Goal: Information Seeking & Learning: Learn about a topic

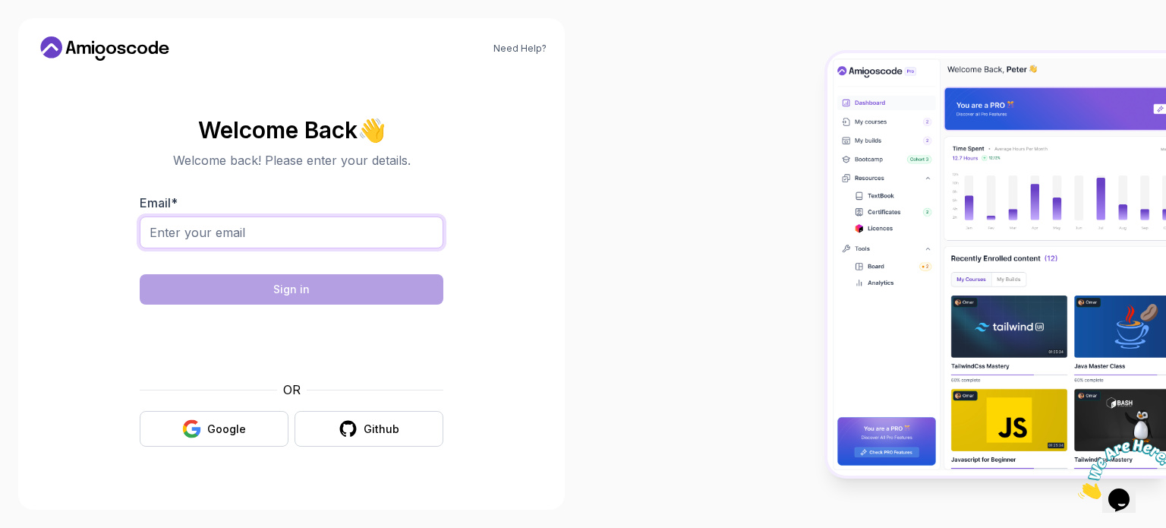
click at [343, 229] on input "Email *" at bounding box center [292, 232] width 304 height 32
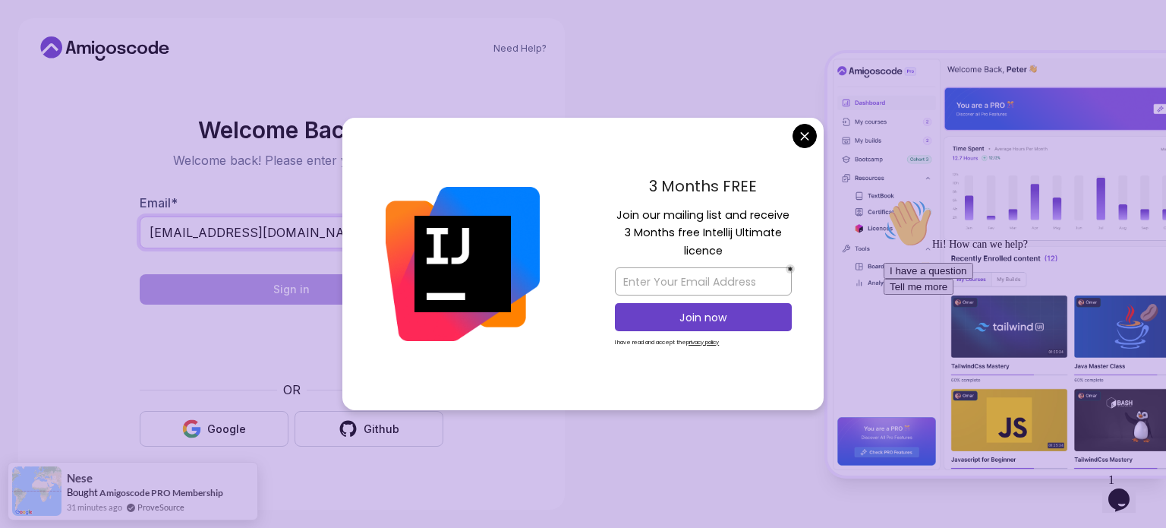
type input "myselfraj04@gmail.com"
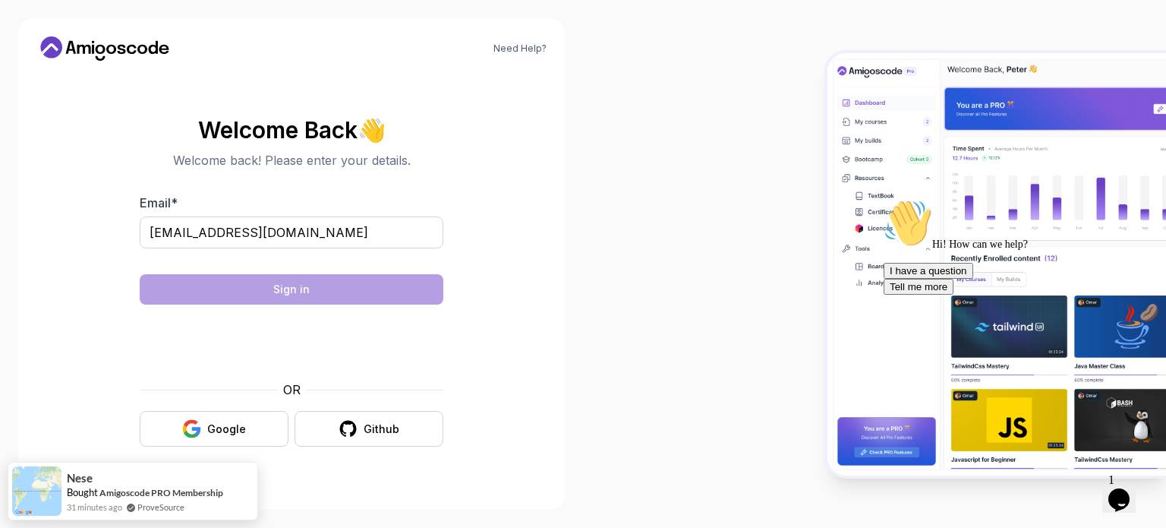
click at [810, 142] on body "Need Help? Welcome Back 👋 Welcome back! Please enter your details. Email * myse…" at bounding box center [583, 264] width 1166 height 528
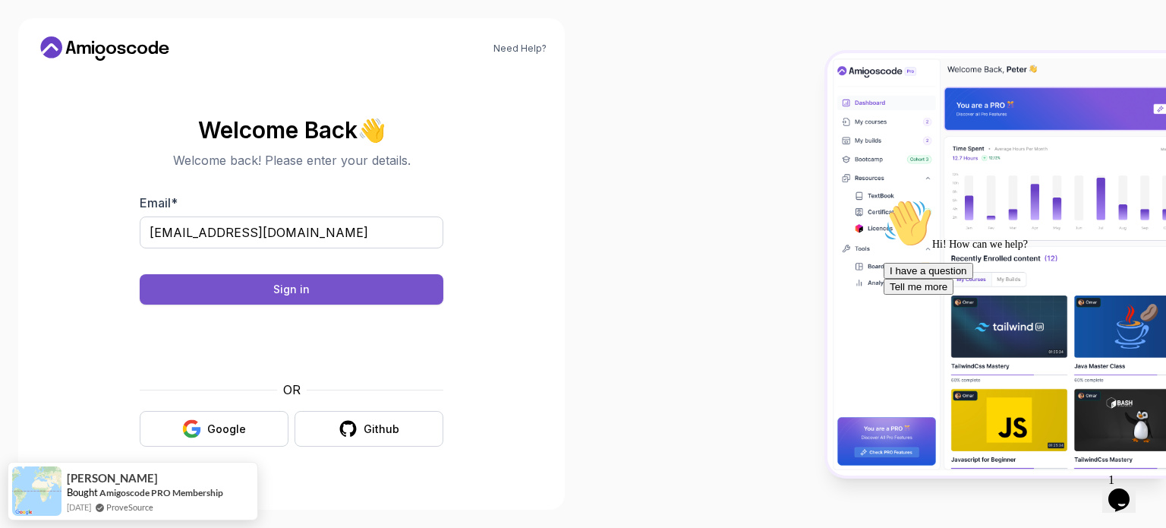
click at [377, 298] on button "Sign in" at bounding box center [292, 289] width 304 height 30
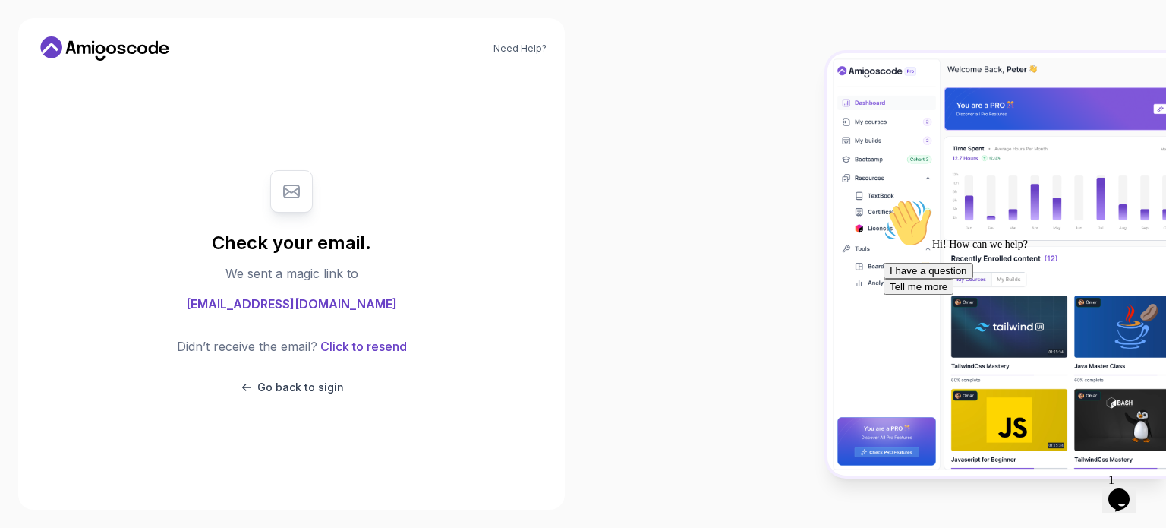
click at [283, 183] on icon at bounding box center [292, 191] width 18 height 18
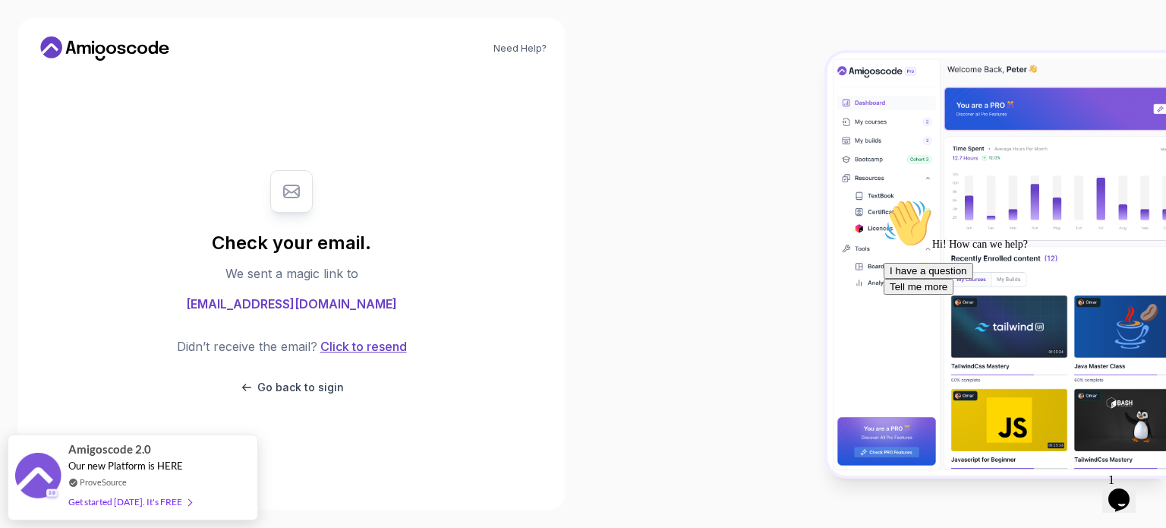
click at [349, 348] on button "Click to resend" at bounding box center [362, 346] width 90 height 18
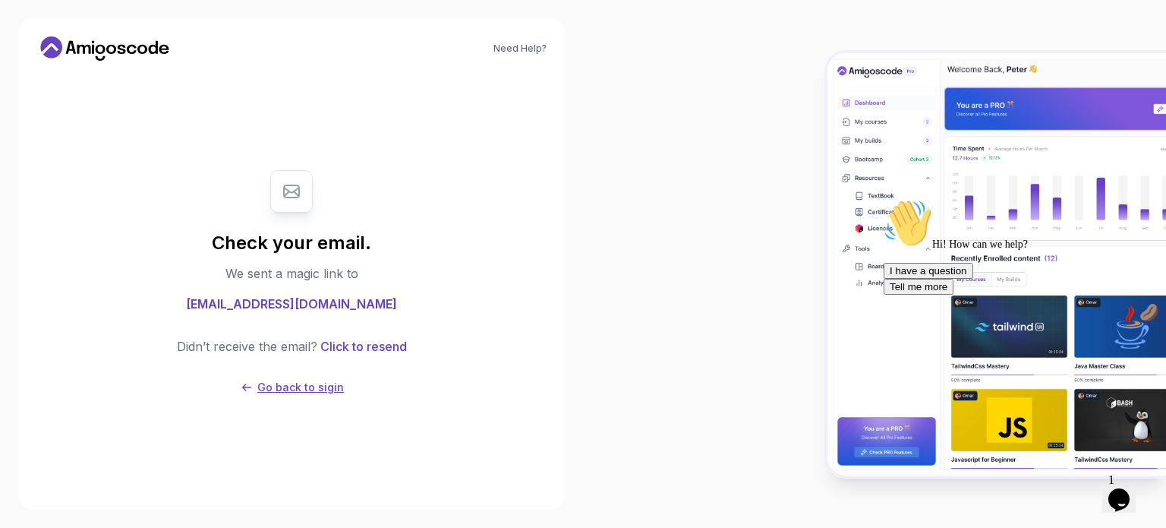
click at [301, 384] on p "Go back to sigin" at bounding box center [300, 387] width 87 height 15
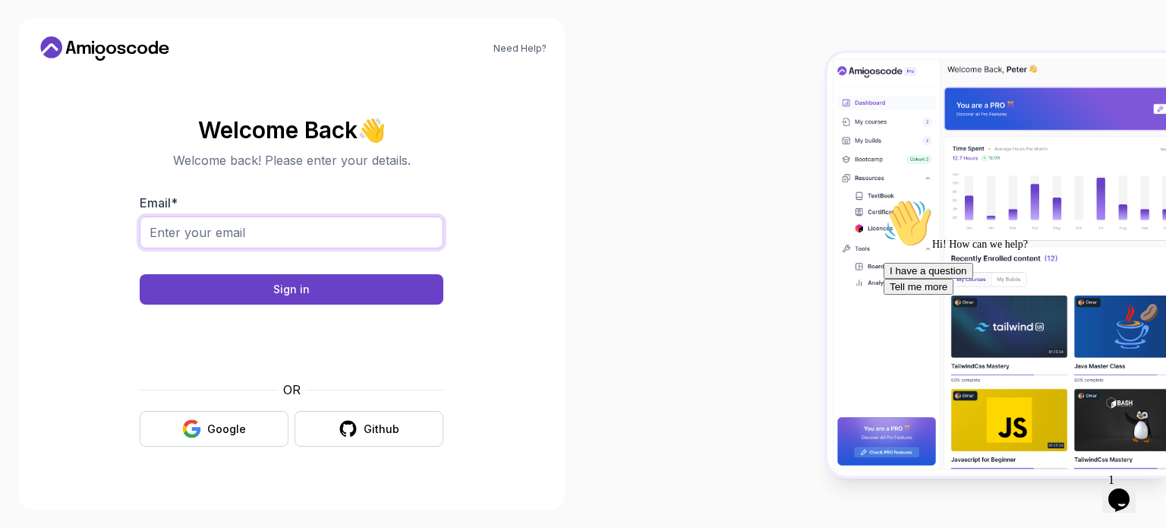
click at [302, 225] on input "Email *" at bounding box center [292, 232] width 304 height 32
click at [263, 233] on input "myselfraj04" at bounding box center [292, 232] width 304 height 32
type input "myselfraj04@gmail.com"
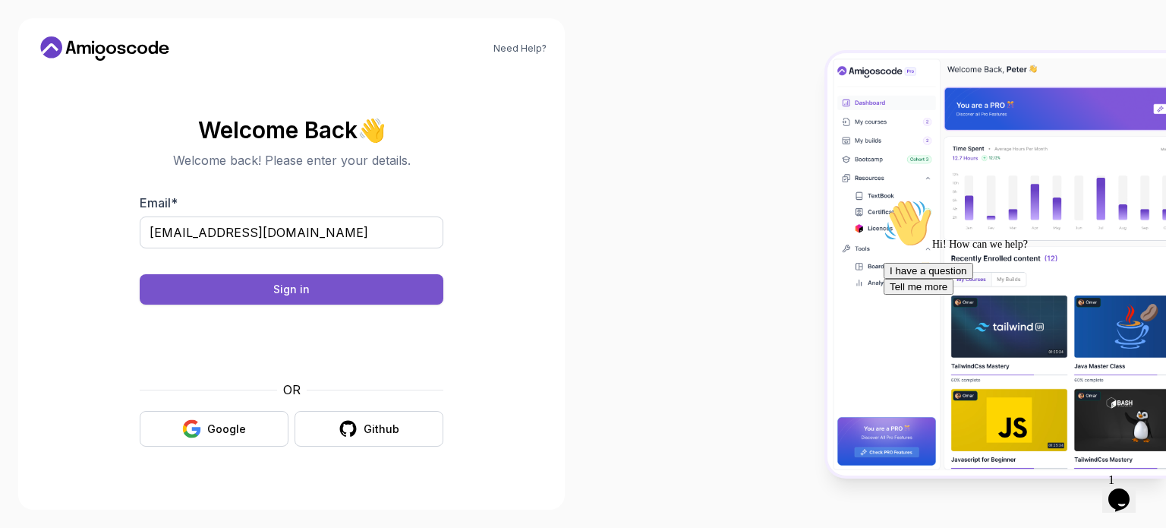
click at [385, 287] on button "Sign in" at bounding box center [292, 289] width 304 height 30
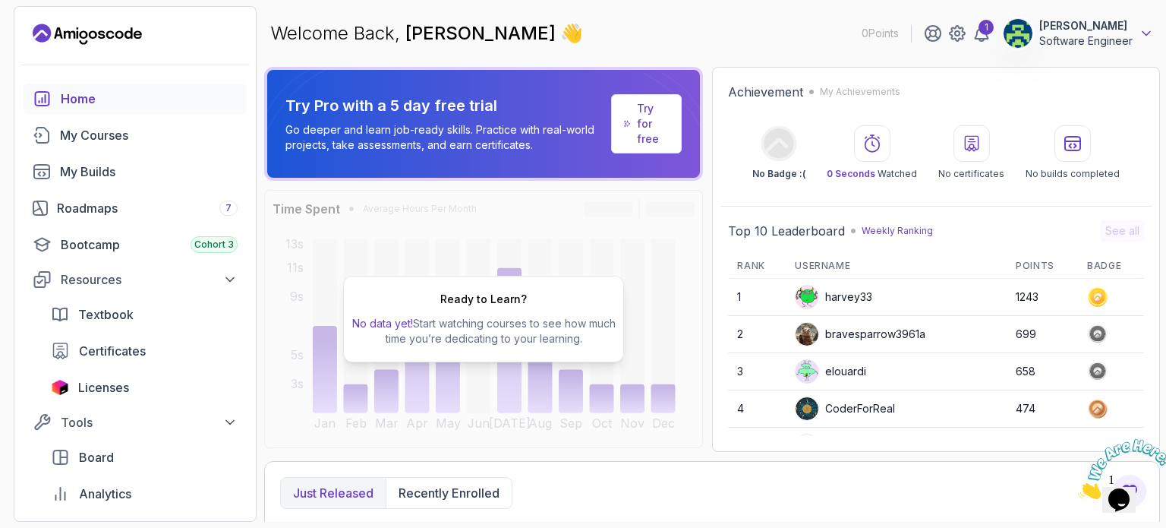
click at [1146, 31] on icon at bounding box center [1146, 33] width 15 height 15
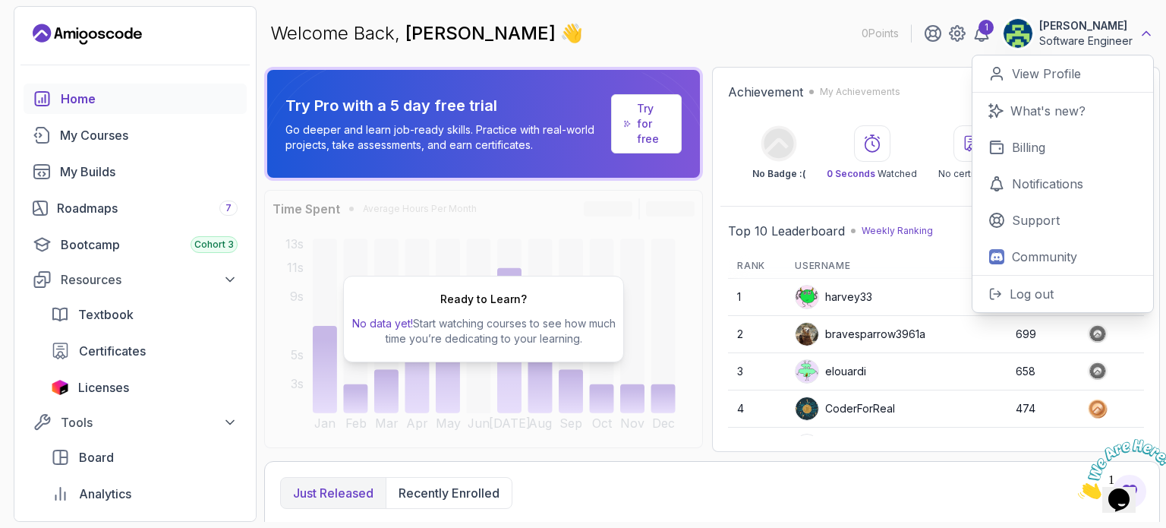
click at [1146, 32] on icon at bounding box center [1147, 34] width 8 height 4
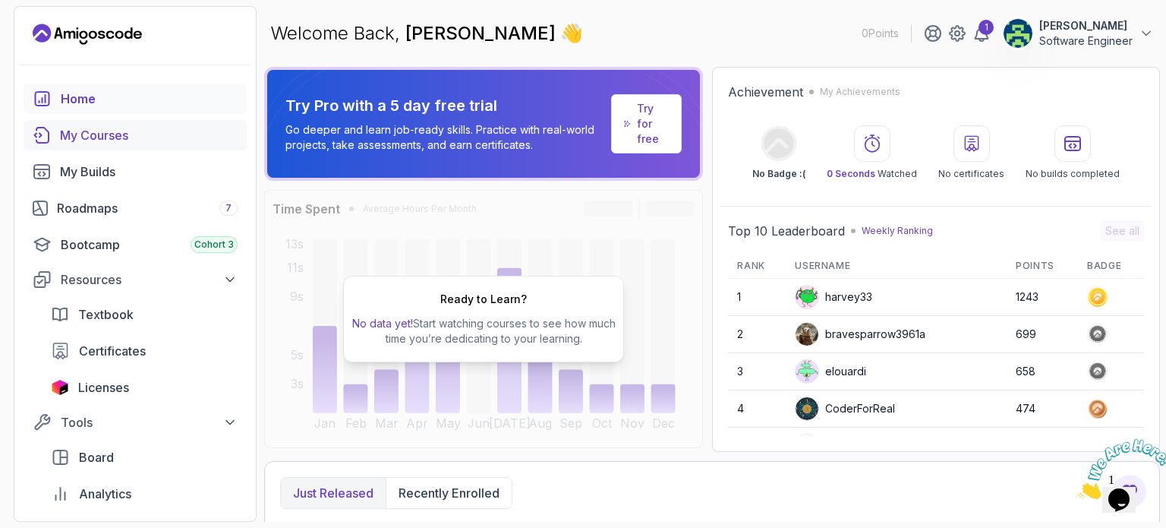
click at [99, 136] on div "My Courses" at bounding box center [149, 135] width 178 height 18
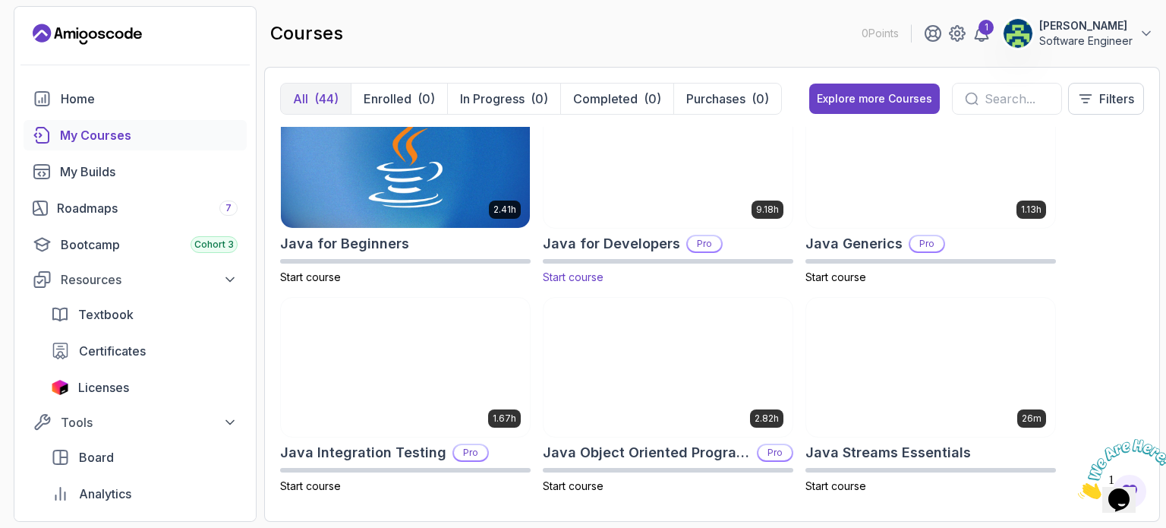
scroll to position [1085, 0]
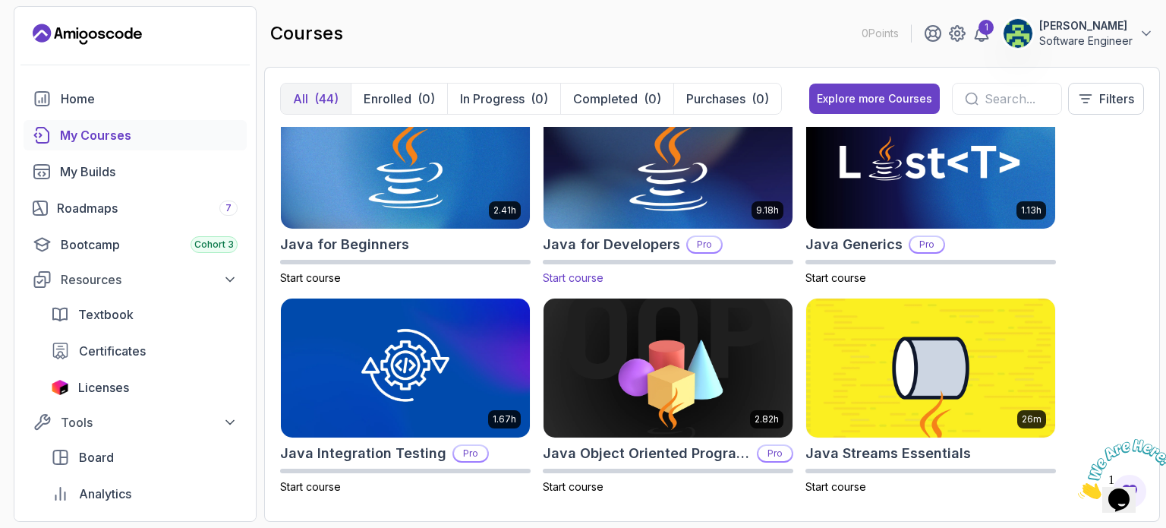
click at [660, 199] on img at bounding box center [668, 159] width 261 height 147
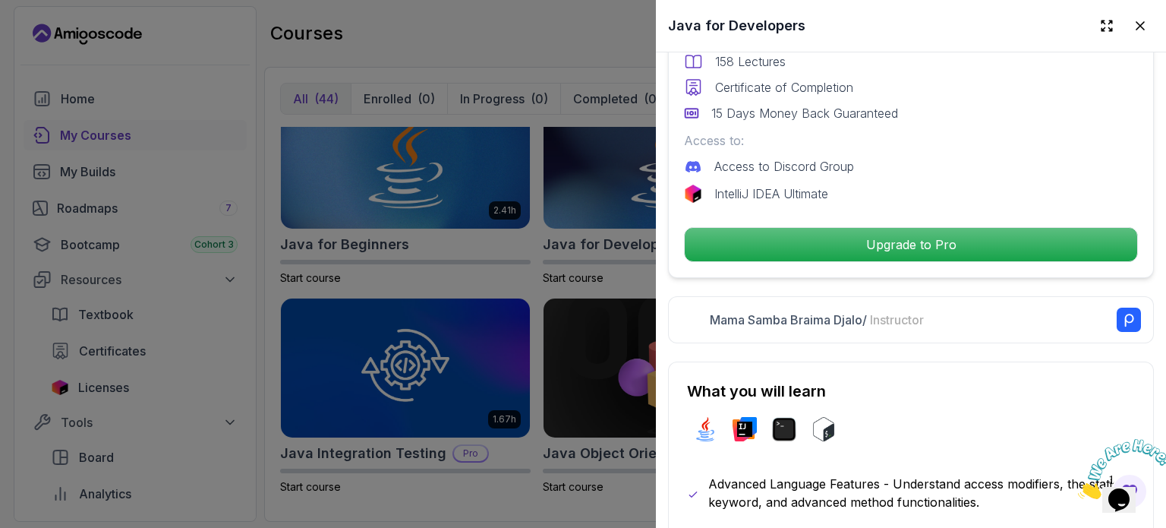
scroll to position [453, 0]
click at [493, 282] on div at bounding box center [583, 264] width 1166 height 528
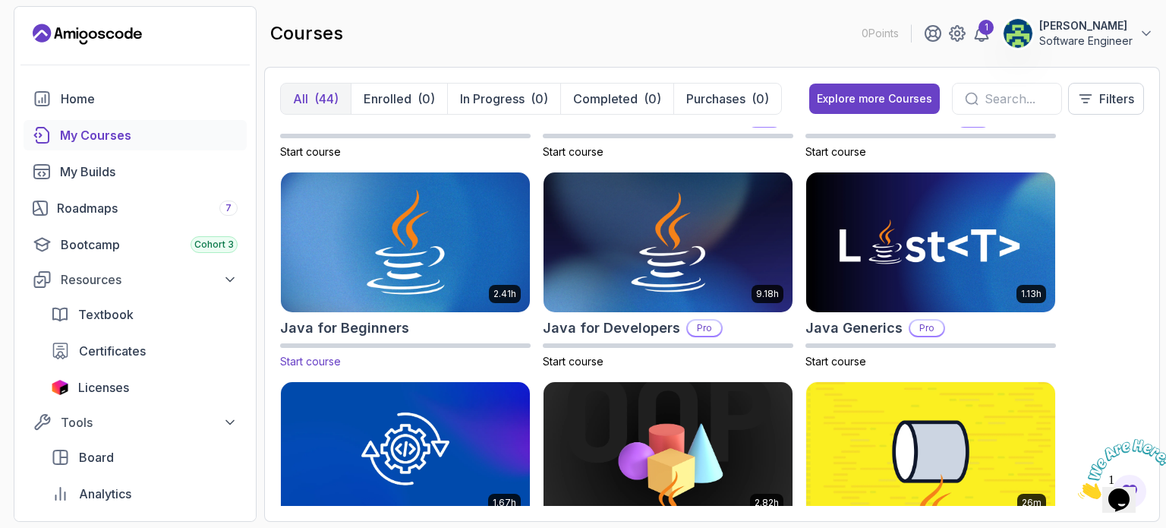
scroll to position [988, 0]
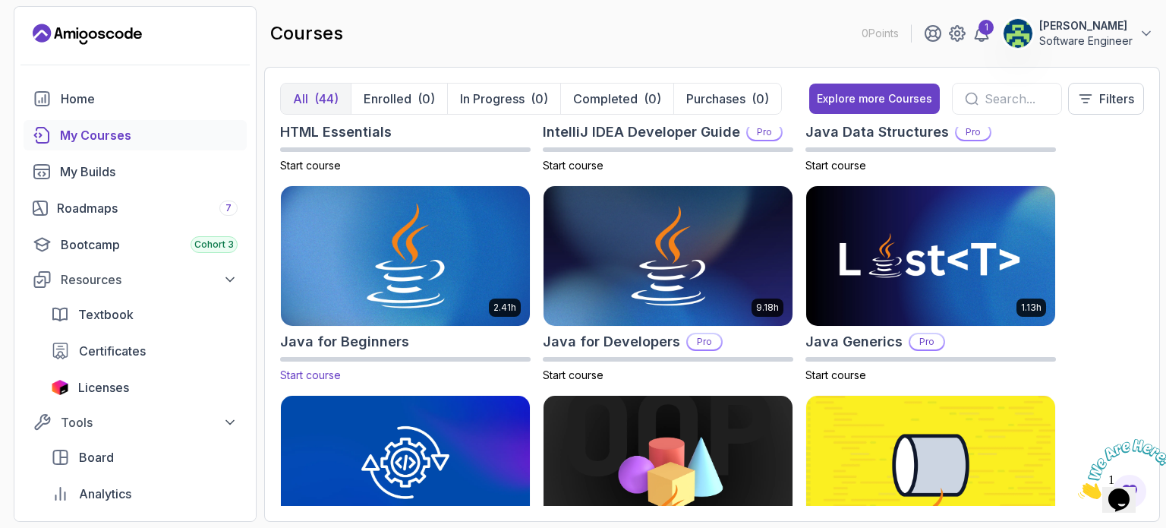
click at [401, 225] on img at bounding box center [405, 256] width 261 height 147
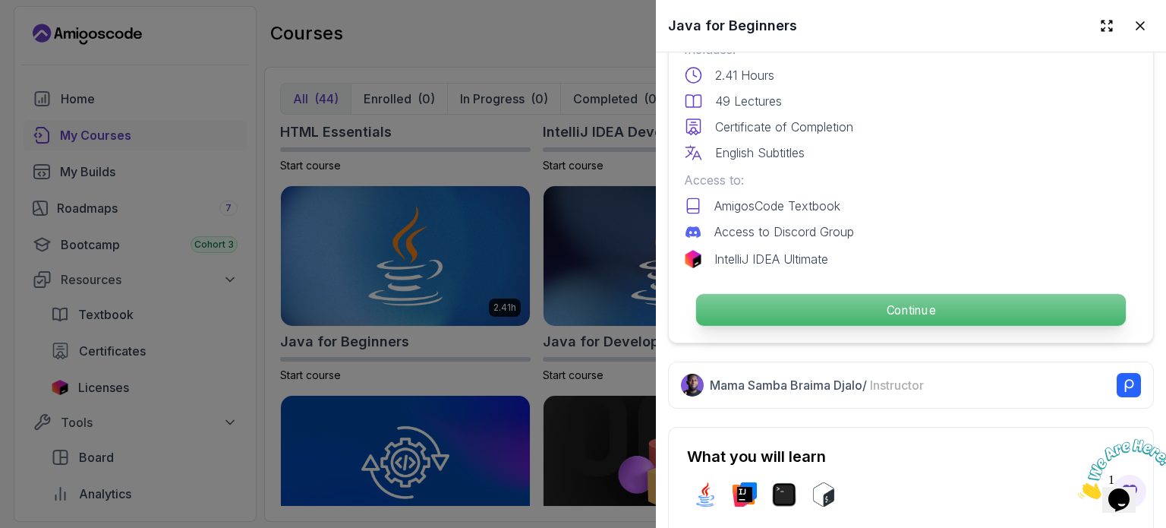
scroll to position [437, 0]
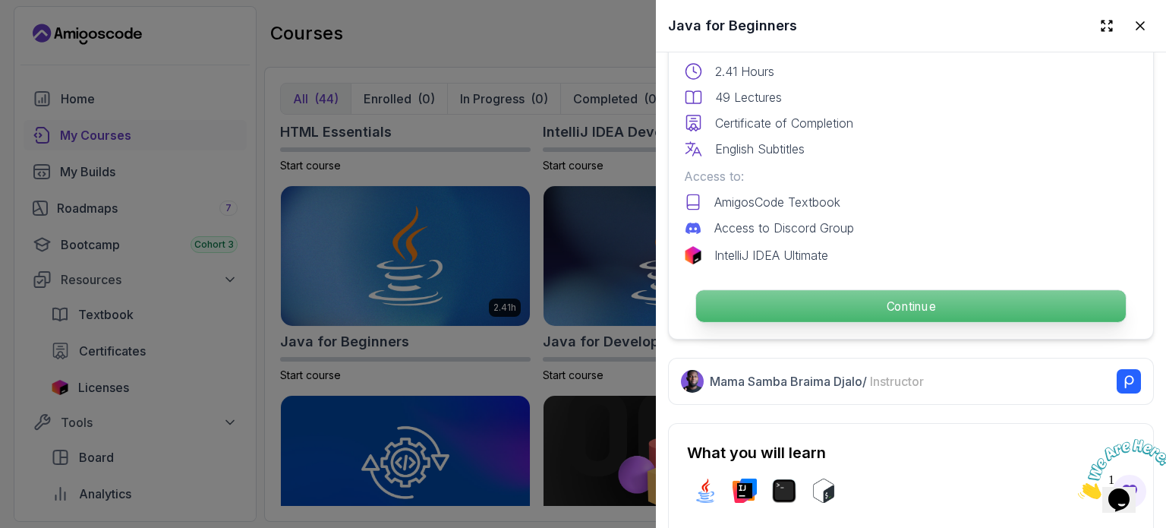
click at [912, 293] on p "Continue" at bounding box center [911, 306] width 430 height 32
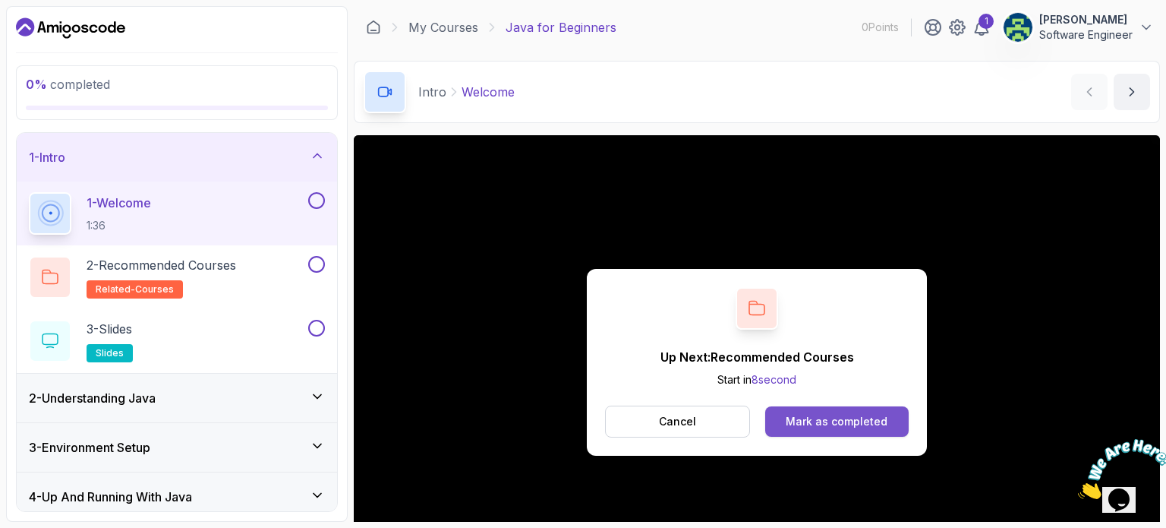
click at [803, 409] on button "Mark as completed" at bounding box center [838, 421] width 144 height 30
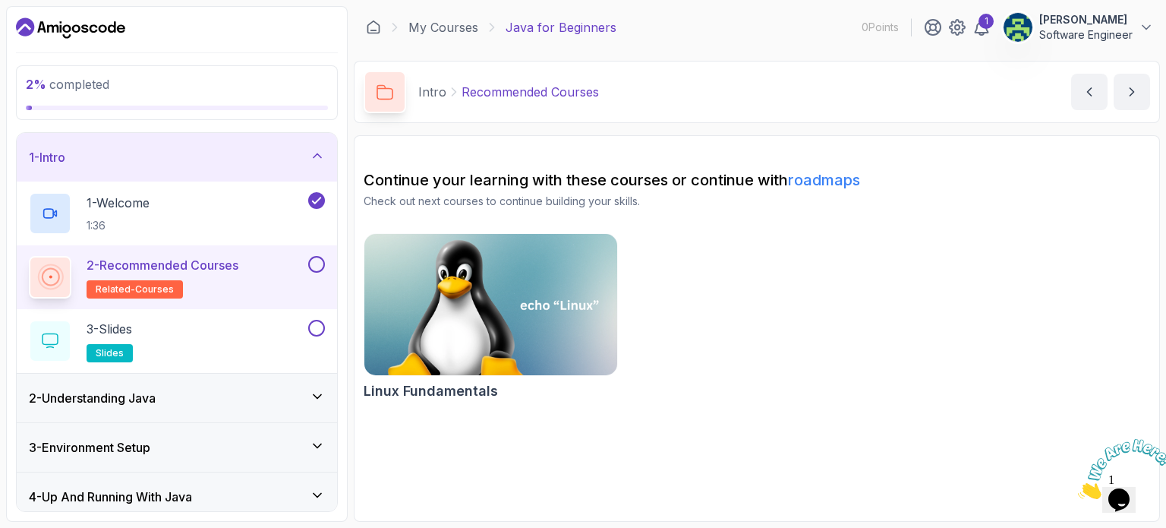
click at [231, 273] on h2 "2 - Recommended Courses related-courses" at bounding box center [163, 277] width 152 height 43
click at [322, 260] on button at bounding box center [316, 264] width 17 height 17
click at [316, 330] on button at bounding box center [316, 328] width 17 height 17
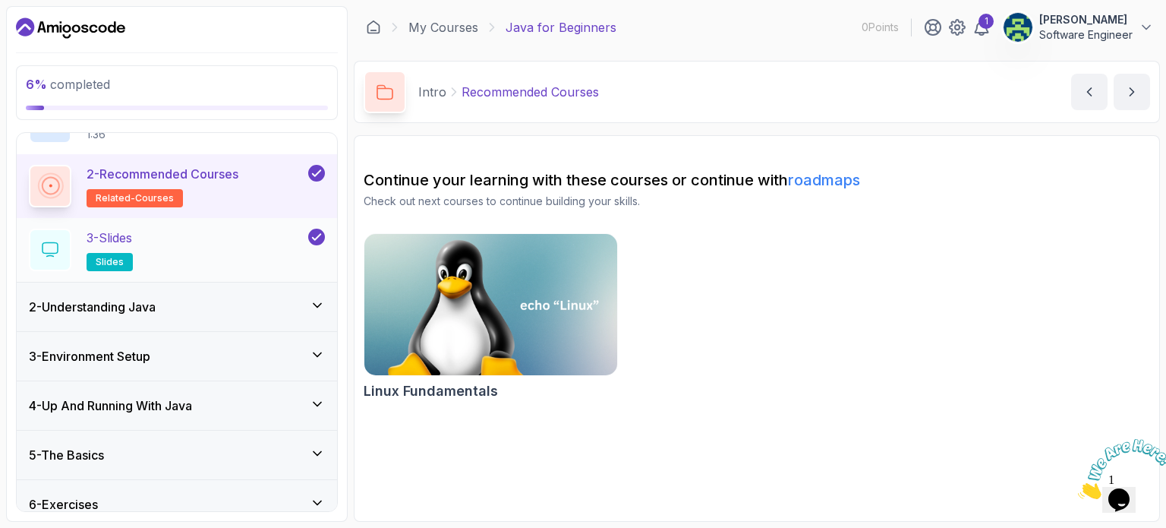
scroll to position [94, 0]
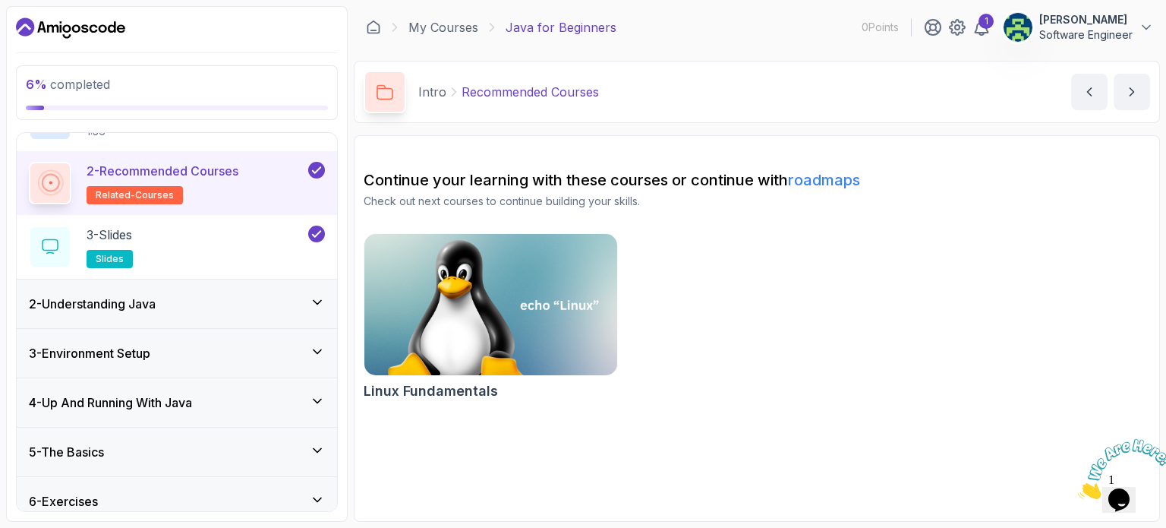
click at [269, 298] on div "2 - Understanding Java" at bounding box center [177, 304] width 296 height 18
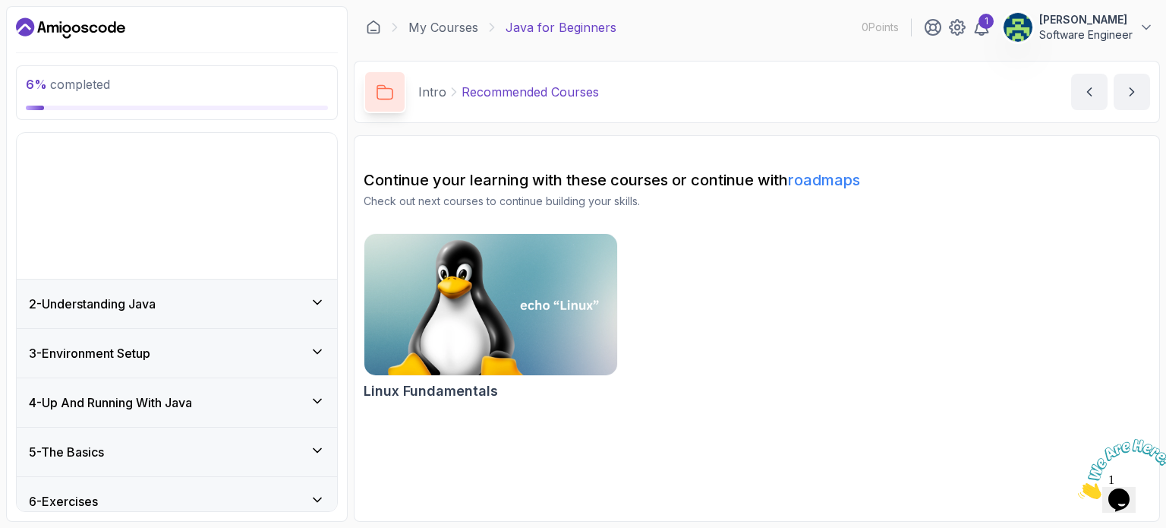
scroll to position [0, 0]
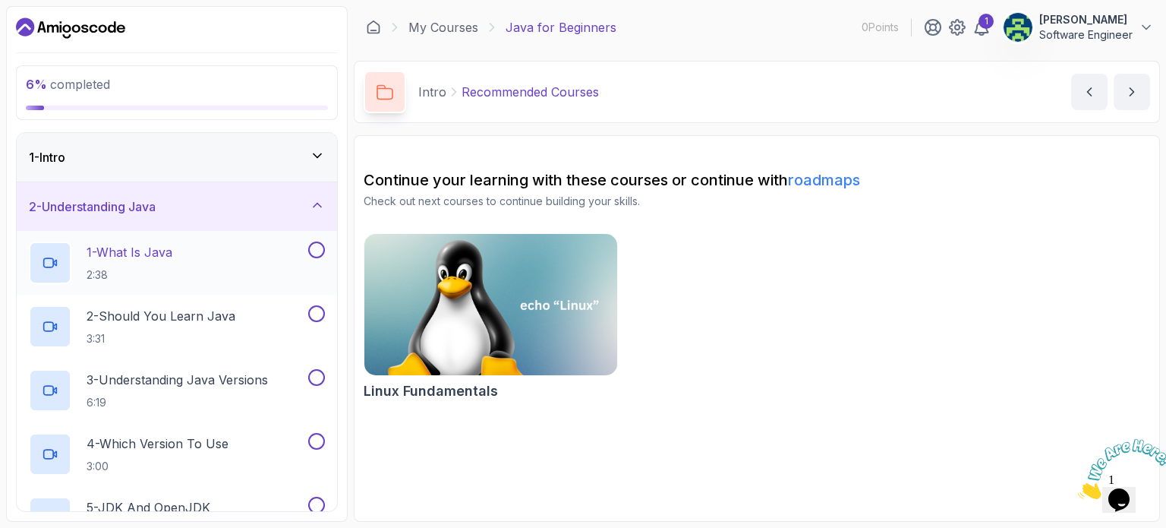
click at [322, 248] on button at bounding box center [316, 249] width 17 height 17
click at [317, 310] on button at bounding box center [316, 313] width 17 height 17
click at [319, 373] on button at bounding box center [316, 377] width 17 height 17
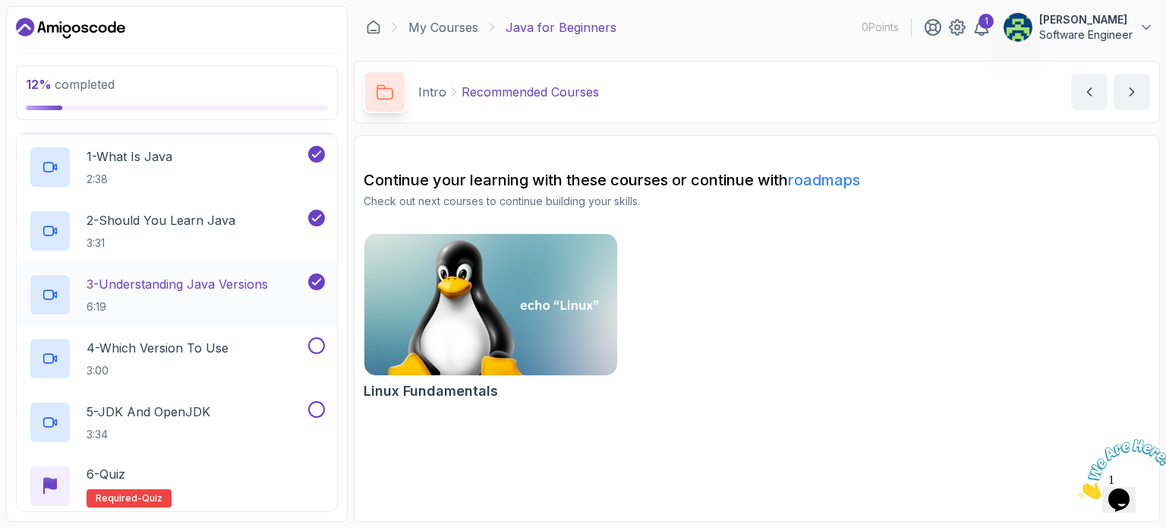
scroll to position [97, 0]
click at [311, 346] on button at bounding box center [316, 344] width 17 height 17
click at [311, 399] on div at bounding box center [315, 407] width 20 height 17
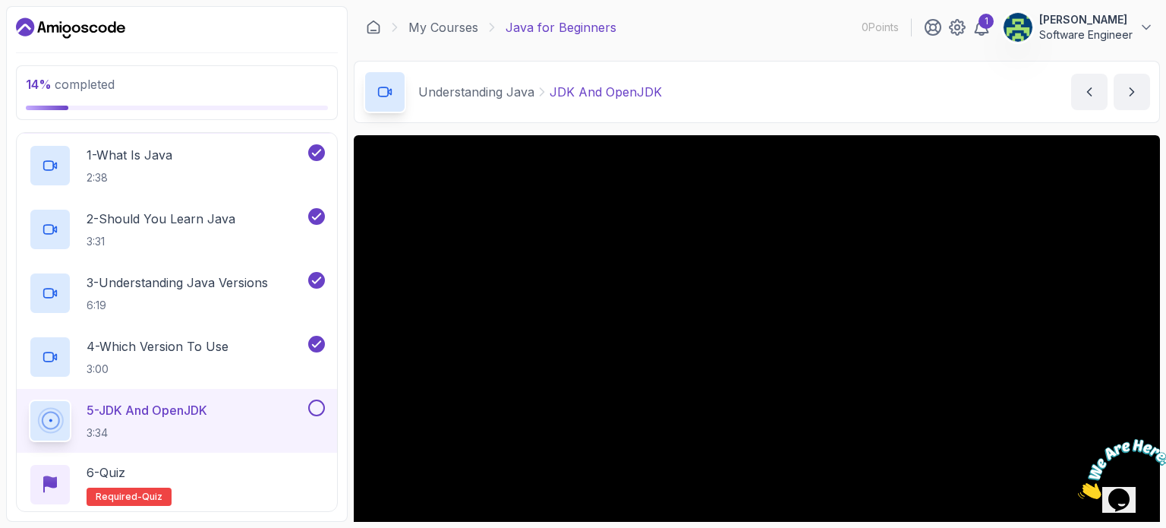
click at [326, 402] on div "5 - JDK And OpenJDK 3:34" at bounding box center [177, 421] width 320 height 64
click at [317, 403] on button at bounding box center [316, 407] width 17 height 17
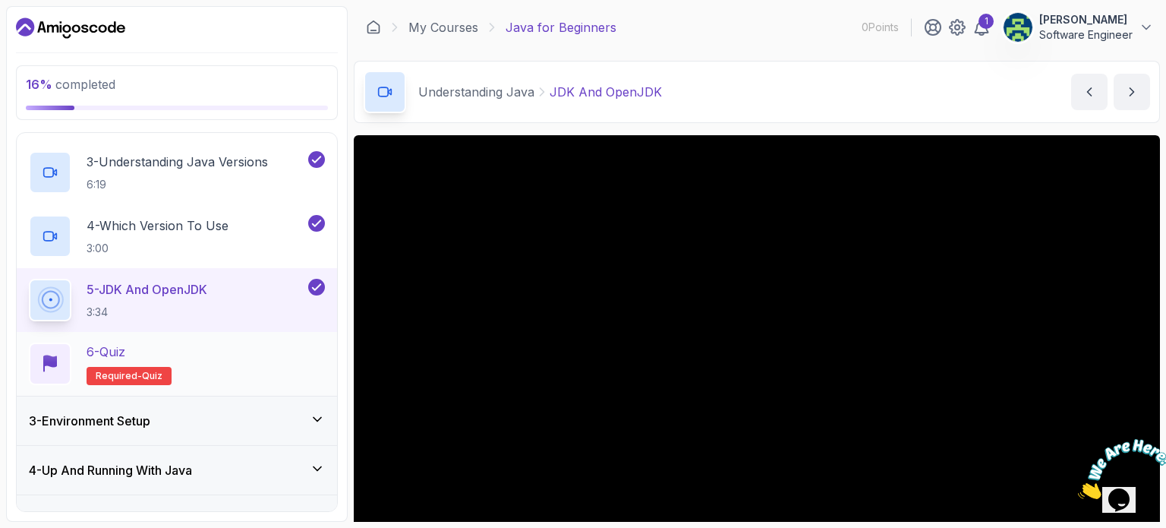
click at [122, 365] on h2 "6 - Quiz Required- quiz" at bounding box center [129, 364] width 85 height 43
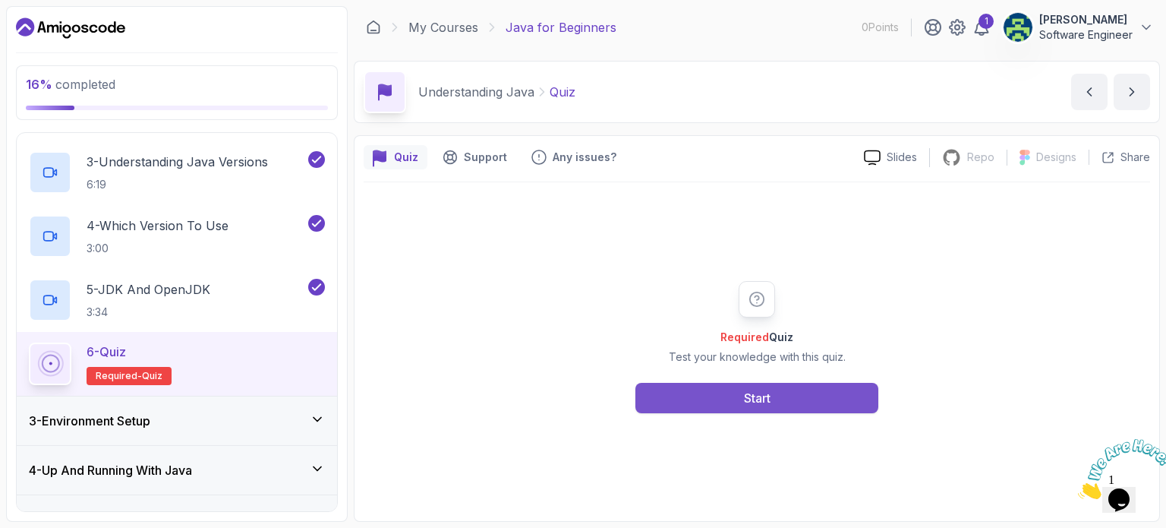
click at [708, 399] on button "Start" at bounding box center [757, 398] width 243 height 30
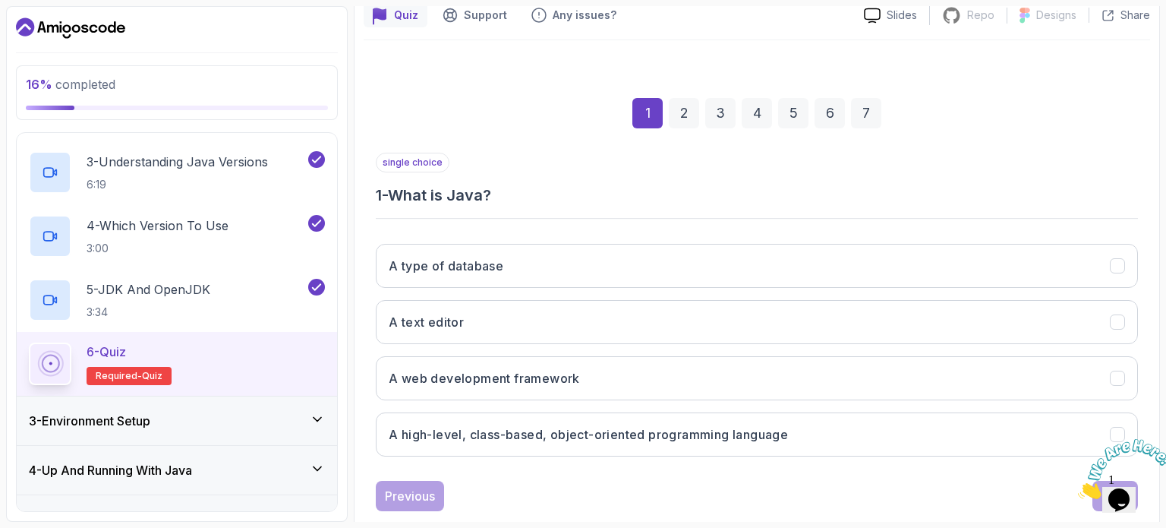
scroll to position [143, 0]
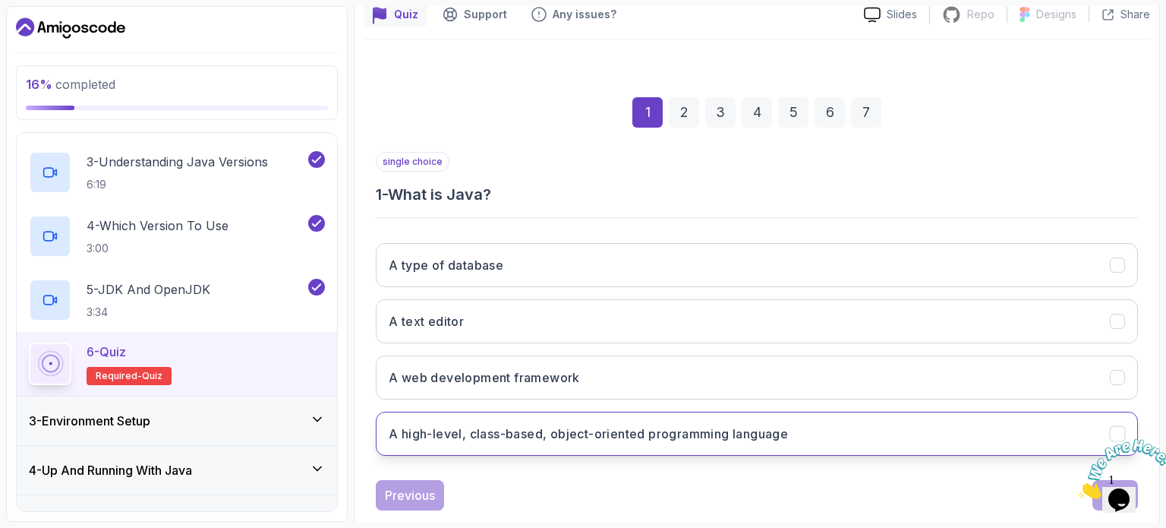
click at [483, 437] on h3 "A high-level, class-based, object-oriented programming language" at bounding box center [588, 434] width 399 height 18
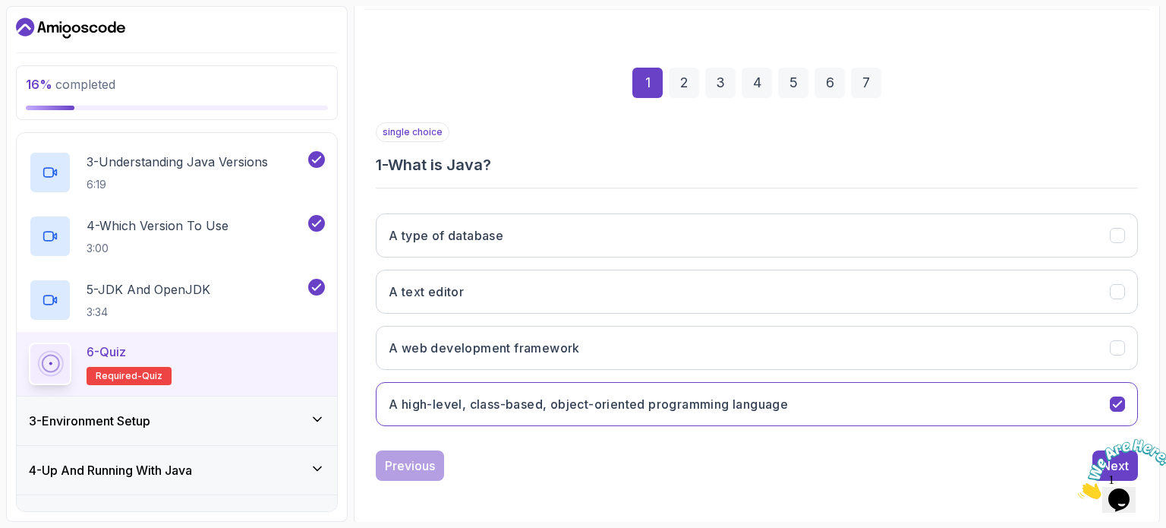
click at [1113, 463] on img at bounding box center [1125, 469] width 94 height 60
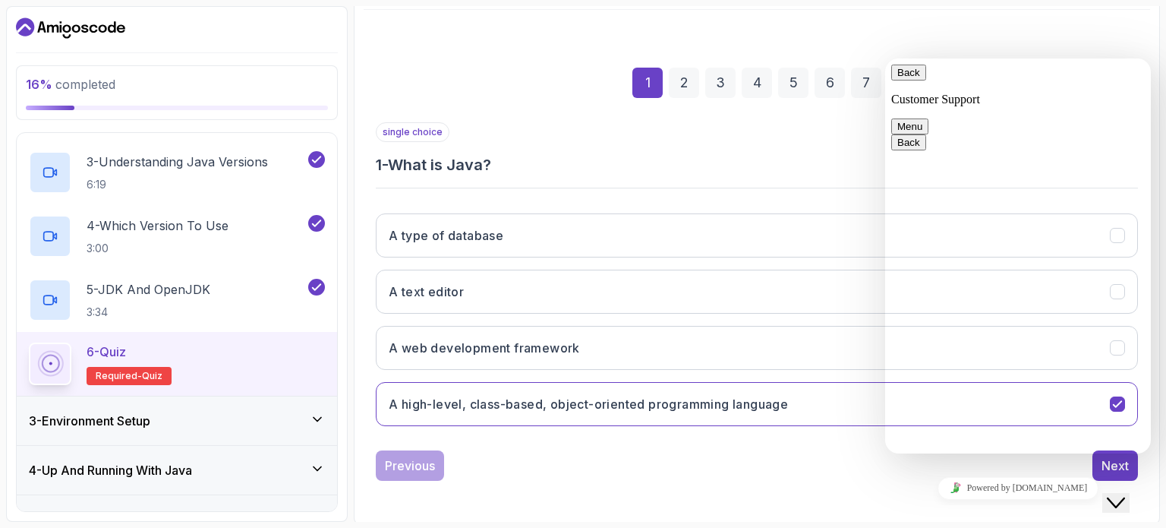
click at [786, 490] on div "1 2 3 4 5 6 7 single choice 1 - What is Java? A type of database A text editor …" at bounding box center [757, 262] width 787 height 462
drag, startPoint x: 999, startPoint y: 64, endPoint x: 1028, endPoint y: 285, distance: 223.0
click at [1106, 460] on div "Next" at bounding box center [1115, 465] width 27 height 18
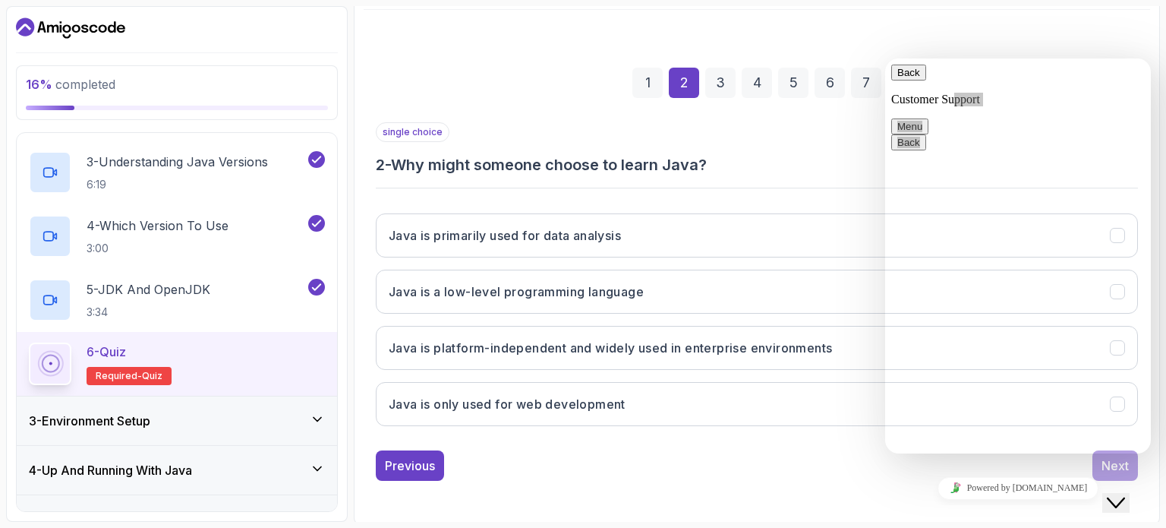
click at [1125, 497] on icon "Chat widget" at bounding box center [1116, 502] width 18 height 11
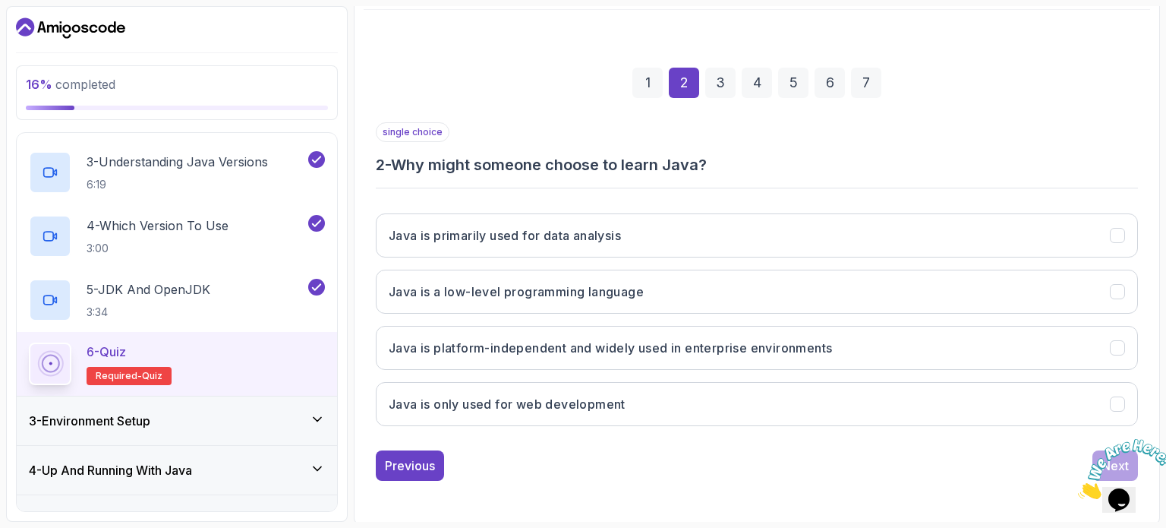
click at [1078, 488] on icon "Close" at bounding box center [1078, 494] width 0 height 13
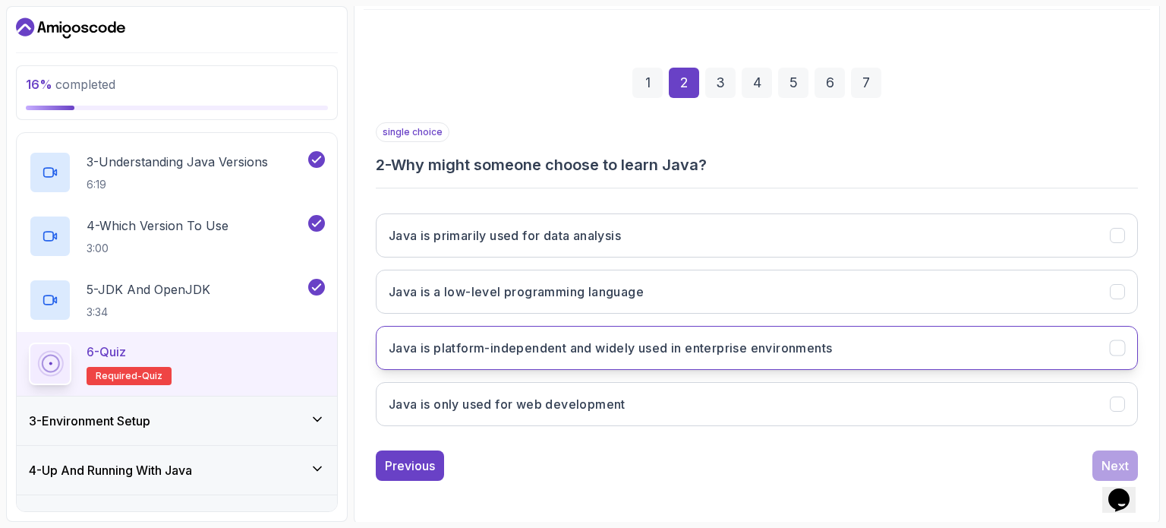
click at [1122, 349] on icon "Java is platform-independent and widely used in enterprise environments" at bounding box center [1118, 348] width 14 height 14
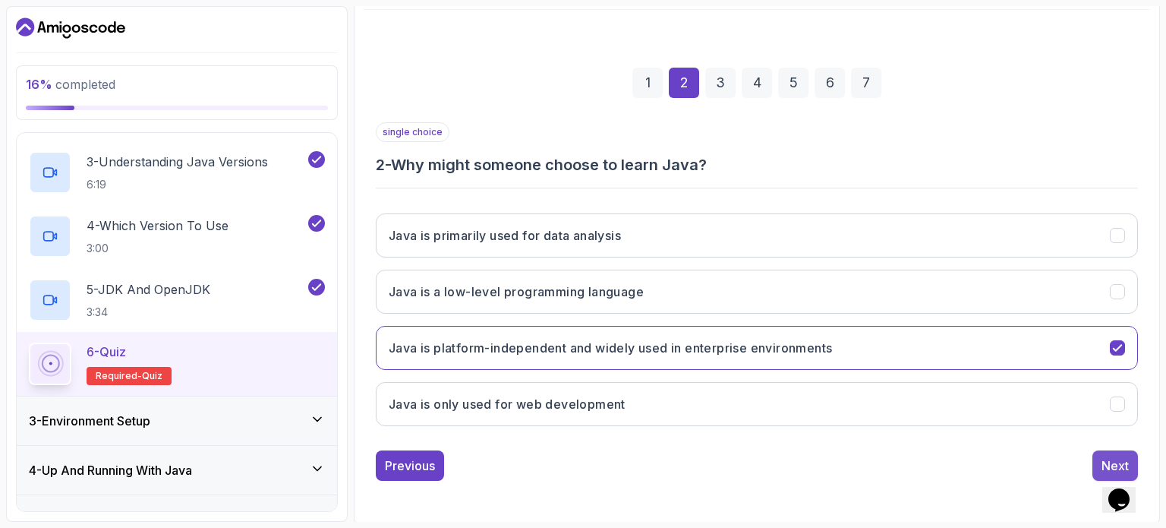
click at [1115, 458] on div "Next" at bounding box center [1115, 465] width 27 height 18
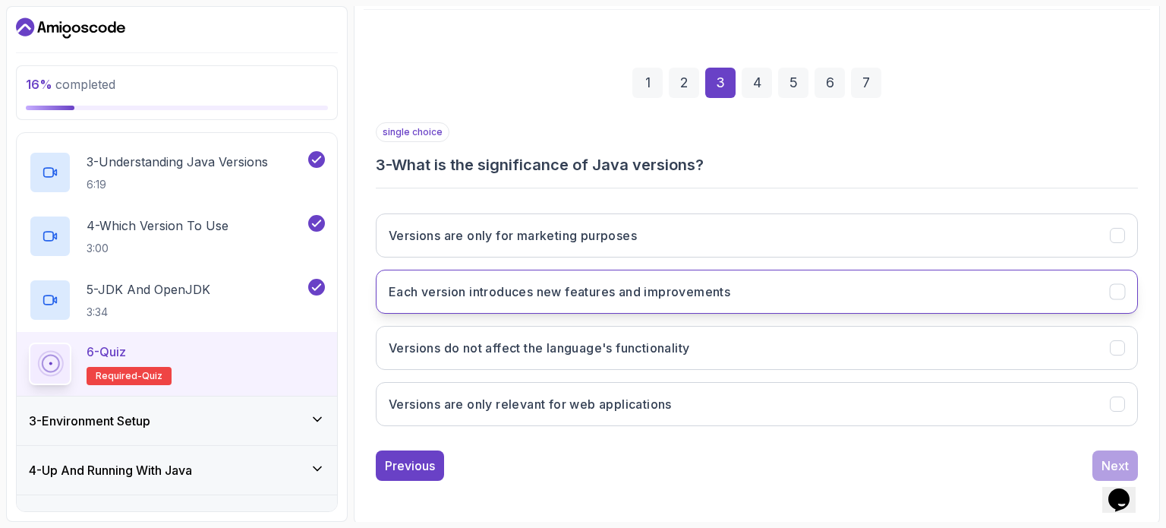
click at [1121, 291] on icon "Each version introduces new features and improvements" at bounding box center [1118, 292] width 14 height 14
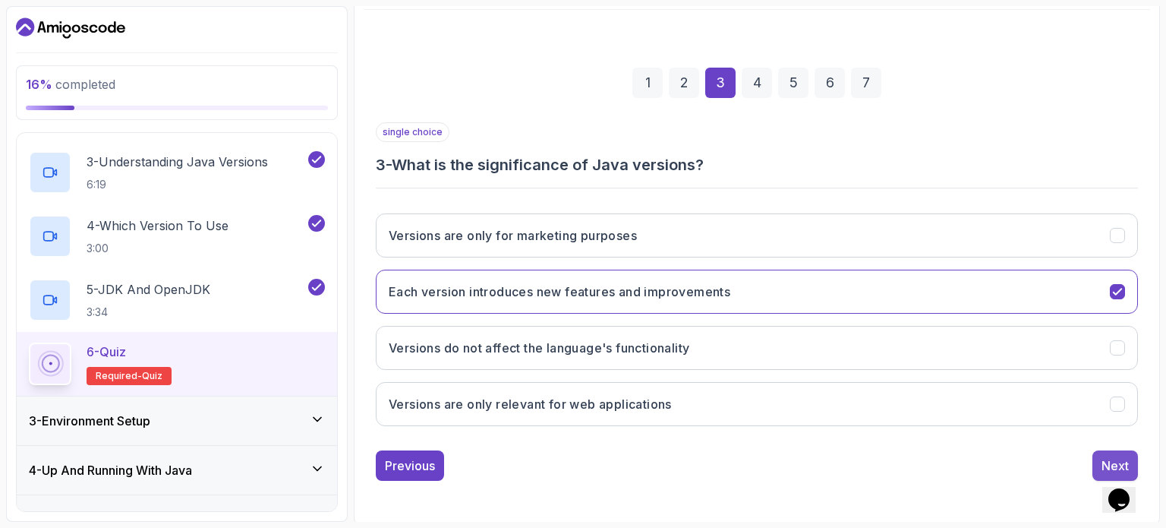
click at [1106, 458] on div "Next" at bounding box center [1115, 465] width 27 height 18
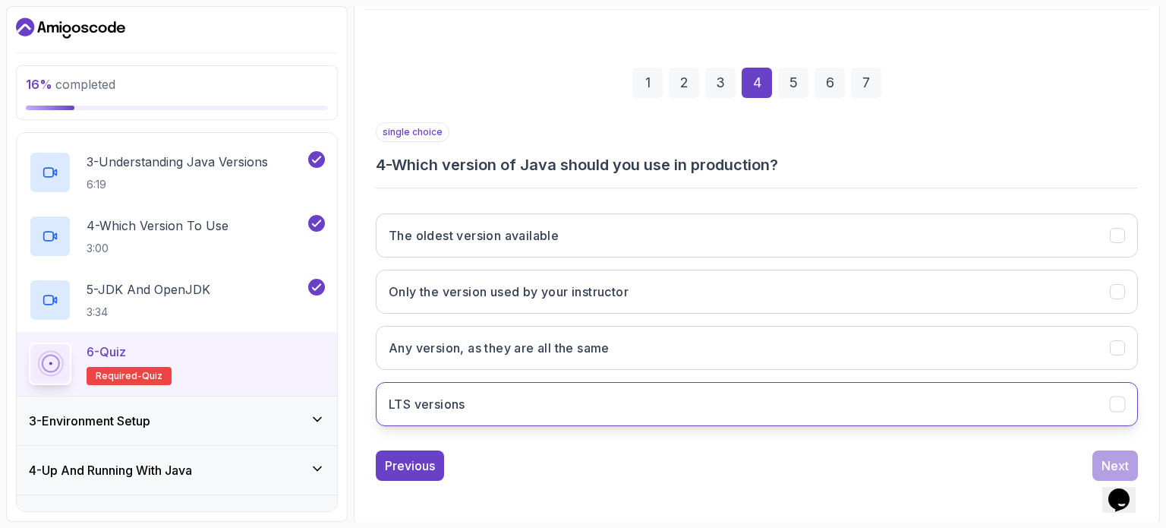
click at [1123, 402] on icon "LTS versions" at bounding box center [1118, 404] width 14 height 14
click at [1103, 458] on div "Next" at bounding box center [1115, 465] width 27 height 18
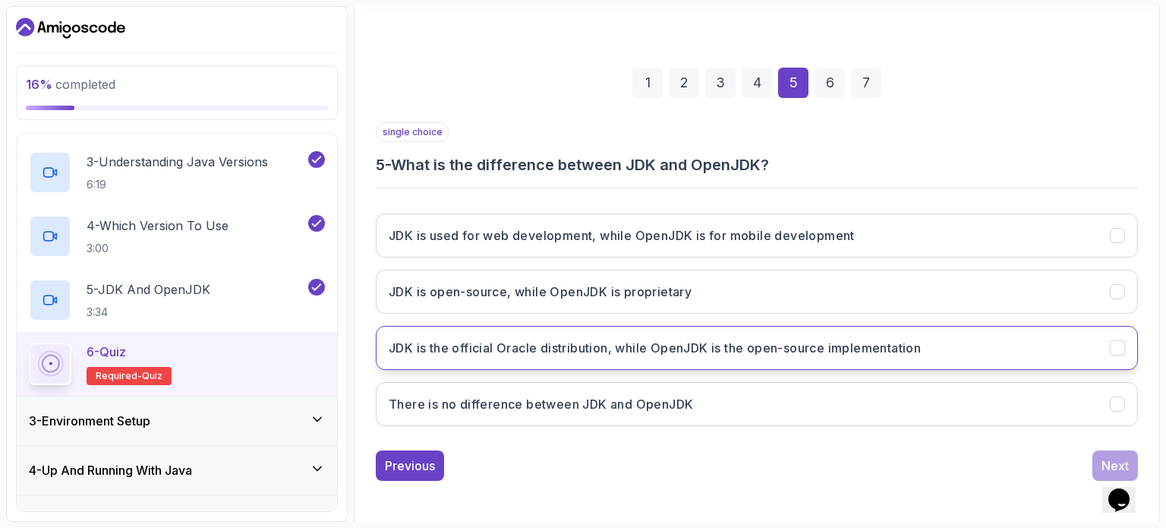
click at [1116, 346] on icon "JDK is the official Oracle distribution, while OpenJDK is the open-source imple…" at bounding box center [1118, 348] width 14 height 14
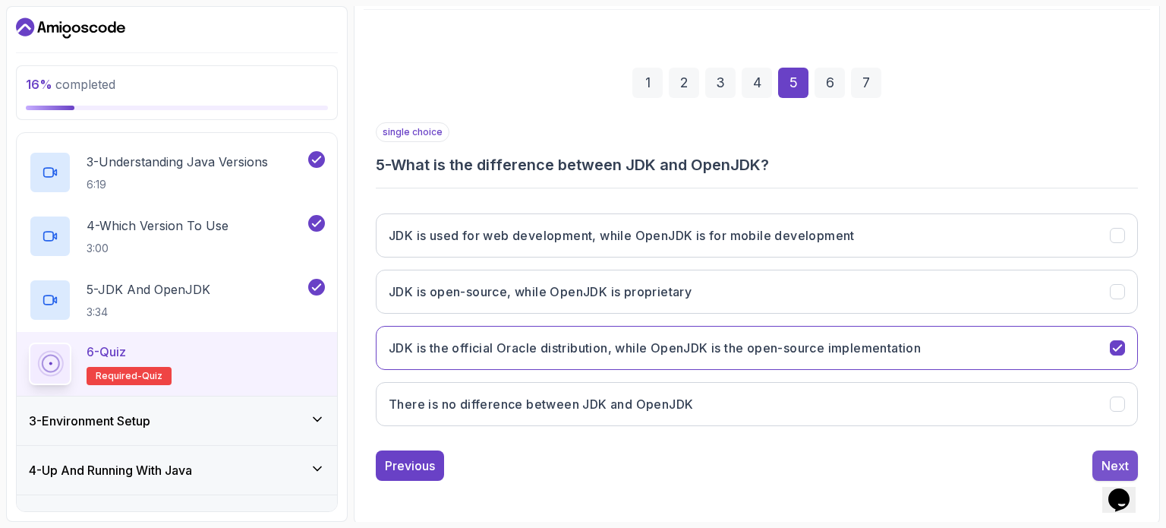
click at [1101, 458] on button "Next" at bounding box center [1116, 465] width 46 height 30
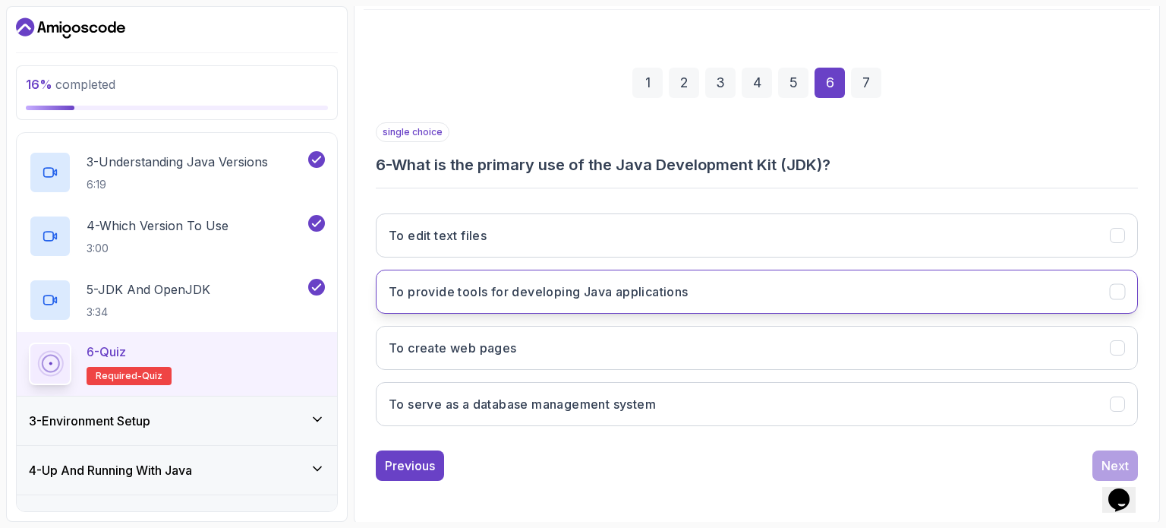
click at [844, 306] on button "To provide tools for developing Java applications" at bounding box center [757, 292] width 762 height 44
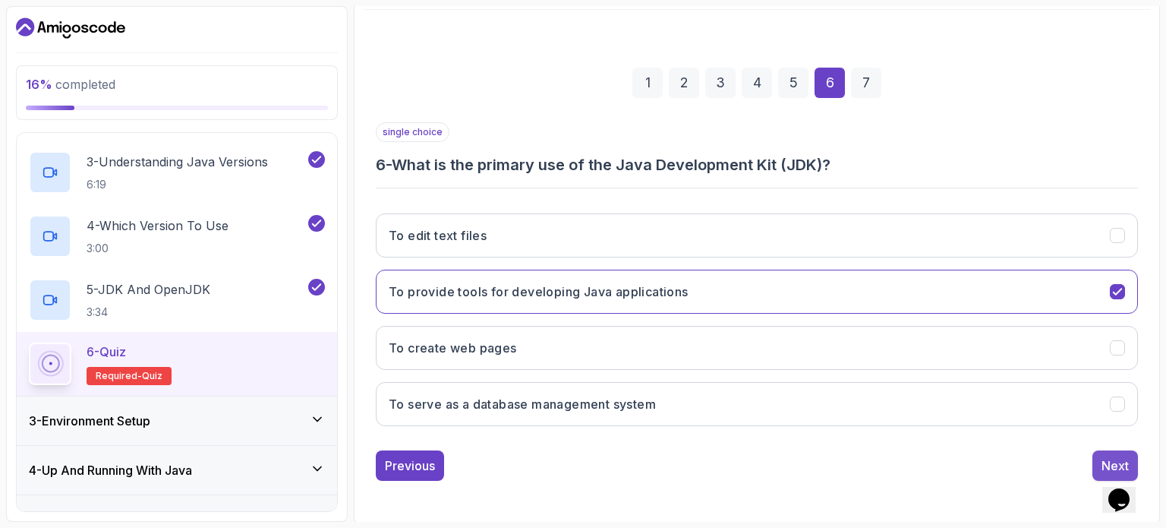
click at [1106, 458] on div "Next" at bounding box center [1115, 465] width 27 height 18
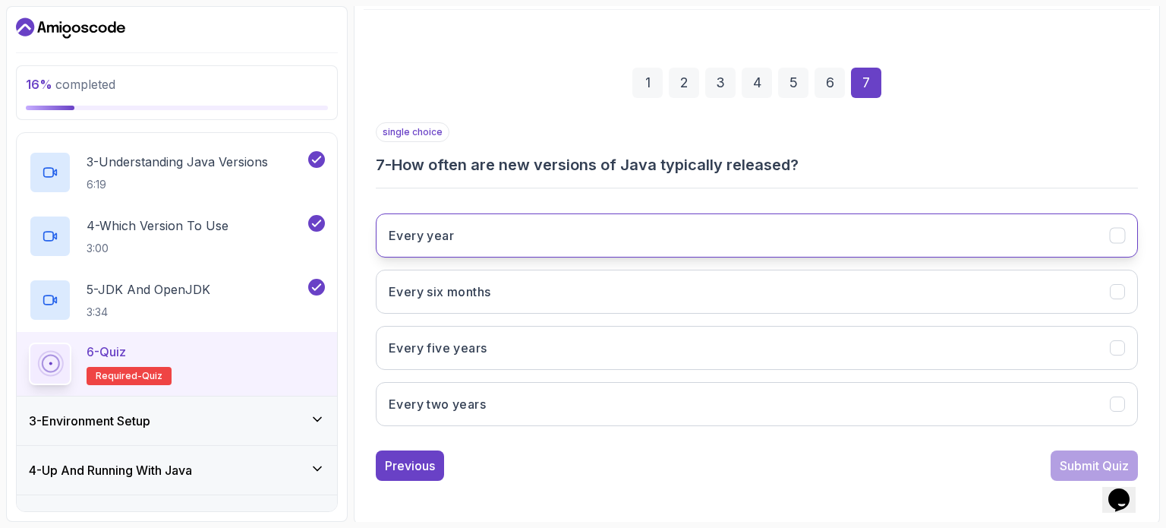
click at [1012, 236] on button "Every year" at bounding box center [757, 235] width 762 height 44
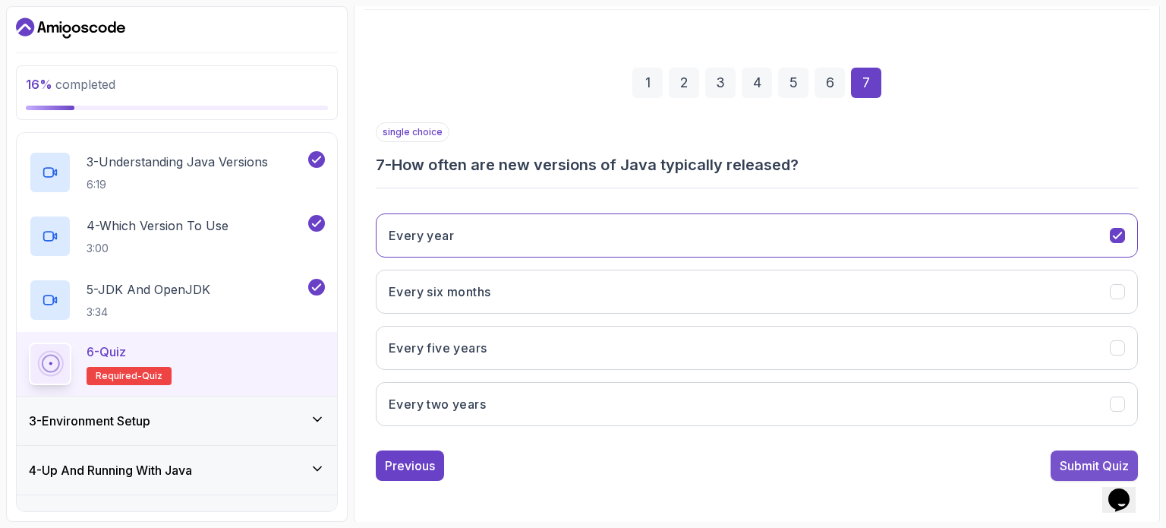
click at [1081, 452] on button "Submit Quiz" at bounding box center [1094, 465] width 87 height 30
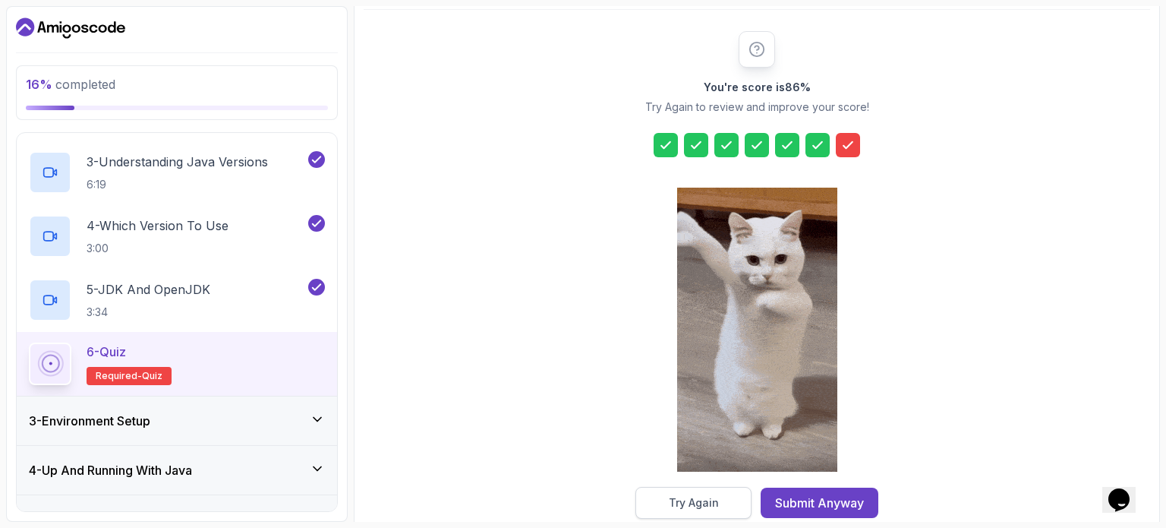
click at [720, 500] on button "Try Again" at bounding box center [694, 503] width 116 height 32
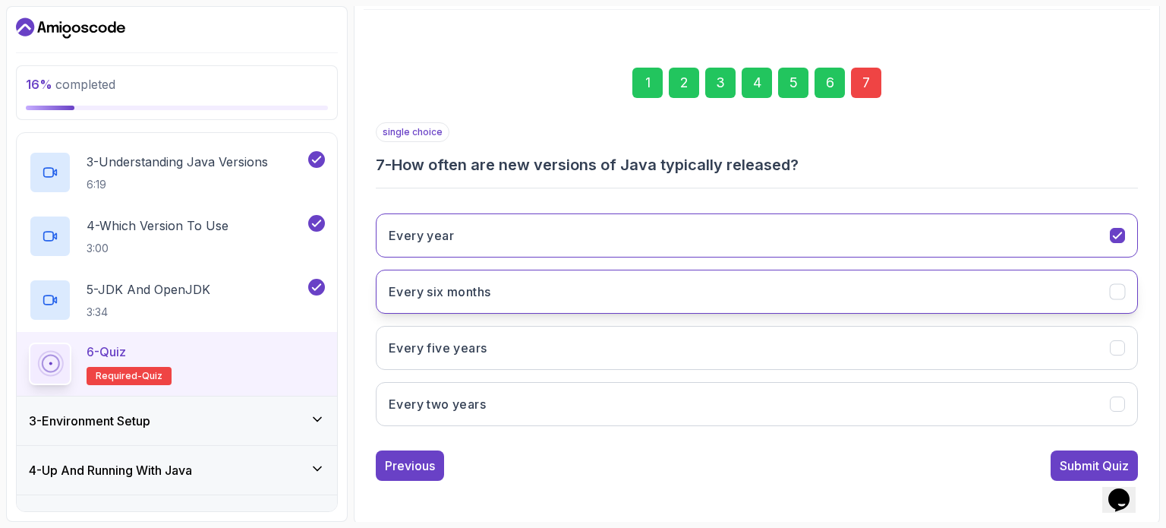
click at [674, 294] on button "Every six months" at bounding box center [757, 292] width 762 height 44
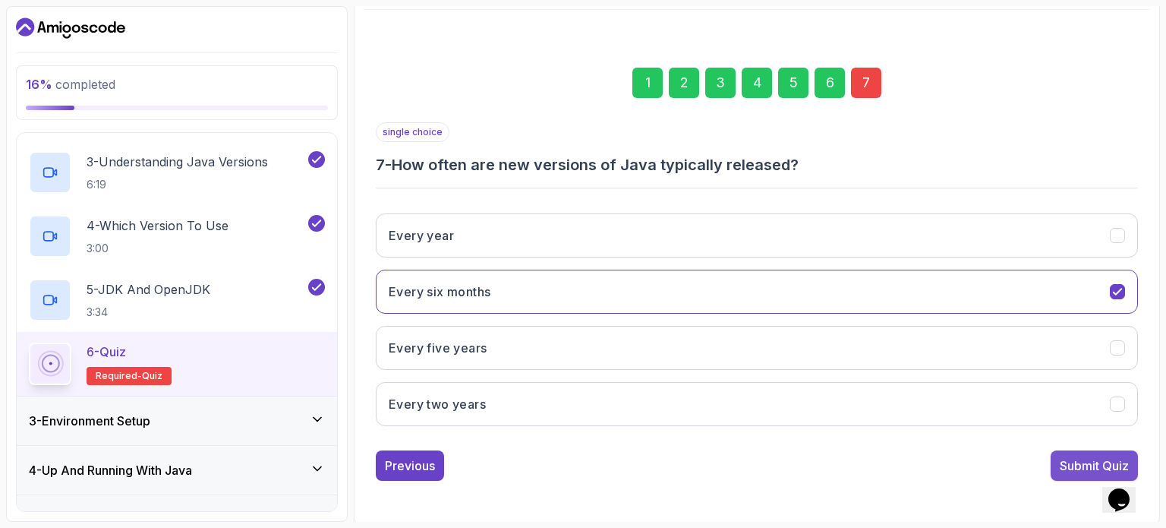
click at [1088, 464] on div "Submit Quiz" at bounding box center [1094, 465] width 69 height 18
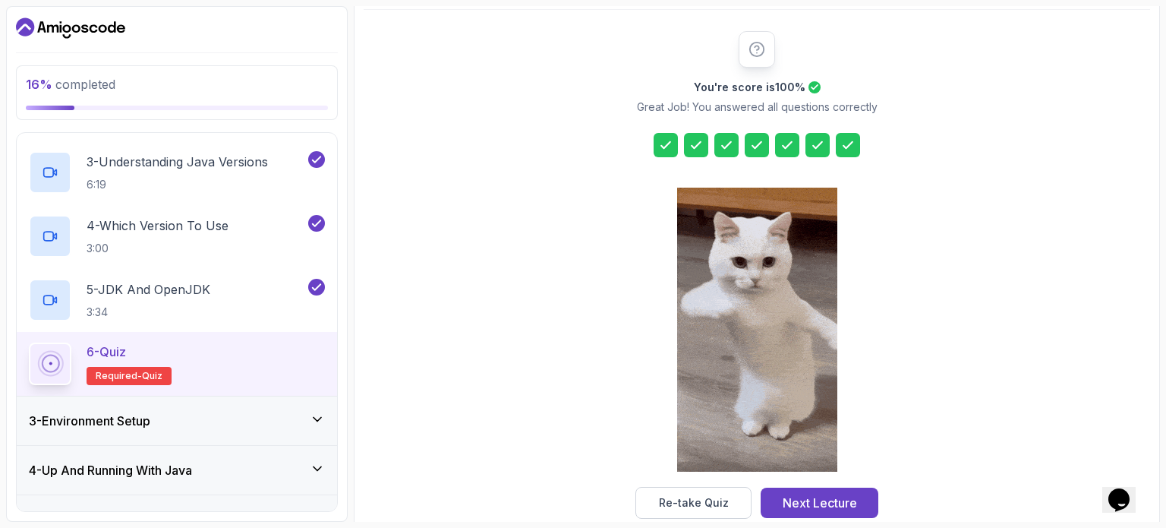
scroll to position [199, 0]
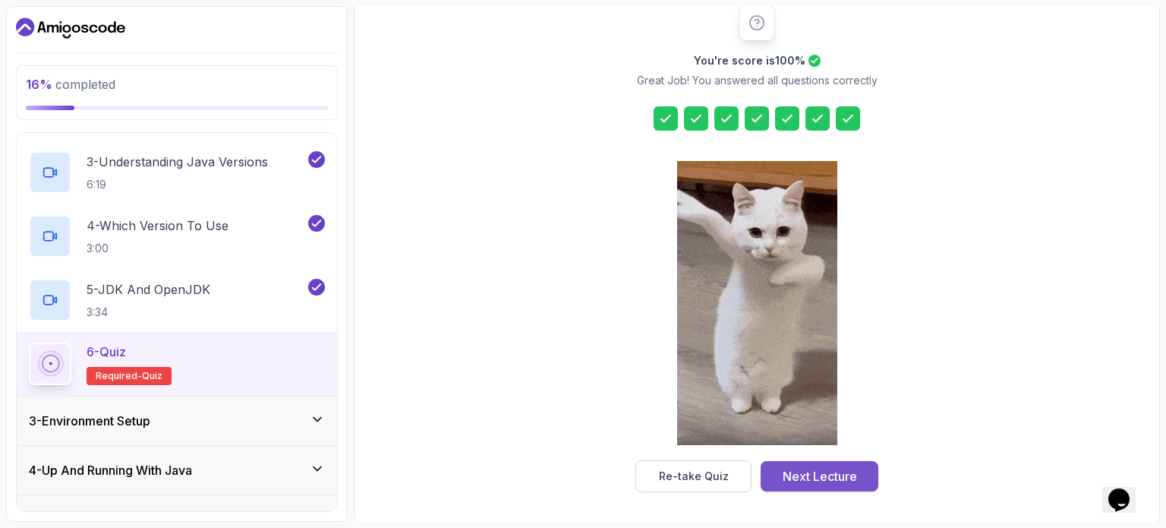
click at [800, 467] on div "Next Lecture" at bounding box center [820, 476] width 74 height 18
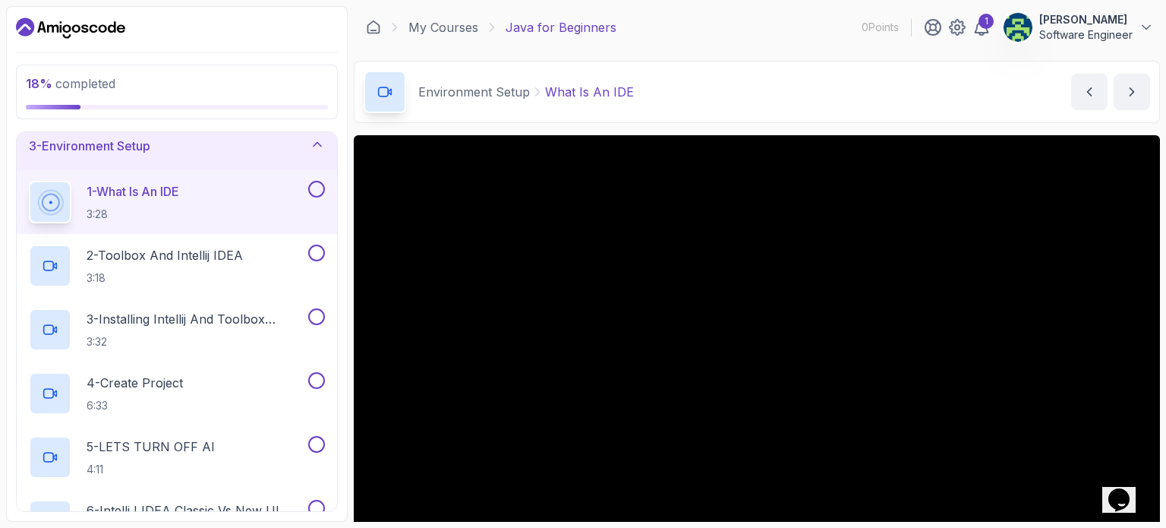
scroll to position [99, 0]
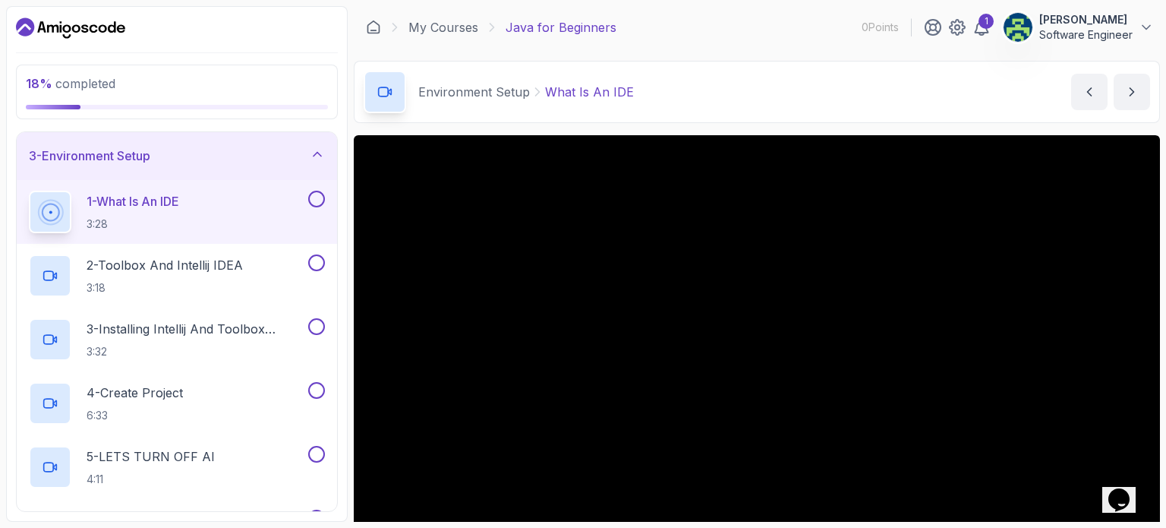
click at [317, 198] on button at bounding box center [316, 199] width 17 height 17
click at [323, 261] on button at bounding box center [316, 262] width 17 height 17
click at [315, 327] on button at bounding box center [316, 326] width 17 height 17
click at [319, 384] on button at bounding box center [316, 390] width 17 height 17
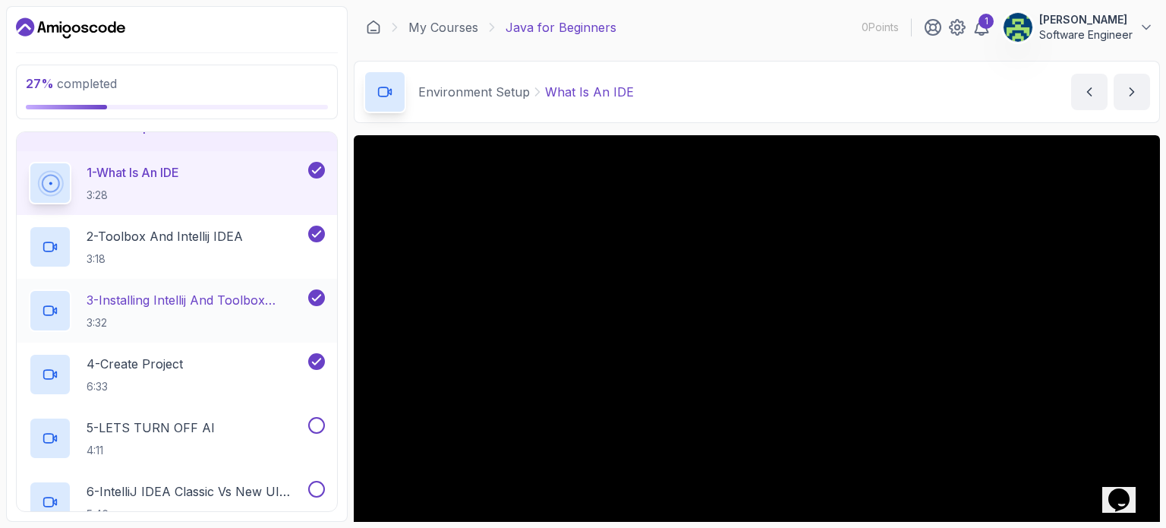
scroll to position [130, 0]
click at [317, 164] on icon at bounding box center [317, 168] width 14 height 15
click at [317, 164] on button at bounding box center [316, 168] width 17 height 17
click at [320, 421] on button at bounding box center [316, 423] width 17 height 17
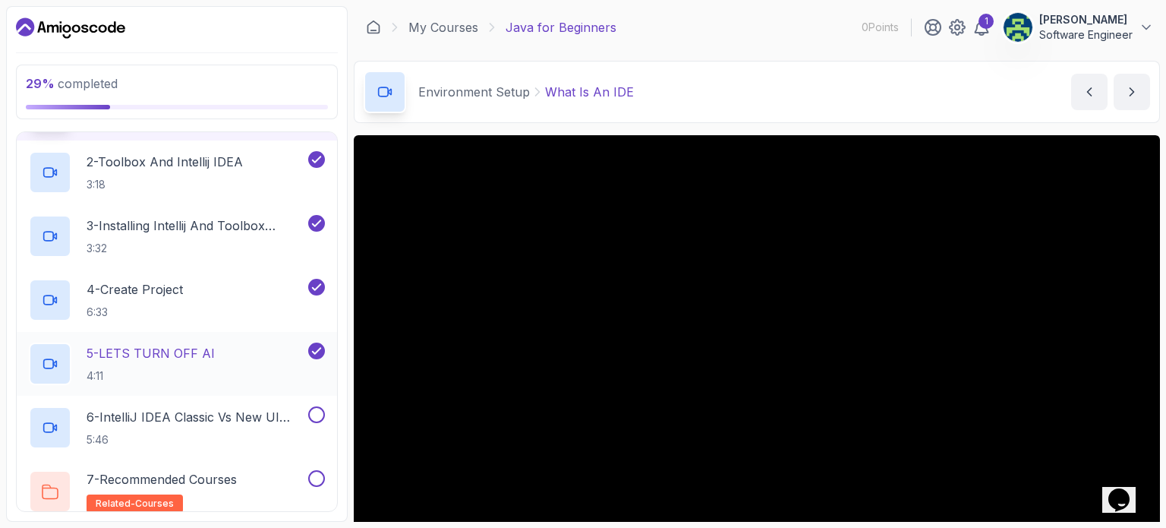
scroll to position [228, 0]
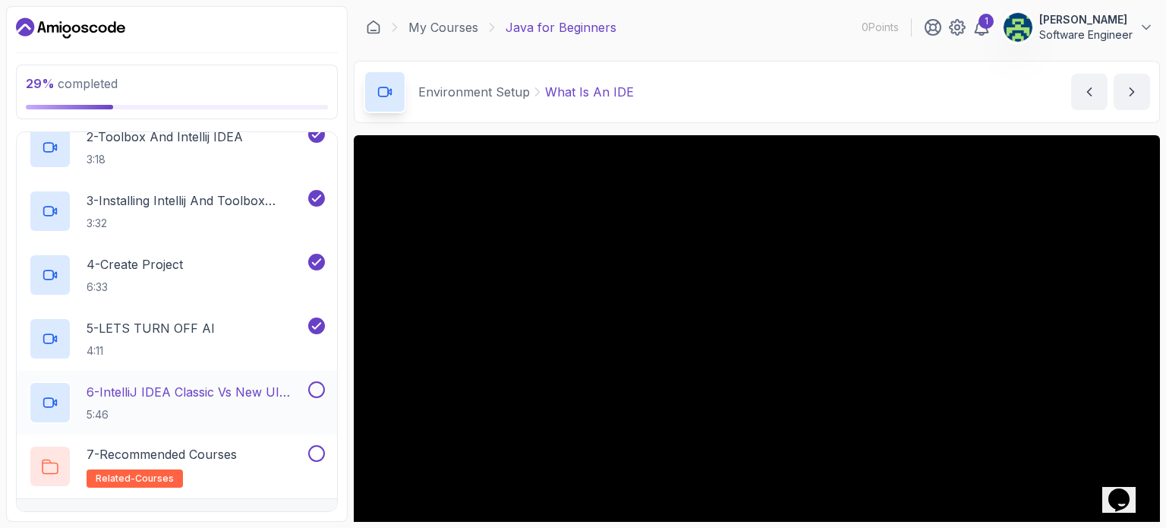
click at [314, 391] on button at bounding box center [316, 389] width 17 height 17
click at [314, 454] on button at bounding box center [316, 453] width 17 height 17
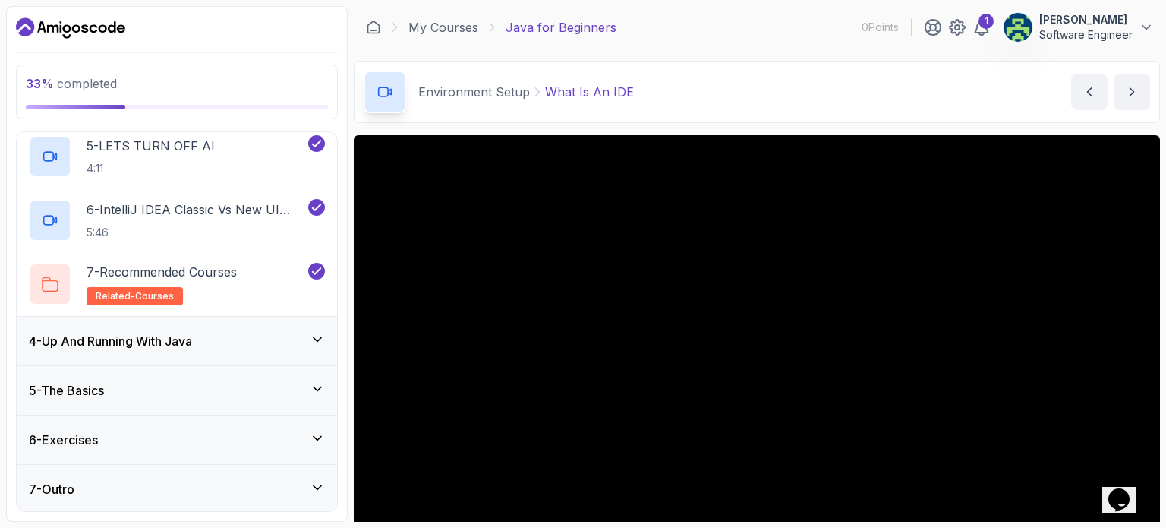
scroll to position [172, 0]
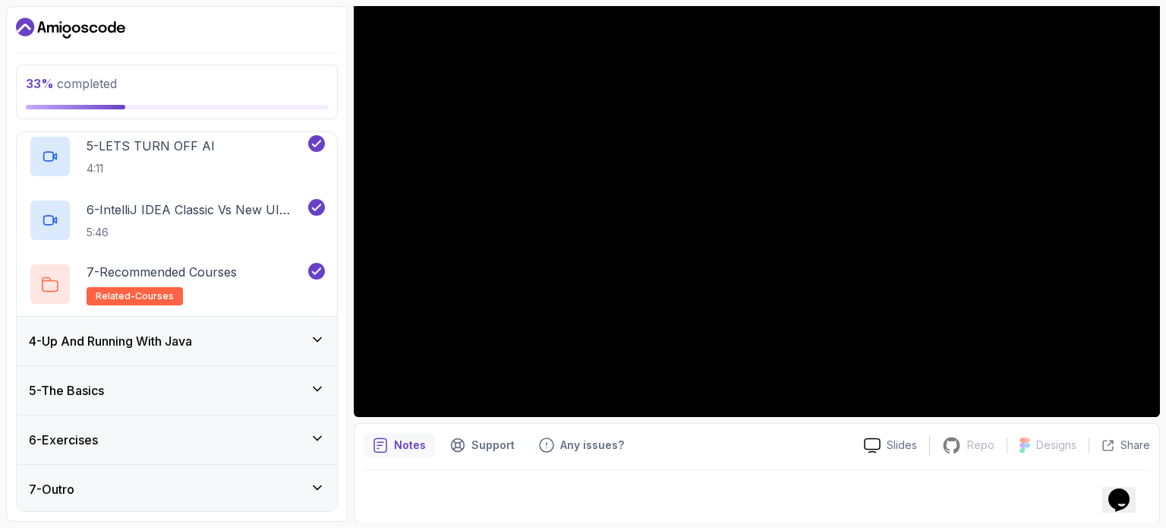
click at [320, 333] on icon at bounding box center [317, 339] width 15 height 15
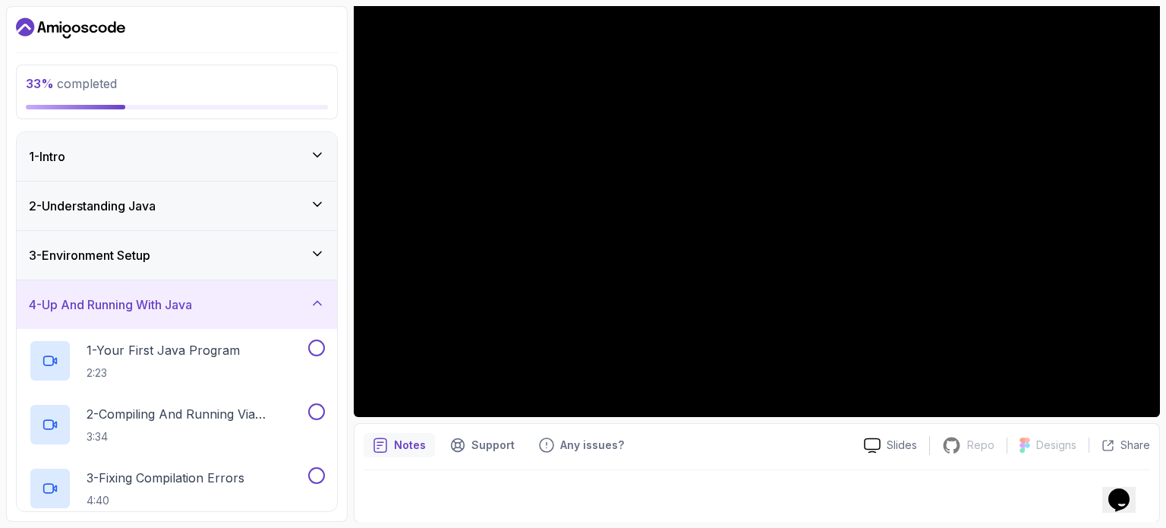
scroll to position [52, 0]
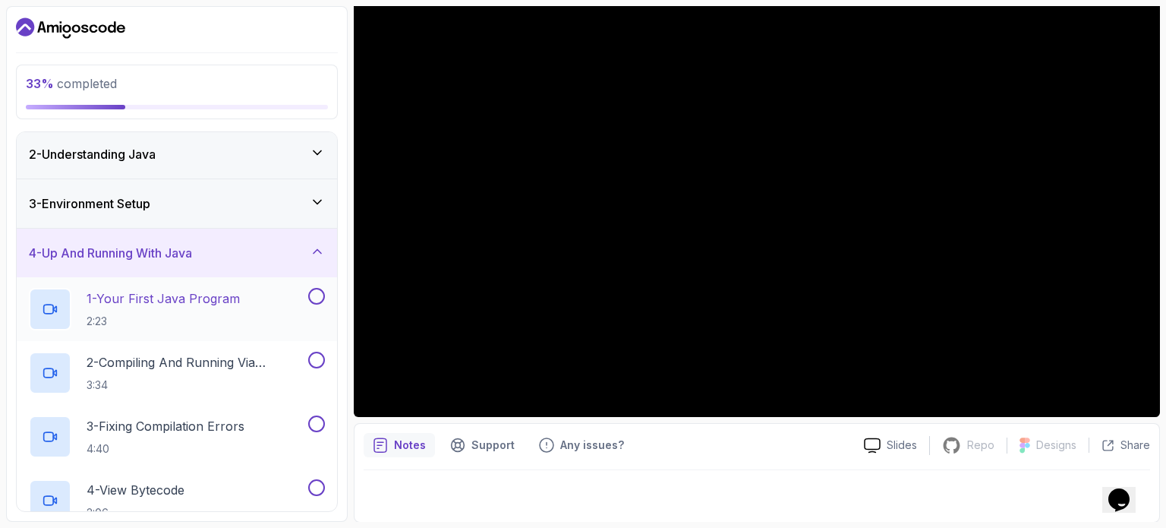
click at [313, 294] on button at bounding box center [316, 296] width 17 height 17
click at [231, 297] on p "1 - Your First Java Program" at bounding box center [163, 298] width 153 height 18
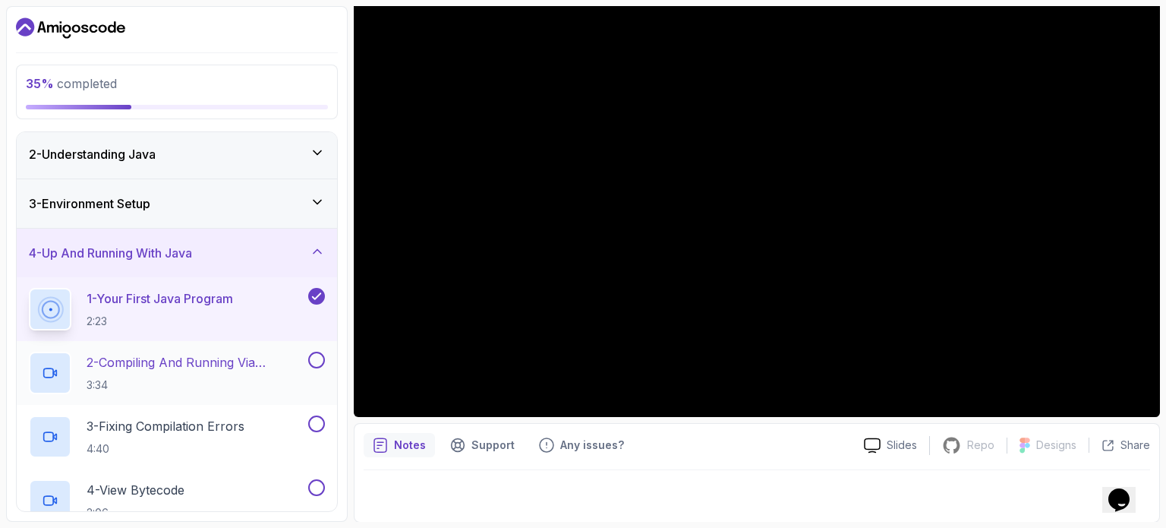
click at [317, 358] on button at bounding box center [316, 360] width 17 height 17
click at [316, 418] on button at bounding box center [316, 423] width 17 height 17
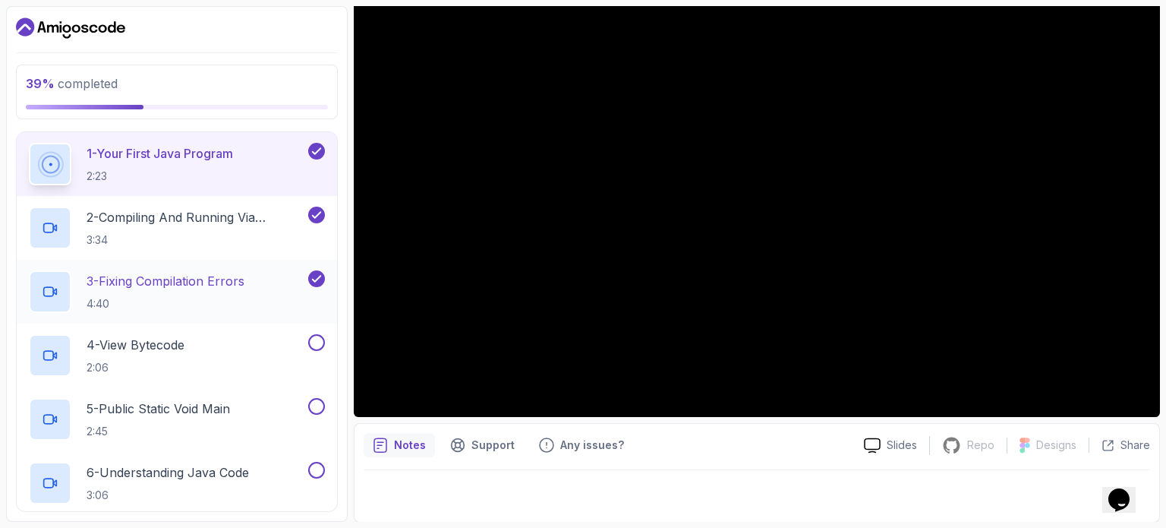
scroll to position [197, 0]
click at [316, 330] on div "4 - View Bytecode 2:06" at bounding box center [177, 355] width 320 height 64
click at [317, 346] on button at bounding box center [316, 341] width 17 height 17
click at [316, 405] on button at bounding box center [316, 405] width 17 height 17
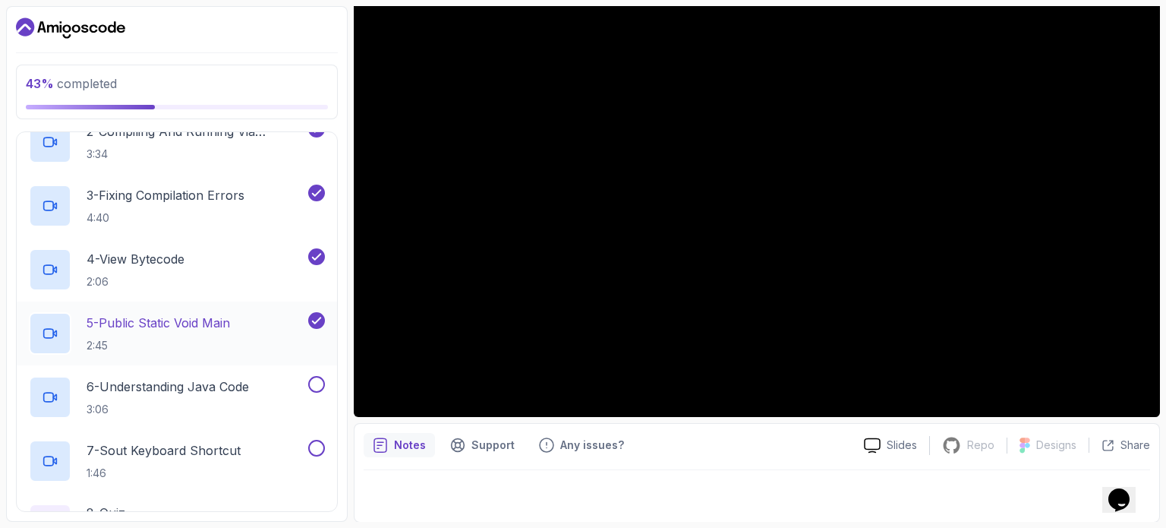
scroll to position [289, 0]
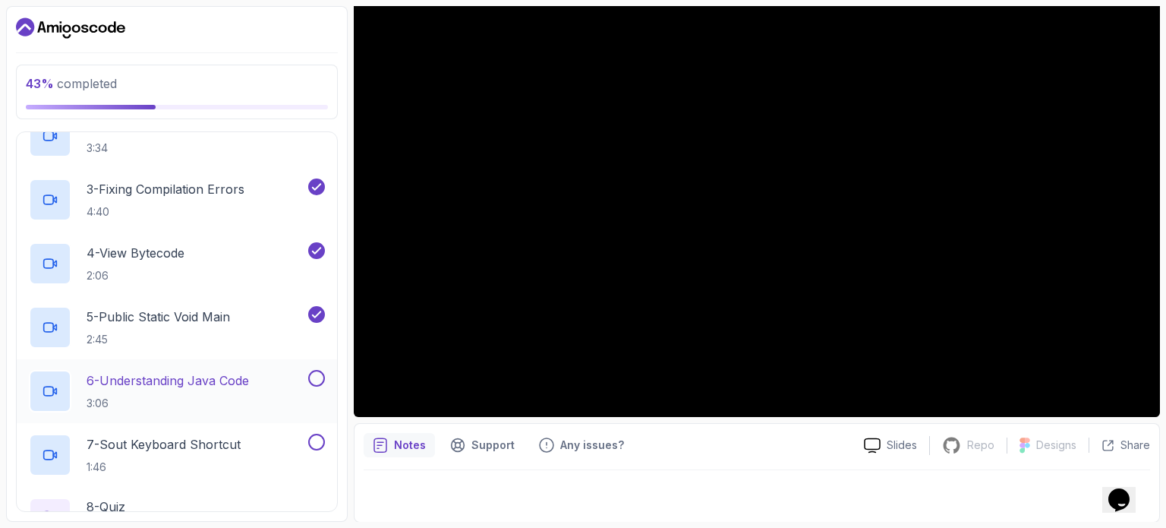
click at [317, 374] on button at bounding box center [316, 378] width 17 height 17
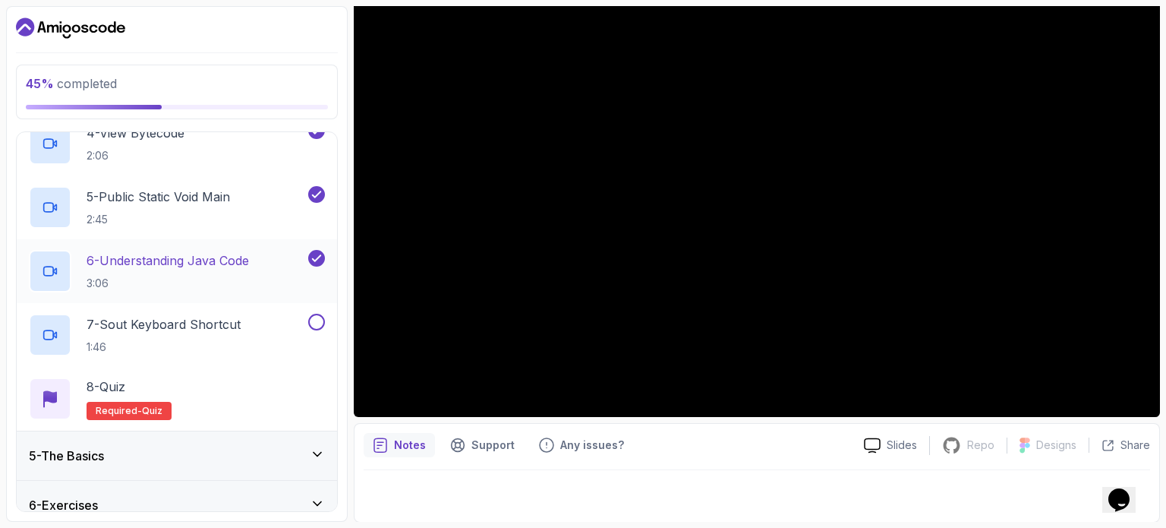
scroll to position [409, 0]
click at [314, 313] on button at bounding box center [316, 321] width 17 height 17
click at [120, 410] on span "Required-" at bounding box center [119, 410] width 46 height 12
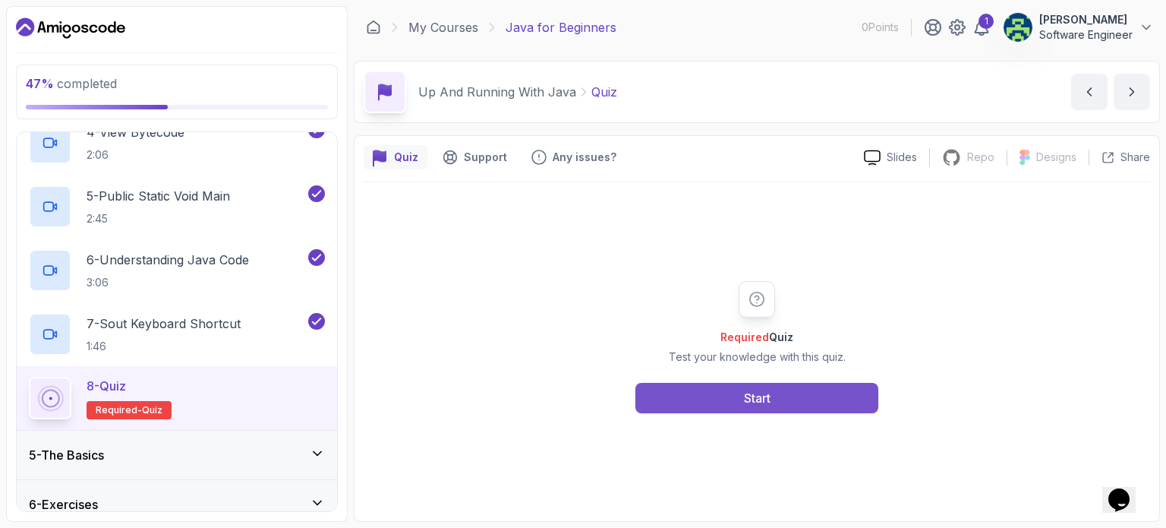
click at [715, 388] on button "Start" at bounding box center [757, 398] width 243 height 30
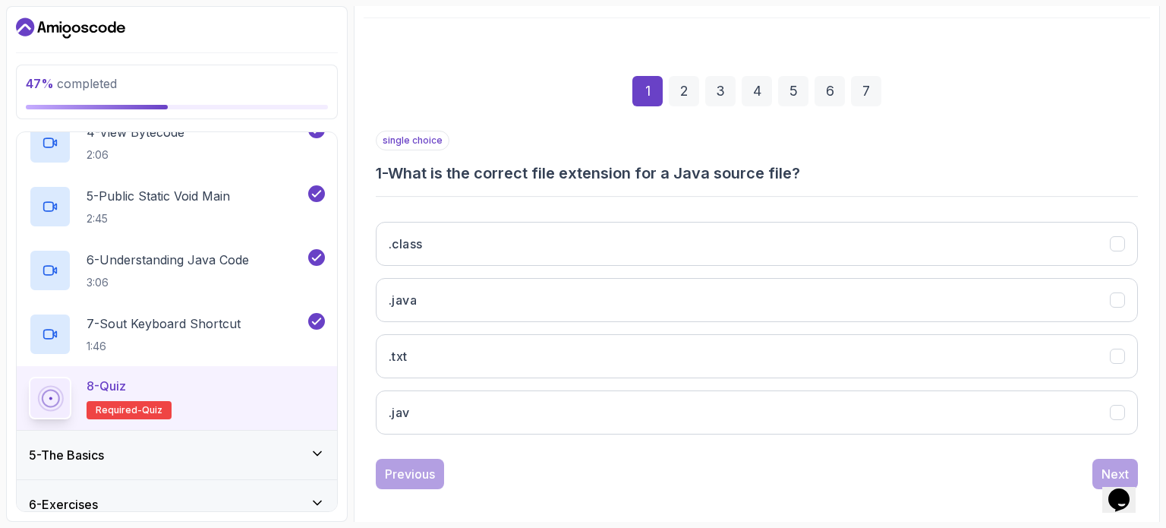
scroll to position [167, 0]
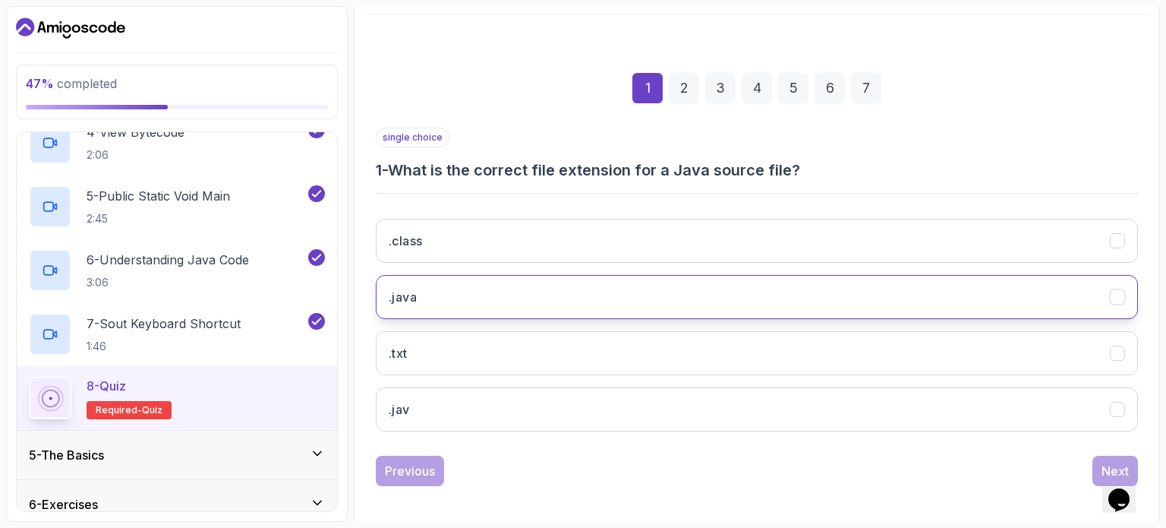
click at [1125, 292] on icon ".java" at bounding box center [1118, 297] width 14 height 14
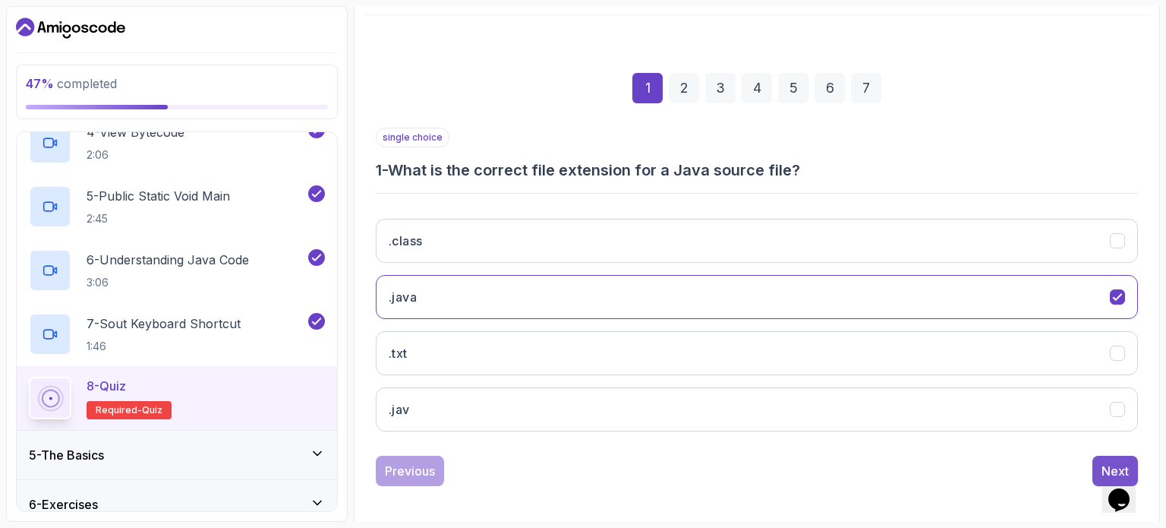
click at [1109, 458] on button "Next" at bounding box center [1116, 471] width 46 height 30
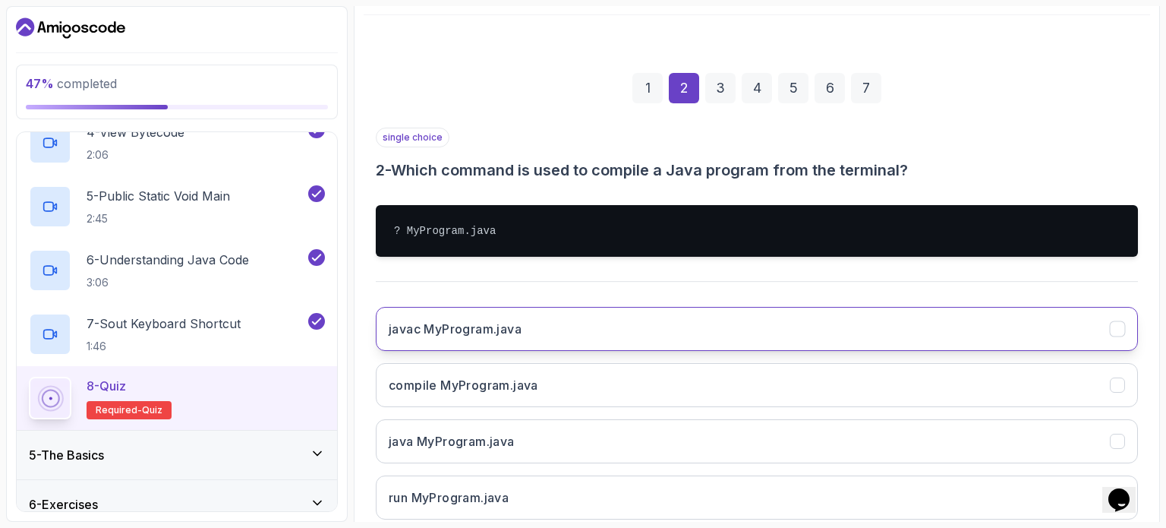
click at [1115, 330] on icon "javac MyProgram.java" at bounding box center [1117, 329] width 8 height 6
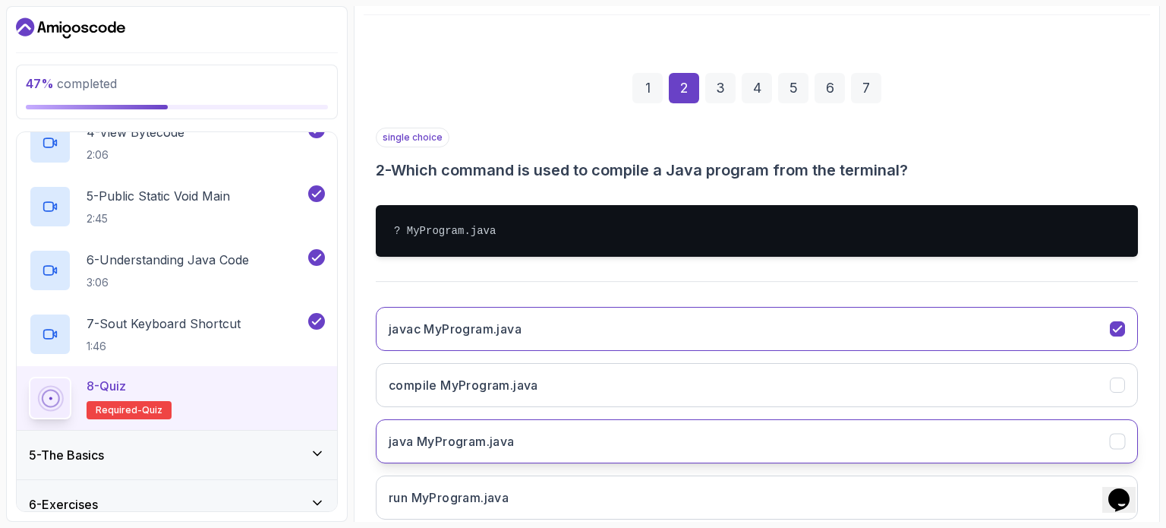
scroll to position [260, 0]
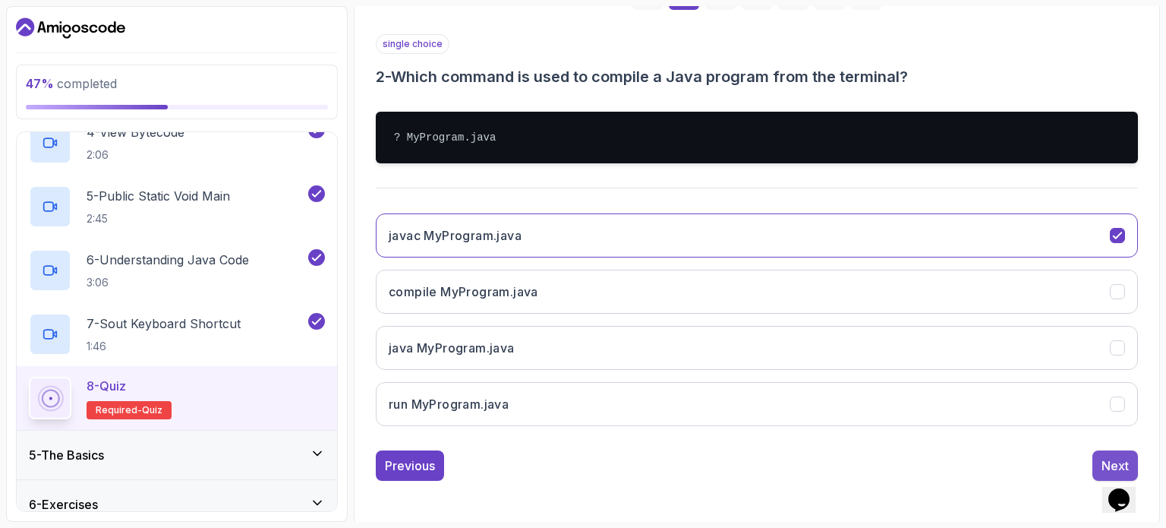
click at [1113, 458] on div "Next" at bounding box center [1115, 465] width 27 height 18
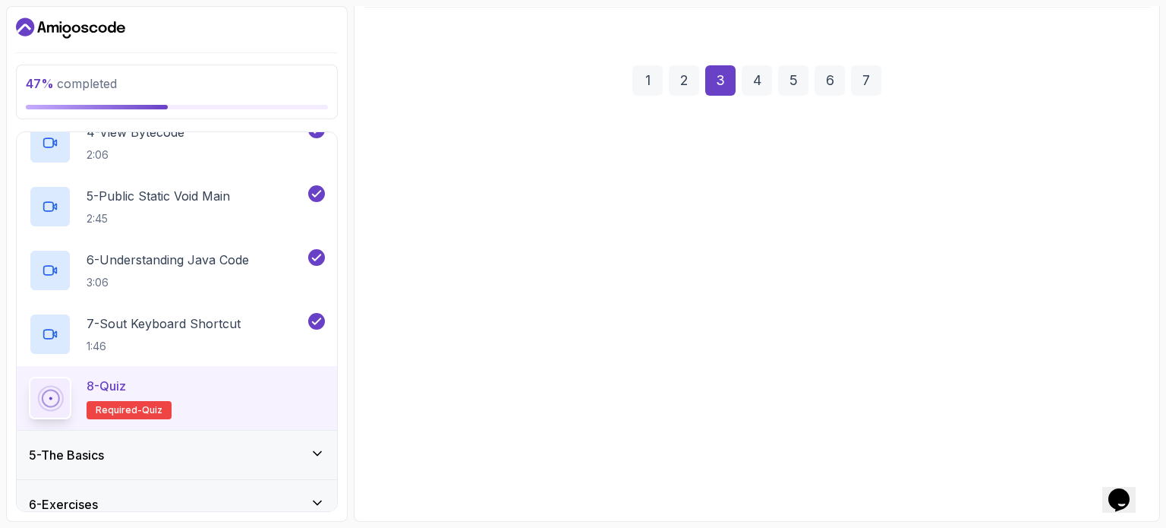
scroll to position [172, 0]
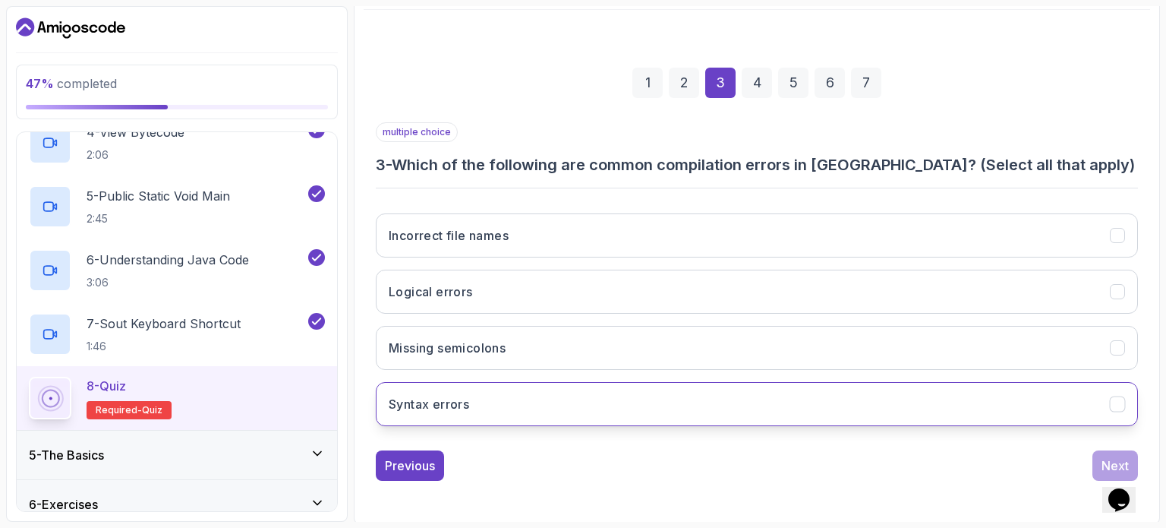
click at [1109, 409] on button "Syntax errors" at bounding box center [757, 404] width 762 height 44
click at [1110, 459] on div "Next" at bounding box center [1115, 465] width 27 height 18
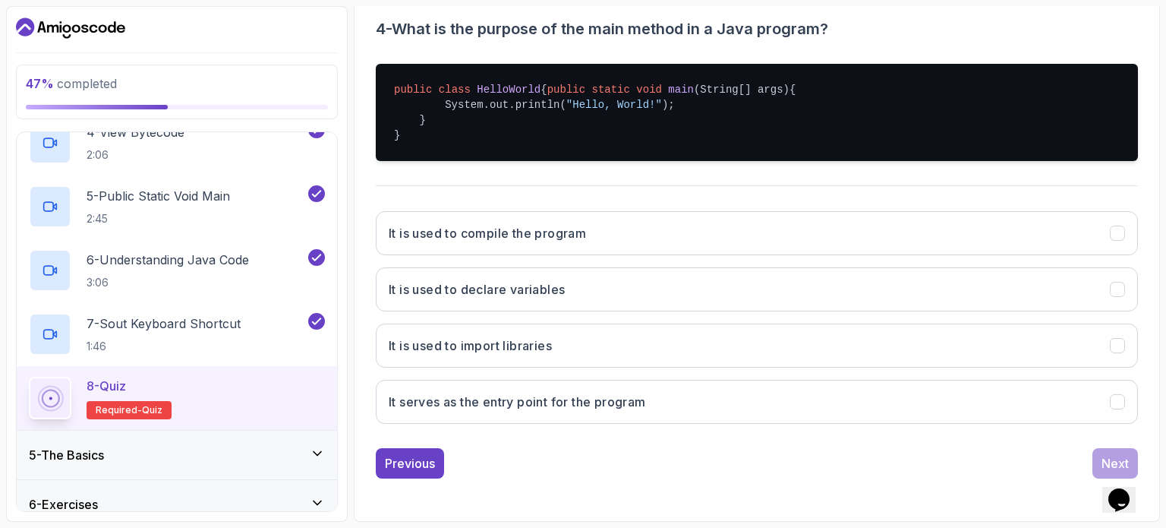
scroll to position [317, 0]
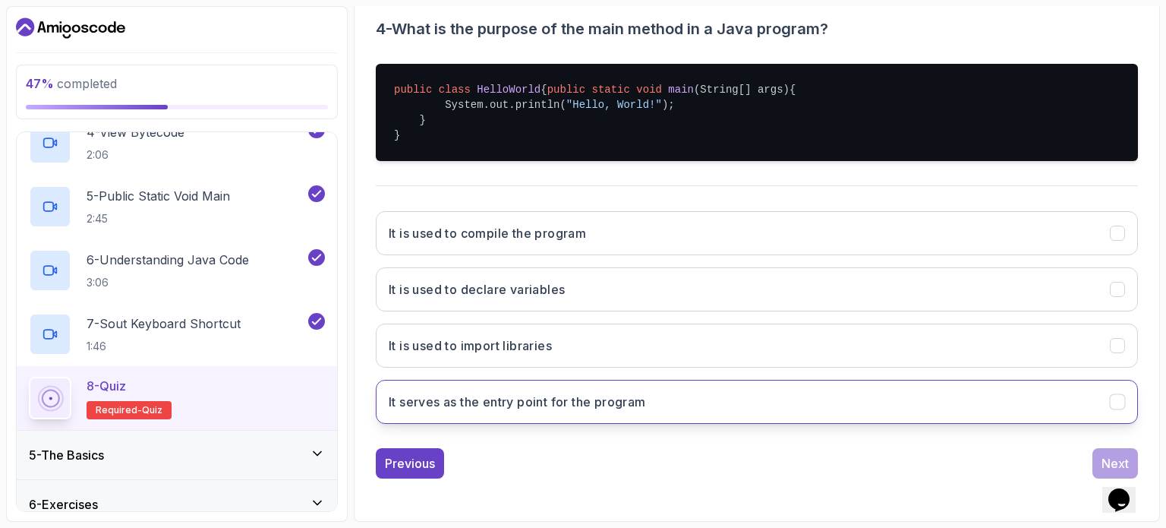
click at [1113, 402] on icon "It serves as the entry point for the program" at bounding box center [1118, 402] width 14 height 14
click at [1103, 461] on div "Next" at bounding box center [1115, 463] width 27 height 18
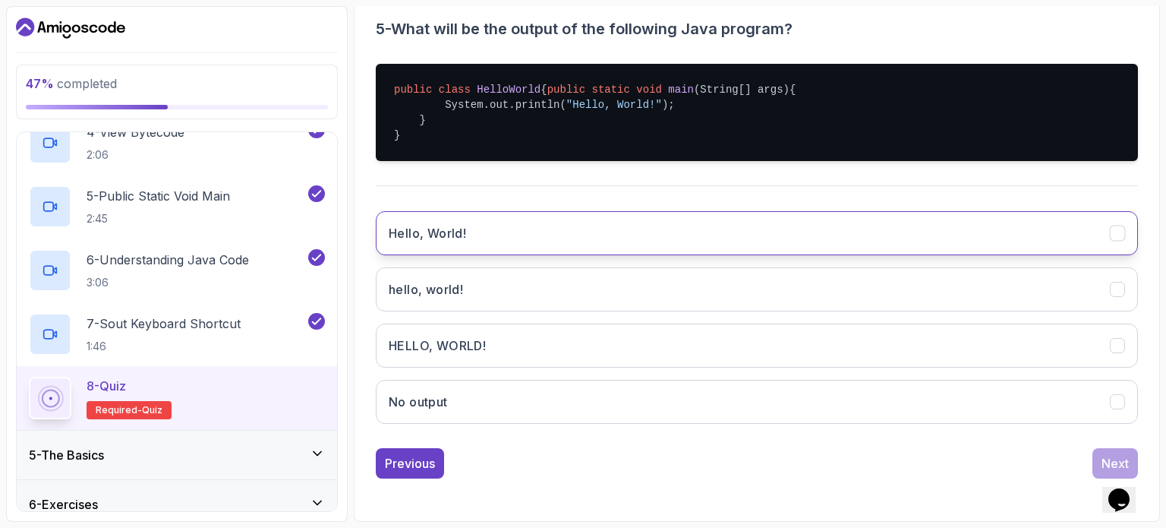
click at [1114, 233] on icon "Hello, World!" at bounding box center [1118, 233] width 14 height 14
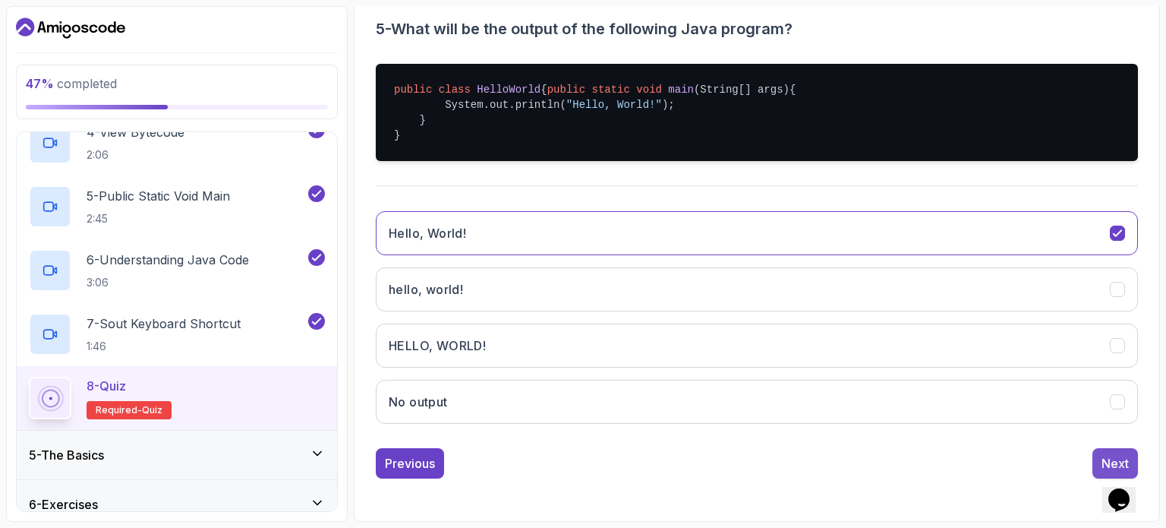
click at [1116, 459] on div "Next" at bounding box center [1115, 463] width 27 height 18
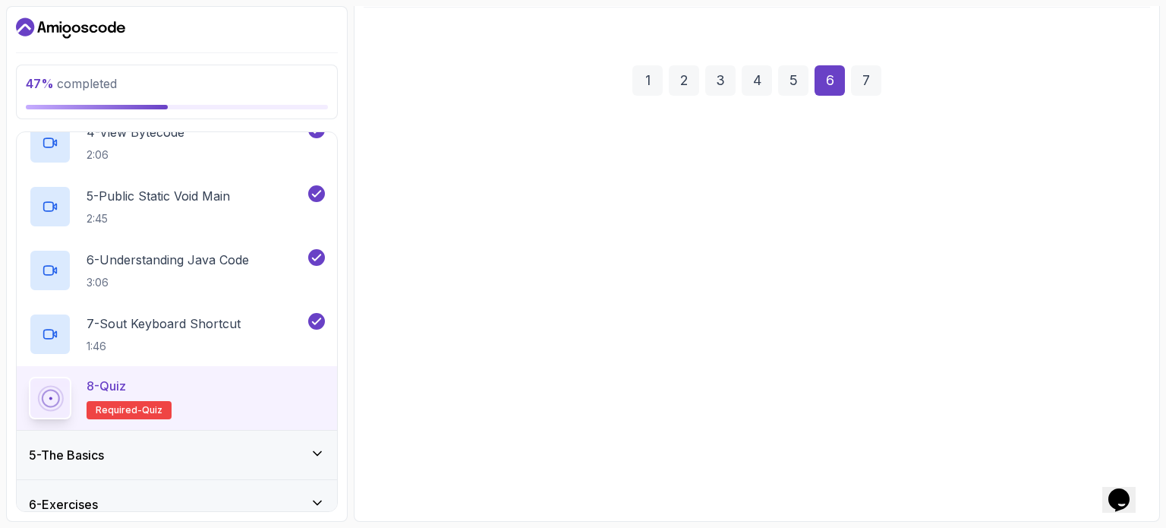
scroll to position [172, 0]
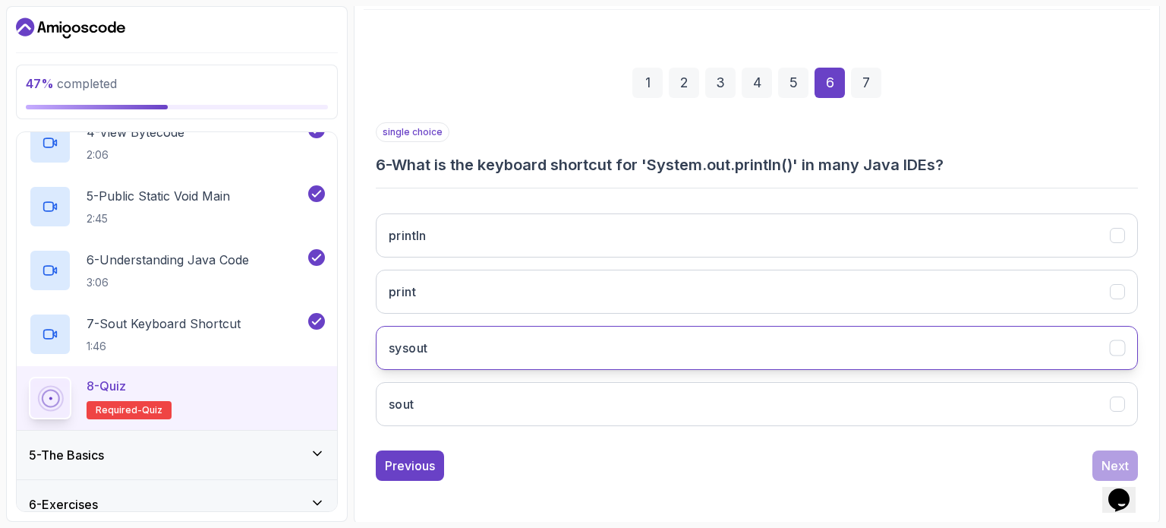
click at [1116, 346] on icon "sysout" at bounding box center [1118, 348] width 14 height 14
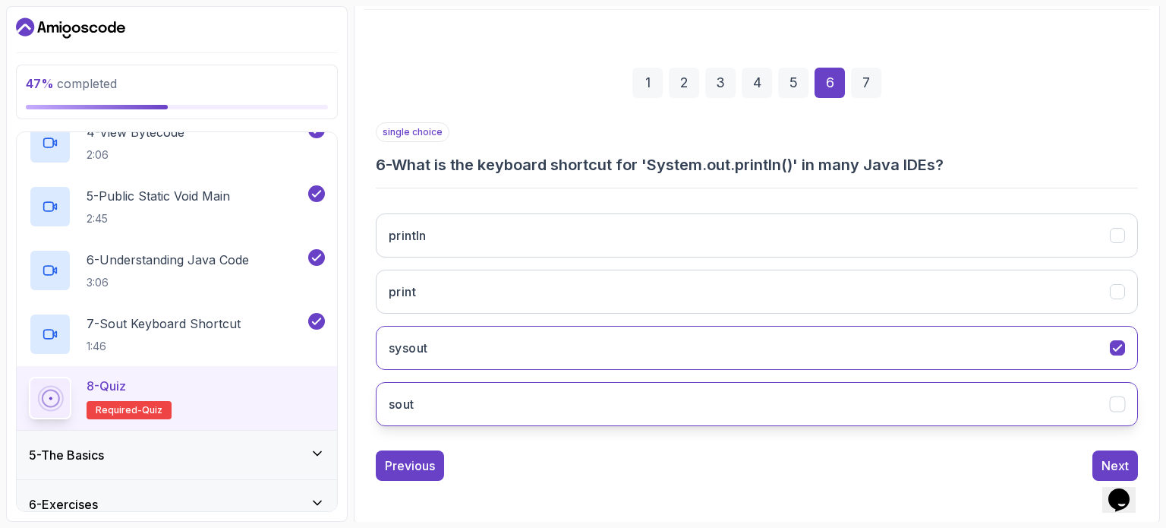
click at [1115, 402] on icon "sout" at bounding box center [1118, 404] width 14 height 14
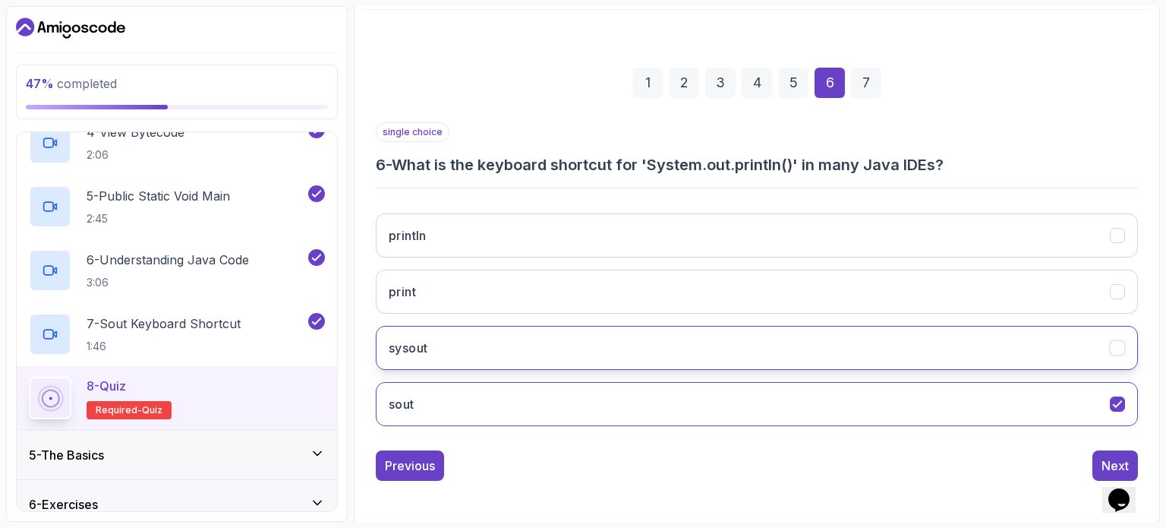
click at [1121, 341] on icon "sysout" at bounding box center [1118, 348] width 14 height 14
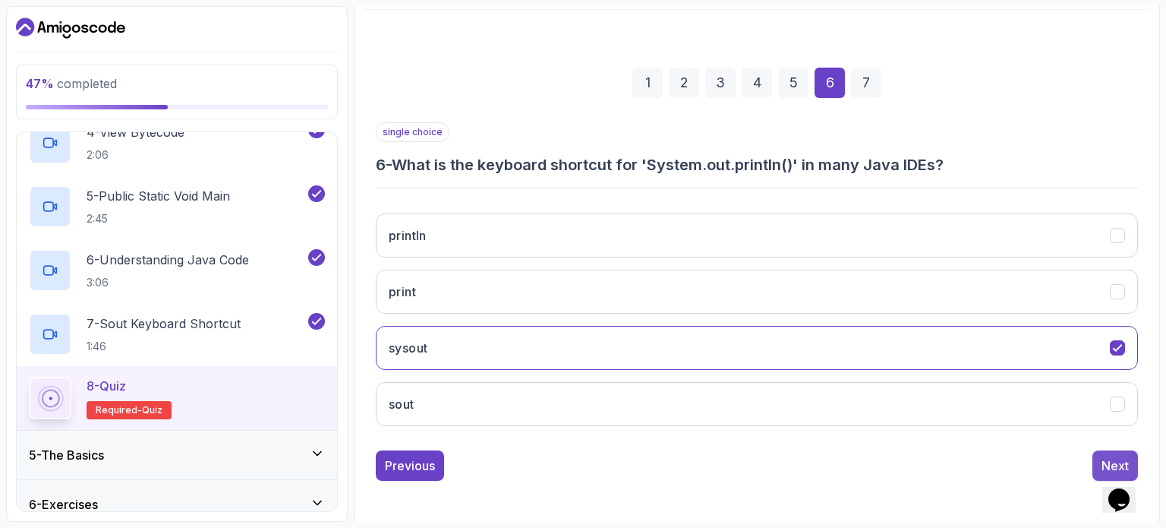
click at [1112, 456] on div "Next" at bounding box center [1115, 465] width 27 height 18
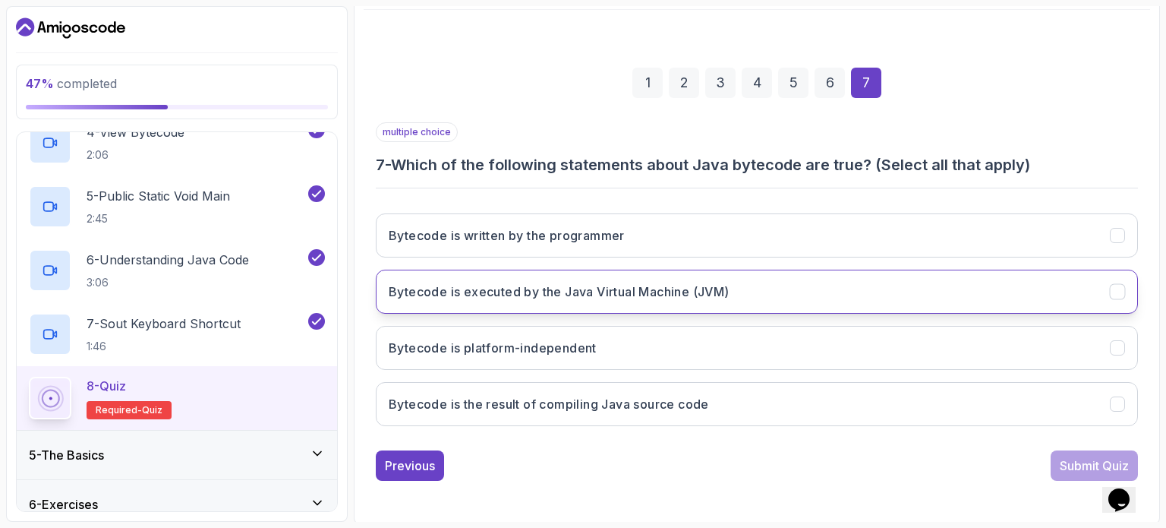
click at [1113, 291] on icon "Bytecode is executed by the Java Virtual Machine (JVM)" at bounding box center [1118, 292] width 14 height 14
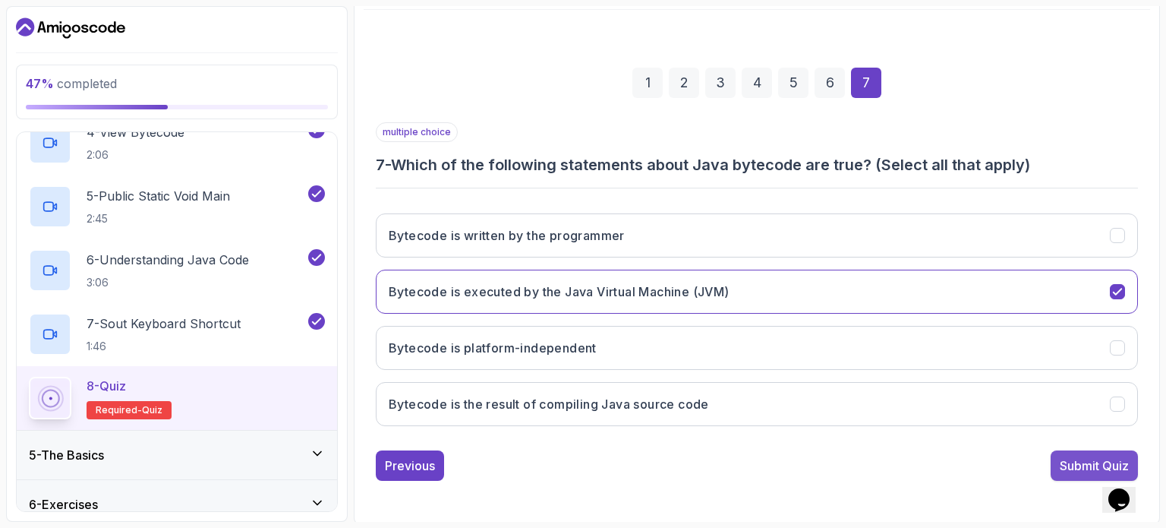
click at [1086, 458] on div "Submit Quiz" at bounding box center [1094, 465] width 69 height 18
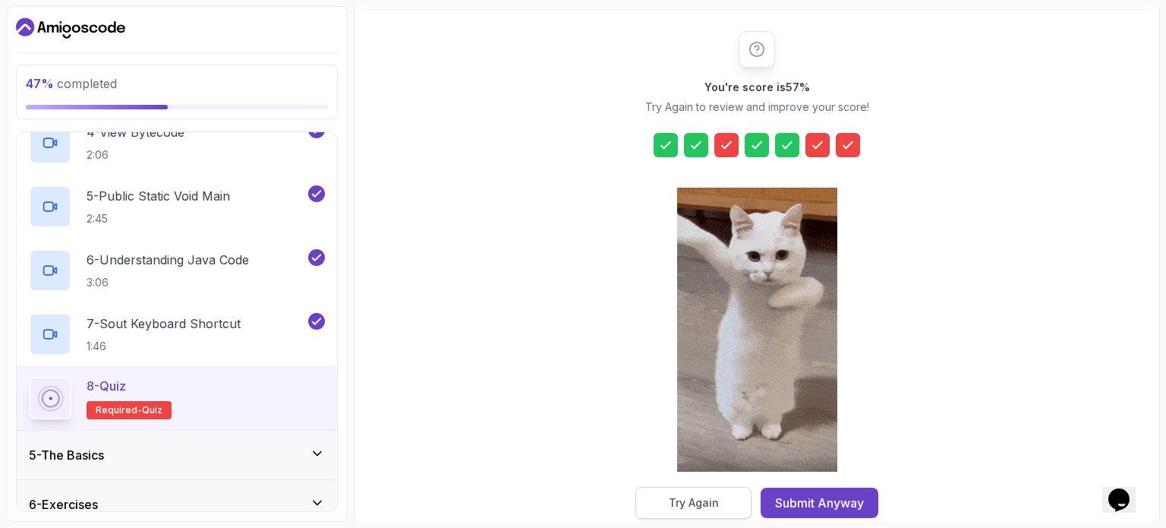
click at [723, 493] on button "Try Again" at bounding box center [694, 503] width 116 height 32
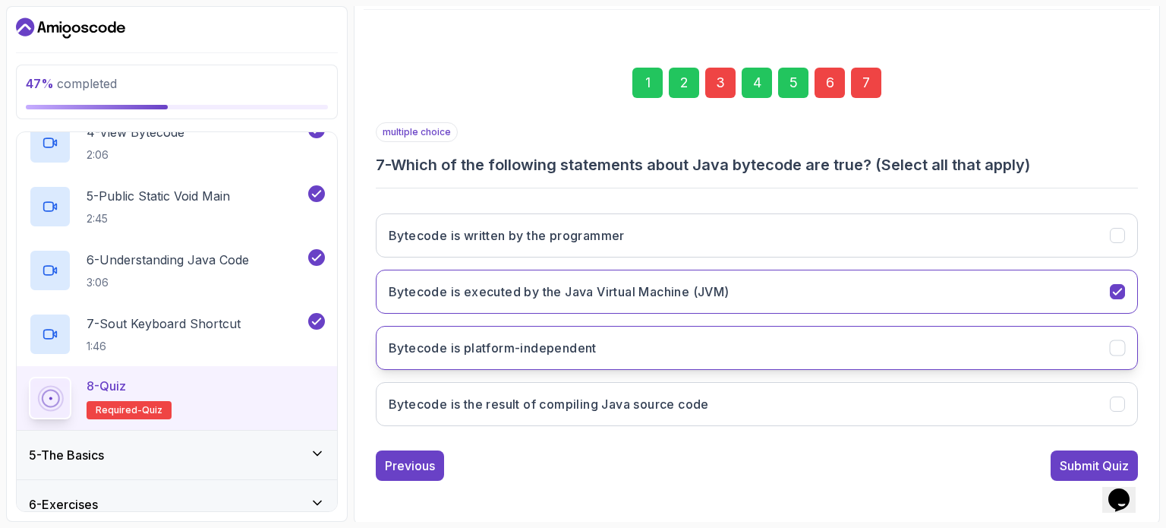
click at [759, 364] on button "Bytecode is platform-independent" at bounding box center [757, 348] width 762 height 44
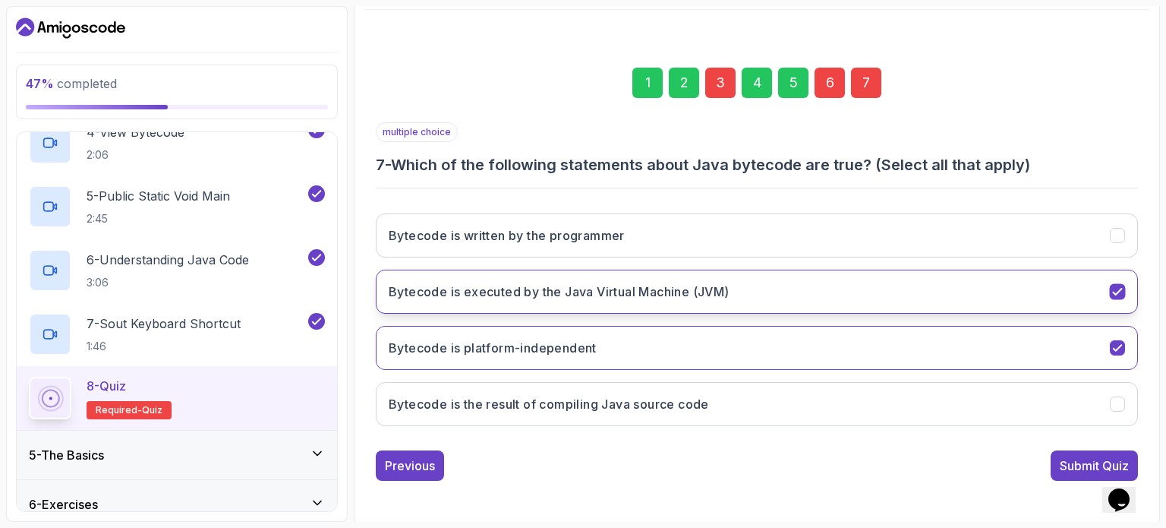
click at [1122, 289] on icon "Bytecode is executed by the Java Virtual Machine (JVM)" at bounding box center [1117, 292] width 8 height 6
click at [1113, 286] on icon "Bytecode is executed by the Java Virtual Machine (JVM)" at bounding box center [1118, 292] width 14 height 14
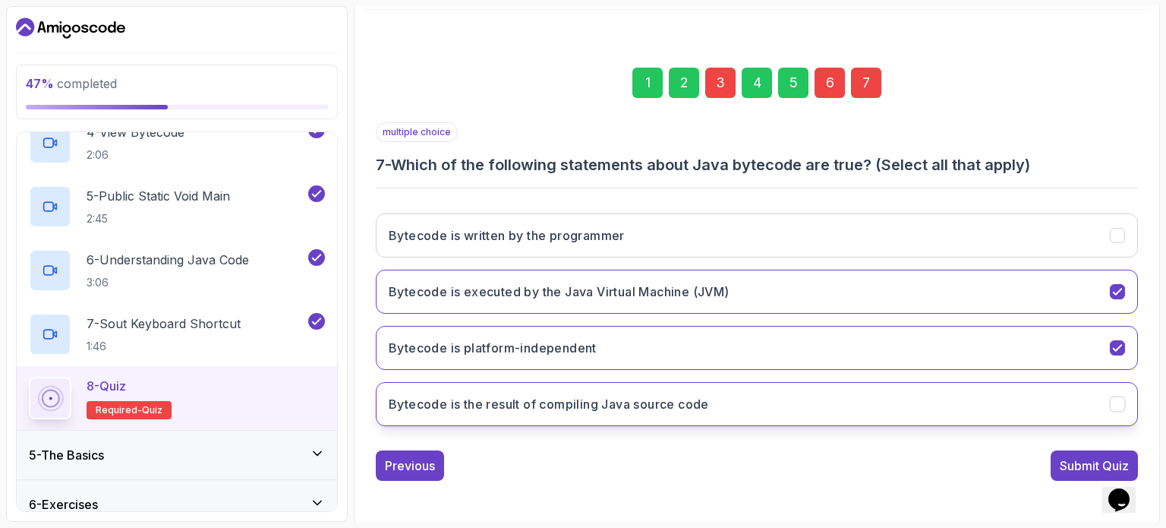
click at [1118, 397] on icon "Bytecode is the result of compiling Java source code" at bounding box center [1118, 404] width 14 height 14
click at [415, 460] on div "Previous" at bounding box center [410, 465] width 50 height 18
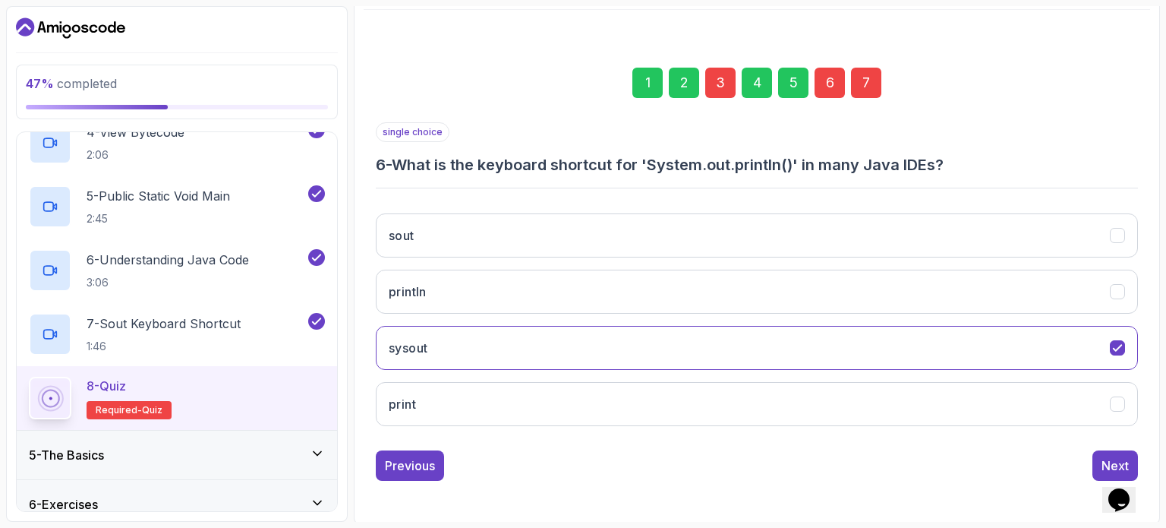
click at [415, 460] on div "Previous" at bounding box center [410, 465] width 50 height 18
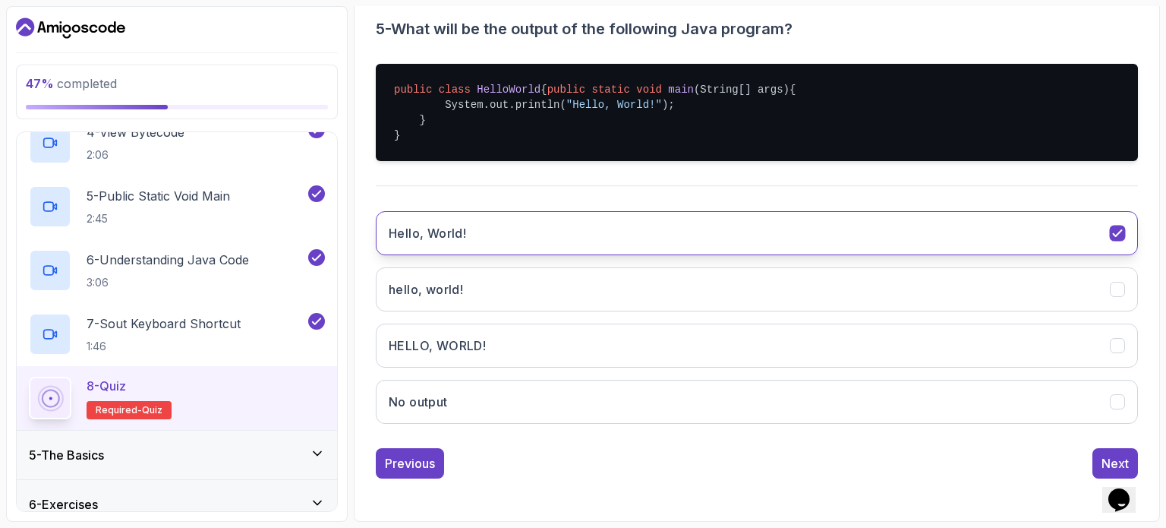
scroll to position [321, 0]
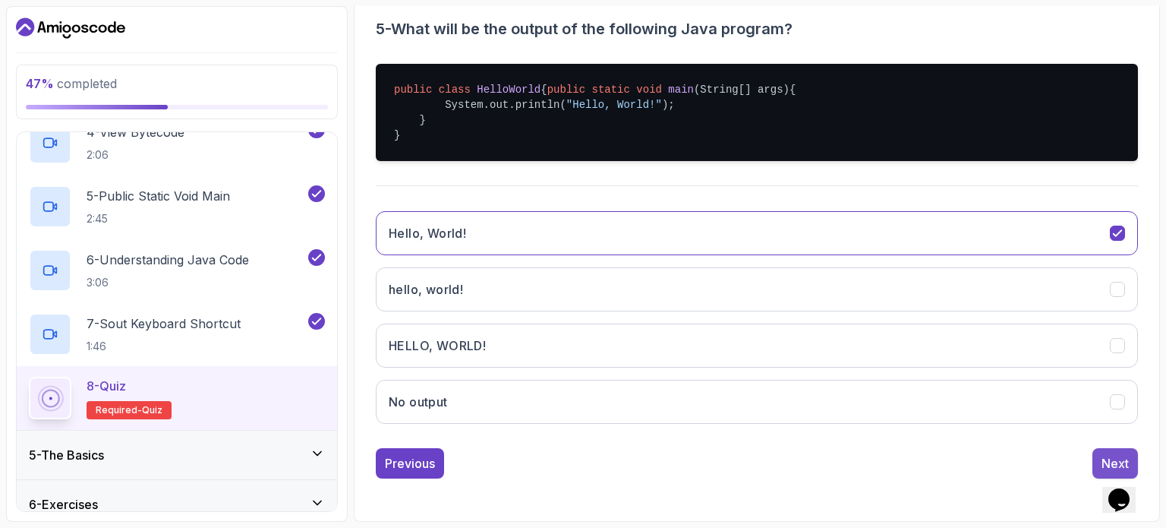
click at [1109, 459] on div "Next" at bounding box center [1115, 463] width 27 height 18
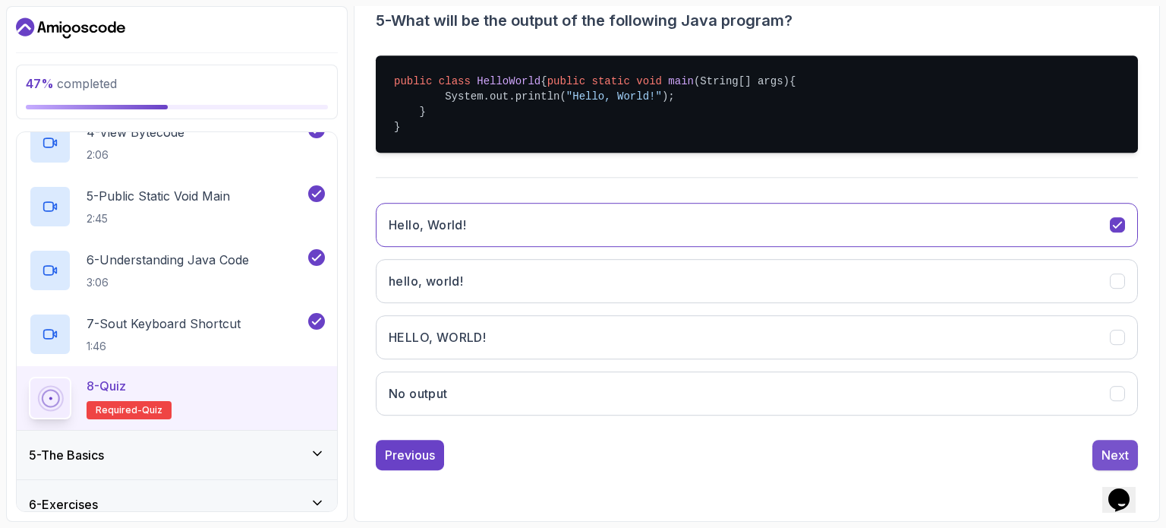
scroll to position [172, 0]
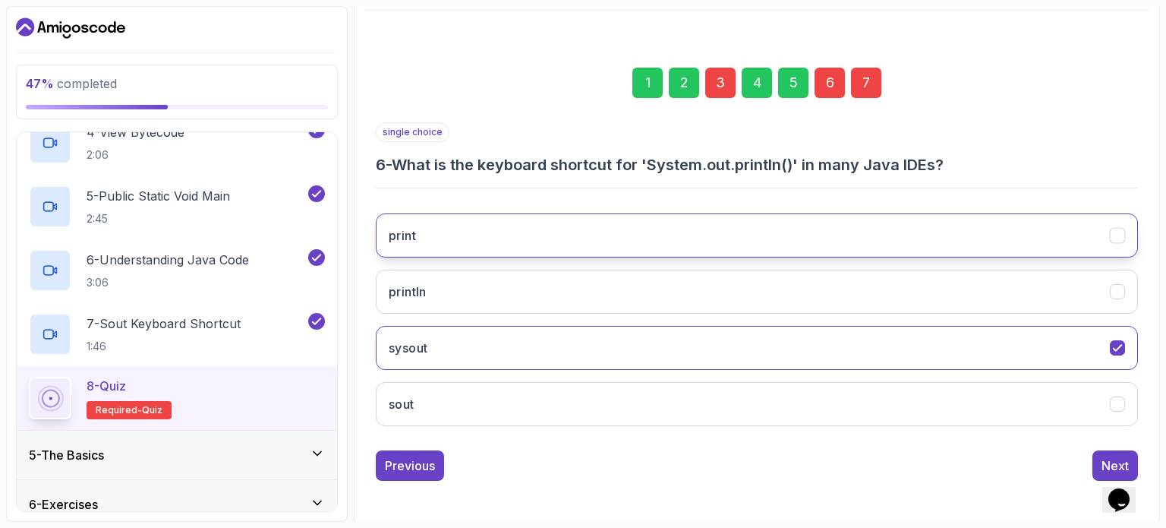
click at [1118, 234] on icon "print" at bounding box center [1118, 236] width 14 height 14
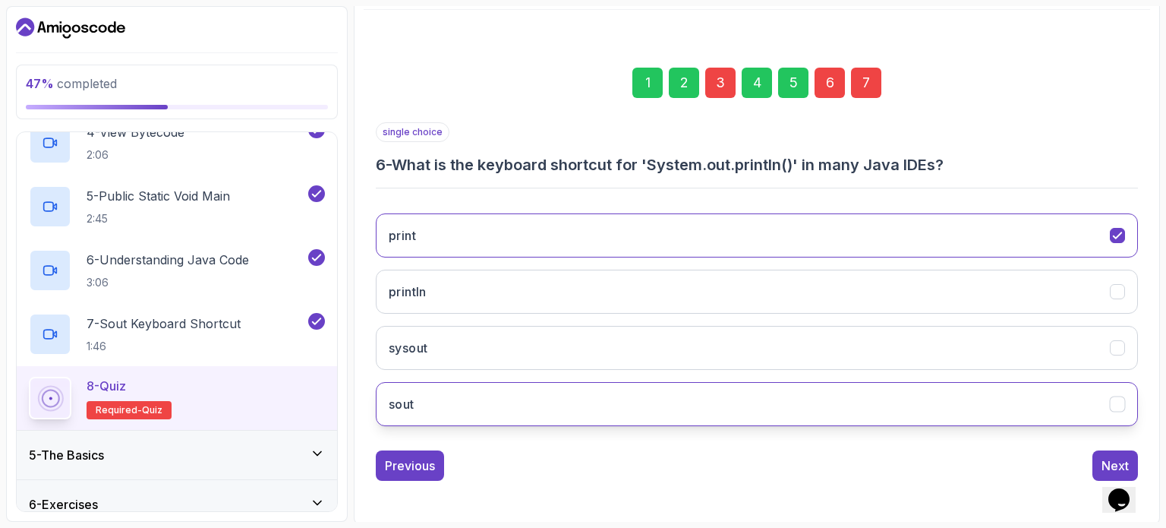
click at [1130, 400] on button "sout" at bounding box center [757, 404] width 762 height 44
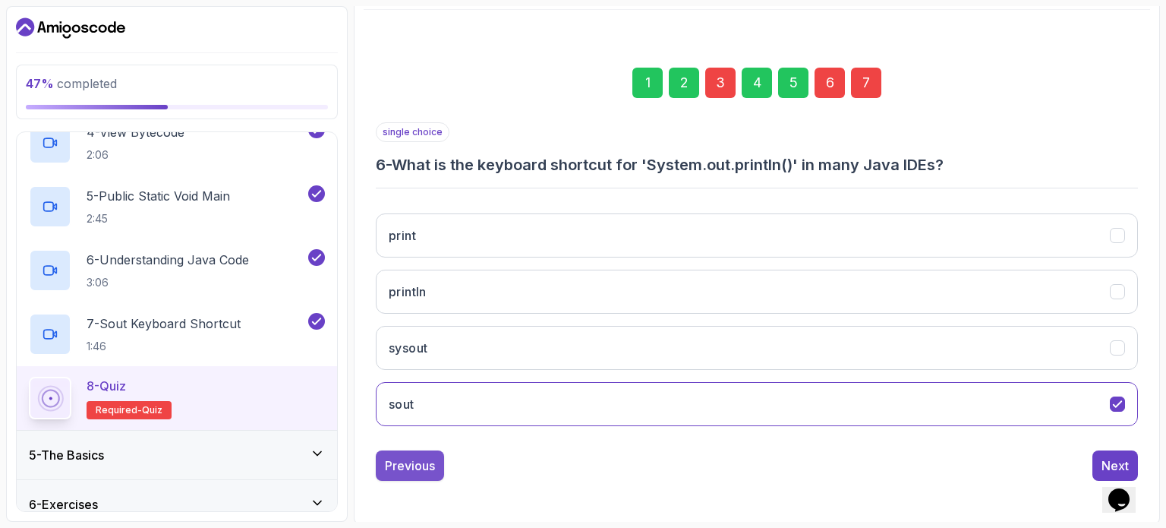
click at [428, 461] on div "Previous" at bounding box center [410, 465] width 50 height 18
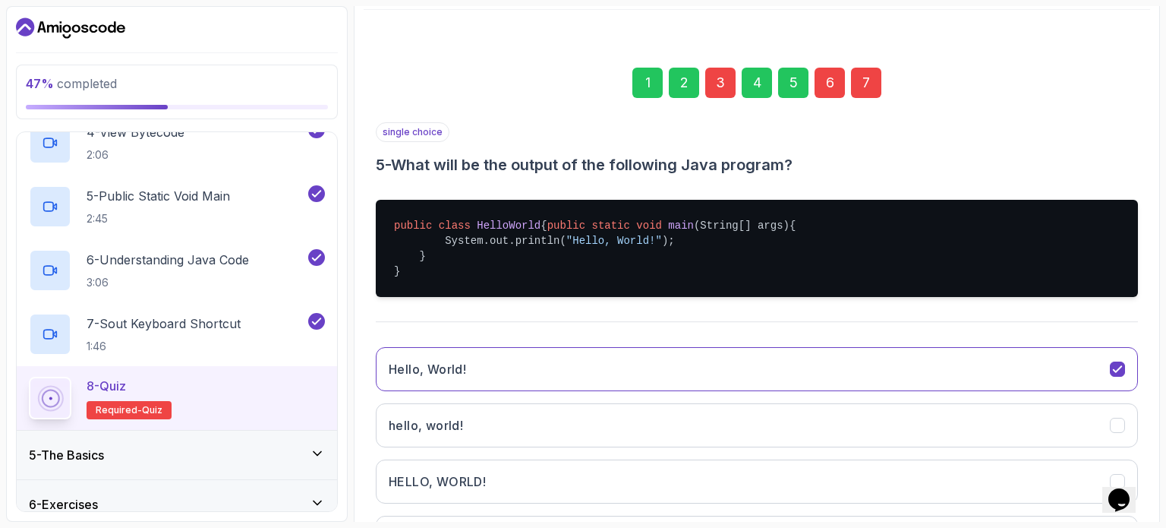
click at [428, 461] on div "Hello, World! hello, world! HELLO, WORLD! No output" at bounding box center [757, 453] width 762 height 237
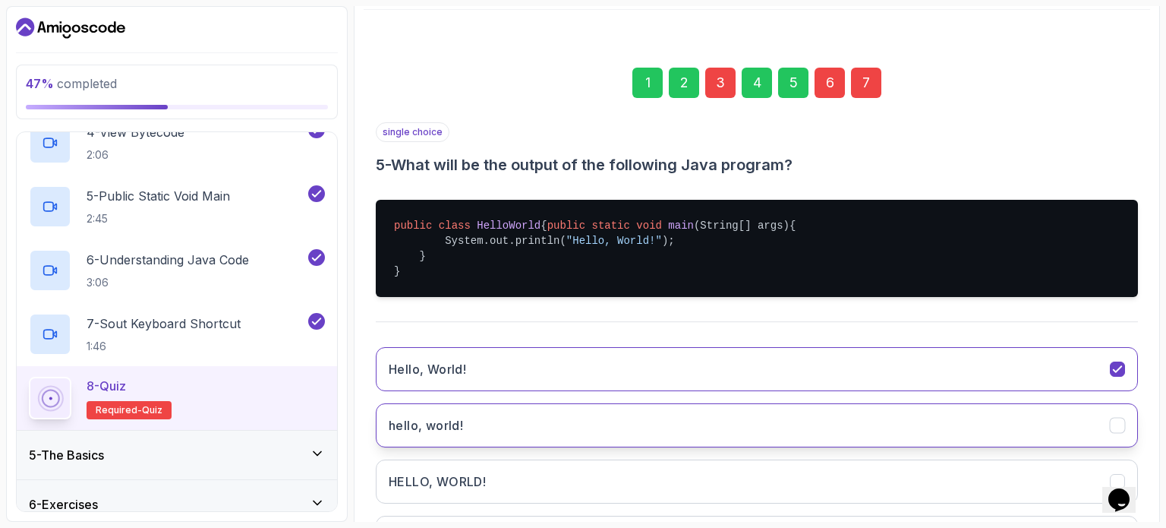
scroll to position [321, 0]
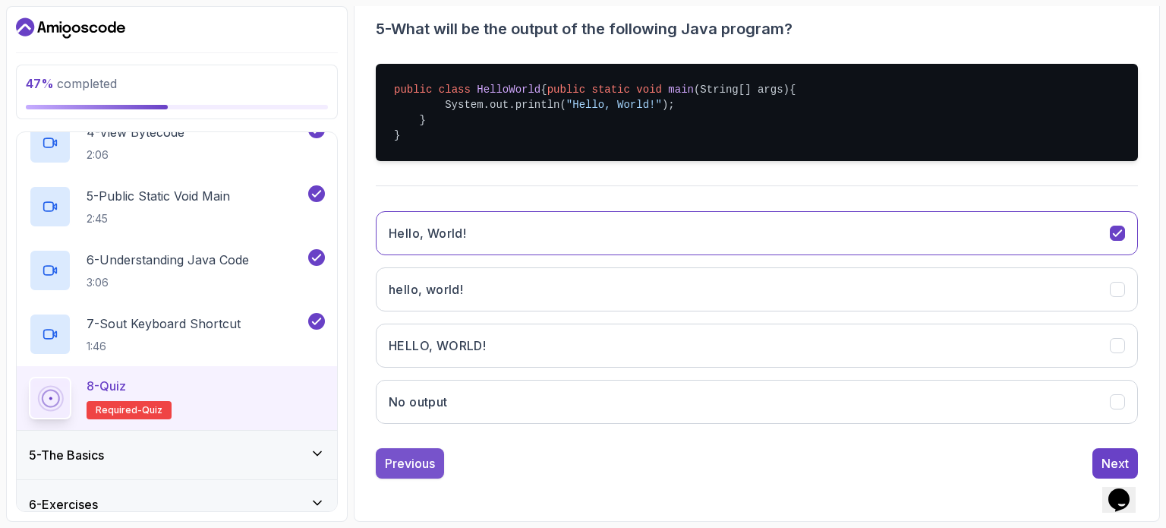
click at [399, 464] on div "Previous" at bounding box center [410, 463] width 50 height 18
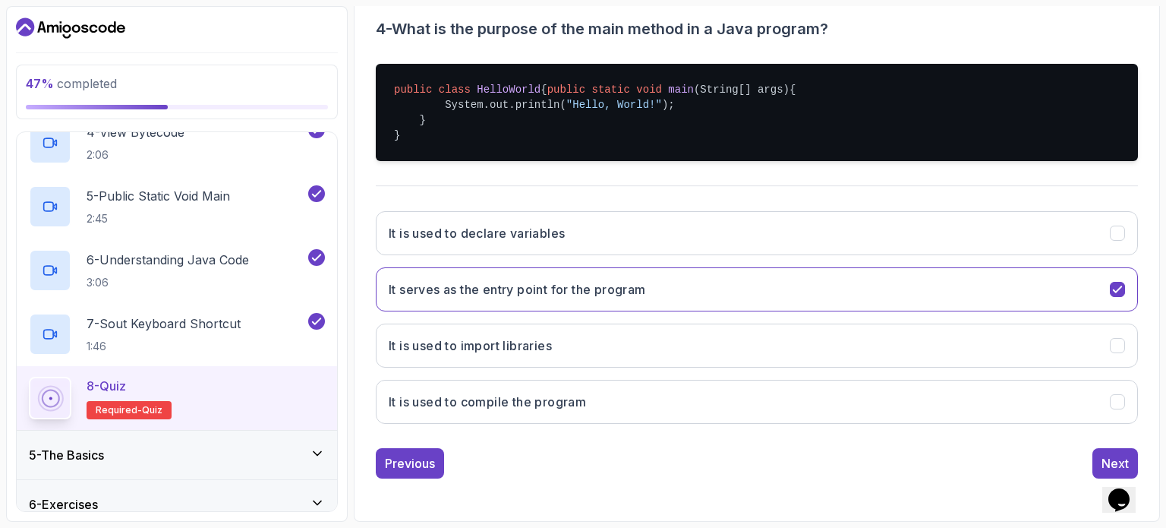
click at [399, 464] on div "Previous" at bounding box center [410, 463] width 50 height 18
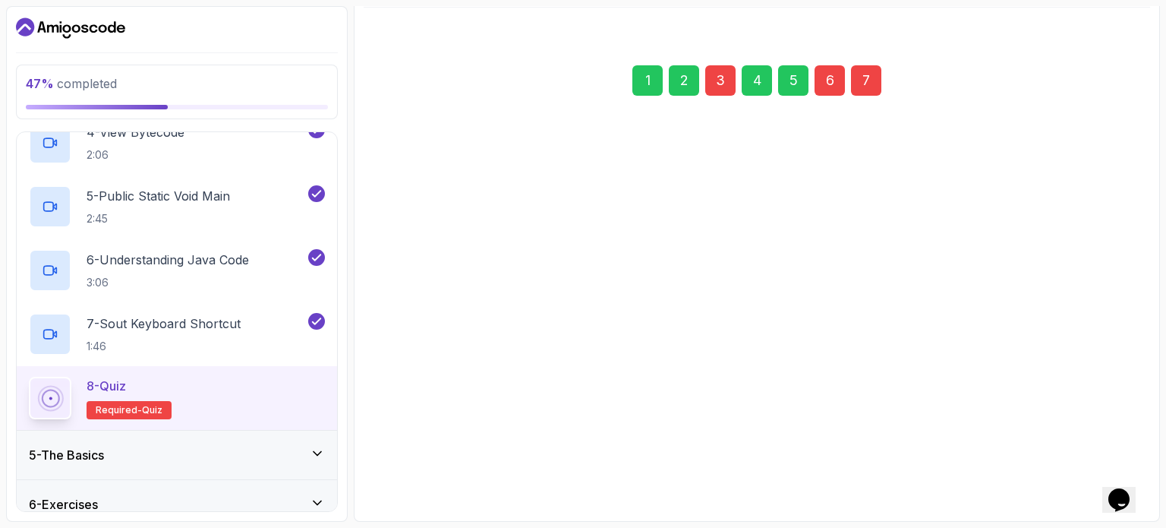
scroll to position [172, 0]
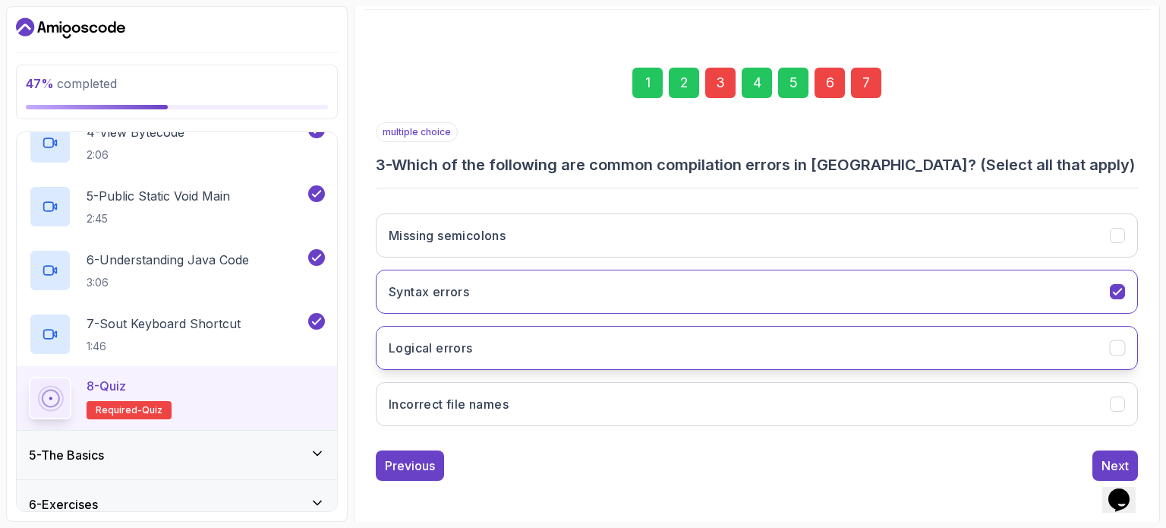
click at [1119, 336] on button "Logical errors" at bounding box center [757, 348] width 762 height 44
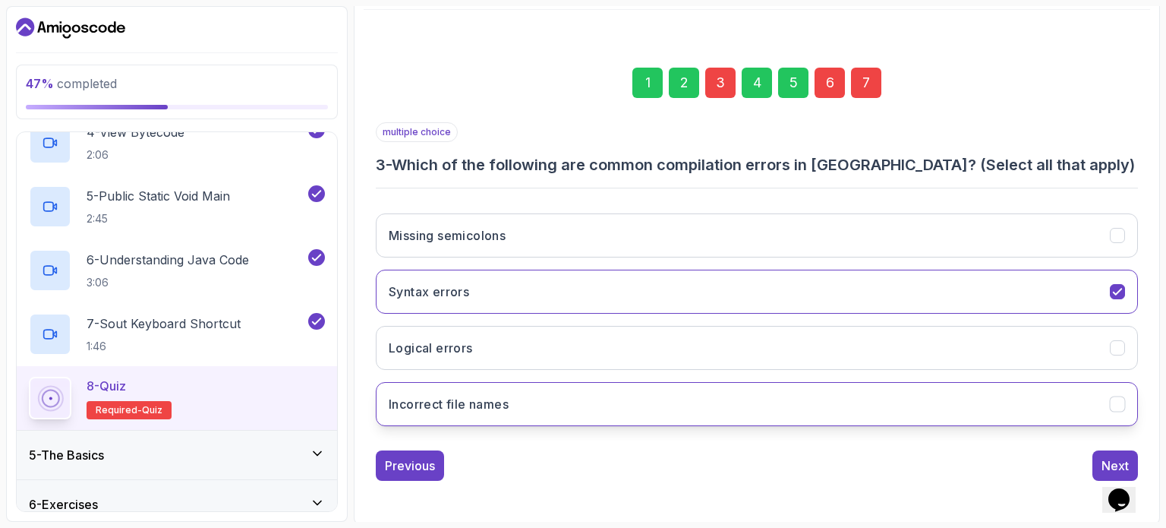
click at [1123, 397] on icon "Incorrect file names" at bounding box center [1118, 404] width 14 height 14
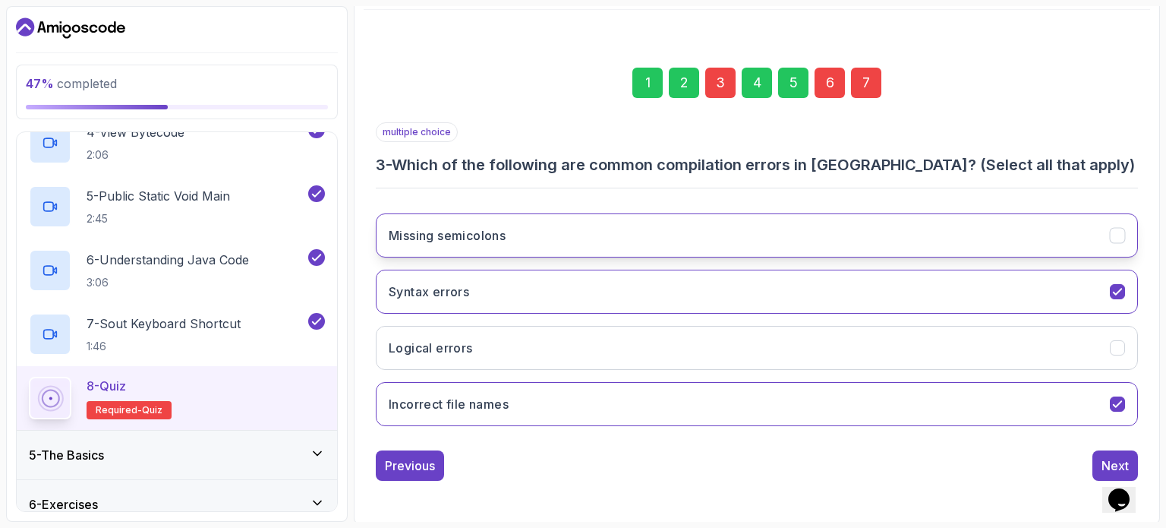
click at [1121, 229] on icon "Missing semicolons" at bounding box center [1118, 236] width 14 height 14
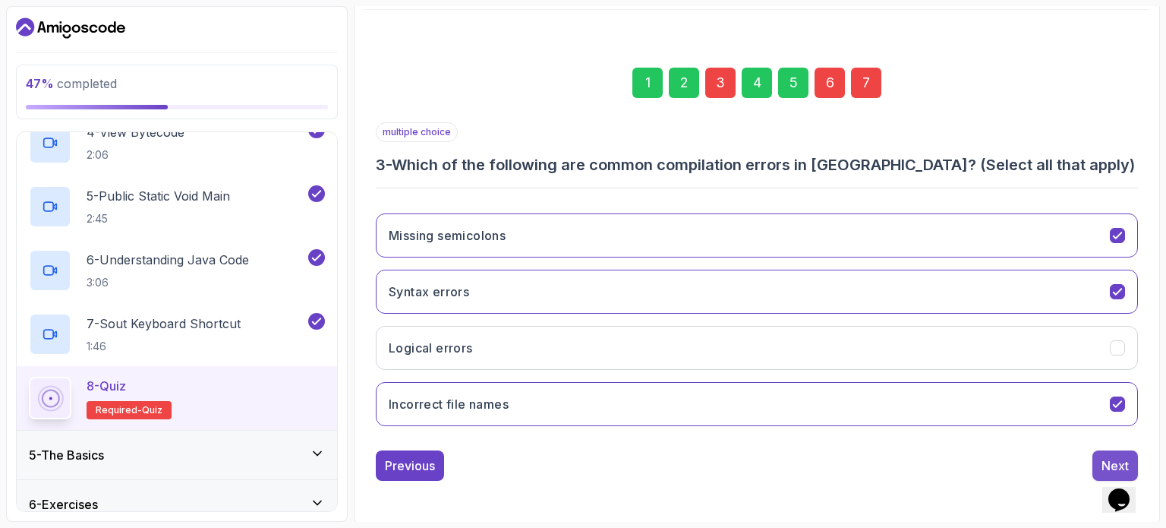
click at [1104, 456] on div "Next" at bounding box center [1115, 465] width 27 height 18
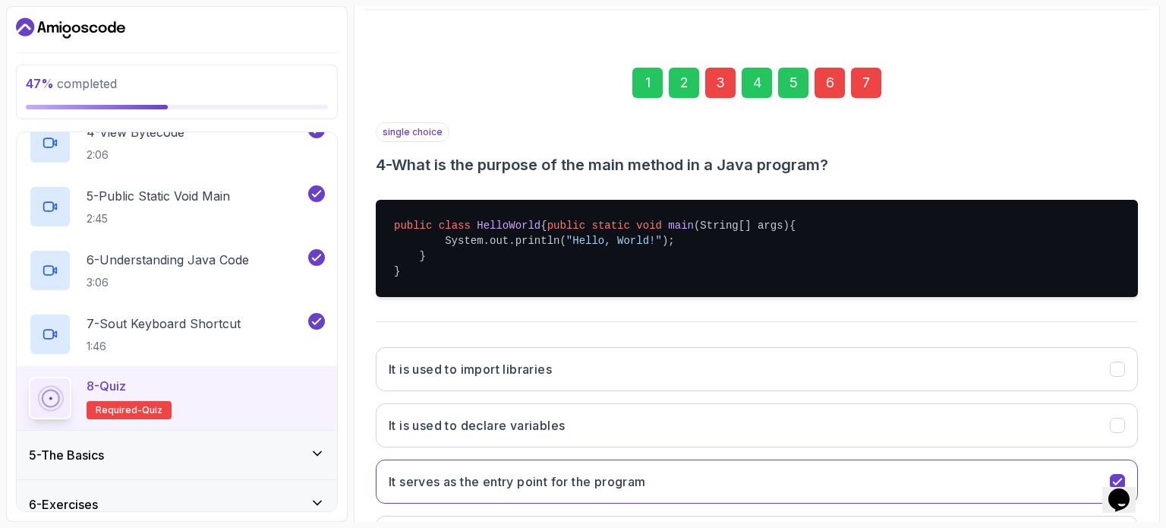
scroll to position [321, 0]
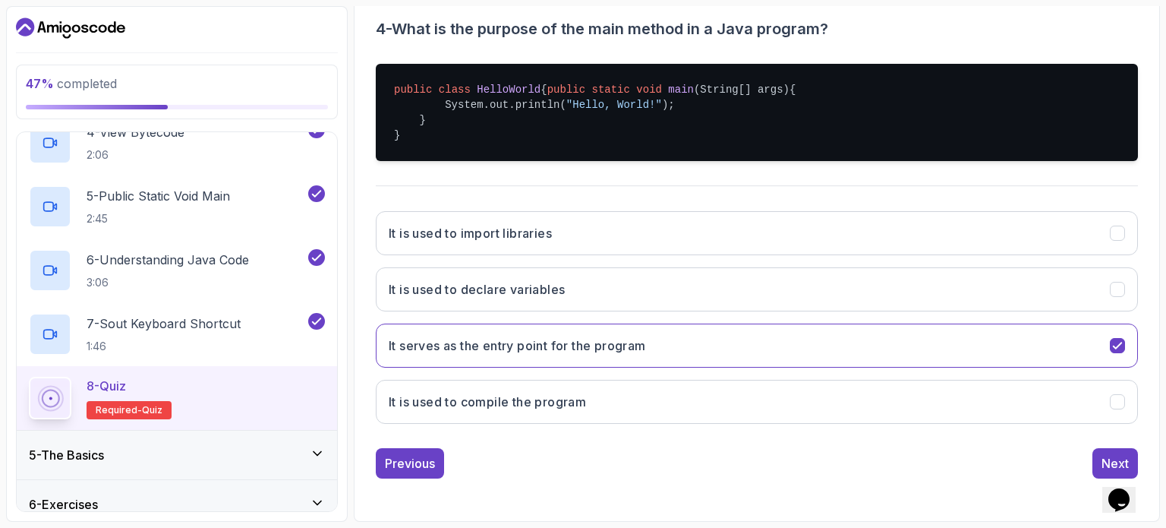
click at [1104, 455] on div "Next" at bounding box center [1115, 463] width 27 height 18
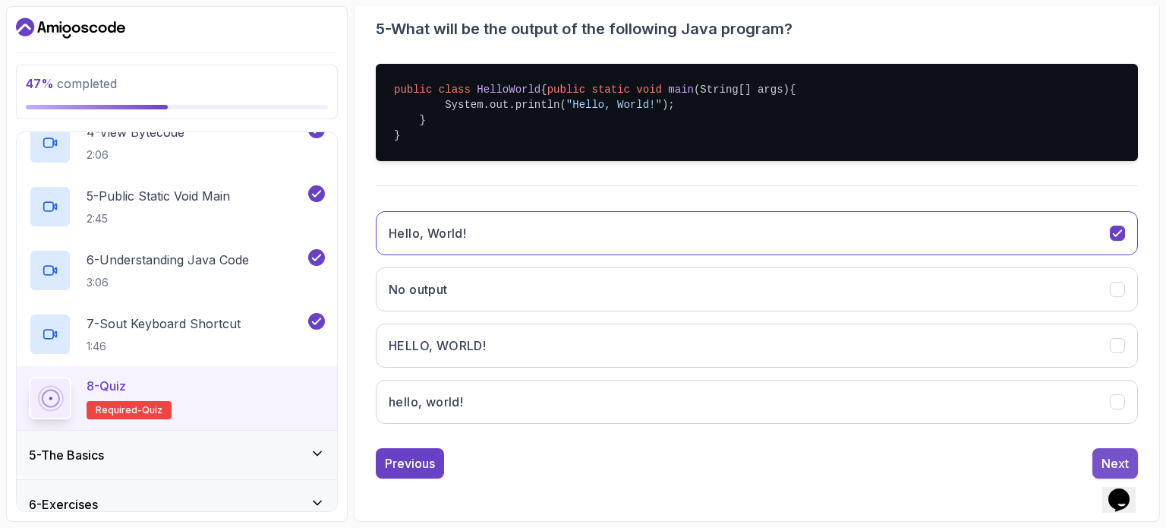
click at [1112, 451] on button "Next" at bounding box center [1116, 463] width 46 height 30
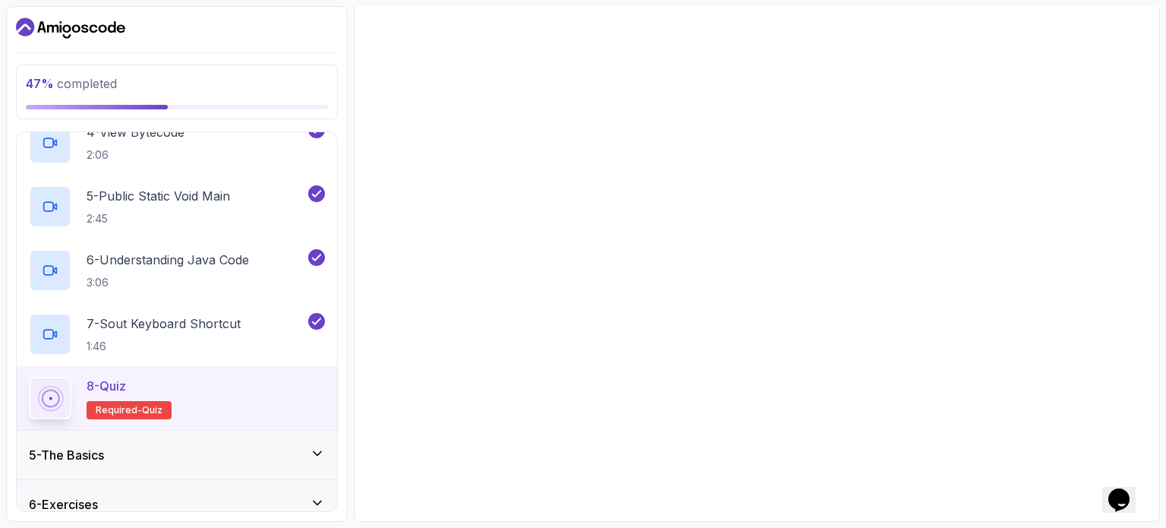
scroll to position [172, 0]
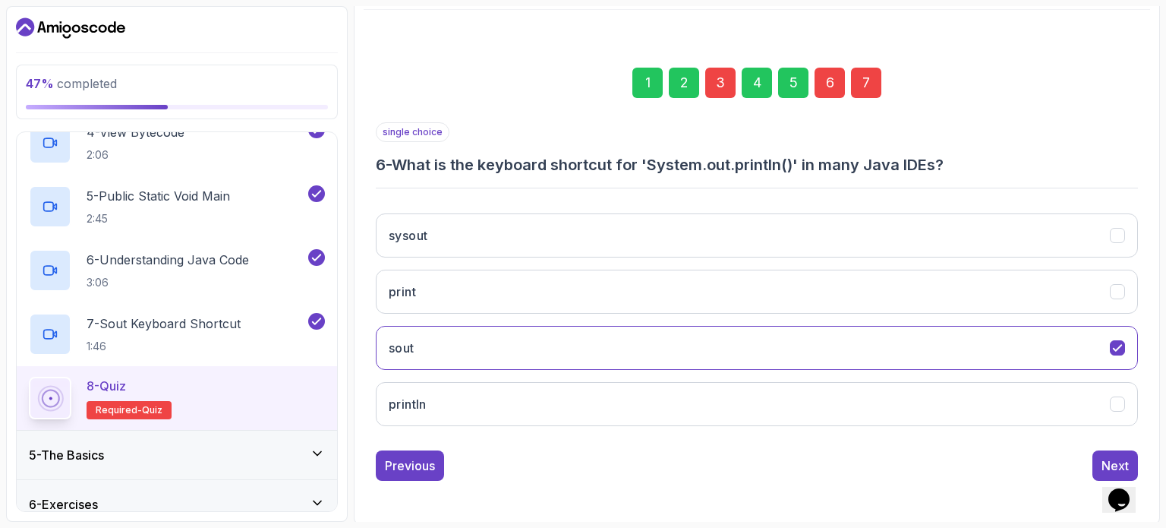
click at [1112, 451] on button "Next" at bounding box center [1116, 465] width 46 height 30
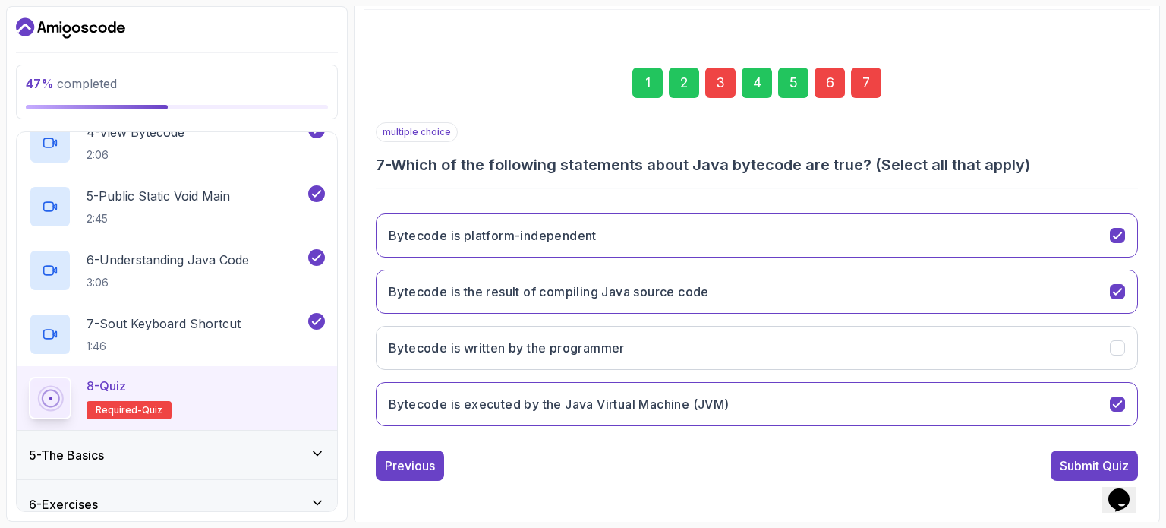
click at [1112, 451] on button "Submit Quiz" at bounding box center [1094, 465] width 87 height 30
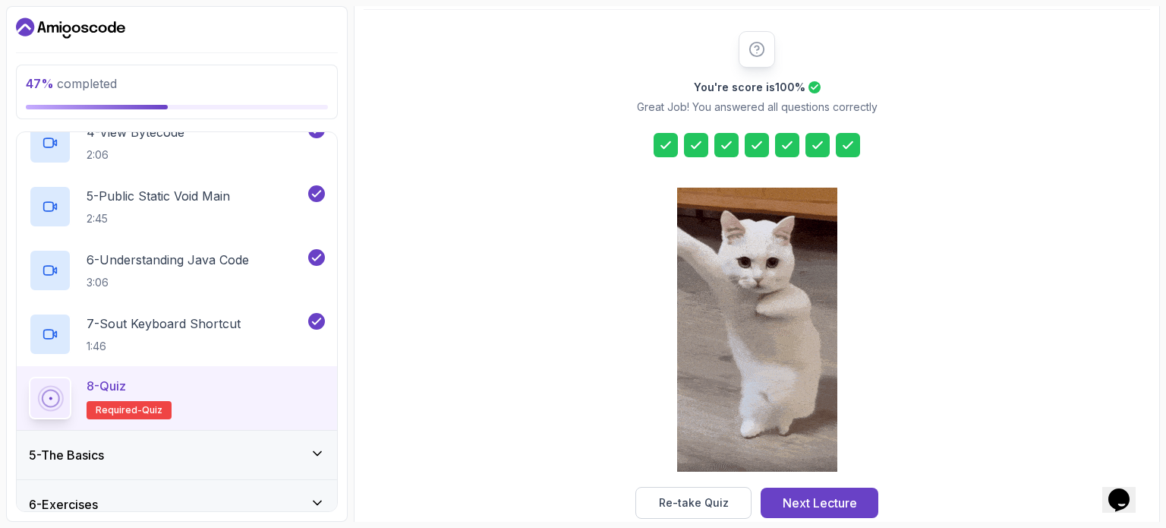
scroll to position [199, 0]
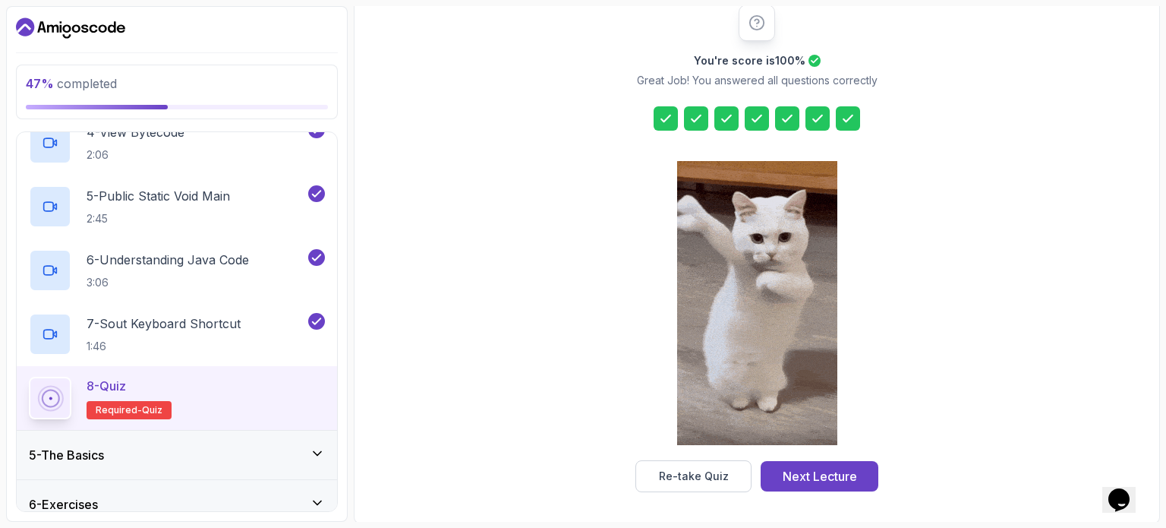
click at [825, 463] on button "Next Lecture" at bounding box center [820, 476] width 118 height 30
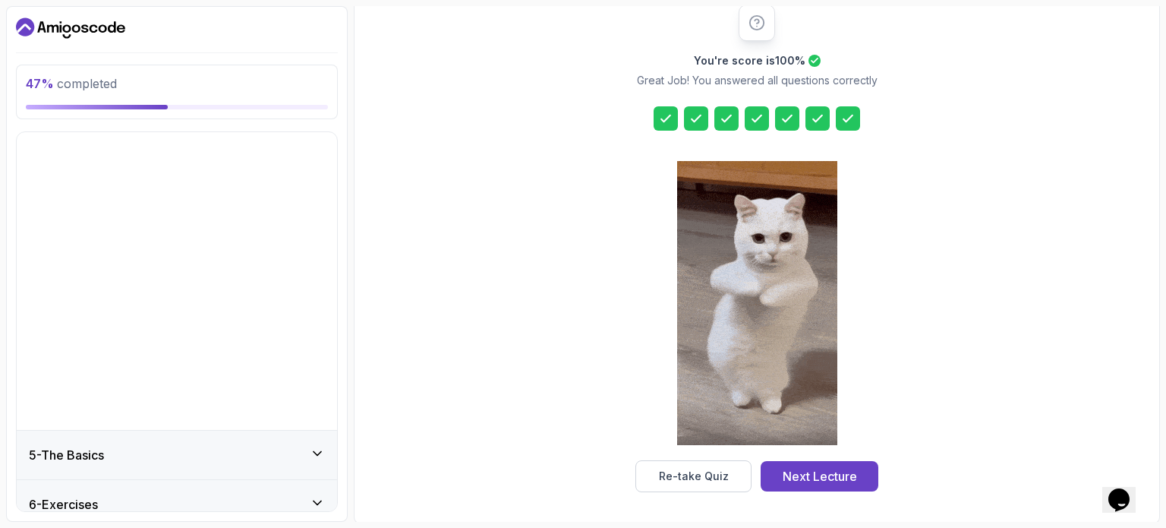
click at [813, 472] on div "You're score is 100 % Great Job! You answered all questions correctly Re-take Q…" at bounding box center [757, 248] width 787 height 530
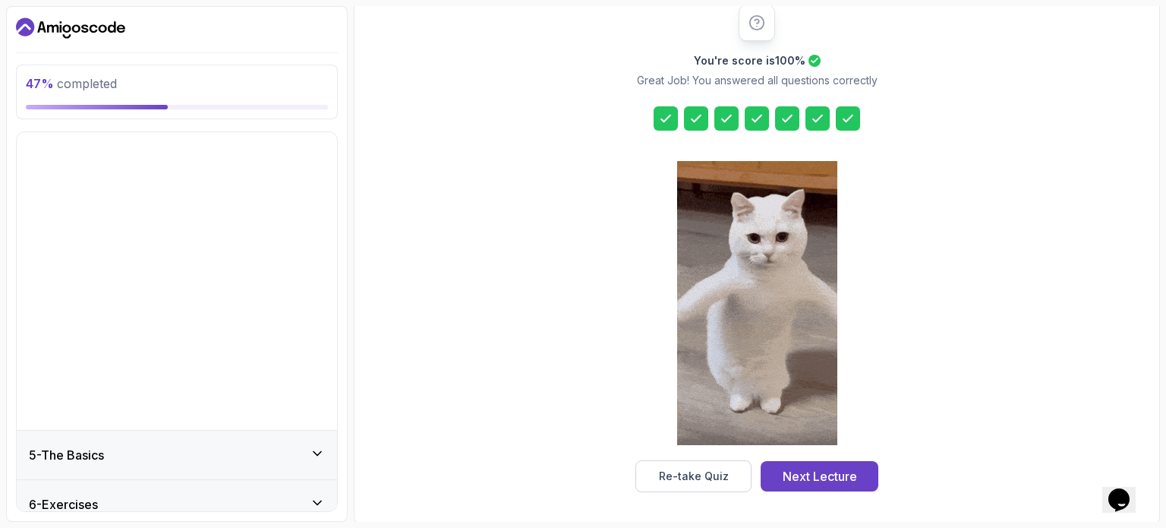
click at [790, 467] on div "You're score is 100 % Great Job! You answered all questions correctly Re-take Q…" at bounding box center [757, 248] width 787 height 530
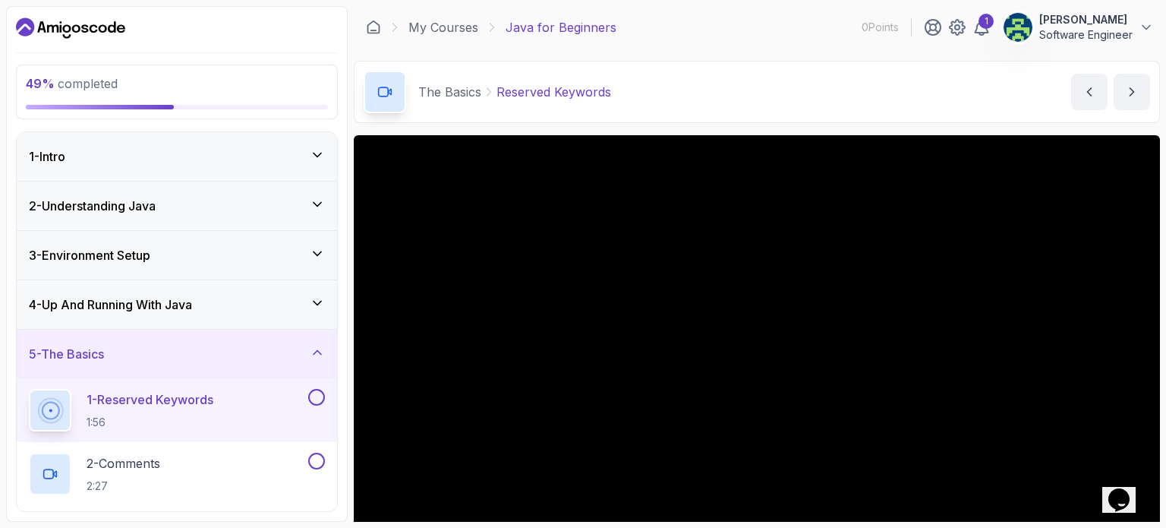
click at [316, 394] on button at bounding box center [316, 397] width 17 height 17
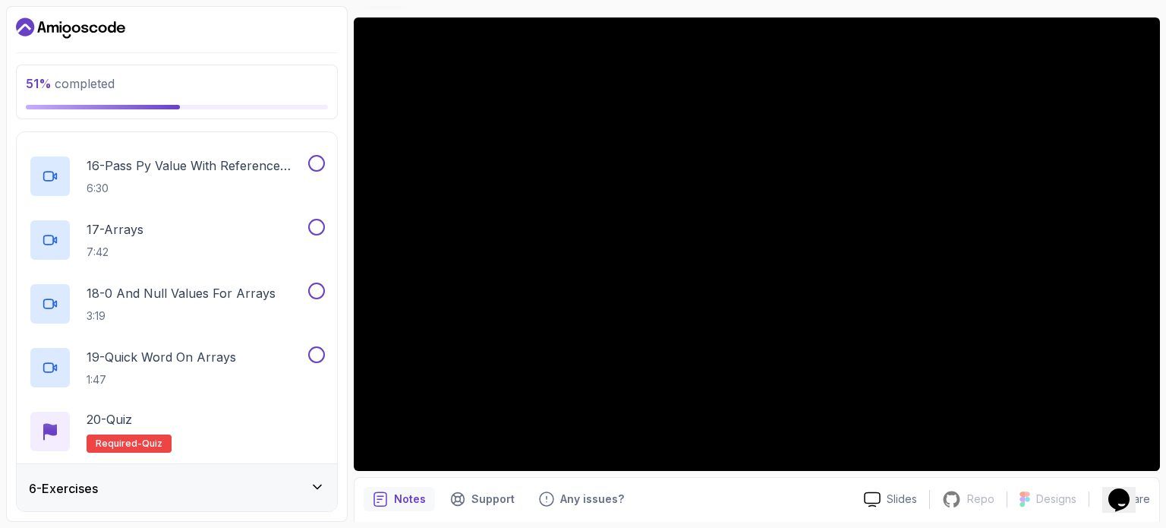
scroll to position [1239, 0]
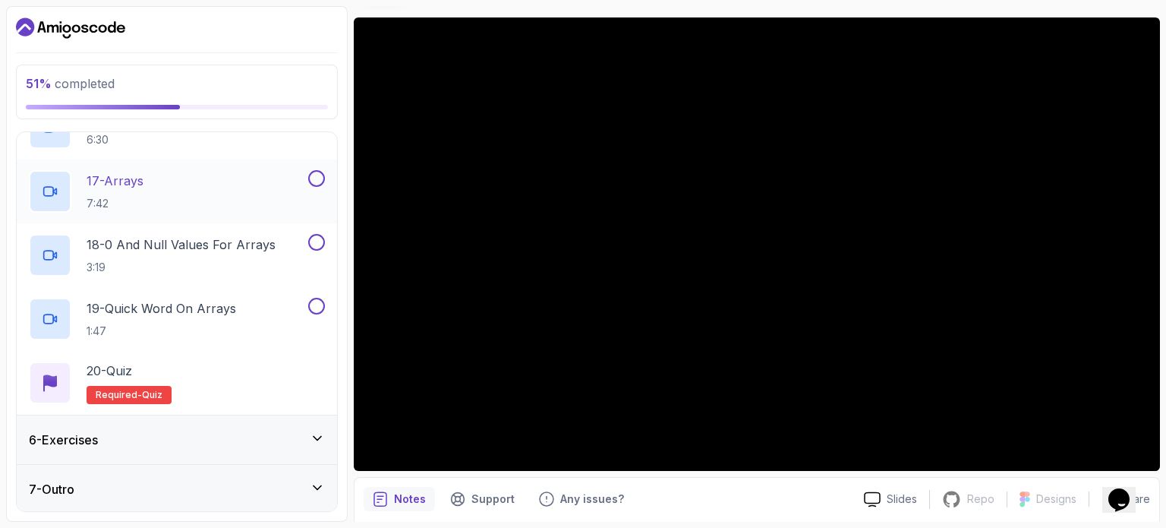
click at [319, 178] on button at bounding box center [316, 178] width 17 height 17
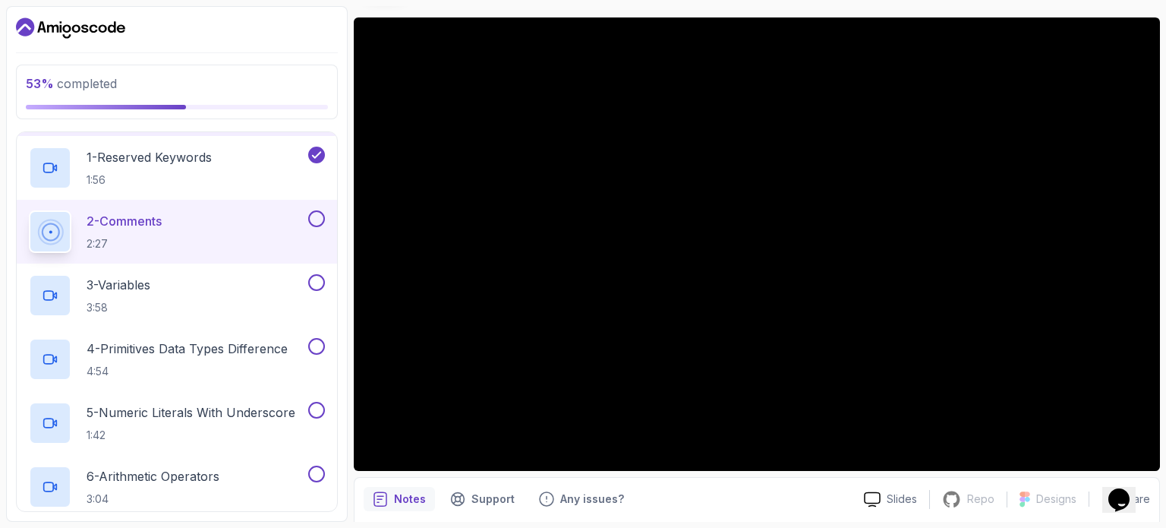
scroll to position [213, 0]
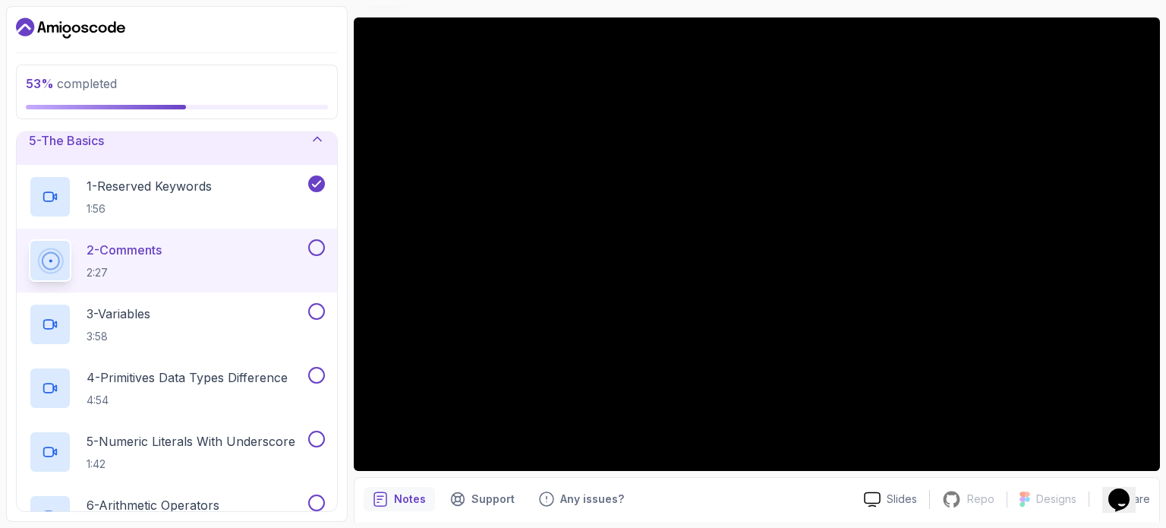
click at [311, 246] on button at bounding box center [316, 247] width 17 height 17
click at [282, 311] on div "3 - Variables 3:58" at bounding box center [167, 324] width 276 height 43
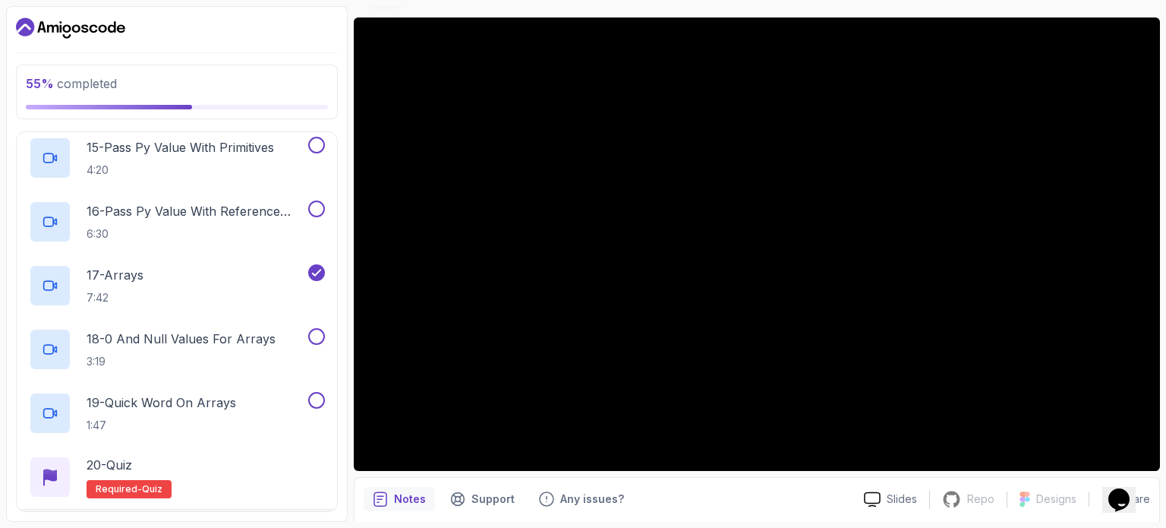
scroll to position [1239, 0]
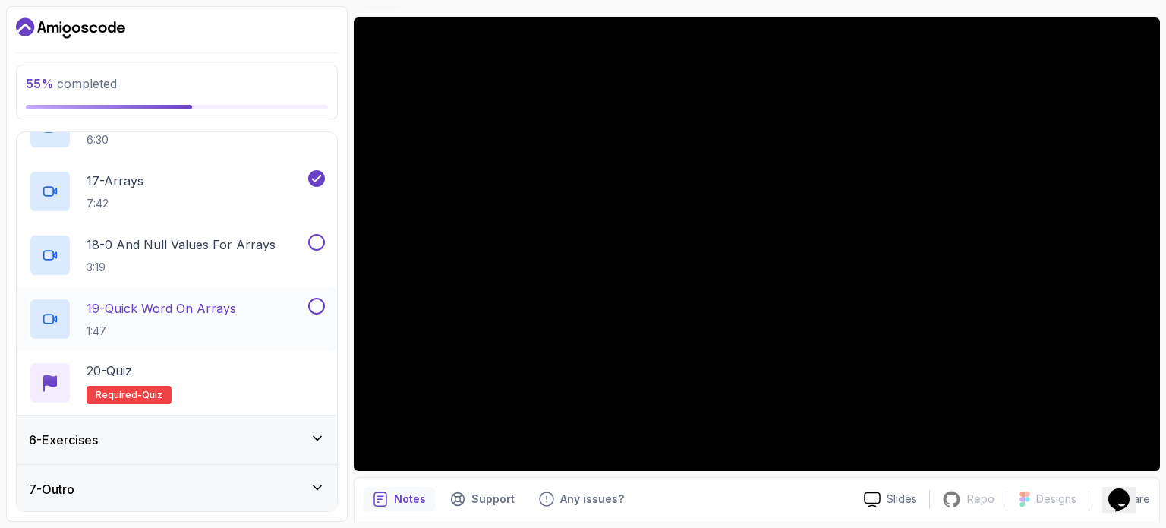
click at [313, 305] on button at bounding box center [316, 306] width 17 height 17
click at [319, 236] on button at bounding box center [316, 242] width 17 height 17
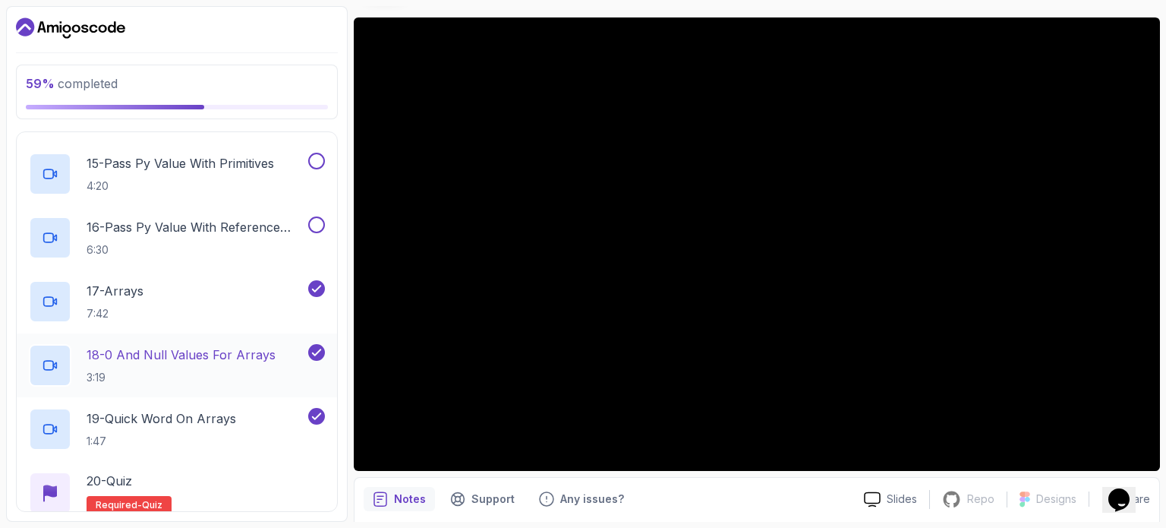
scroll to position [1118, 0]
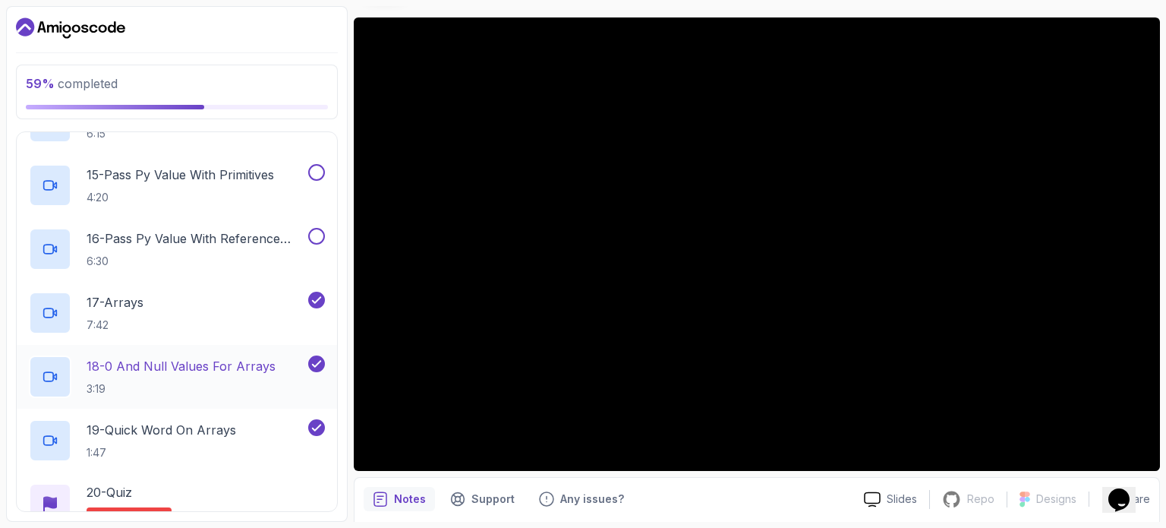
click at [319, 236] on button at bounding box center [316, 236] width 17 height 17
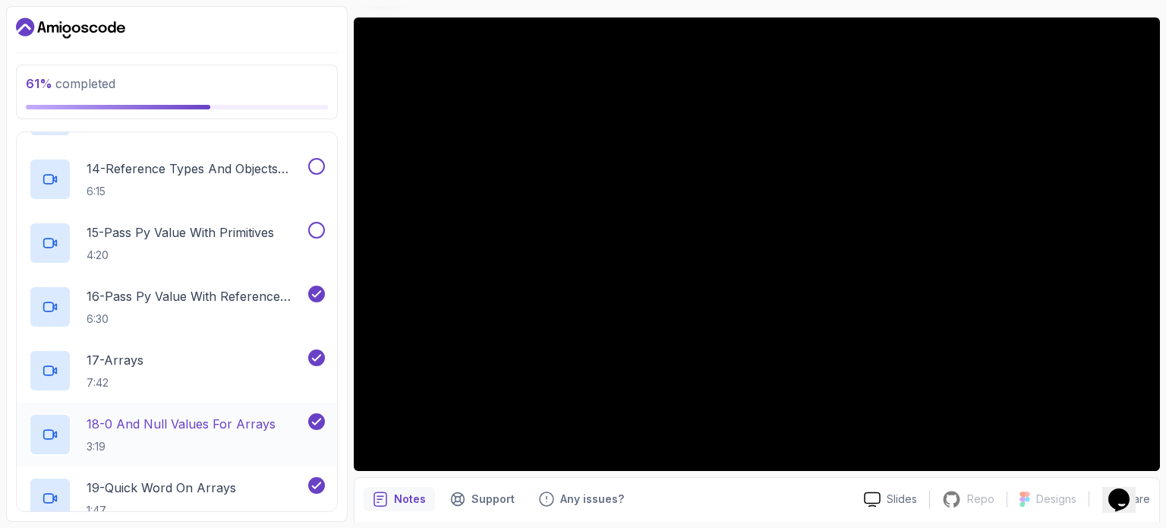
scroll to position [1059, 0]
click at [319, 236] on button at bounding box center [316, 231] width 17 height 17
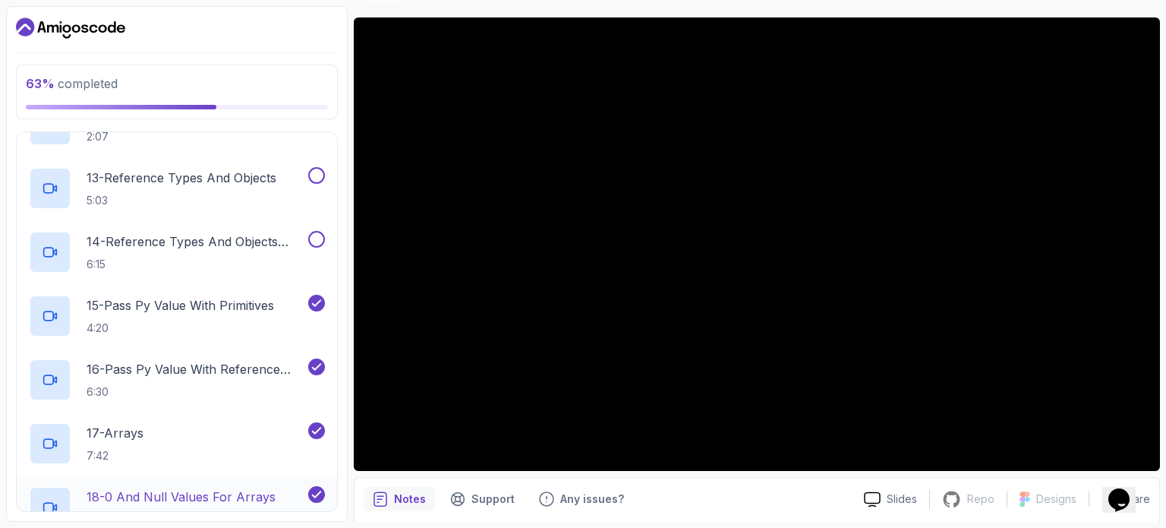
scroll to position [987, 0]
click at [319, 236] on button at bounding box center [316, 239] width 17 height 17
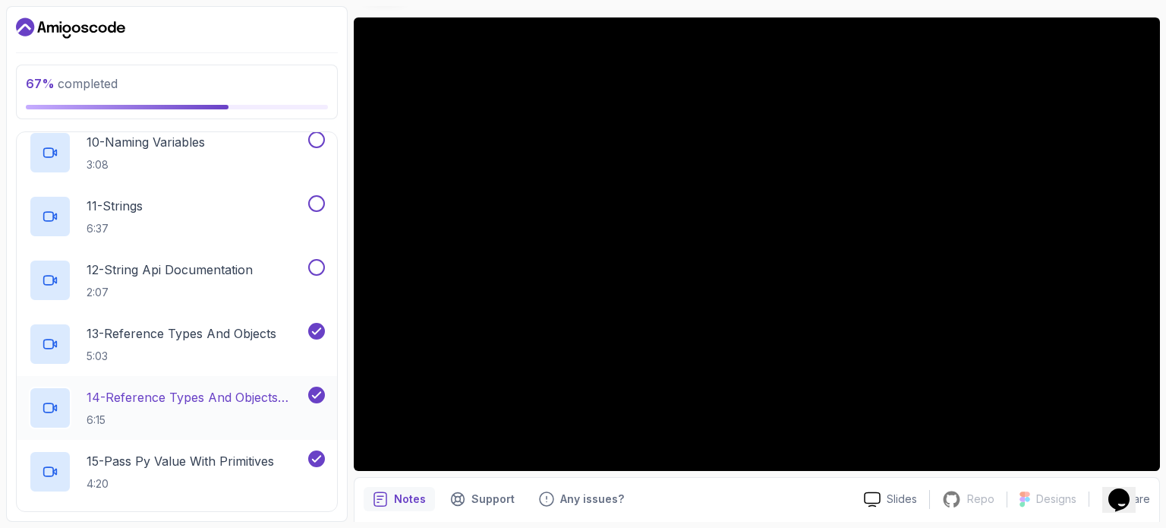
scroll to position [821, 0]
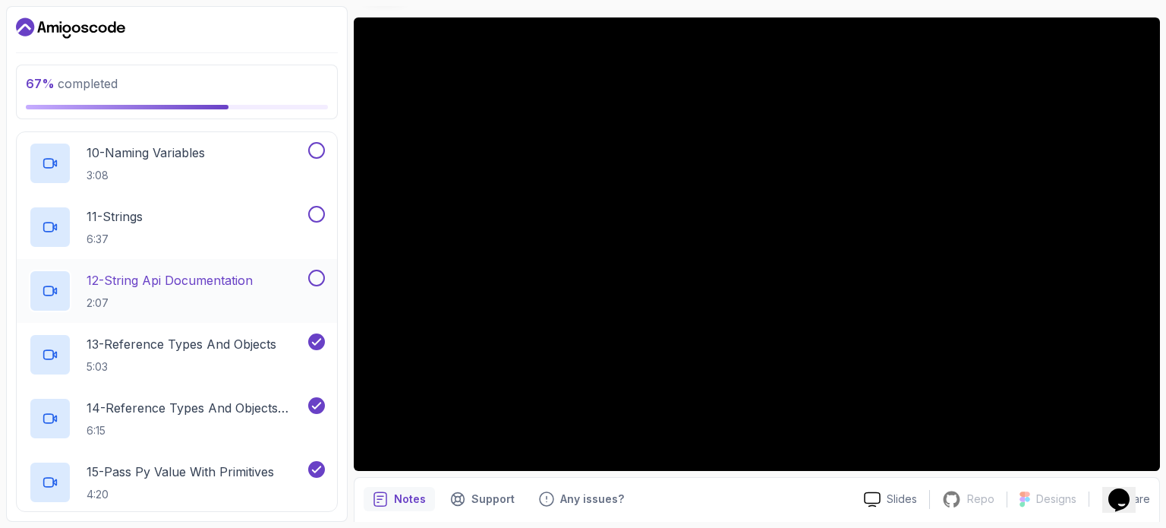
click at [312, 277] on button at bounding box center [316, 278] width 17 height 17
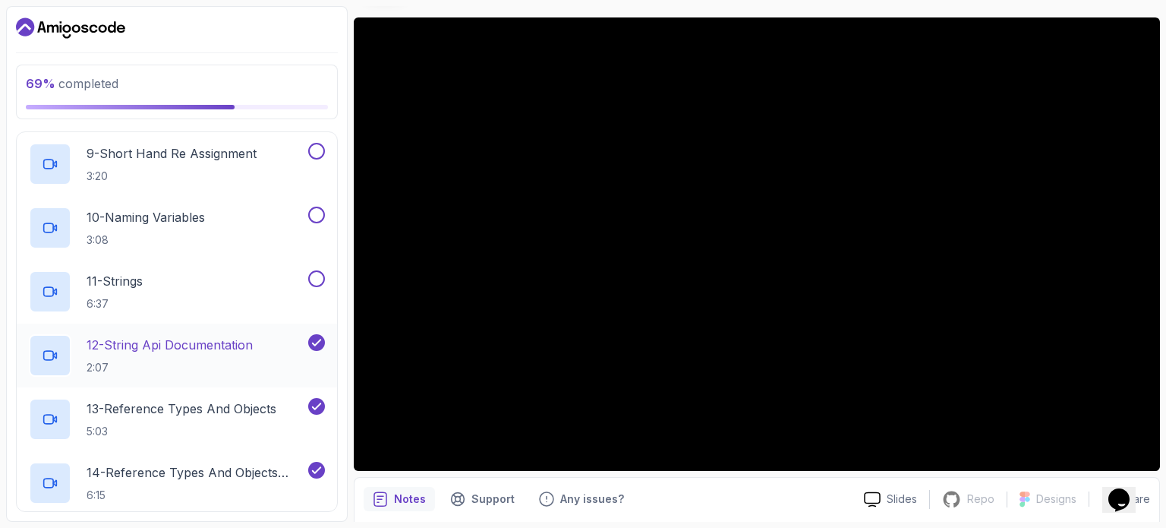
click at [312, 277] on button at bounding box center [316, 278] width 17 height 17
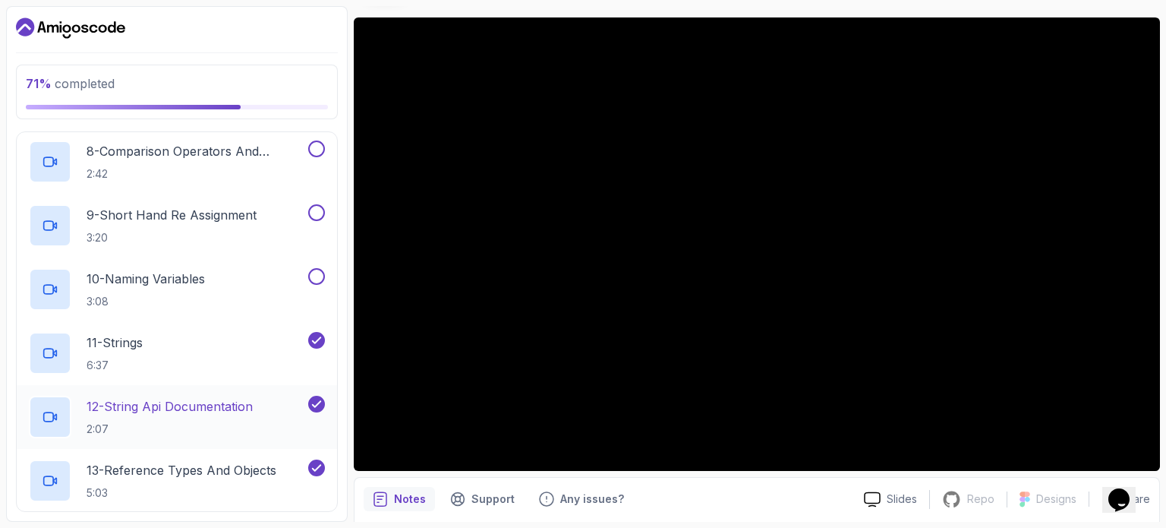
scroll to position [693, 0]
click at [312, 277] on button at bounding box center [316, 278] width 17 height 17
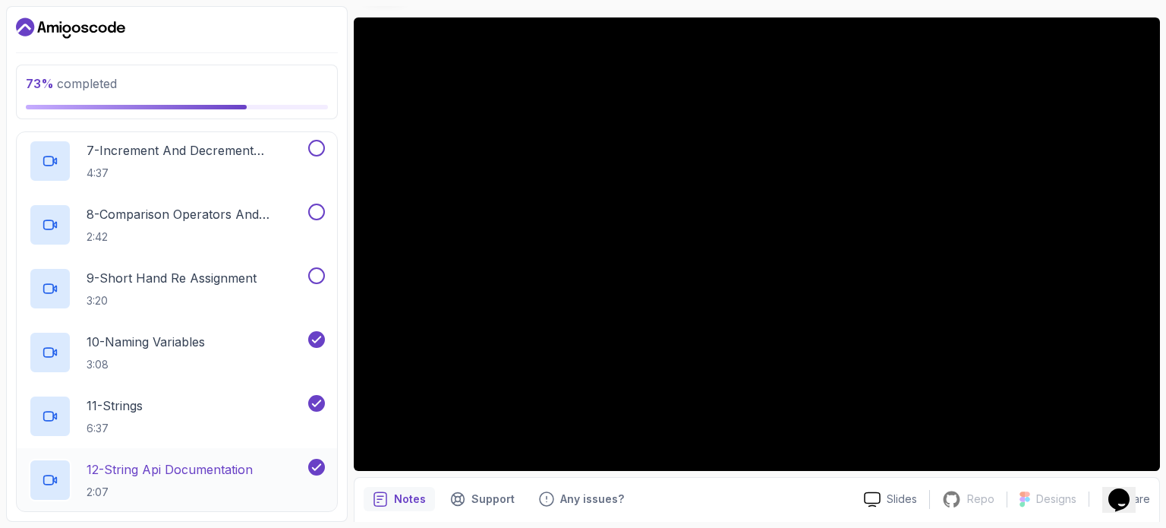
scroll to position [630, 0]
click at [312, 277] on button at bounding box center [316, 278] width 17 height 17
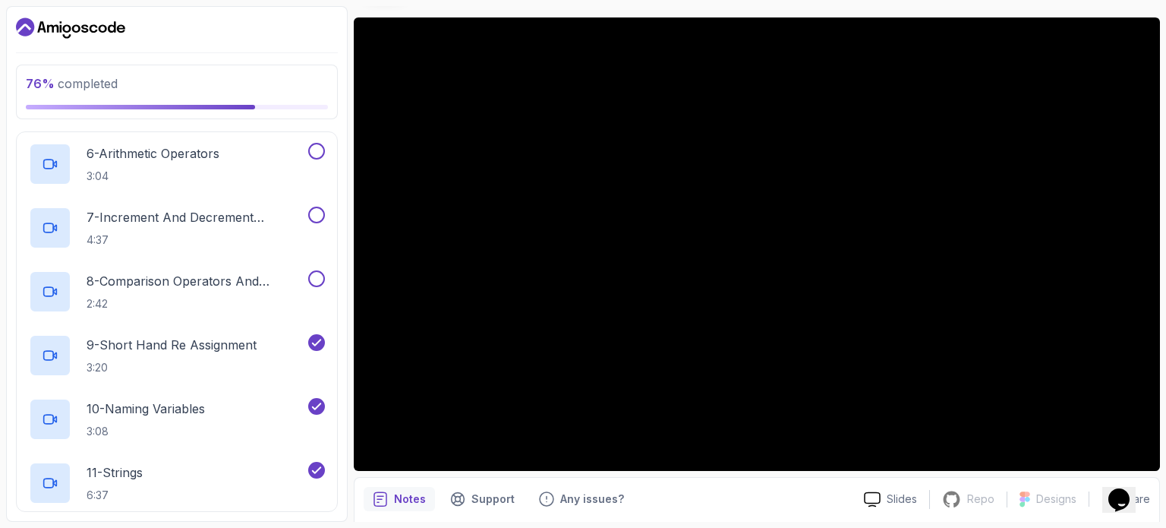
click at [312, 277] on button at bounding box center [316, 278] width 17 height 17
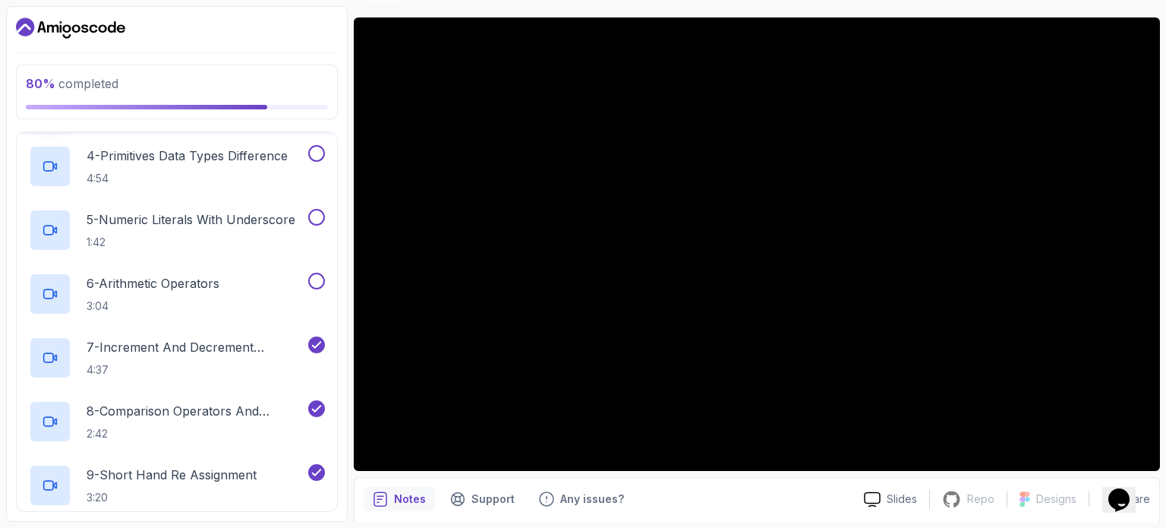
click at [312, 277] on button at bounding box center [316, 281] width 17 height 17
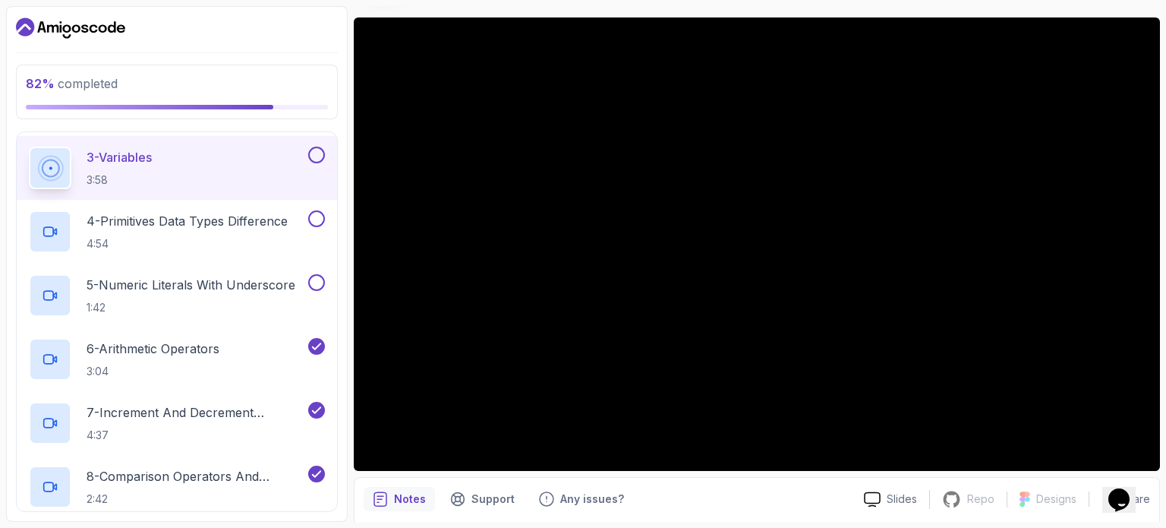
scroll to position [368, 0]
click at [312, 277] on button at bounding box center [316, 284] width 17 height 17
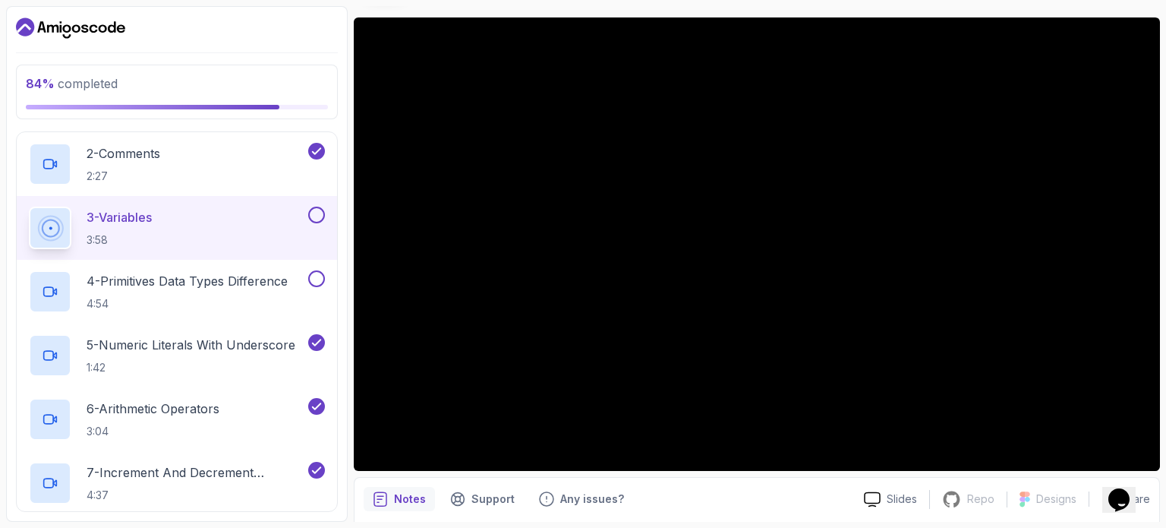
scroll to position [310, 0]
click at [312, 277] on button at bounding box center [316, 278] width 17 height 17
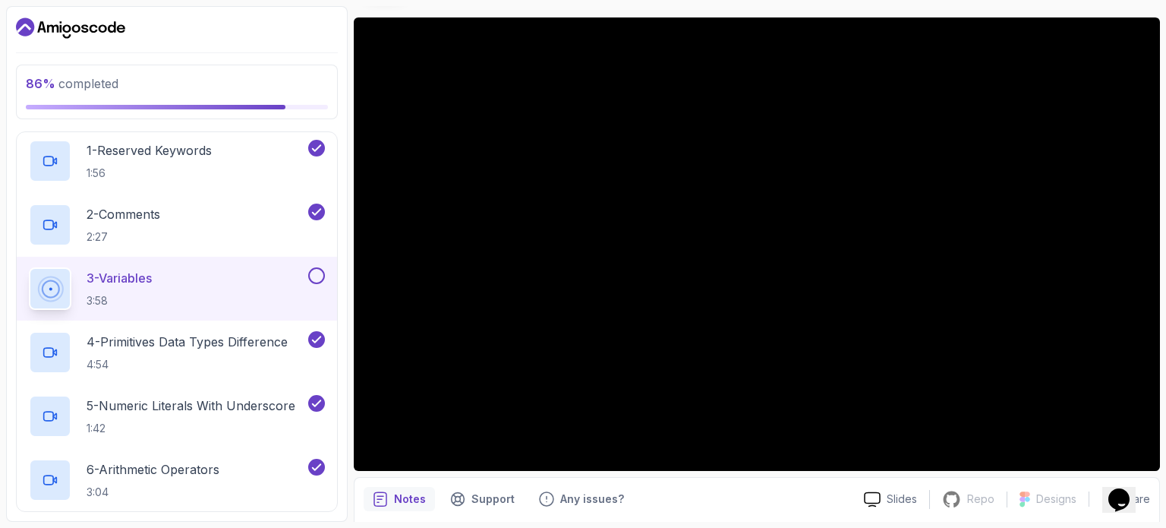
scroll to position [244, 0]
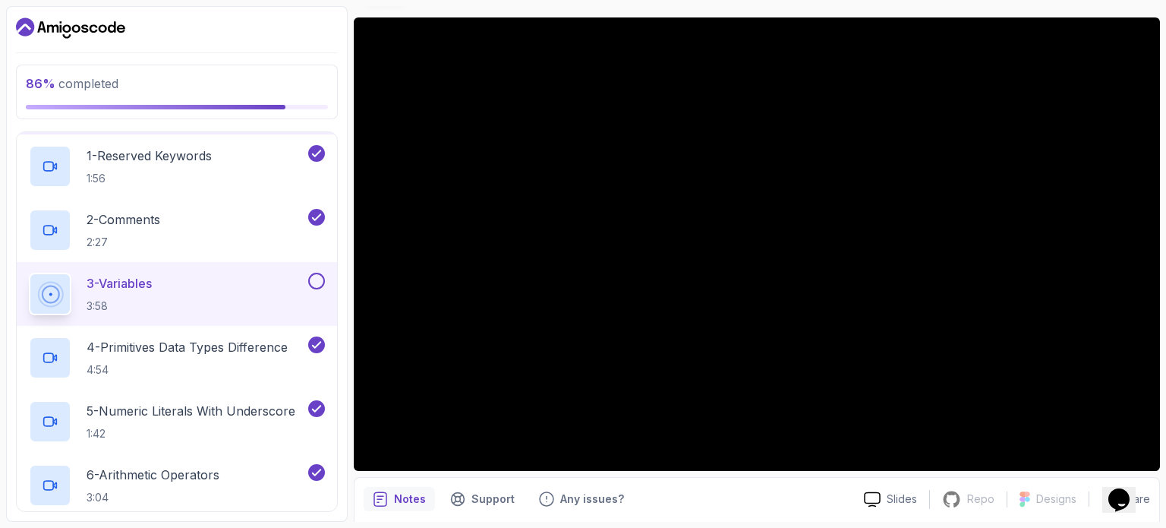
click at [312, 277] on button at bounding box center [316, 281] width 17 height 17
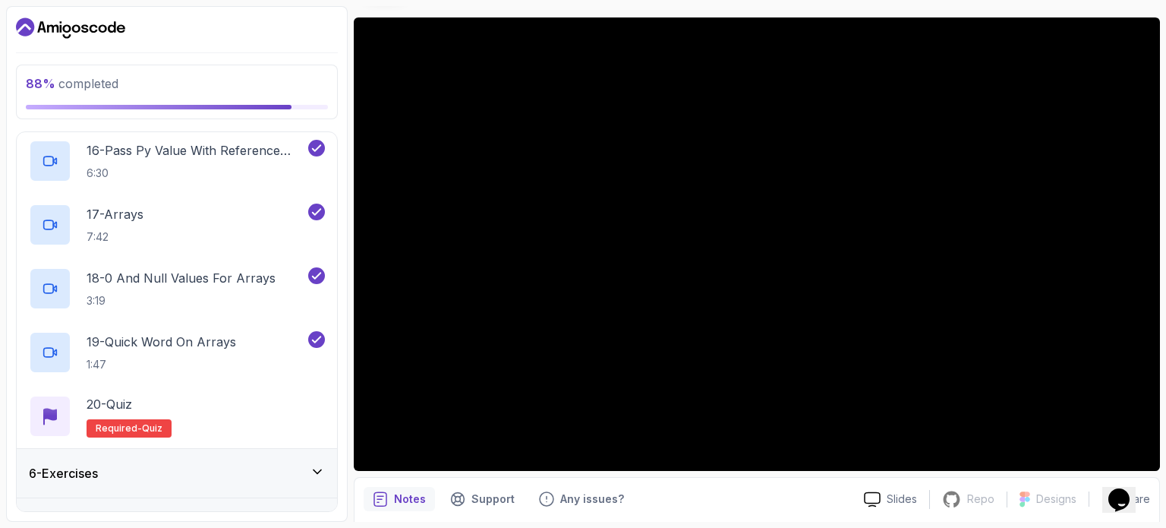
scroll to position [1239, 0]
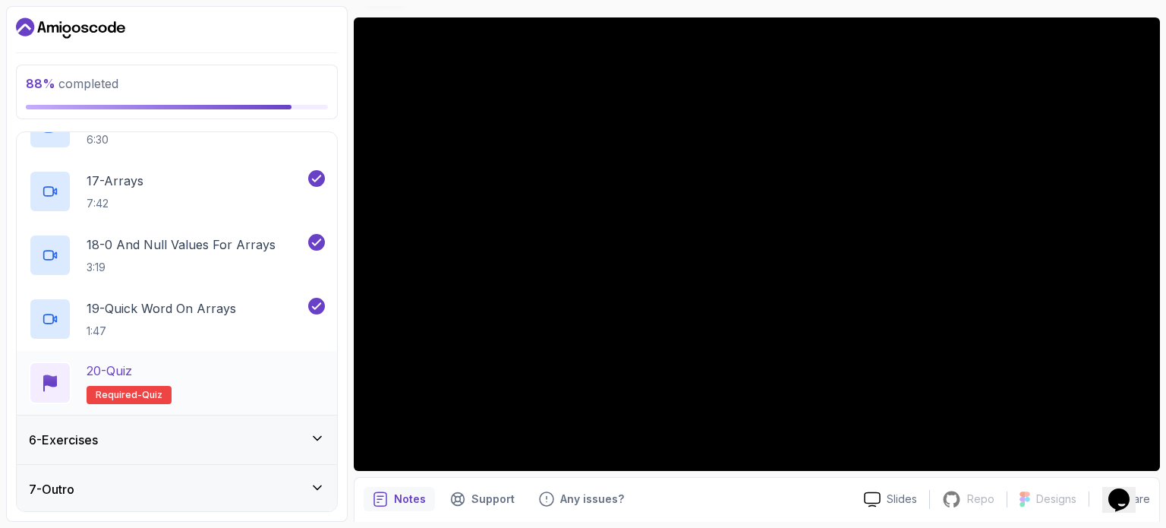
click at [132, 392] on span "Required-" at bounding box center [119, 395] width 46 height 12
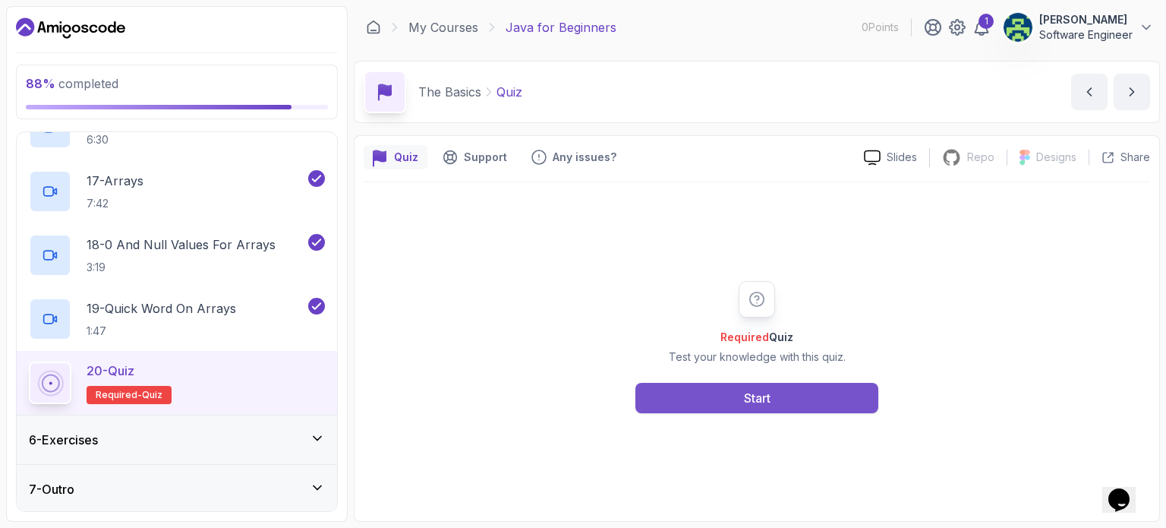
click at [748, 399] on div "Start" at bounding box center [757, 398] width 27 height 18
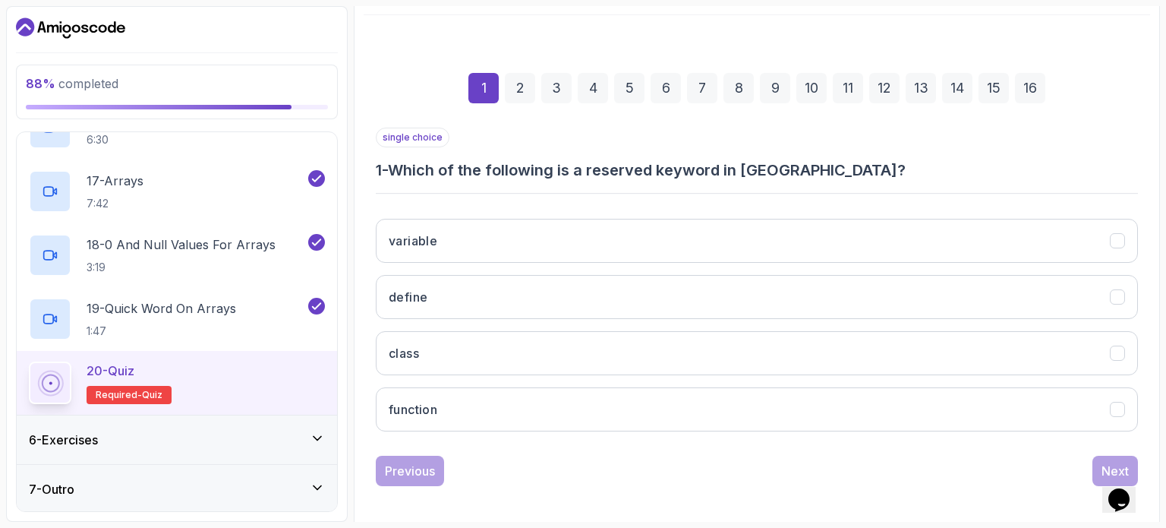
scroll to position [172, 0]
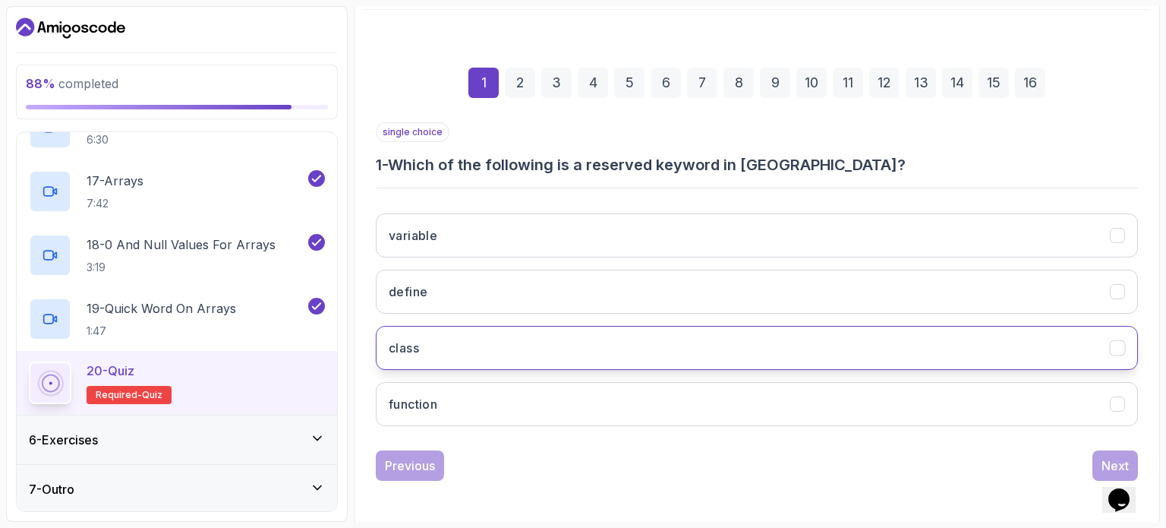
click at [545, 342] on button "class" at bounding box center [757, 348] width 762 height 44
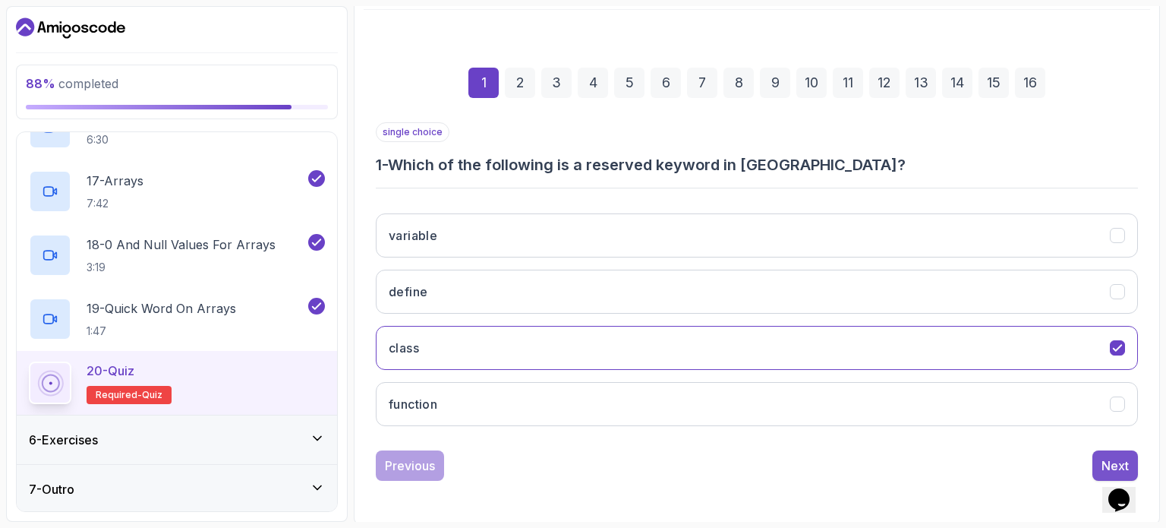
click at [1103, 456] on div "Next" at bounding box center [1115, 465] width 27 height 18
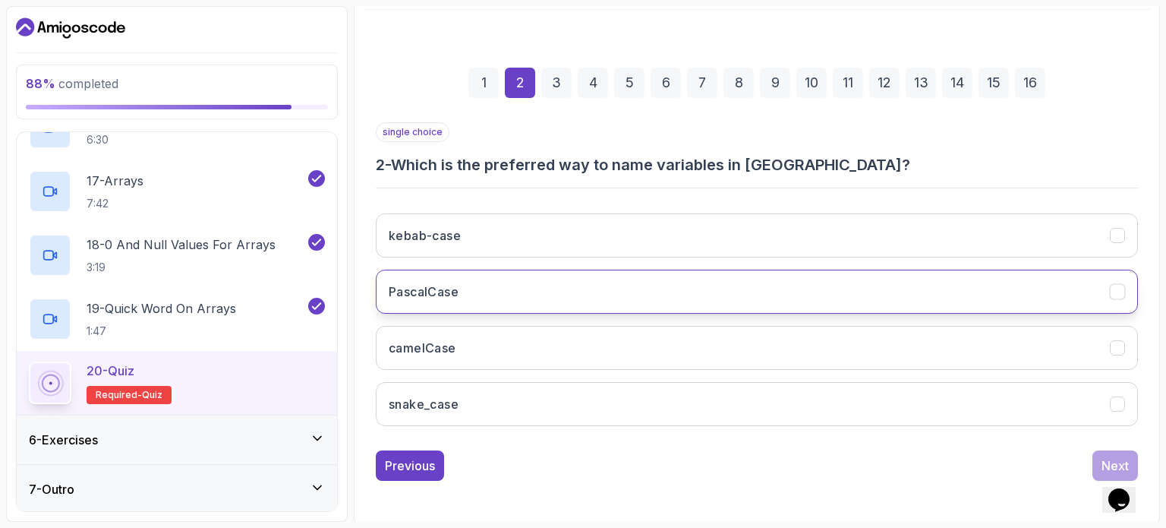
click at [696, 282] on button "PascalCase" at bounding box center [757, 292] width 762 height 44
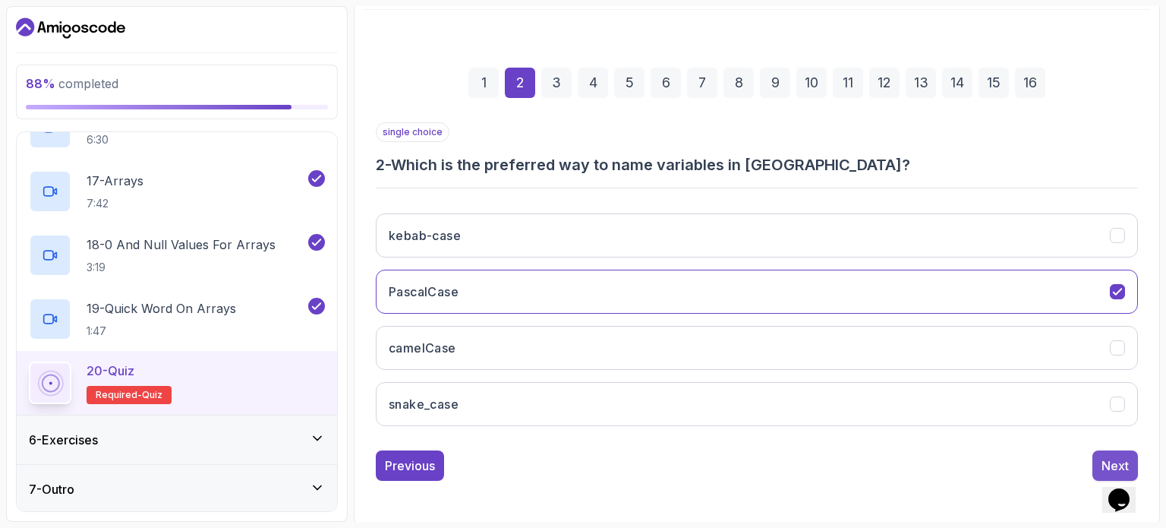
click at [1110, 456] on div "Next" at bounding box center [1115, 465] width 27 height 18
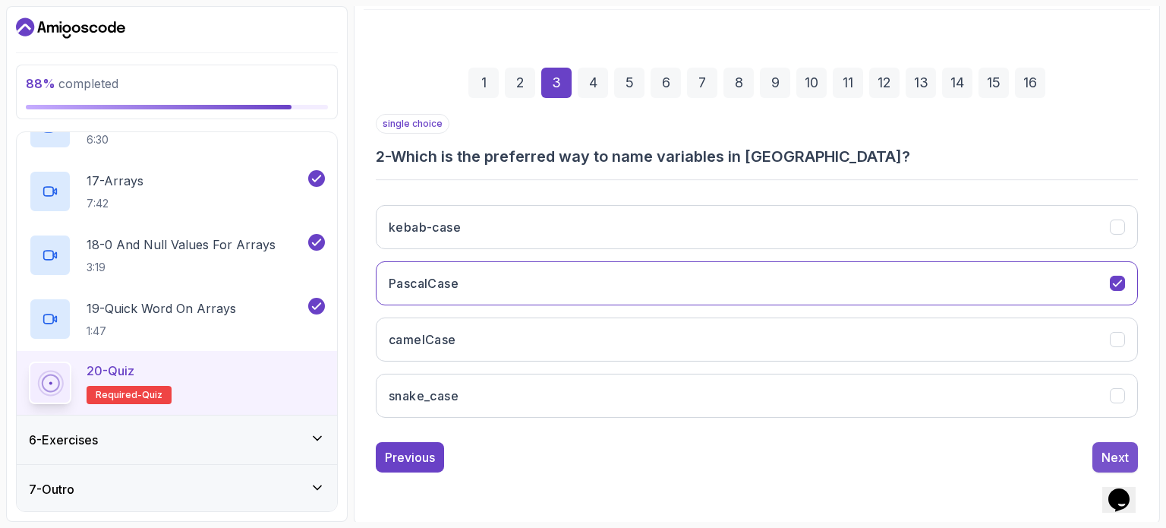
scroll to position [149, 0]
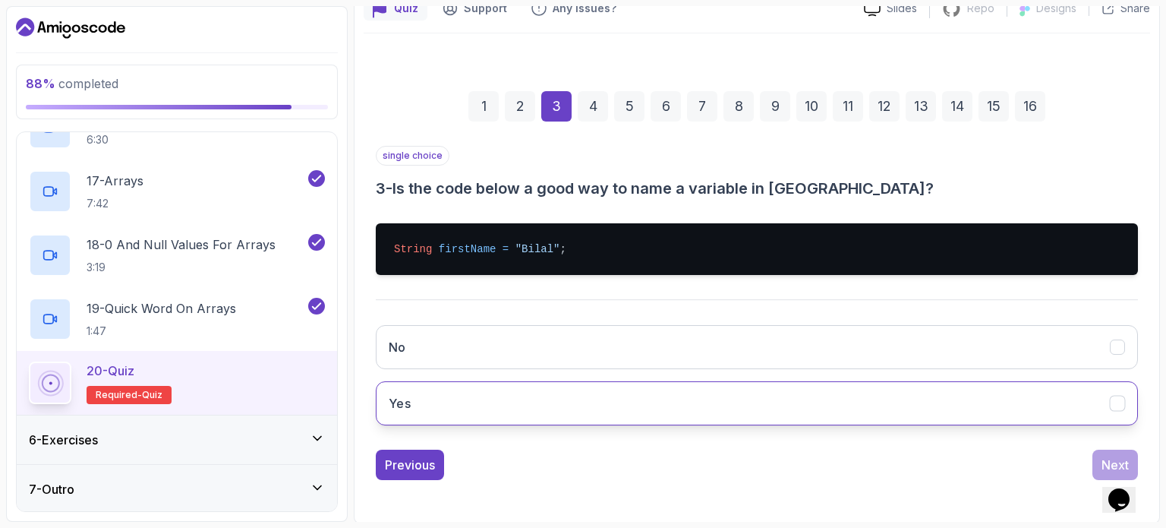
click at [556, 395] on button "Yes" at bounding box center [757, 403] width 762 height 44
click at [1102, 458] on div "Next" at bounding box center [1115, 465] width 27 height 18
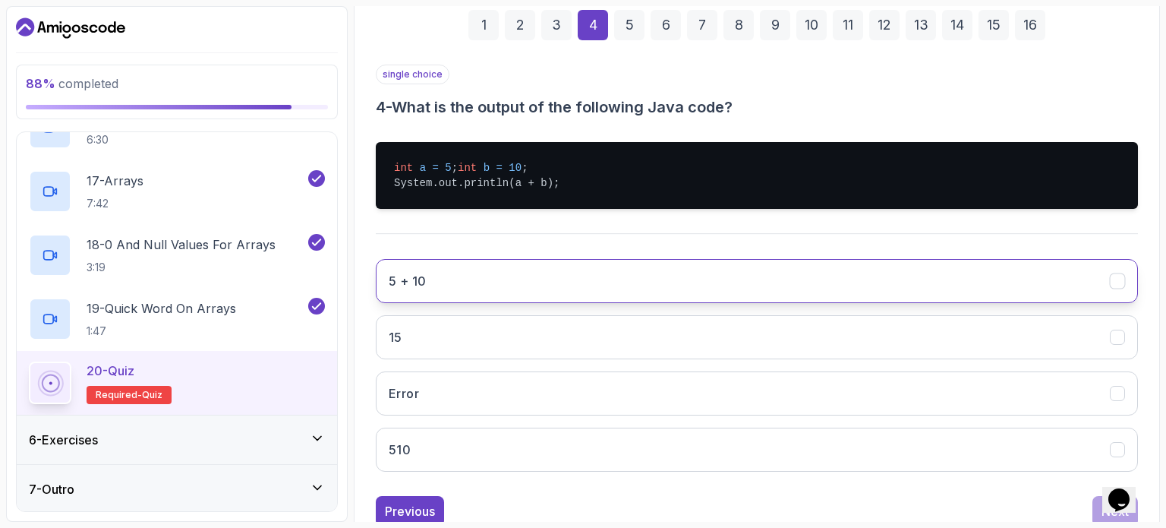
scroll to position [229, 0]
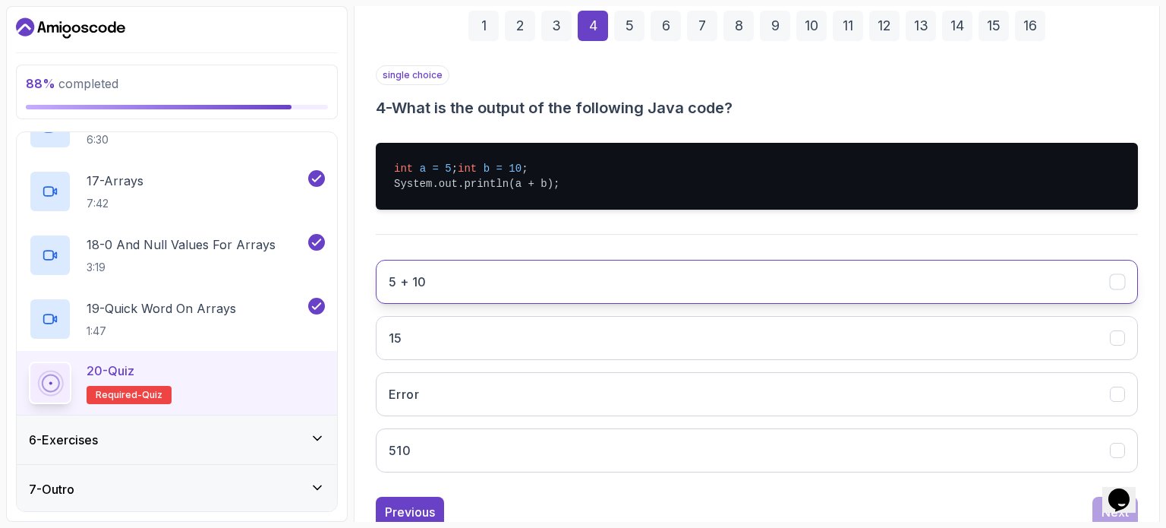
click at [661, 283] on button "5 + 10" at bounding box center [757, 282] width 762 height 44
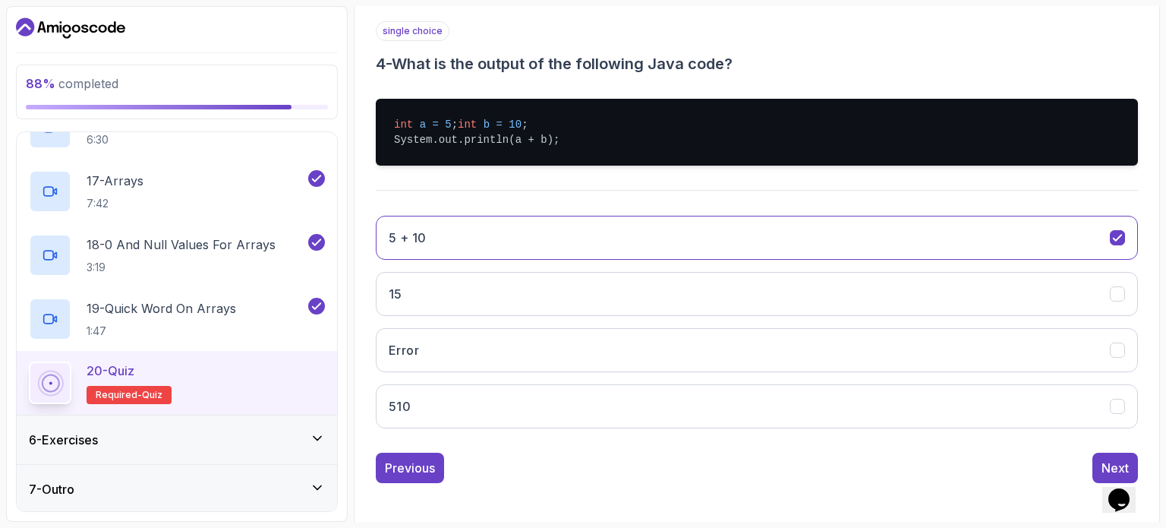
scroll to position [274, 0]
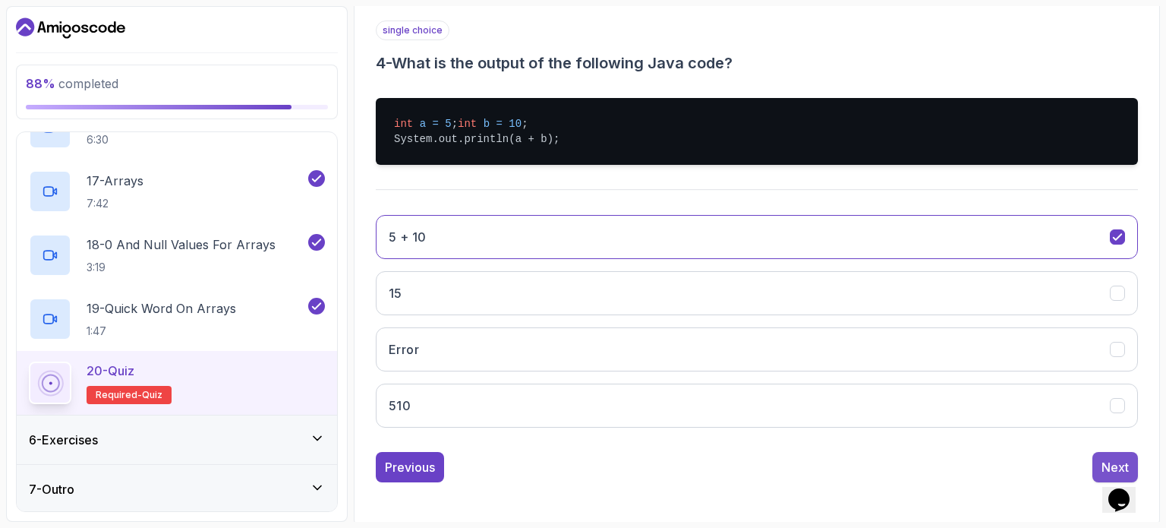
click at [1098, 474] on button "Next" at bounding box center [1116, 467] width 46 height 30
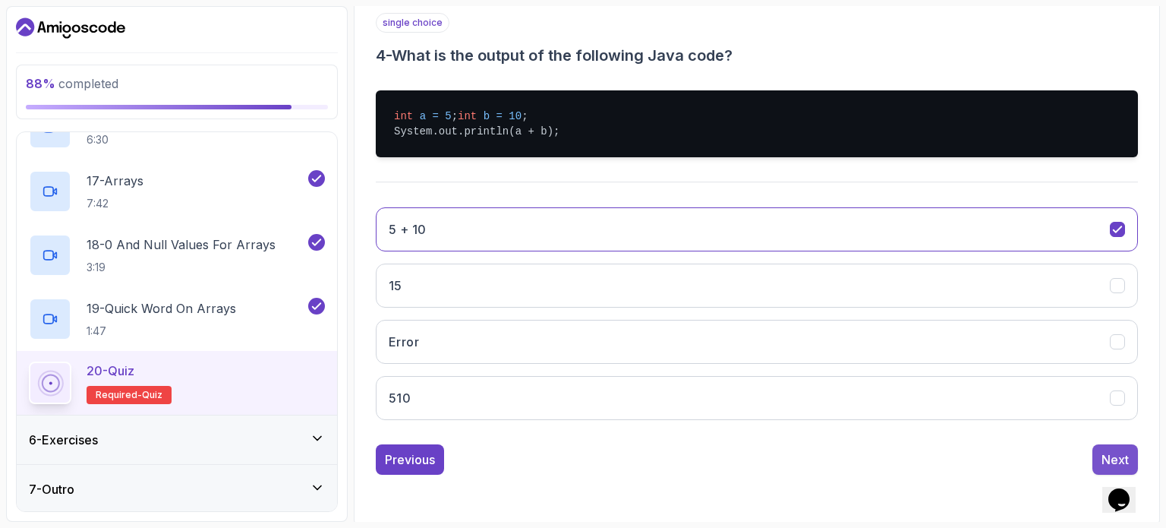
scroll to position [172, 0]
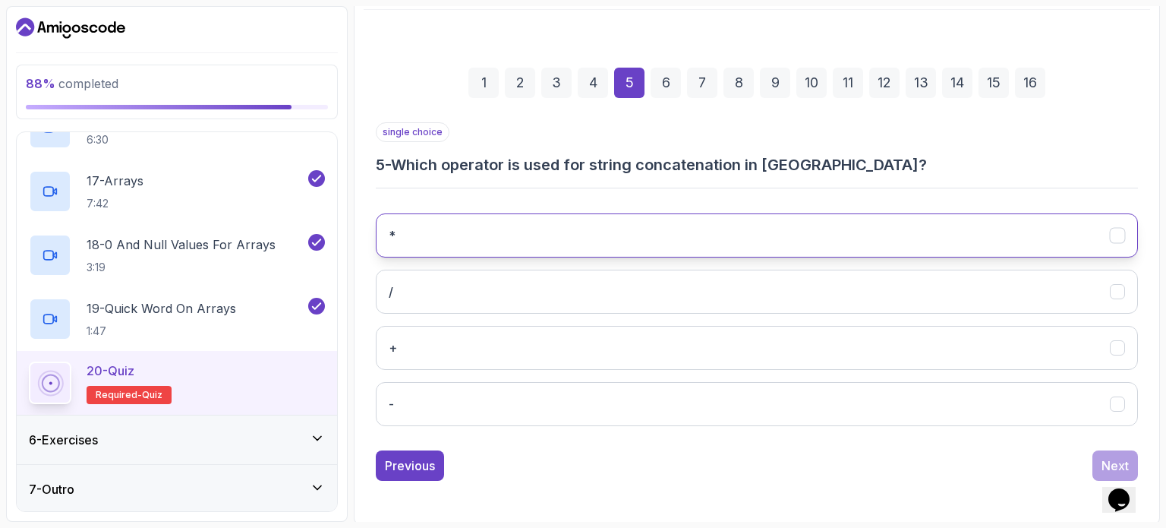
click at [974, 245] on button "*" at bounding box center [757, 235] width 762 height 44
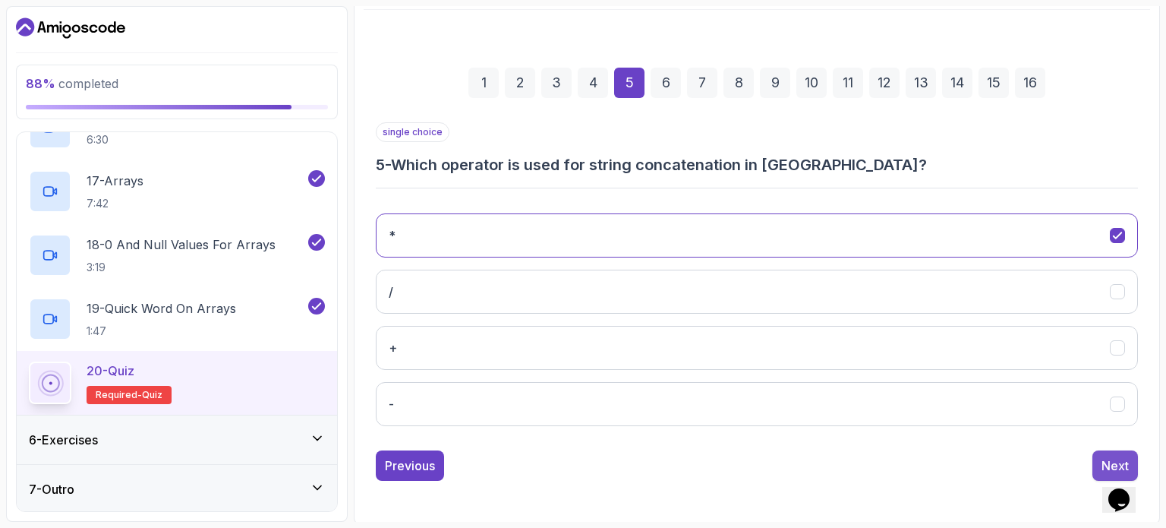
click at [1111, 458] on div "Next" at bounding box center [1115, 465] width 27 height 18
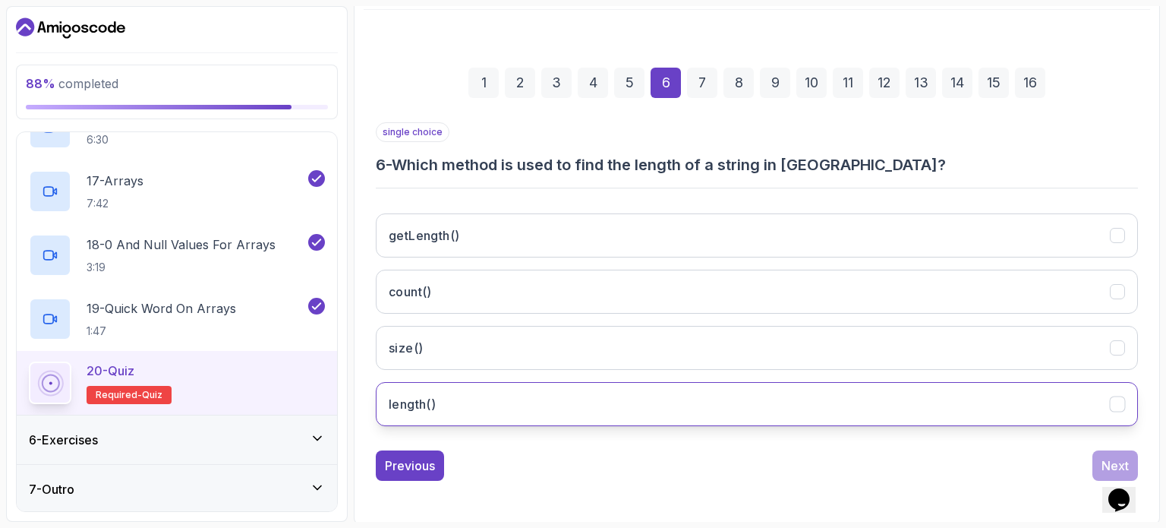
click at [929, 408] on button "length()" at bounding box center [757, 404] width 762 height 44
click at [1104, 453] on button "Next" at bounding box center [1116, 465] width 46 height 30
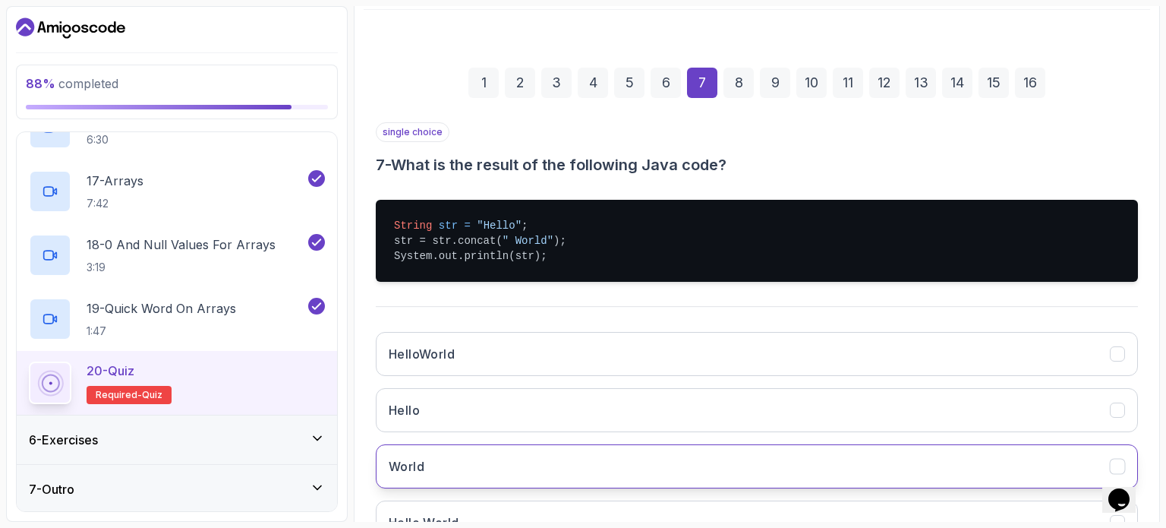
click at [882, 456] on button "World" at bounding box center [757, 466] width 762 height 44
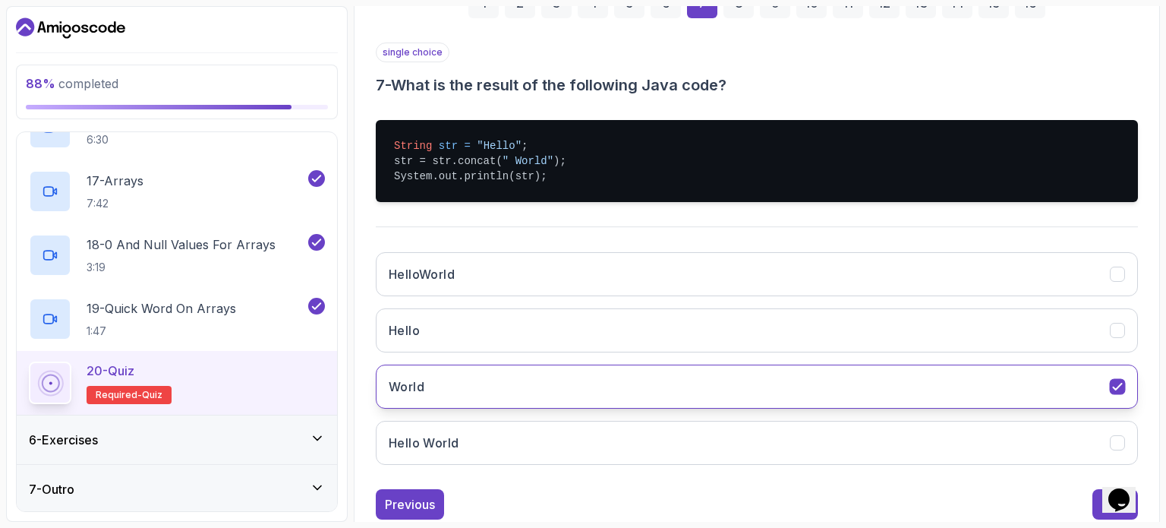
scroll to position [291, 0]
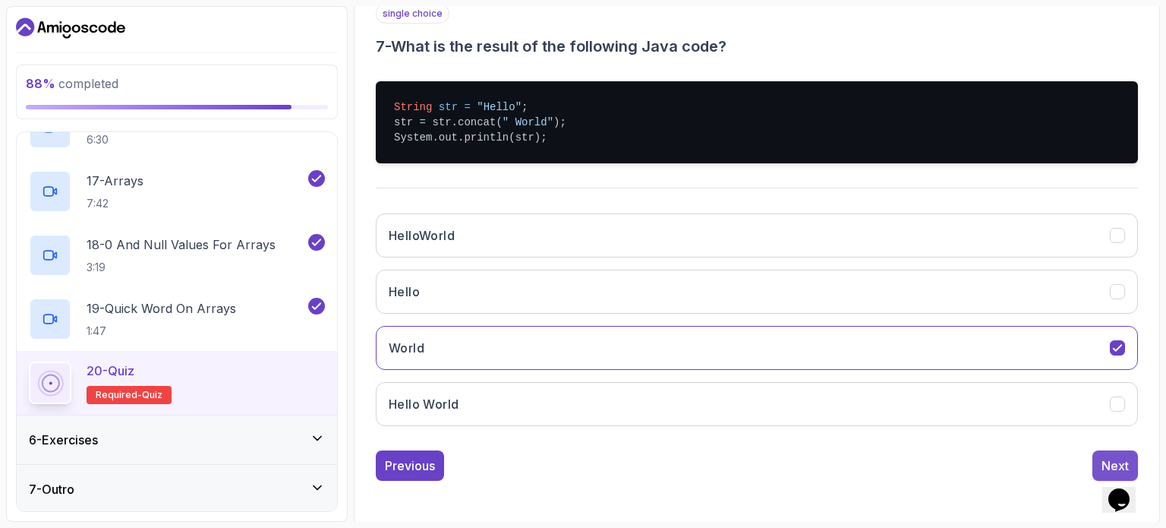
click at [1099, 461] on button "Next" at bounding box center [1116, 465] width 46 height 30
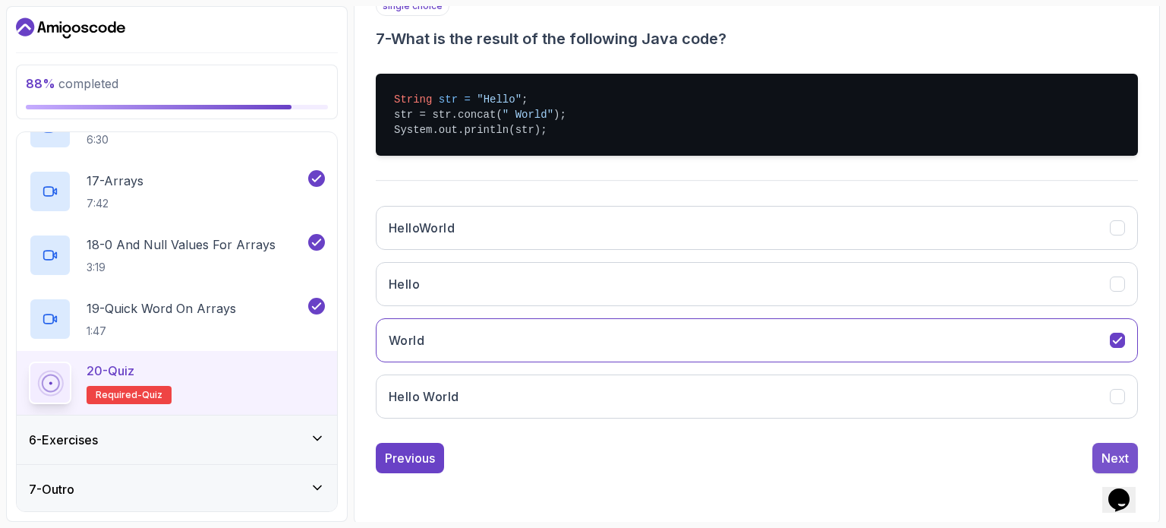
scroll to position [172, 0]
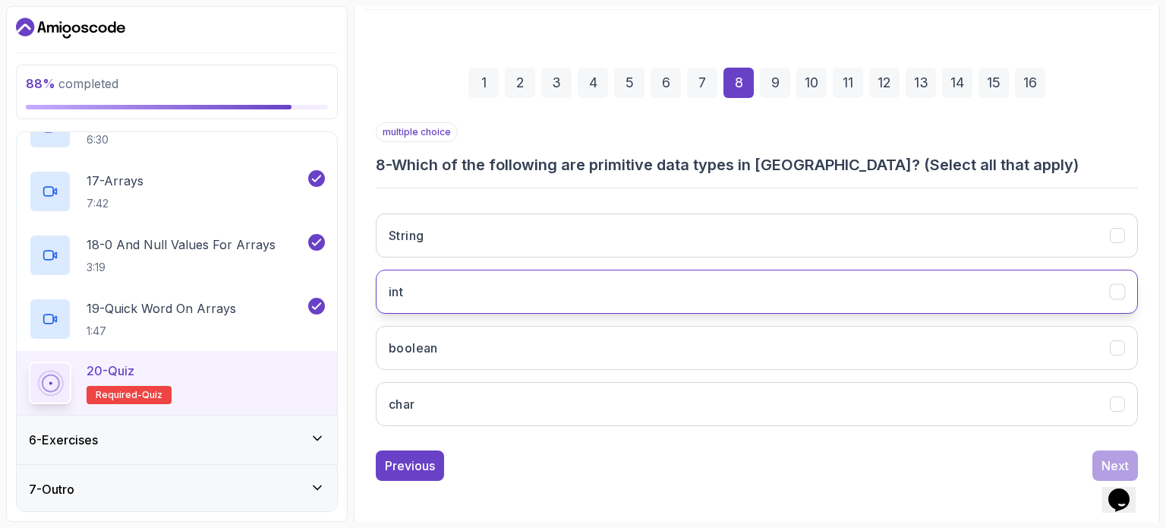
click at [933, 271] on button "int" at bounding box center [757, 292] width 762 height 44
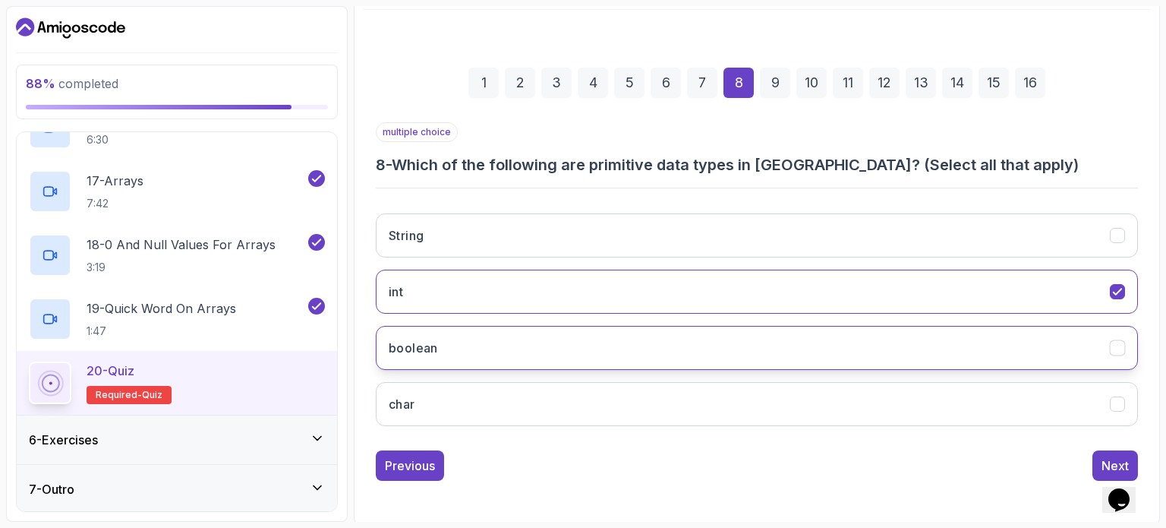
click at [925, 330] on button "boolean" at bounding box center [757, 348] width 762 height 44
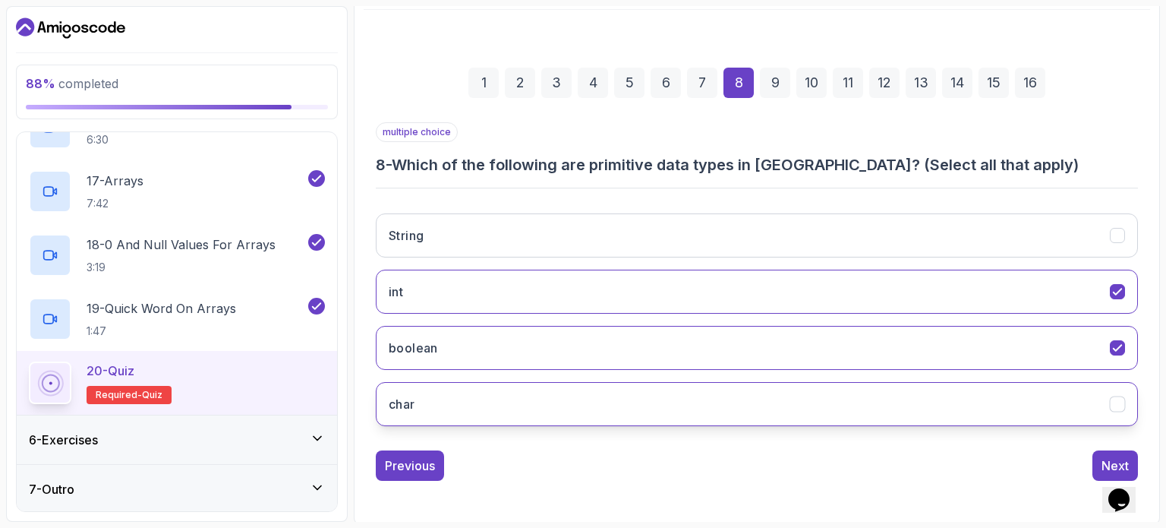
click at [931, 391] on button "char" at bounding box center [757, 404] width 762 height 44
click at [1101, 450] on button "Next" at bounding box center [1116, 465] width 46 height 30
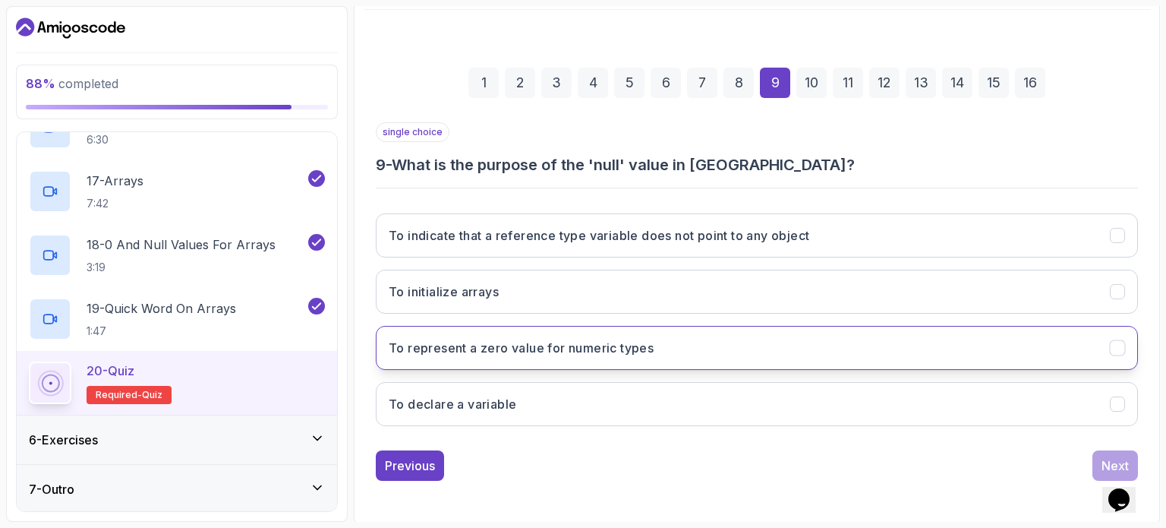
click at [999, 346] on button "To represent a zero value for numeric types" at bounding box center [757, 348] width 762 height 44
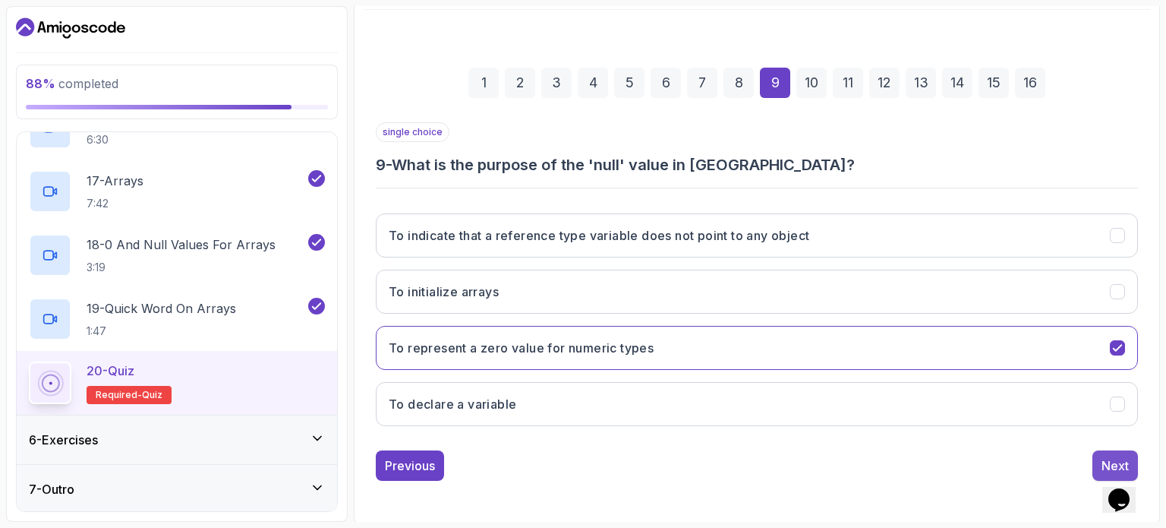
click at [1106, 453] on button "Next" at bounding box center [1116, 465] width 46 height 30
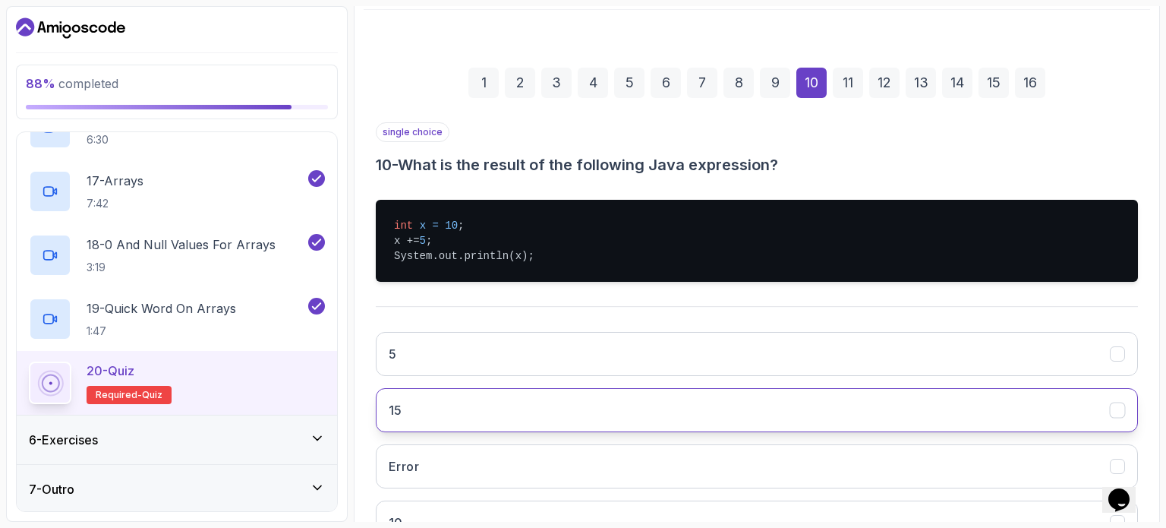
click at [1060, 418] on button "15" at bounding box center [757, 410] width 762 height 44
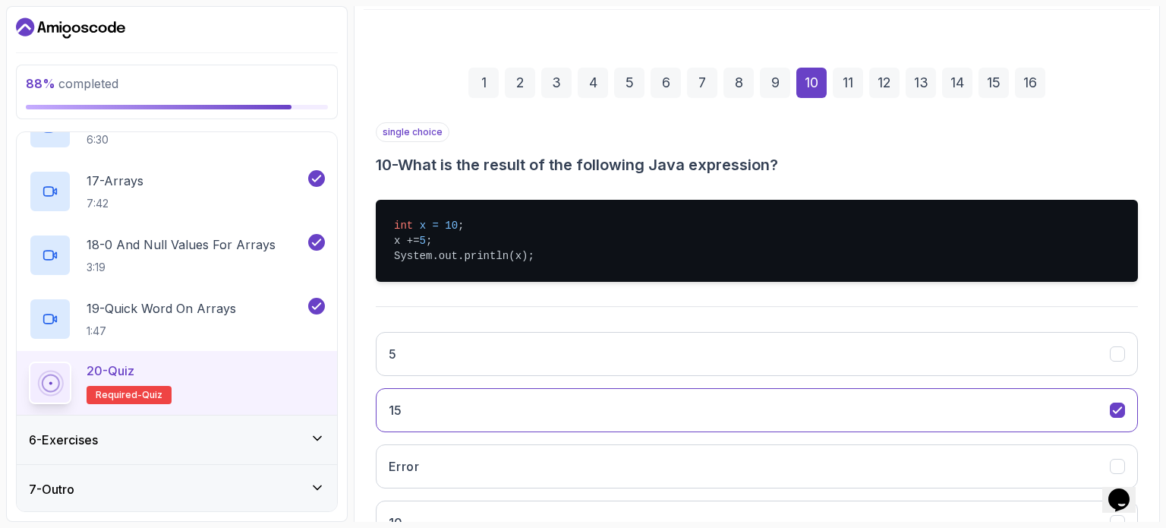
scroll to position [291, 0]
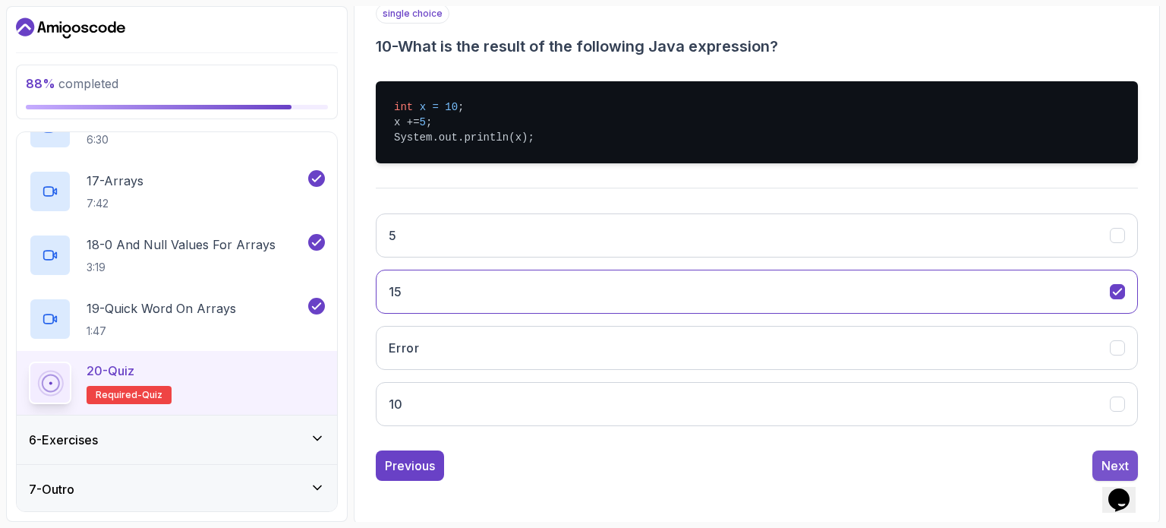
click at [1109, 458] on div "Next" at bounding box center [1115, 465] width 27 height 18
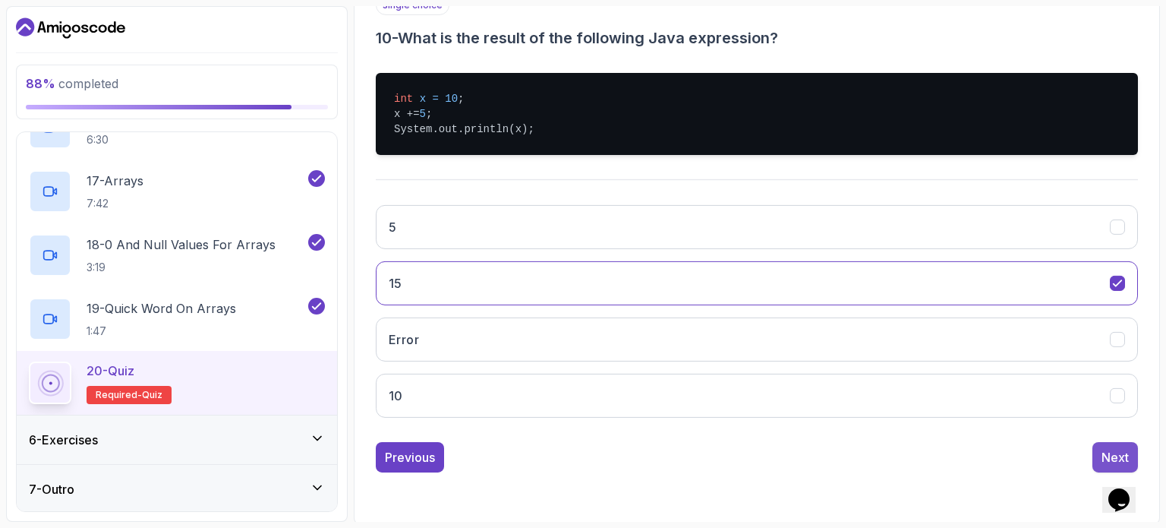
scroll to position [228, 0]
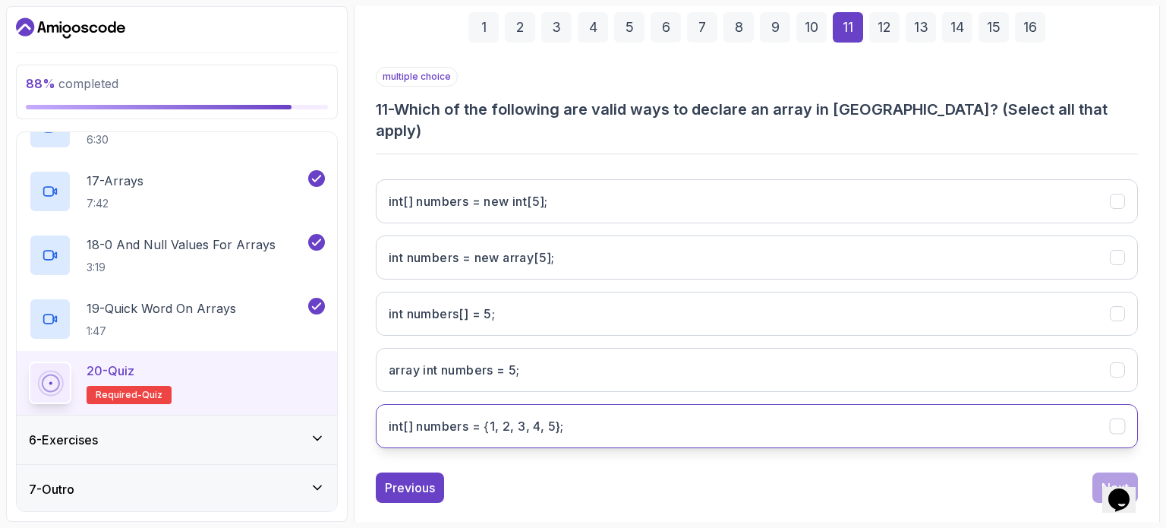
click at [1024, 404] on 5};"] "int[] numbers = {1, 2, 3, 4, 5};" at bounding box center [757, 426] width 762 height 44
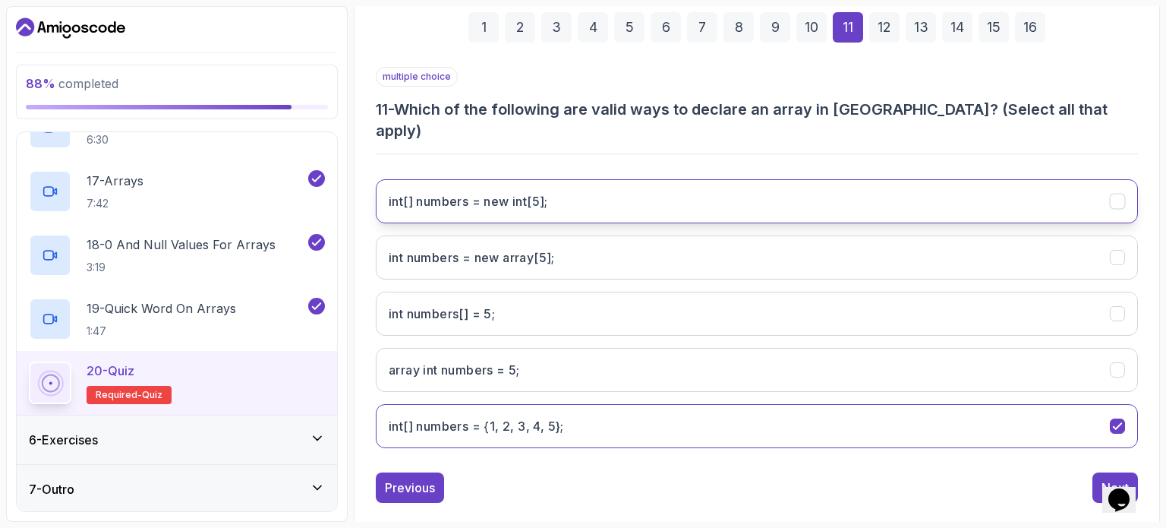
click at [1005, 179] on int;"] "int[] numbers = new int[5];" at bounding box center [757, 201] width 762 height 44
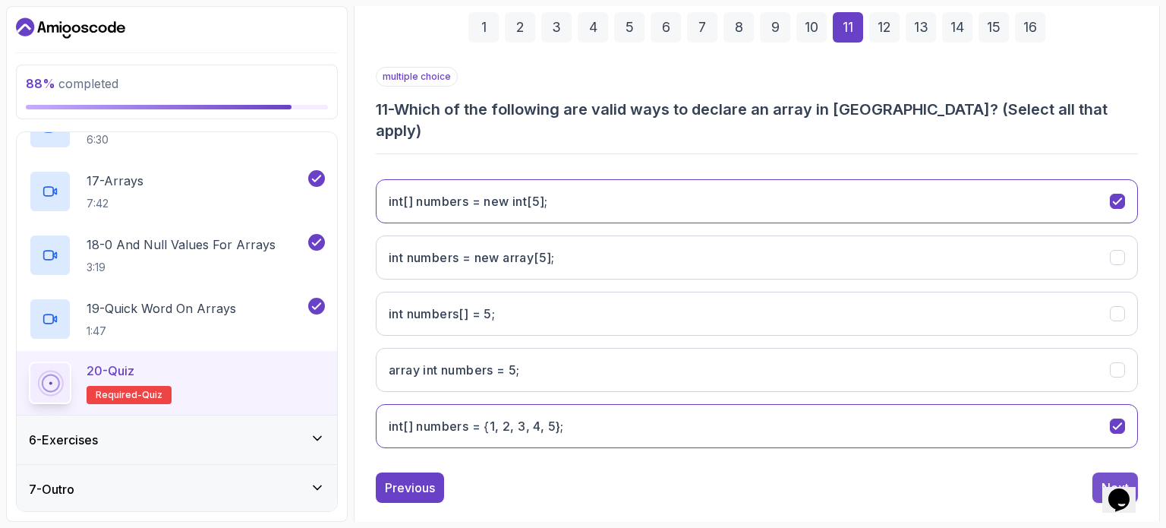
click at [1107, 478] on div "Next" at bounding box center [1115, 487] width 27 height 18
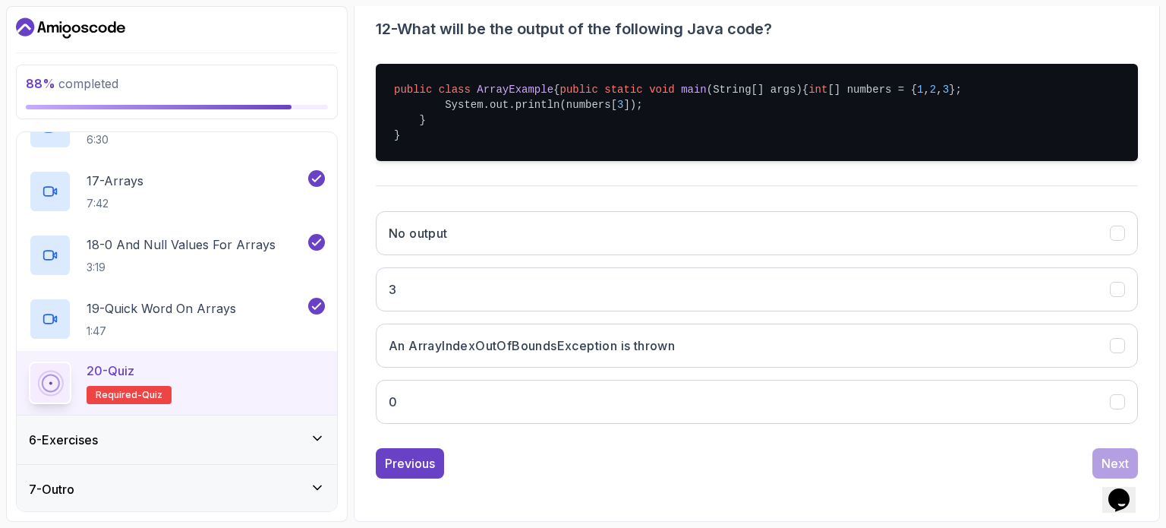
scroll to position [322, 0]
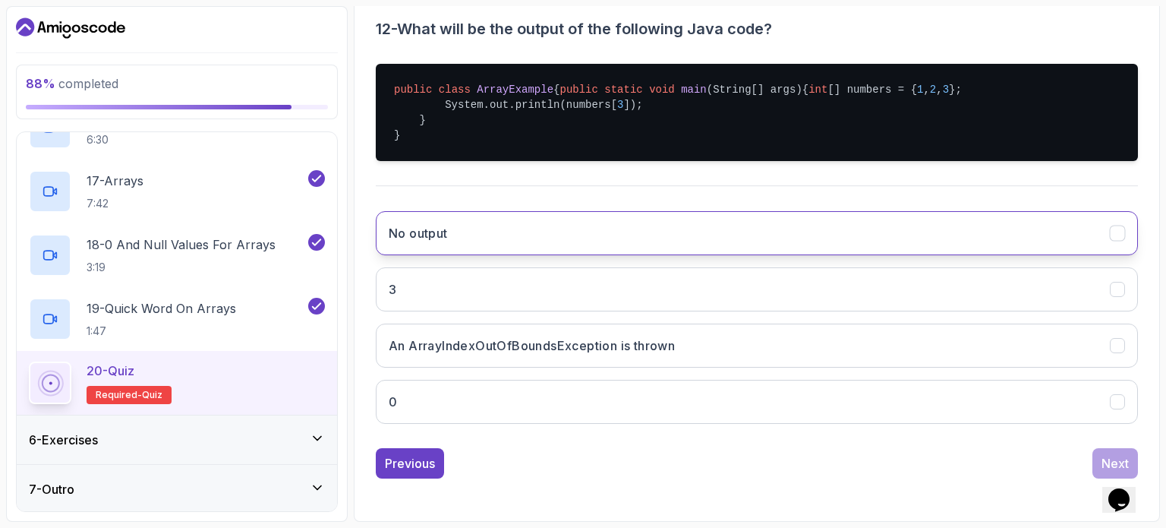
click at [851, 251] on button "No output" at bounding box center [757, 233] width 762 height 44
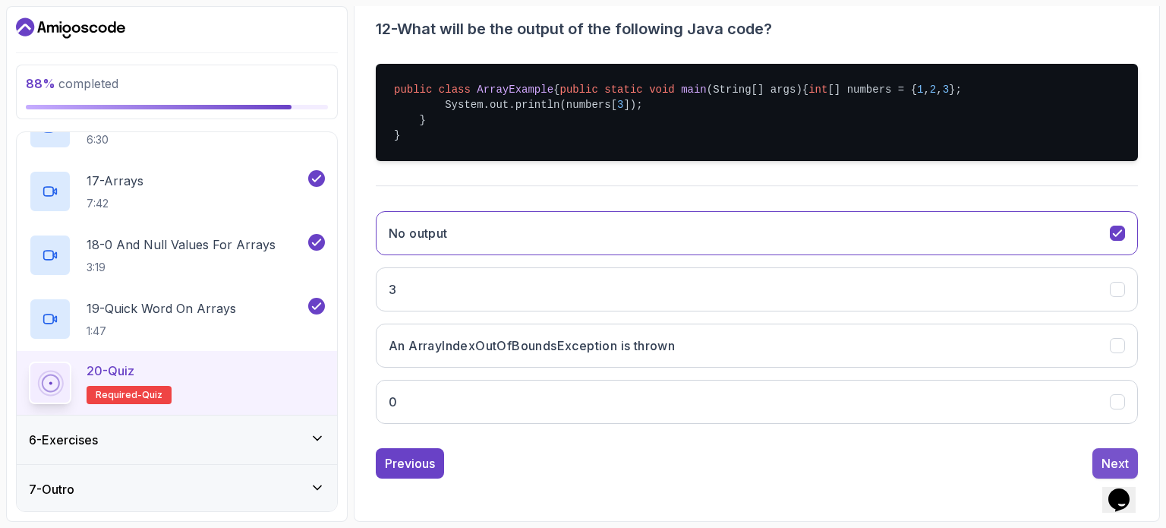
click at [1097, 466] on button "Next" at bounding box center [1116, 463] width 46 height 30
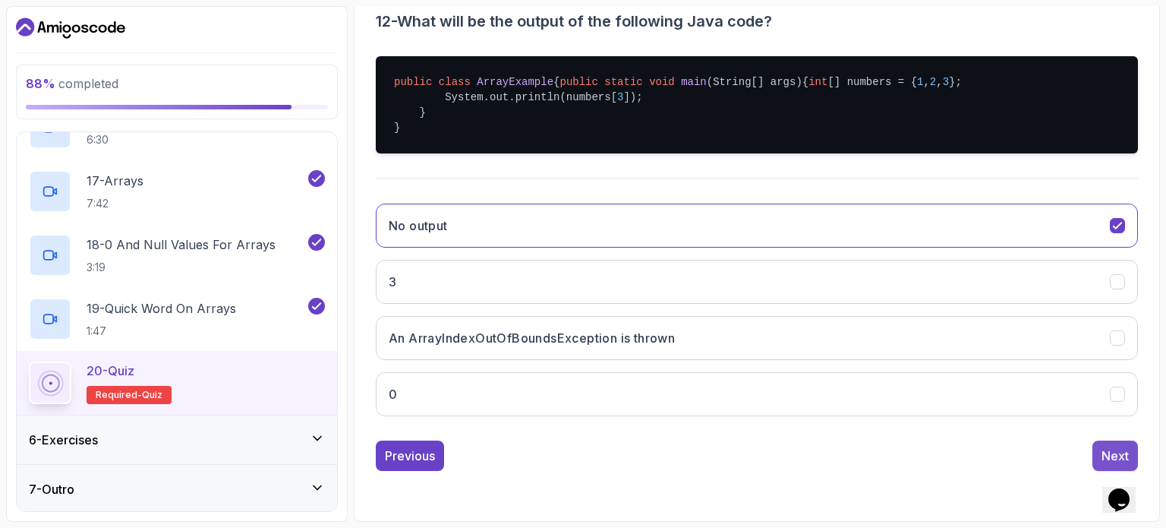
scroll to position [172, 0]
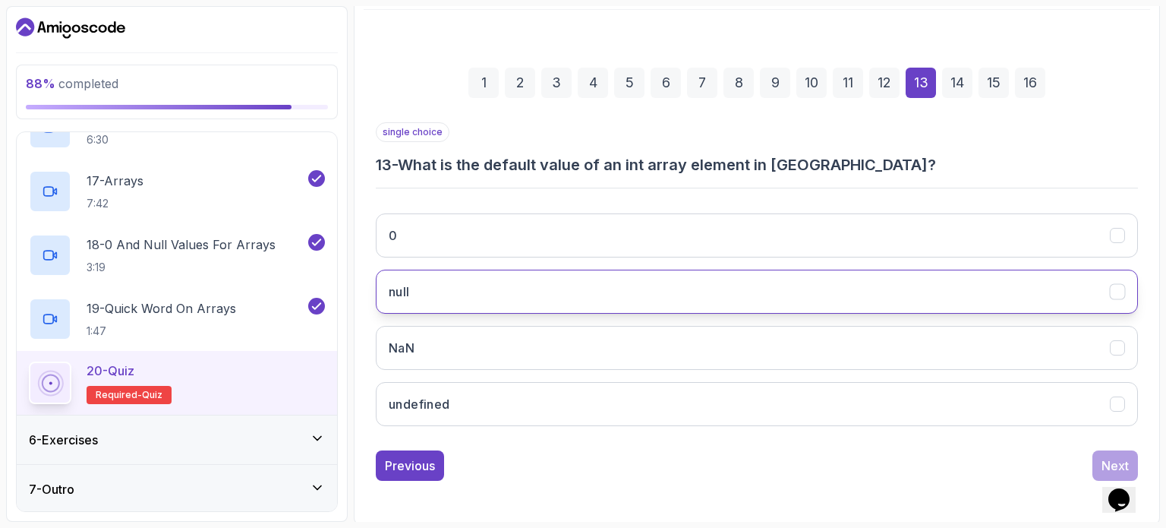
click at [979, 289] on button "null" at bounding box center [757, 292] width 762 height 44
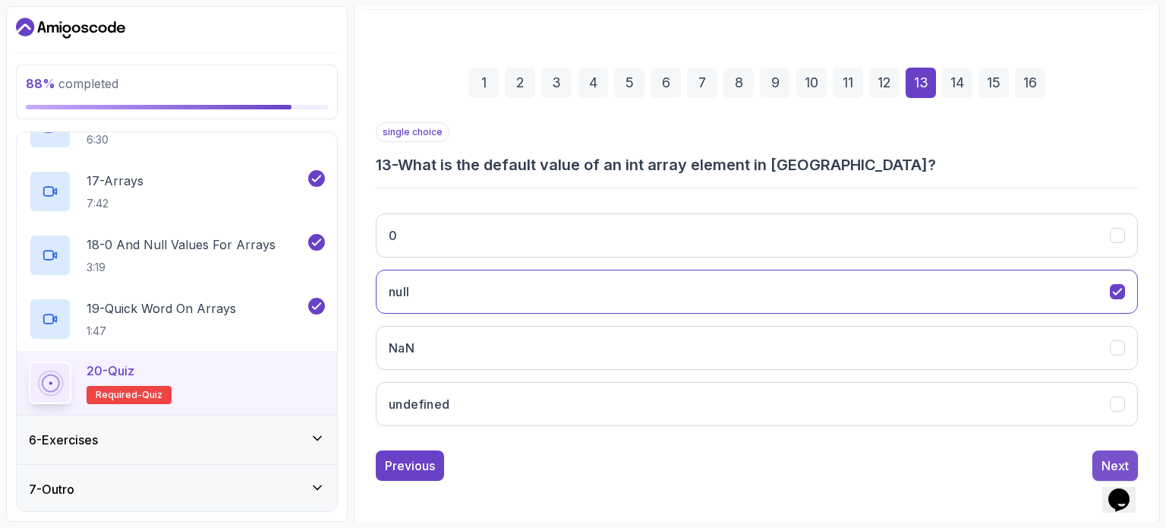
click at [1097, 455] on button "Next" at bounding box center [1116, 465] width 46 height 30
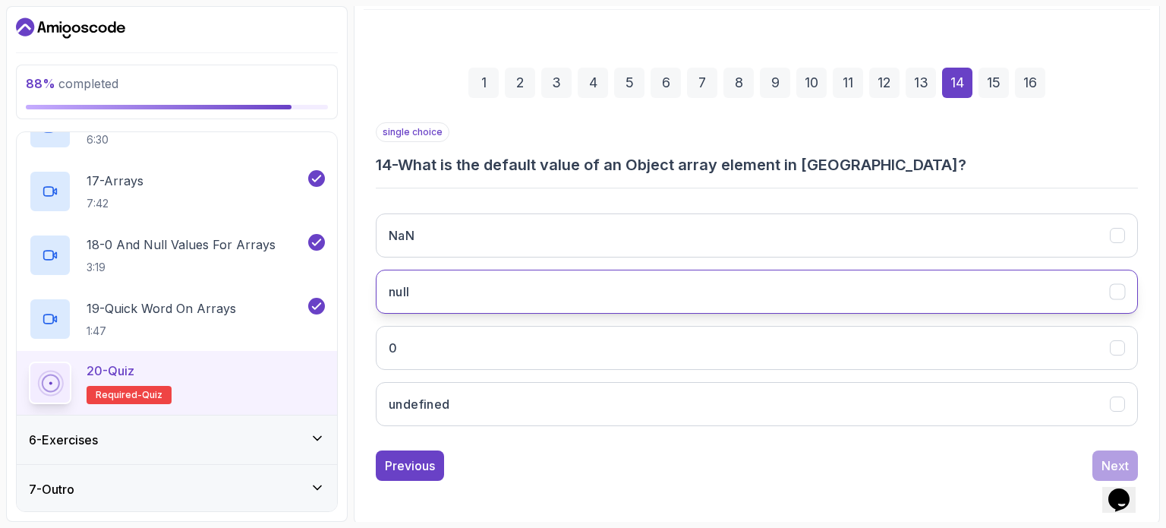
click at [864, 292] on button "null" at bounding box center [757, 292] width 762 height 44
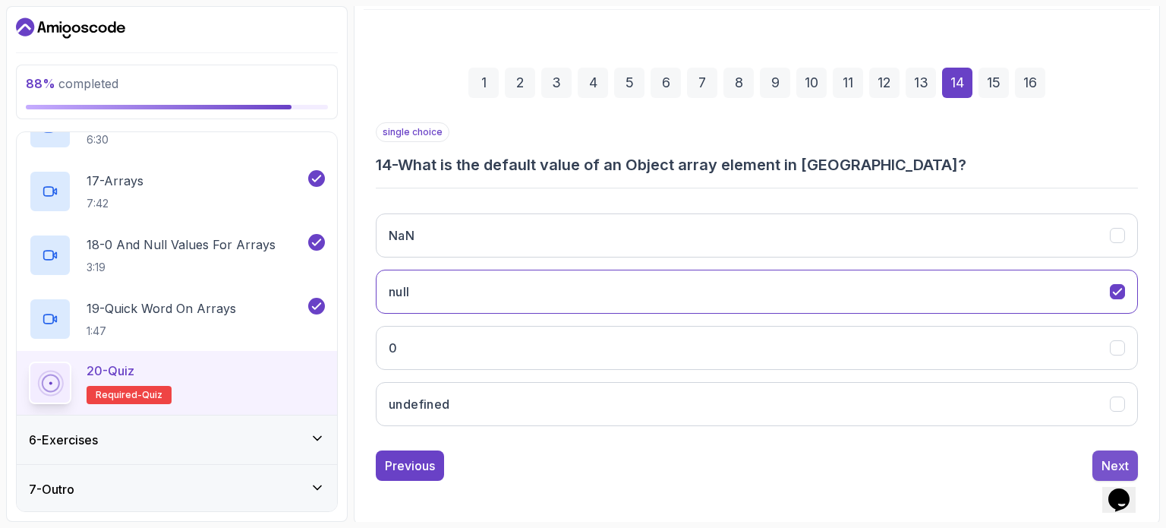
click at [1100, 464] on button "Next" at bounding box center [1116, 465] width 46 height 30
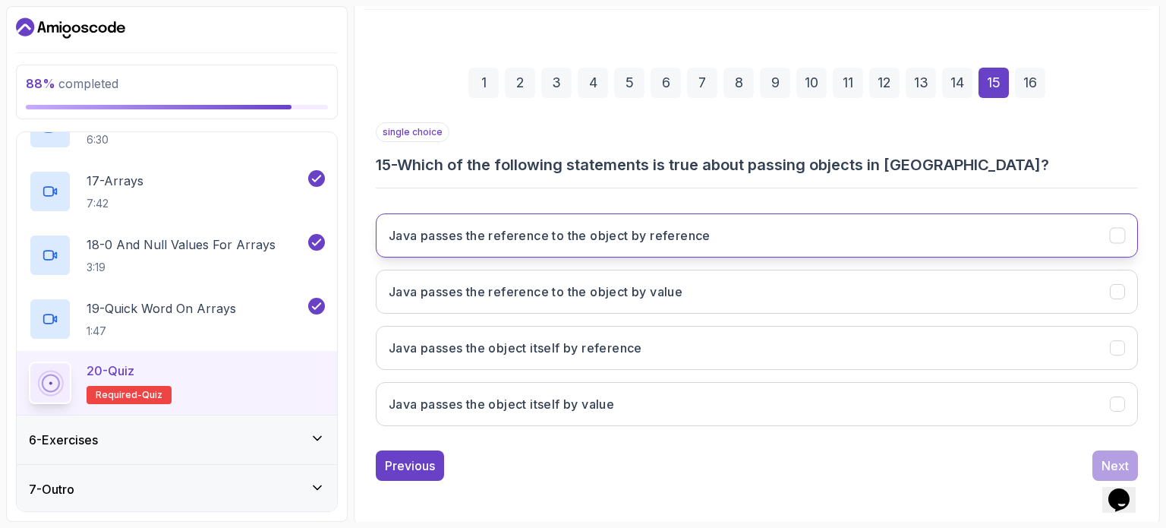
click at [943, 233] on button "Java passes the reference to the object by reference" at bounding box center [757, 235] width 762 height 44
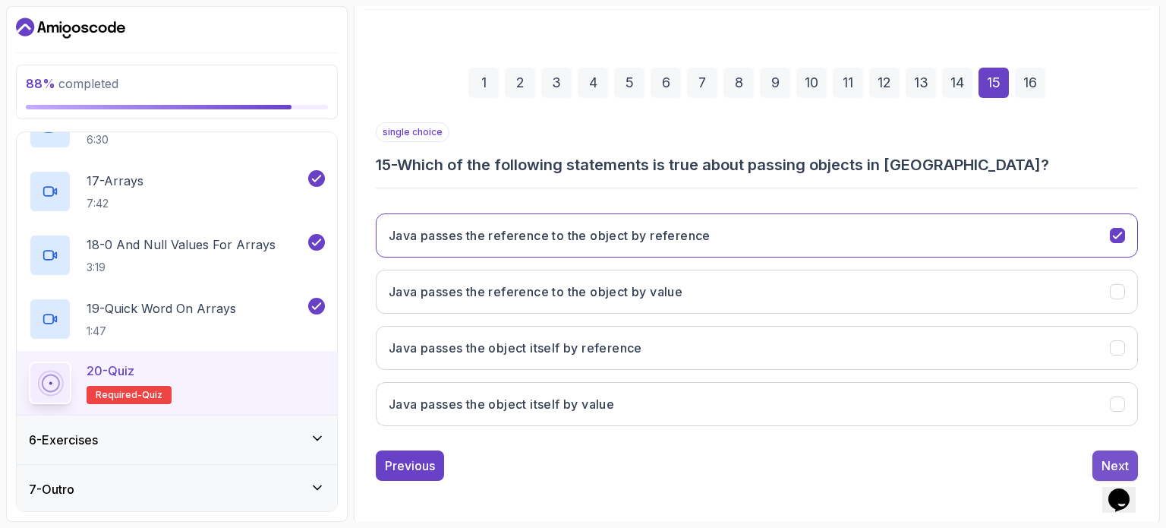
click at [1100, 458] on button "Next" at bounding box center [1116, 465] width 46 height 30
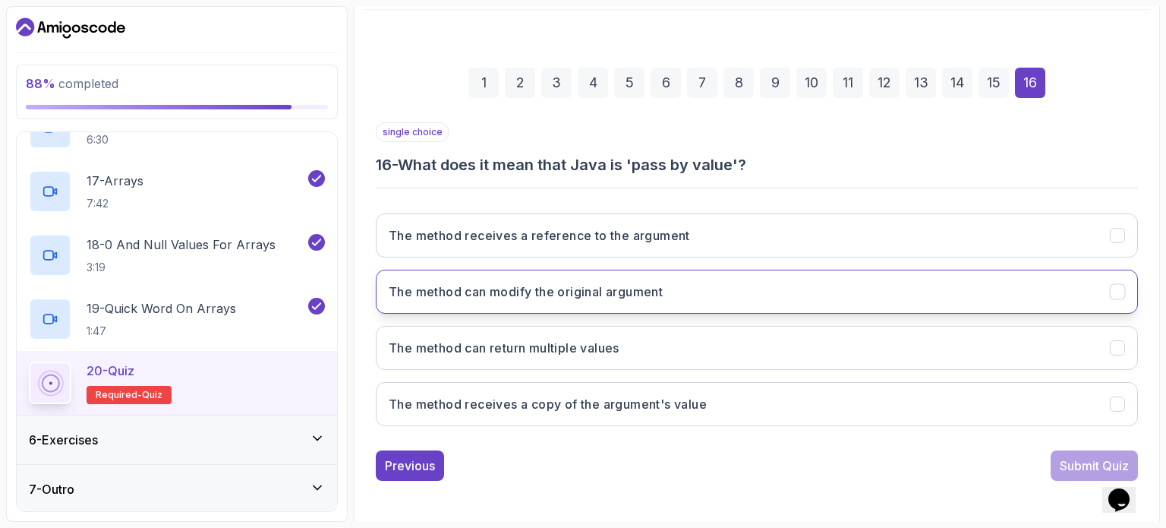
click at [889, 279] on button "The method can modify the original argument" at bounding box center [757, 292] width 762 height 44
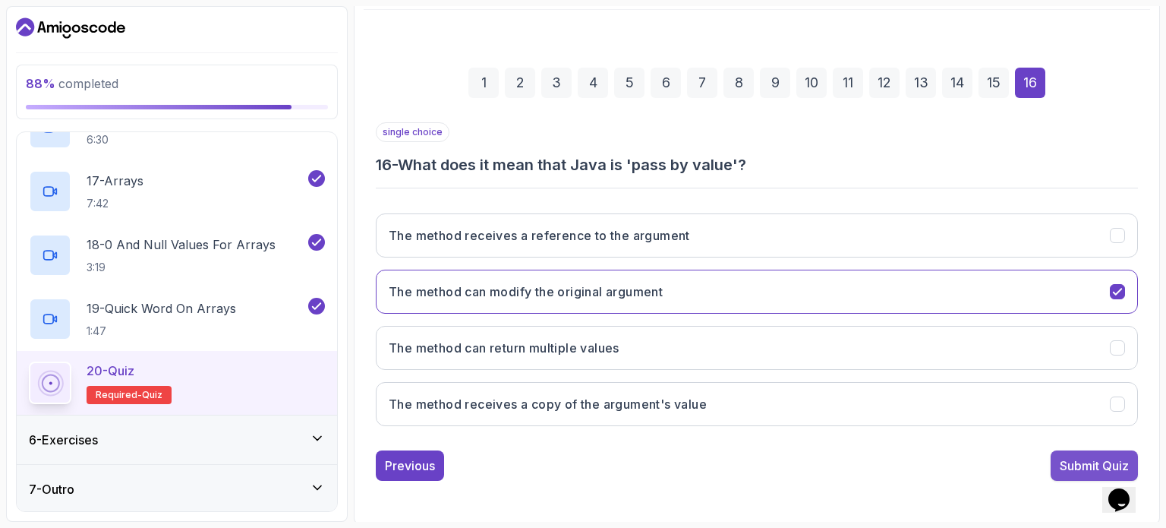
click at [1066, 457] on div "Submit Quiz" at bounding box center [1094, 465] width 69 height 18
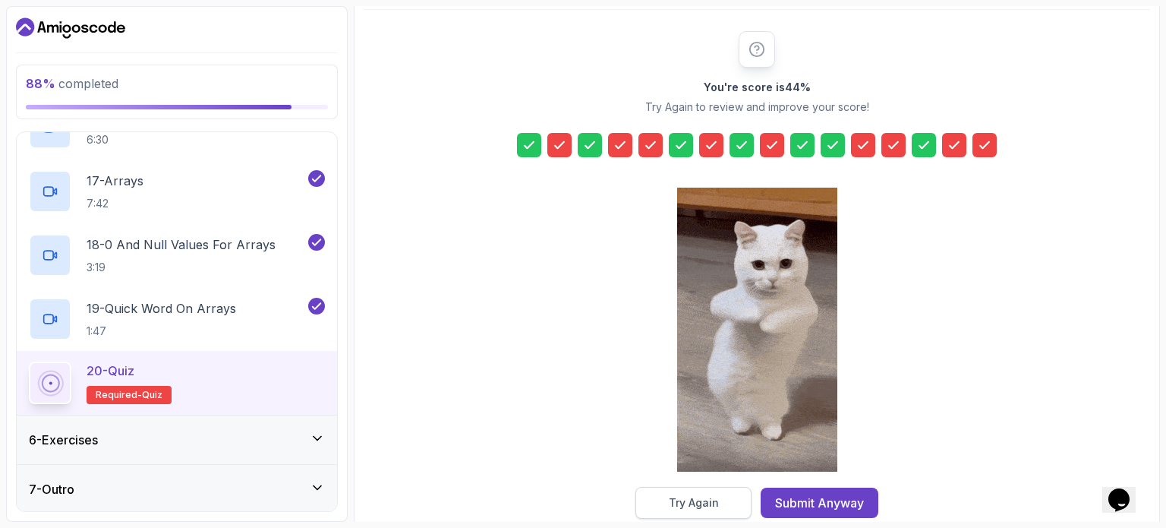
click at [732, 500] on button "Try Again" at bounding box center [694, 503] width 116 height 32
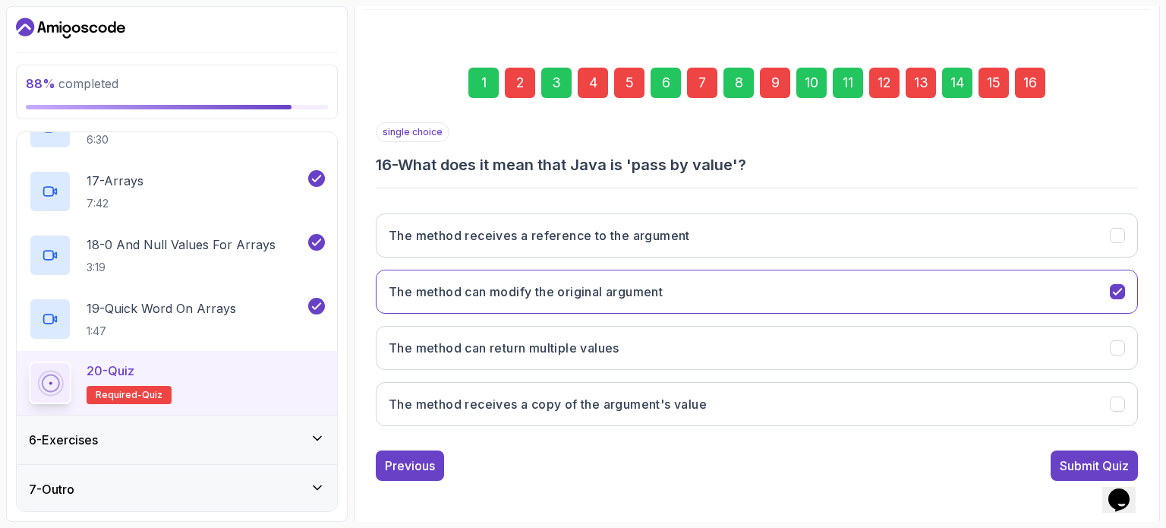
click at [513, 78] on div "2" at bounding box center [520, 83] width 30 height 30
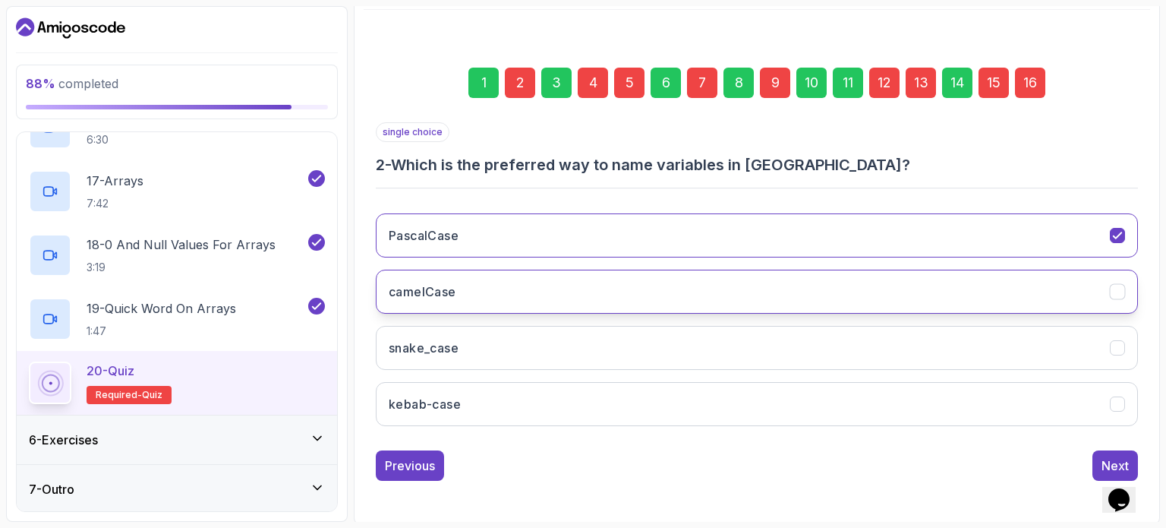
click at [535, 299] on button "camelCase" at bounding box center [757, 292] width 762 height 44
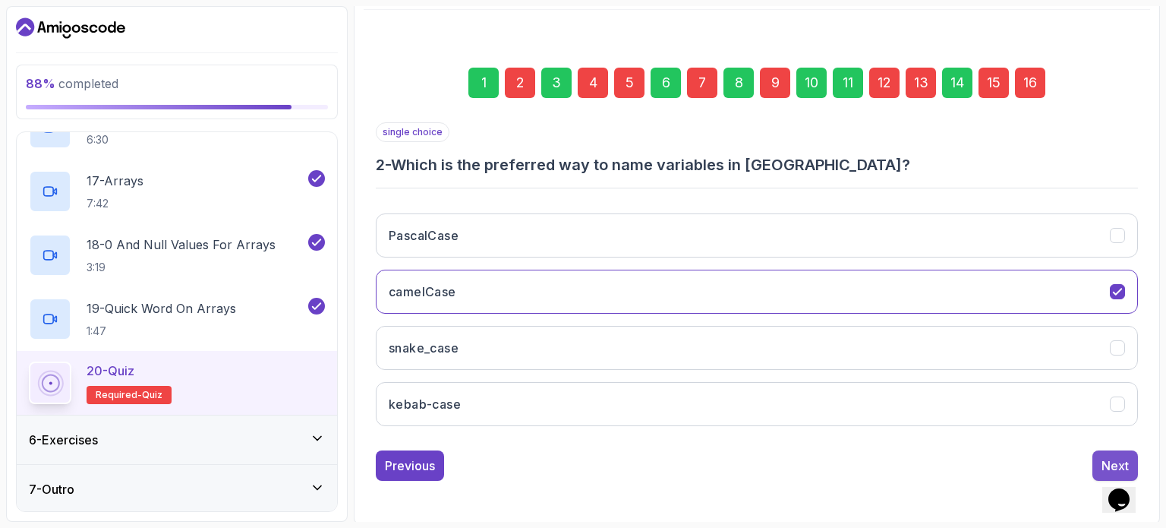
click at [1115, 458] on div "Next" at bounding box center [1115, 465] width 27 height 18
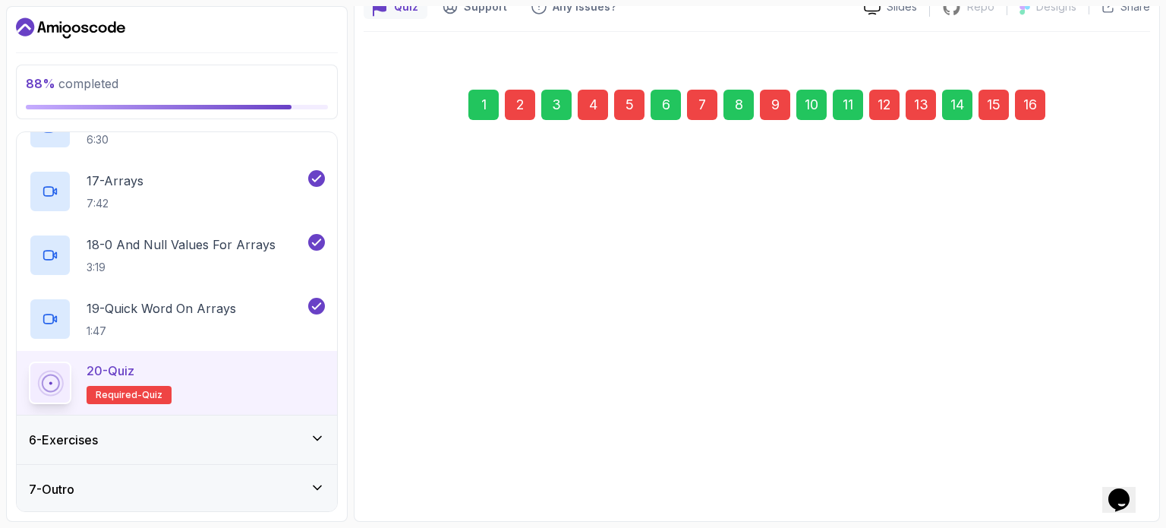
scroll to position [149, 0]
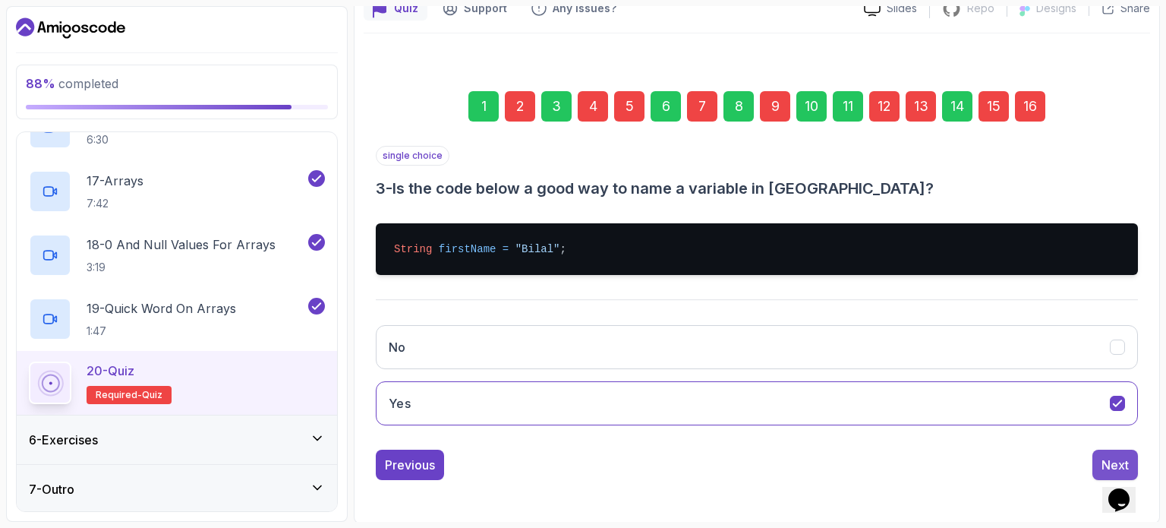
click at [1120, 456] on div "Next" at bounding box center [1115, 465] width 27 height 18
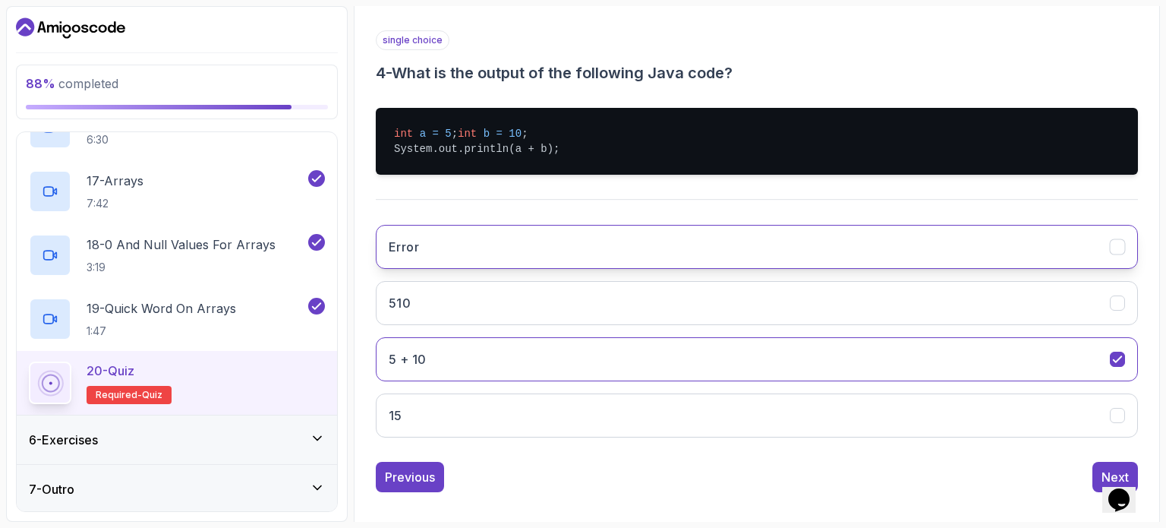
scroll to position [267, 0]
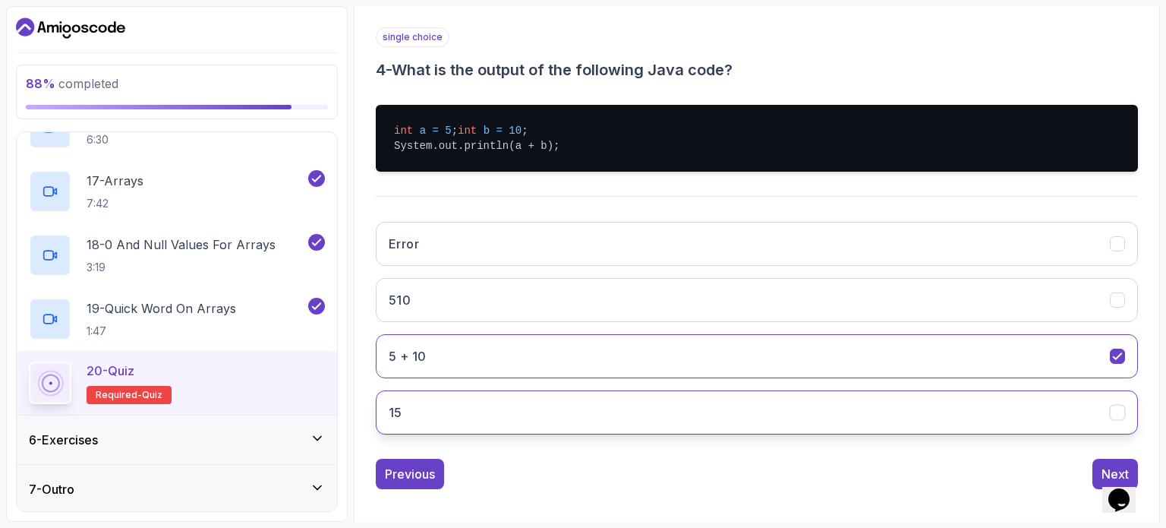
click at [1118, 420] on icon "15" at bounding box center [1118, 413] width 14 height 14
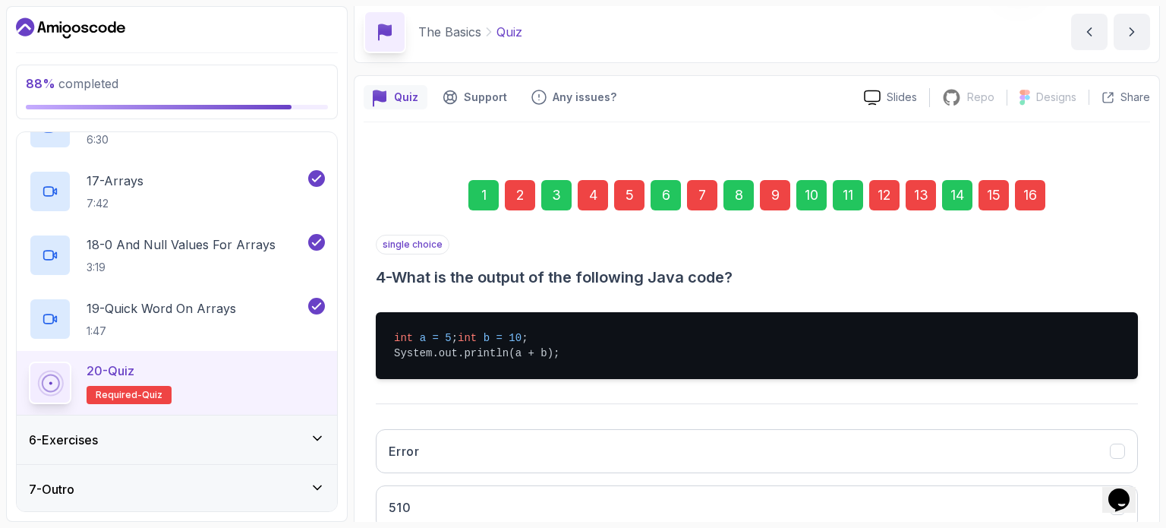
scroll to position [291, 0]
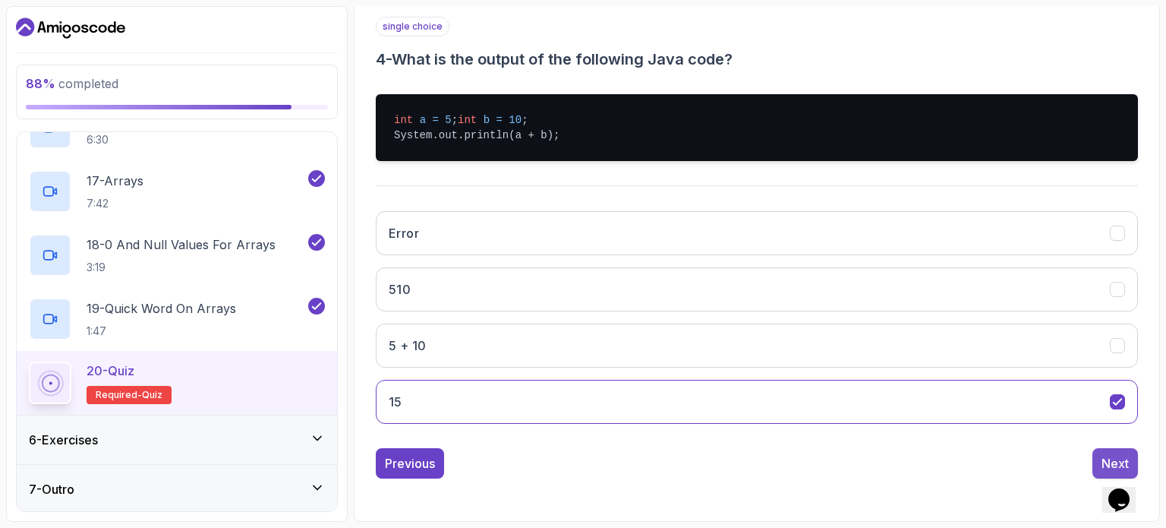
click at [1105, 453] on button "Next" at bounding box center [1116, 463] width 46 height 30
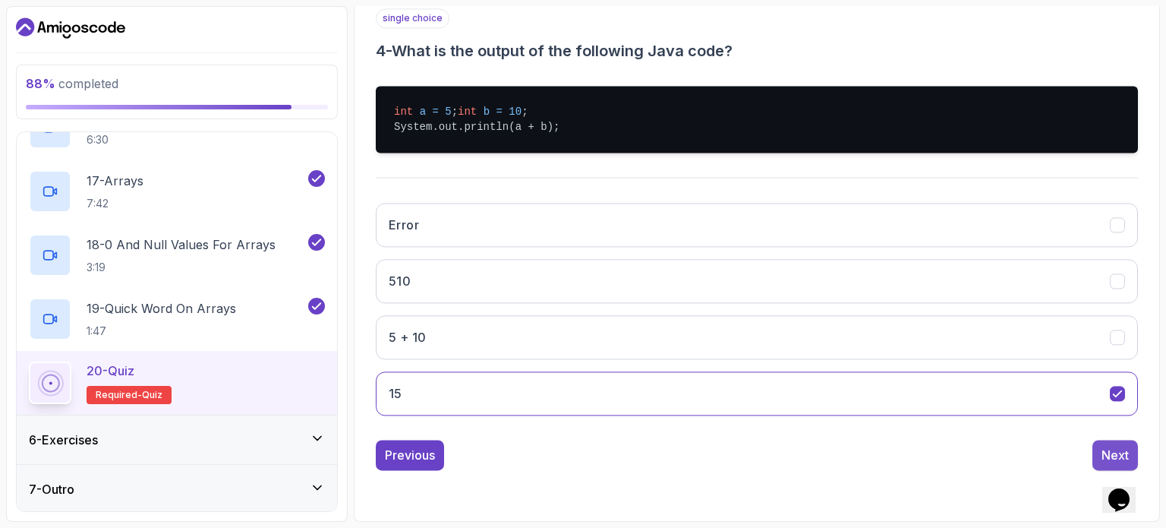
scroll to position [172, 0]
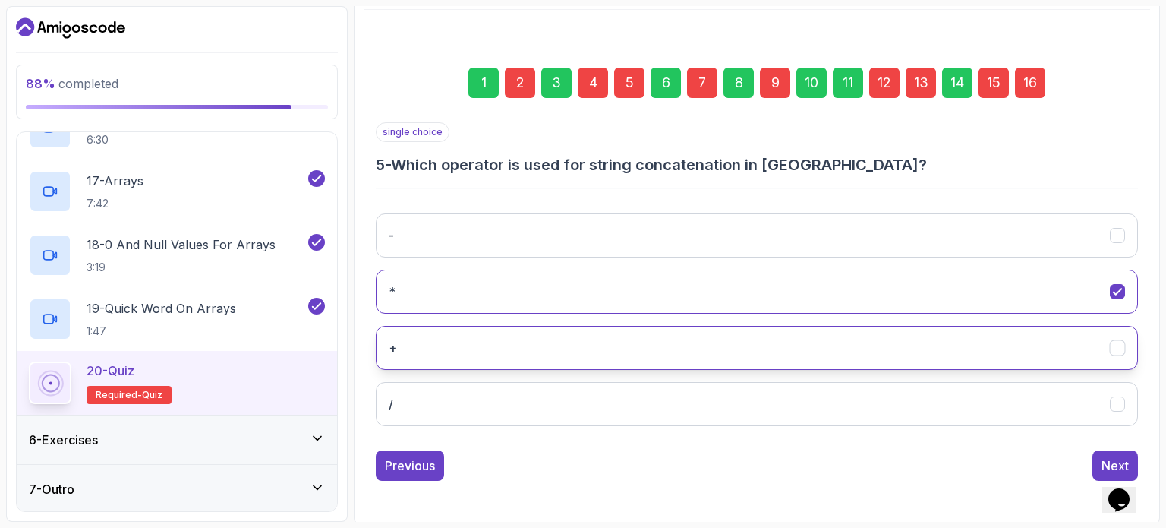
click at [1120, 346] on icon "+" at bounding box center [1117, 348] width 8 height 6
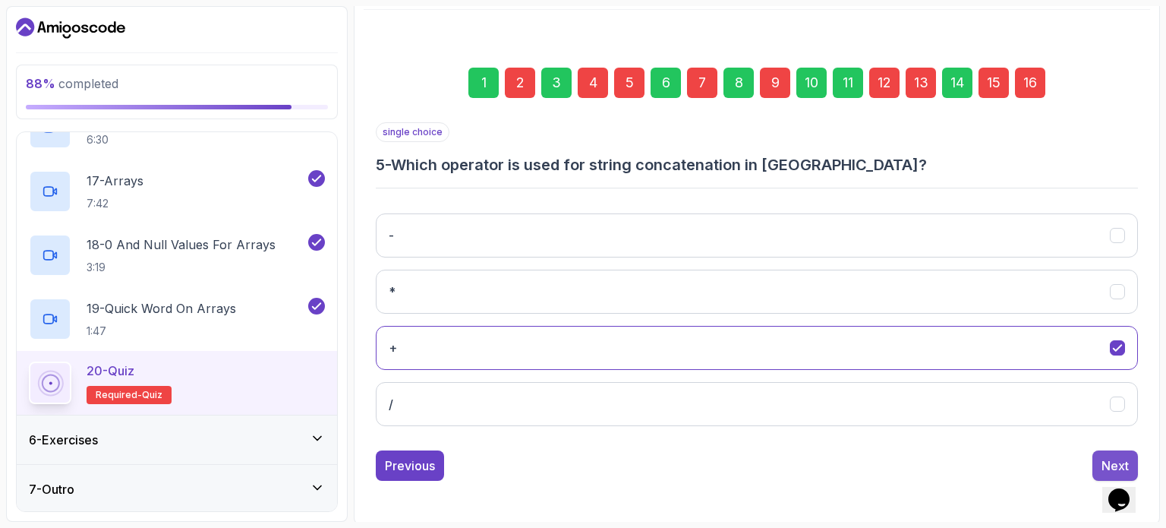
click at [1113, 456] on div "Next" at bounding box center [1115, 465] width 27 height 18
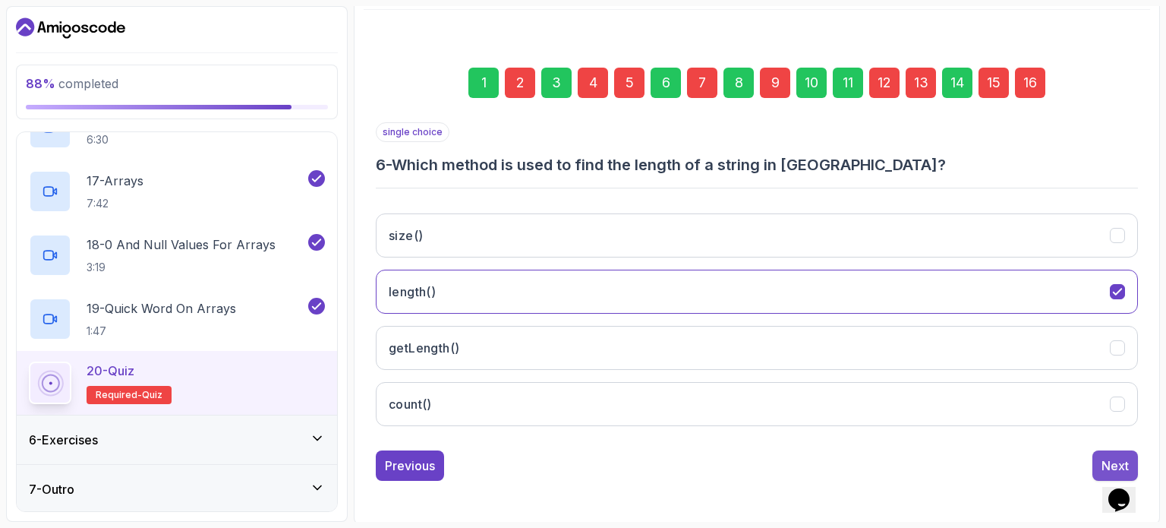
click at [1110, 458] on div "Next" at bounding box center [1115, 465] width 27 height 18
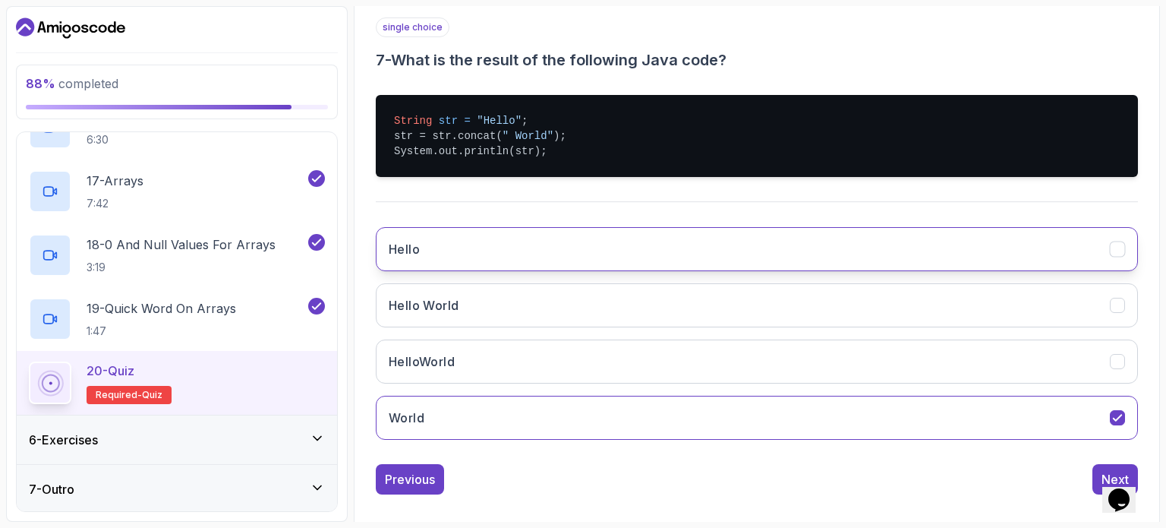
scroll to position [291, 0]
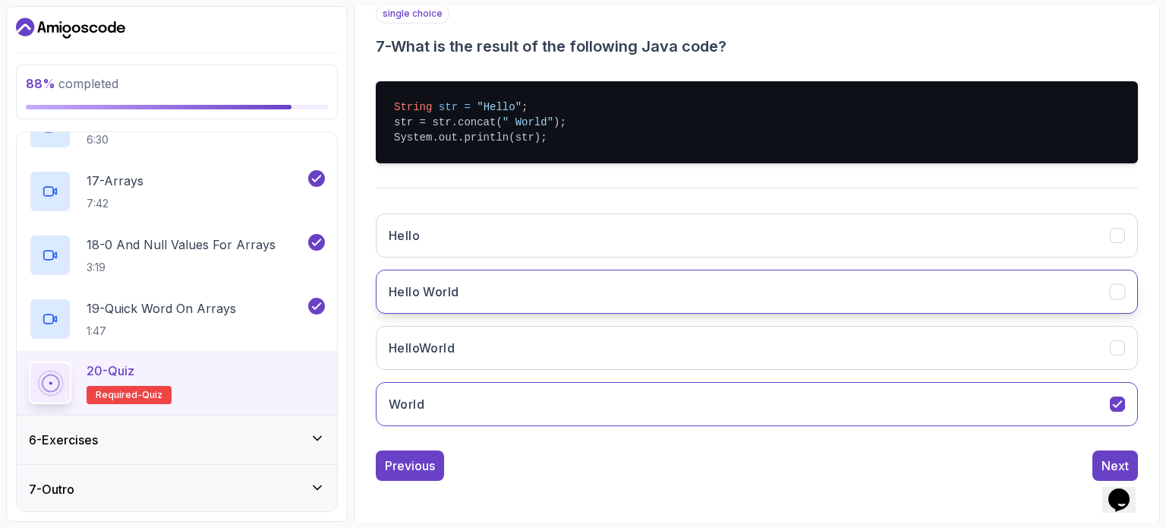
click at [1113, 287] on icon "Hello World" at bounding box center [1118, 292] width 14 height 14
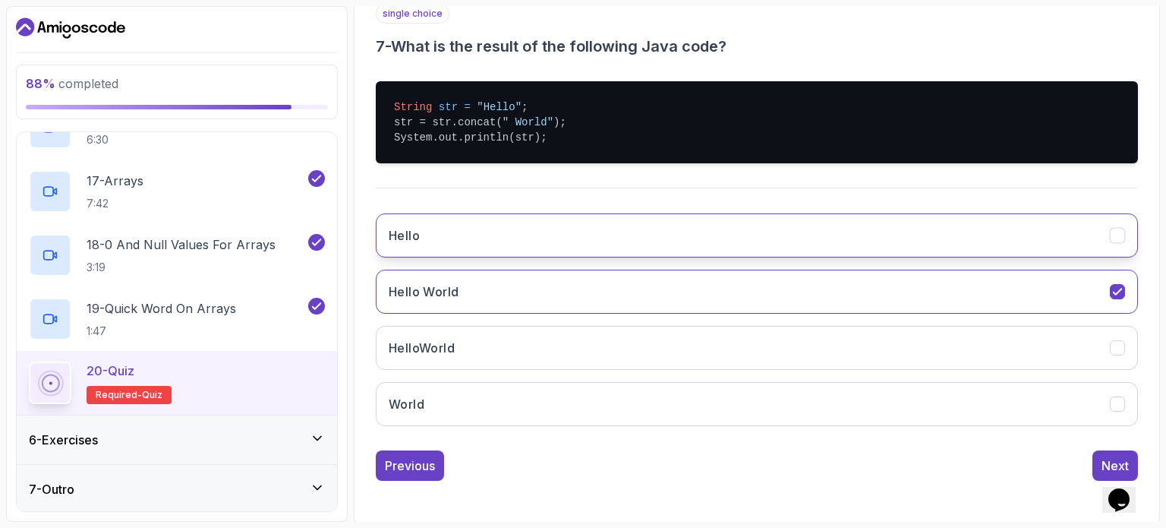
click at [1115, 237] on icon "Hello" at bounding box center [1118, 236] width 14 height 14
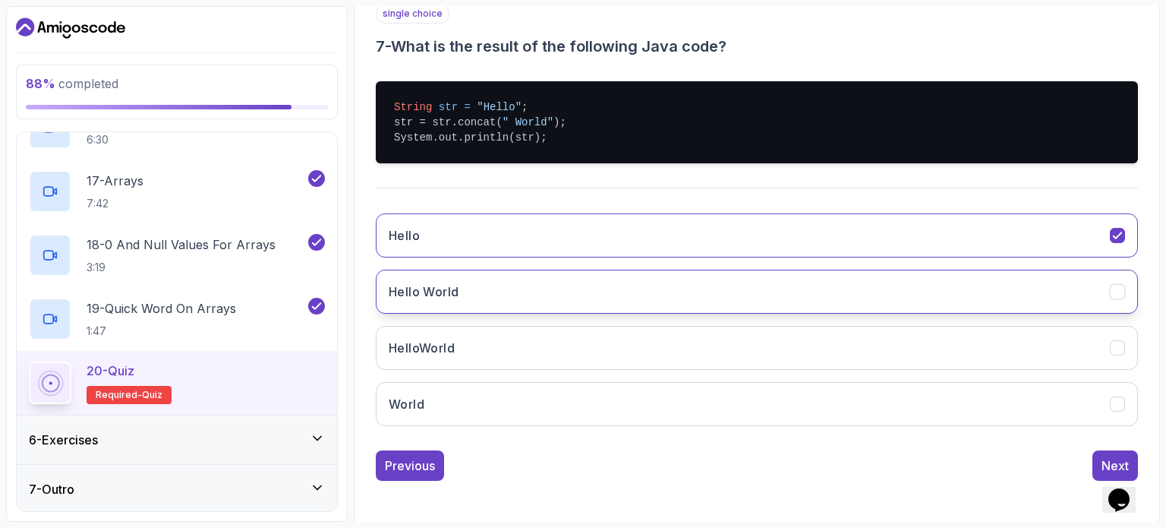
click at [1118, 290] on icon "Hello World" at bounding box center [1118, 292] width 14 height 14
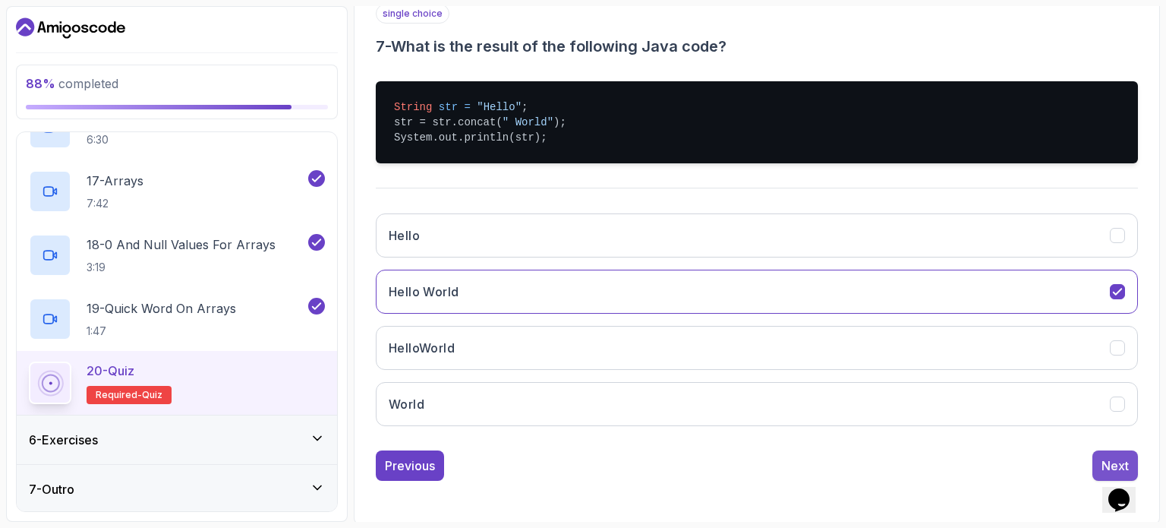
click at [1112, 456] on div "Next" at bounding box center [1115, 465] width 27 height 18
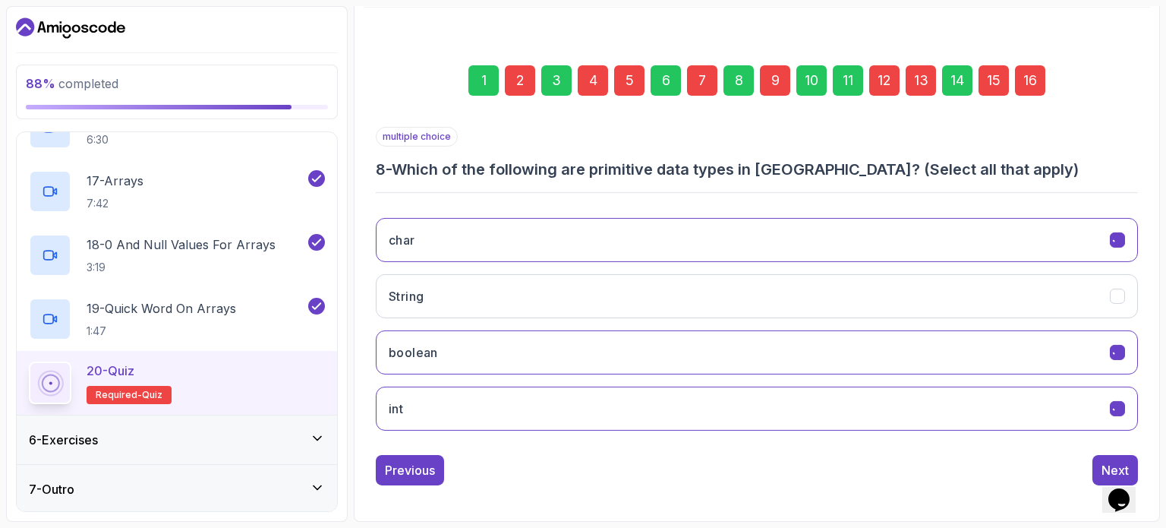
scroll to position [172, 0]
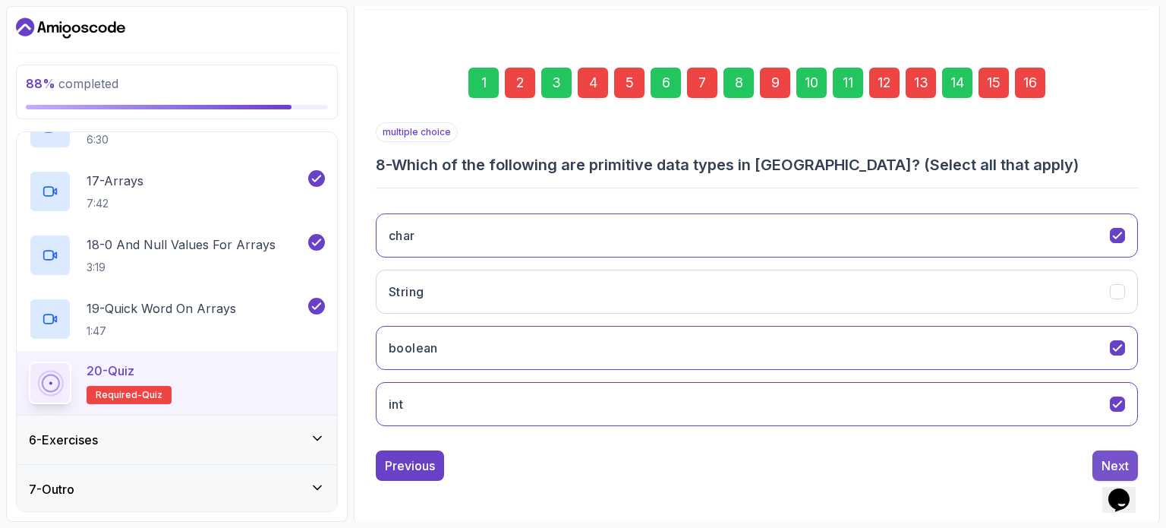
click at [1108, 458] on div "Next" at bounding box center [1115, 465] width 27 height 18
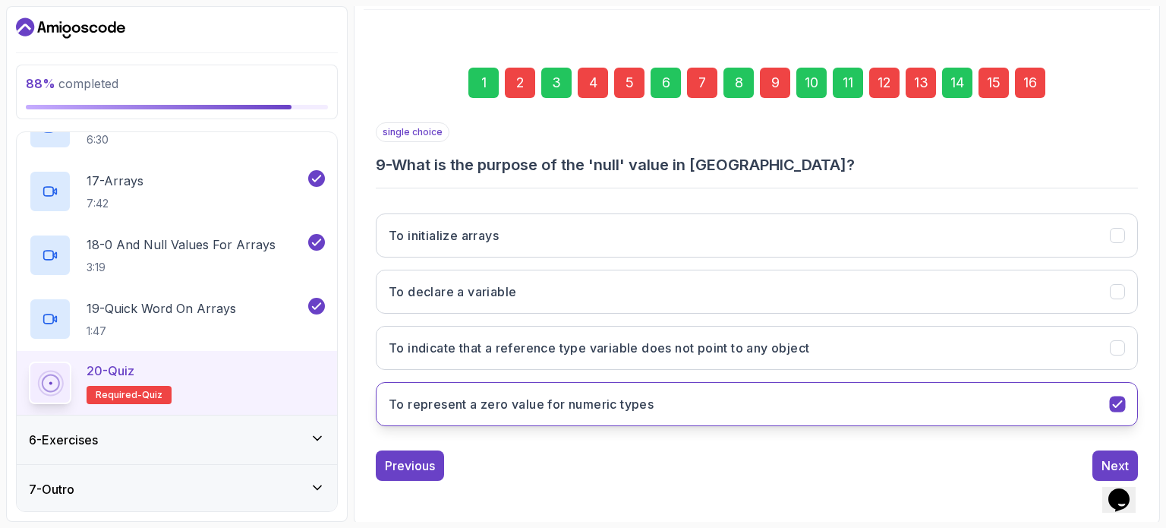
click at [1119, 397] on icon "To represent a zero value for numeric types" at bounding box center [1118, 404] width 14 height 14
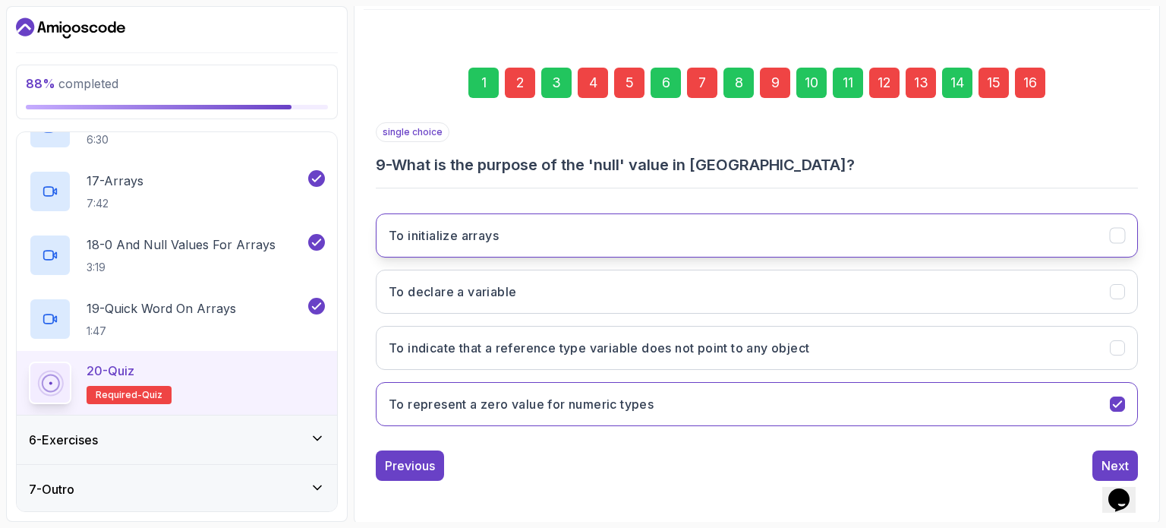
click at [544, 236] on button "To initialize arrays" at bounding box center [757, 235] width 762 height 44
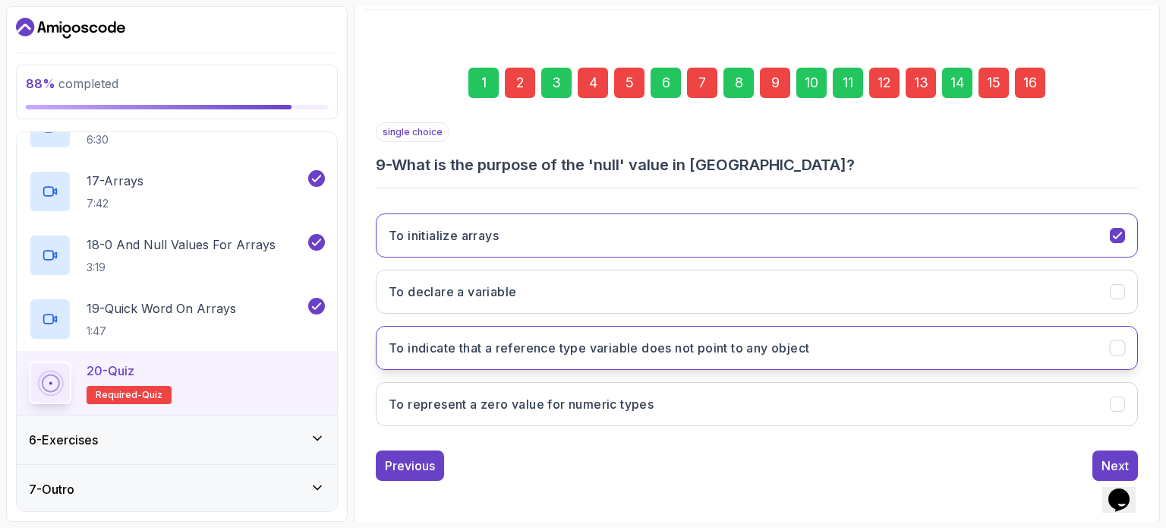
click at [845, 343] on button "To indicate that a reference type variable does not point to any object" at bounding box center [757, 348] width 762 height 44
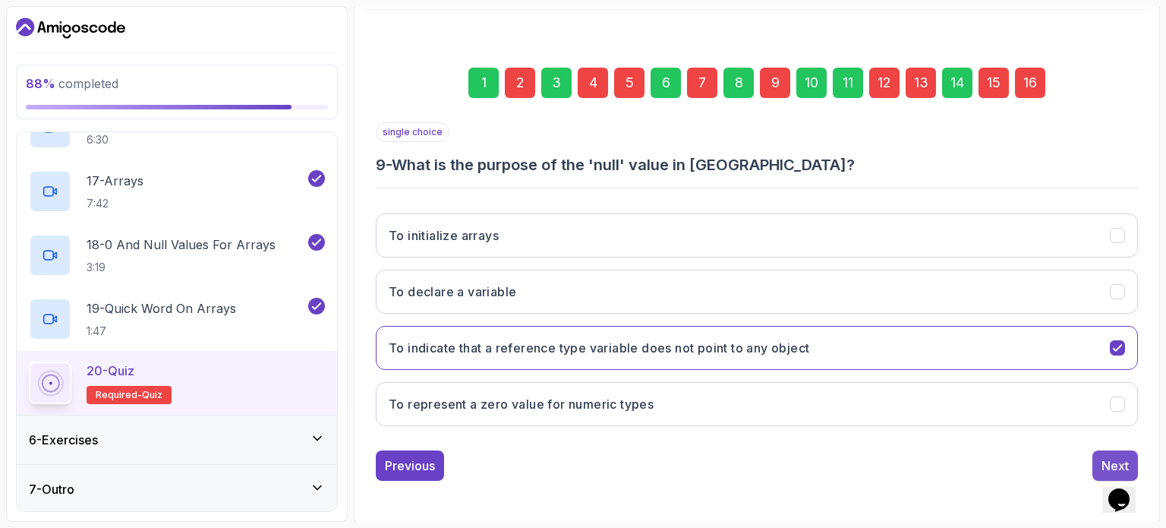
click at [1113, 458] on div "Next" at bounding box center [1115, 465] width 27 height 18
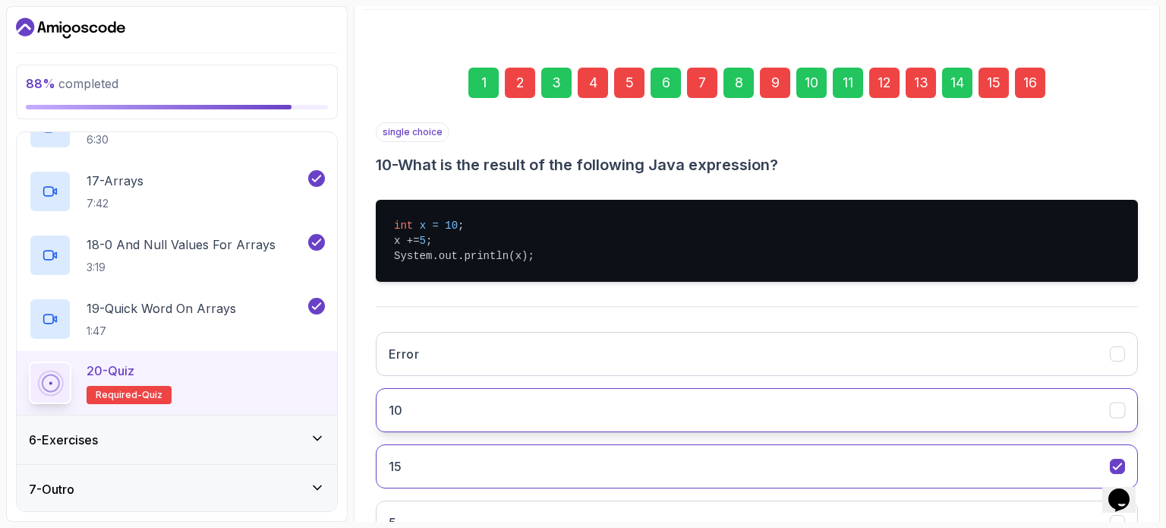
scroll to position [291, 0]
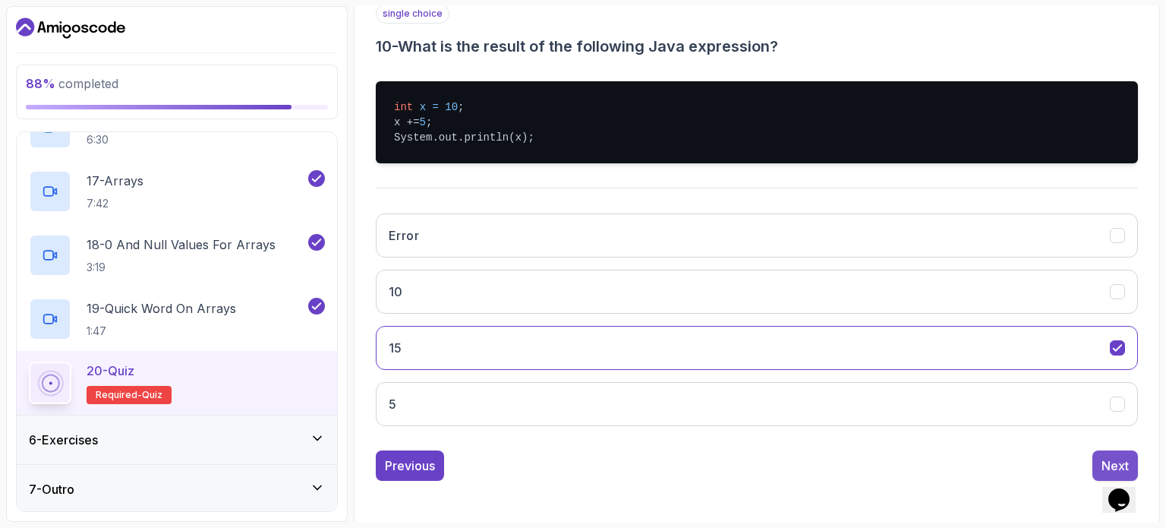
click at [1108, 463] on div "Next" at bounding box center [1115, 465] width 27 height 18
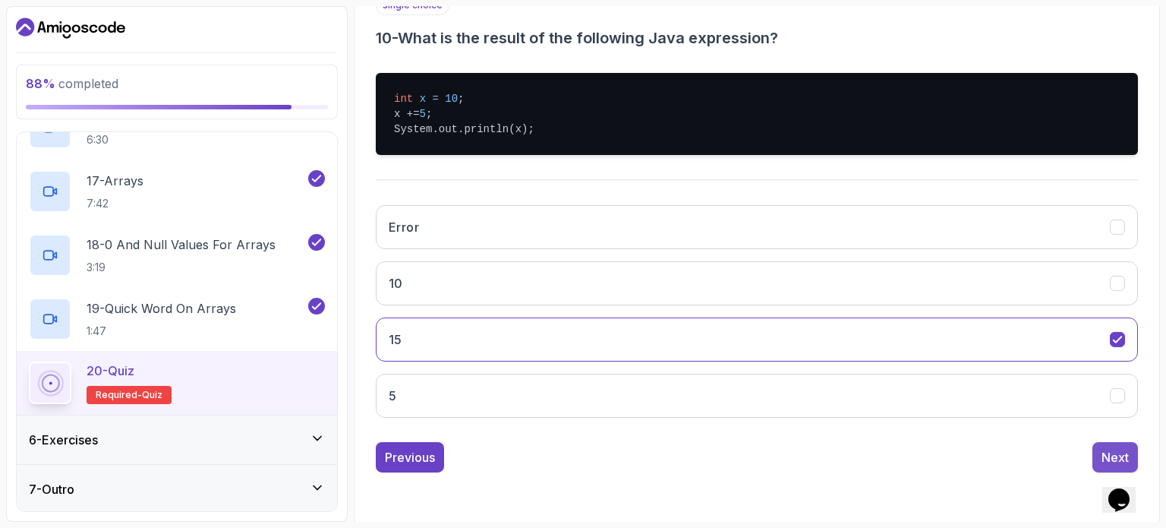
scroll to position [228, 0]
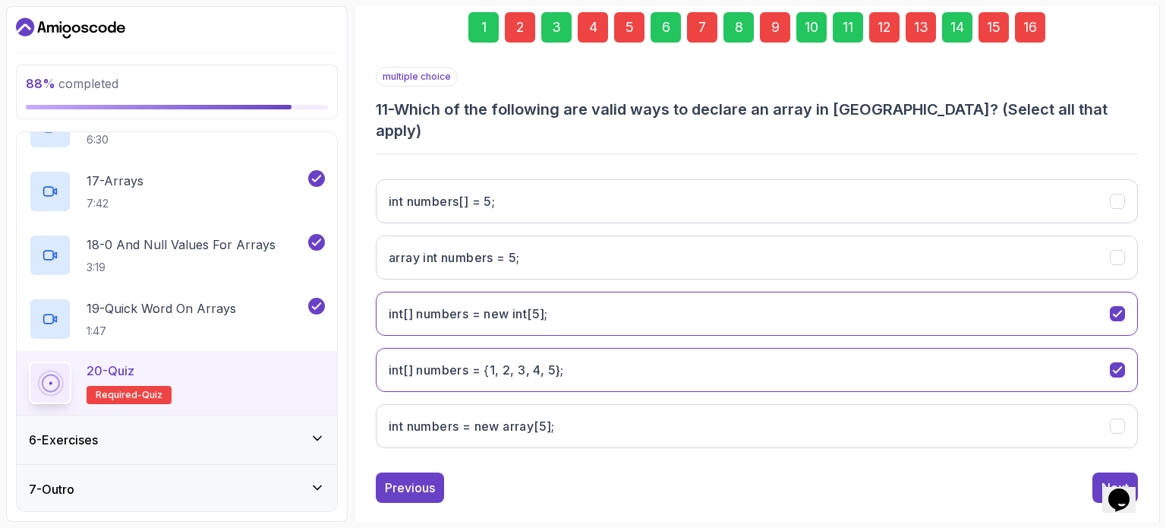
click at [1108, 478] on div "Next" at bounding box center [1115, 487] width 27 height 18
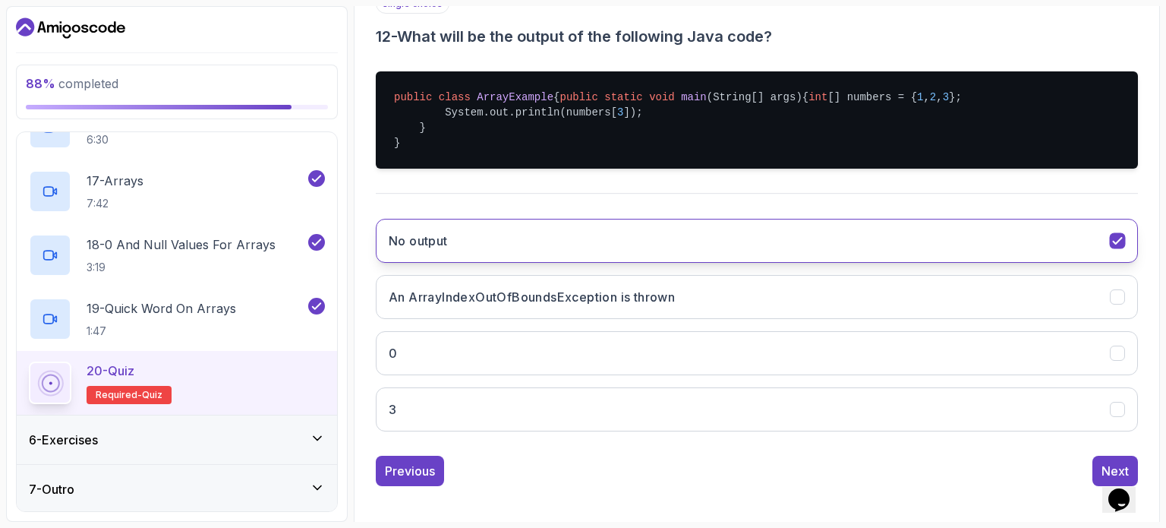
scroll to position [303, 0]
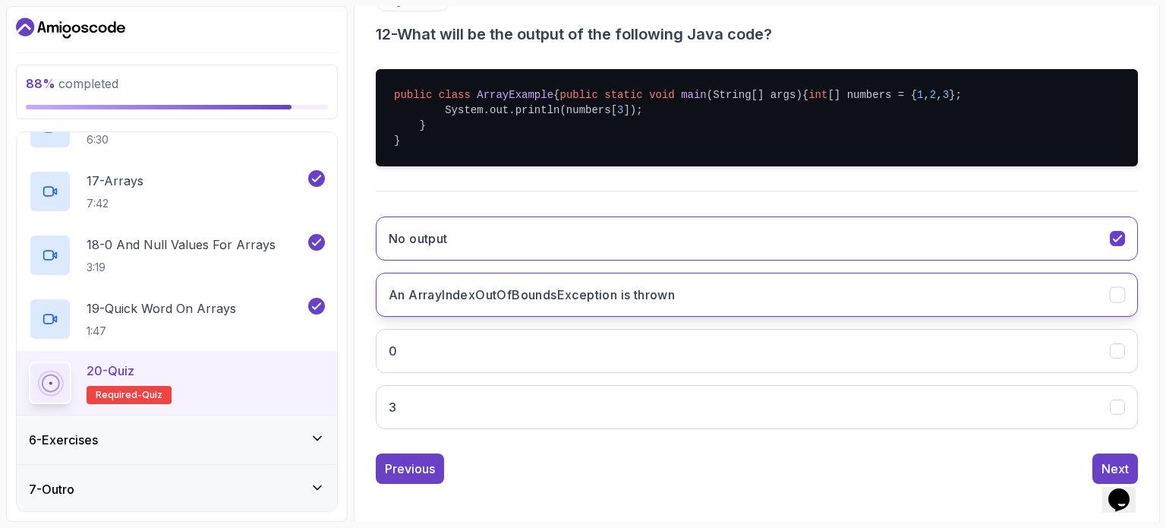
click at [1116, 302] on icon "An ArrayIndexOutOfBoundsException is thrown" at bounding box center [1118, 295] width 14 height 14
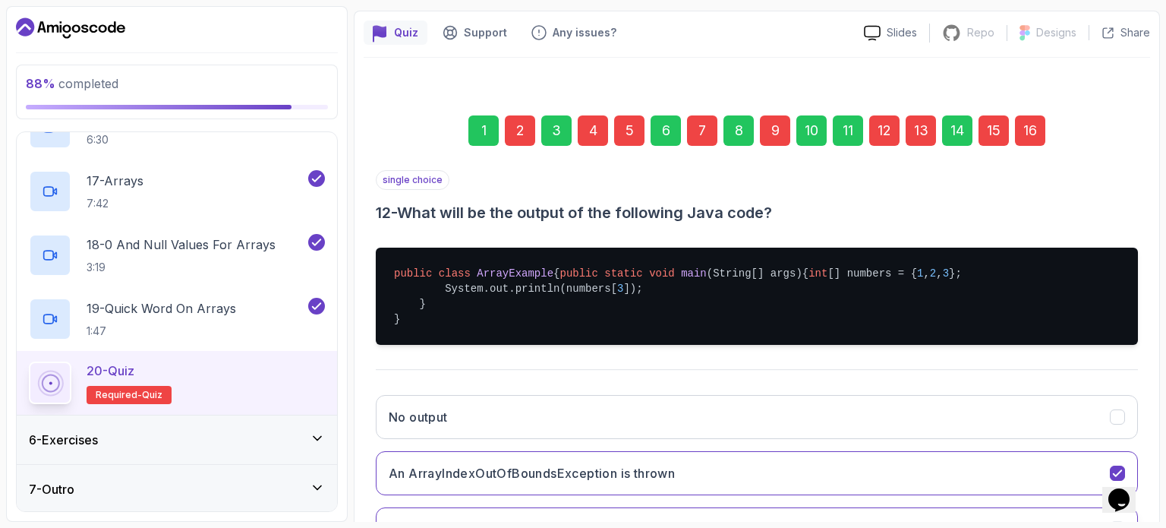
scroll to position [336, 0]
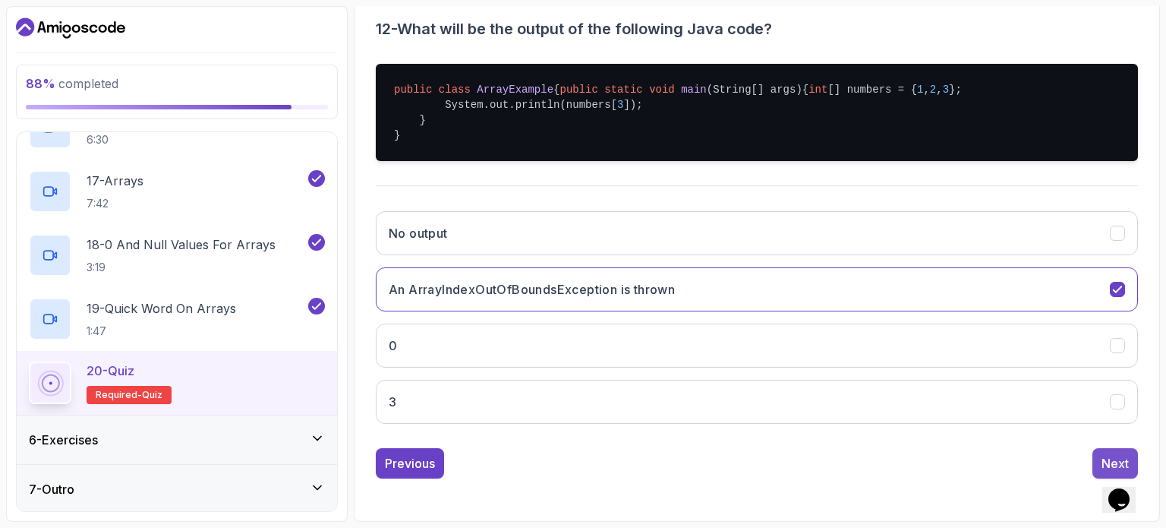
click at [1103, 450] on button "Next" at bounding box center [1116, 463] width 46 height 30
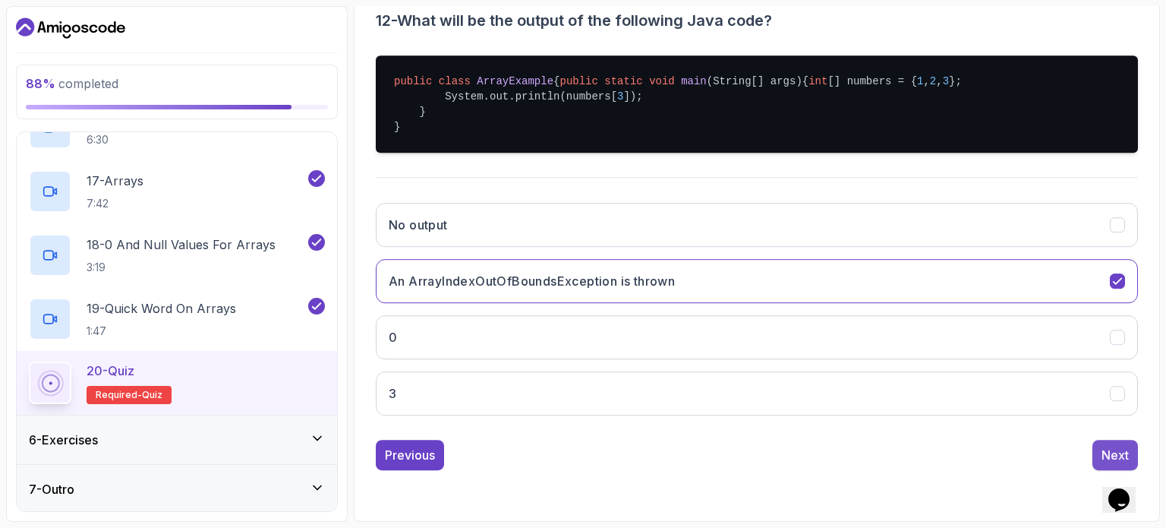
scroll to position [172, 0]
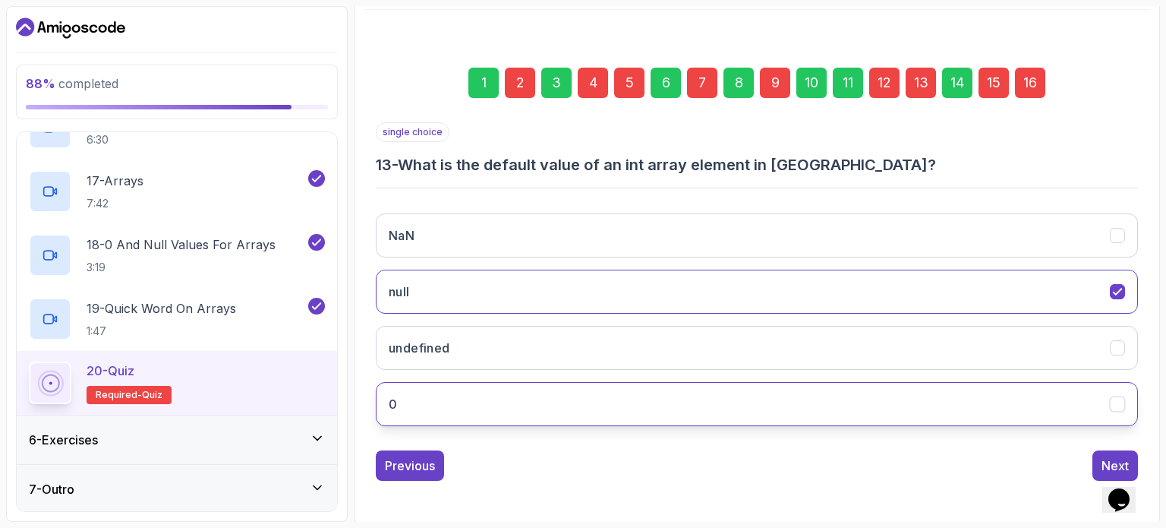
click at [1124, 402] on icon "0" at bounding box center [1118, 404] width 14 height 14
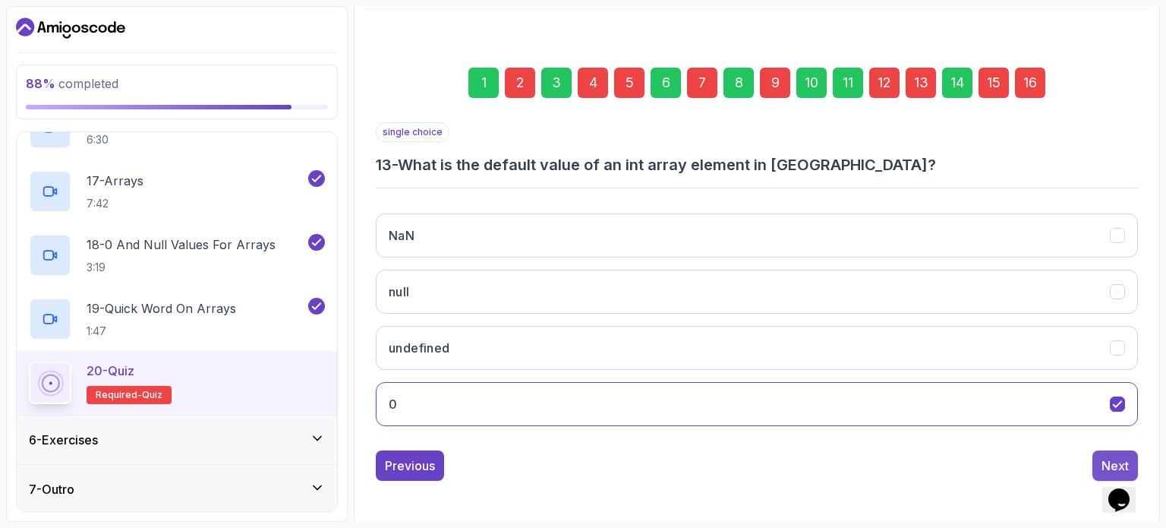
click at [1110, 456] on div "Next" at bounding box center [1115, 465] width 27 height 18
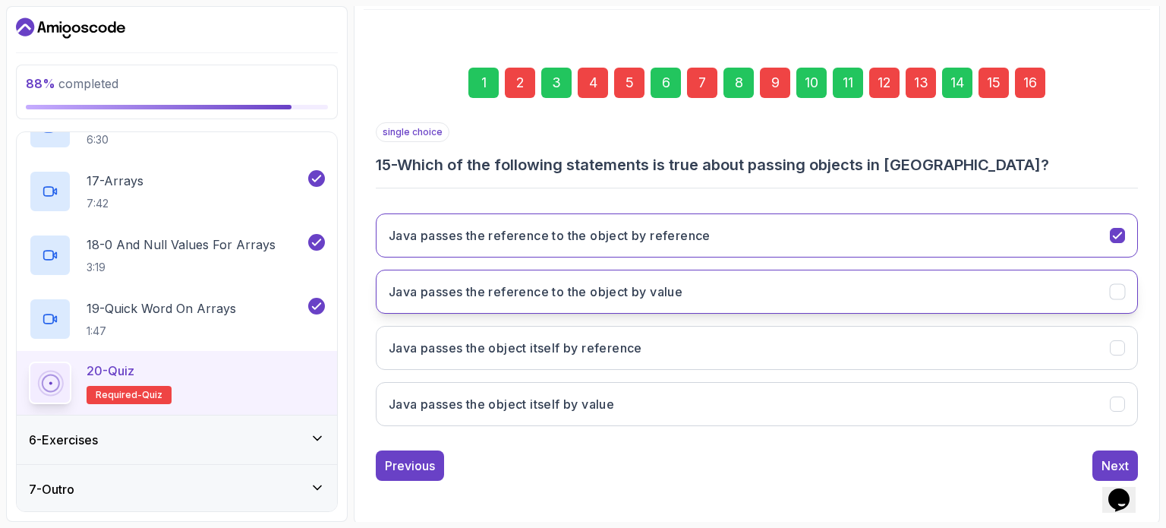
click at [1122, 288] on icon "Java passes the reference to the object by value" at bounding box center [1118, 292] width 14 height 14
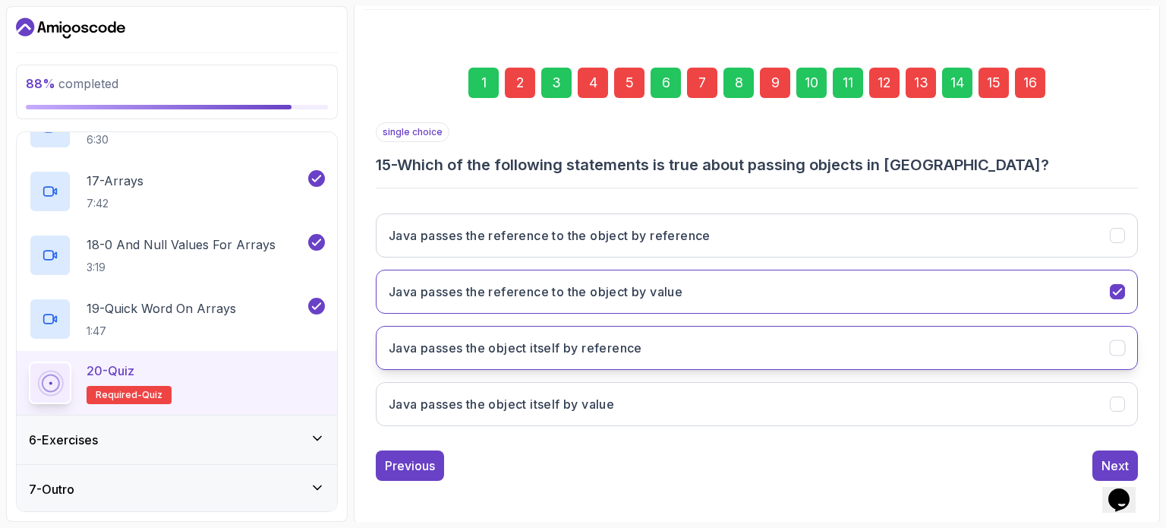
click at [1122, 346] on icon "Java passes the object itself by reference" at bounding box center [1118, 348] width 14 height 14
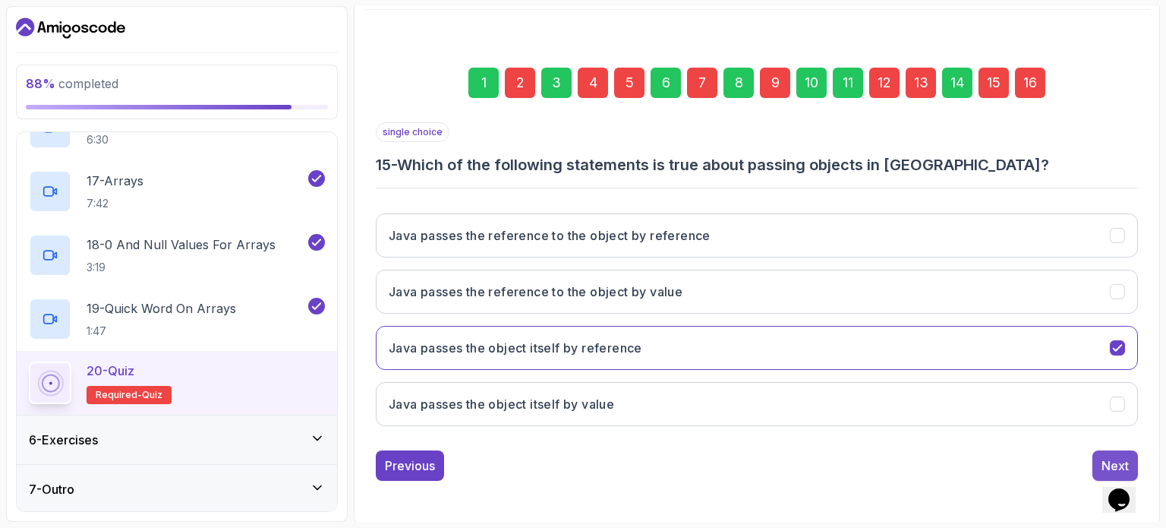
click at [1106, 456] on div "Next" at bounding box center [1115, 465] width 27 height 18
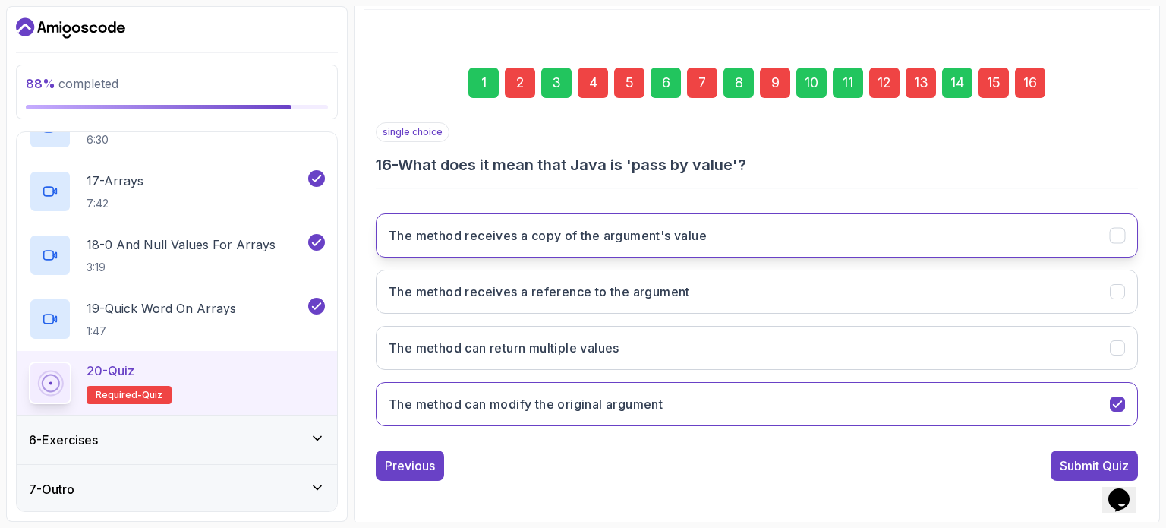
click at [1122, 236] on icon "The method receives a copy of the argument's value" at bounding box center [1118, 236] width 14 height 14
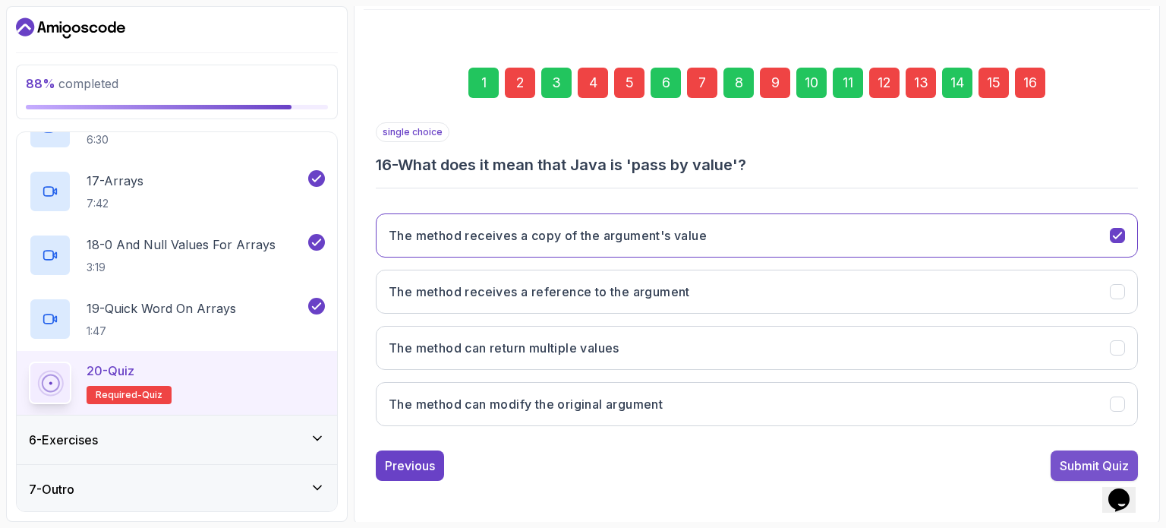
click at [1081, 456] on div "Submit Quiz" at bounding box center [1094, 465] width 69 height 18
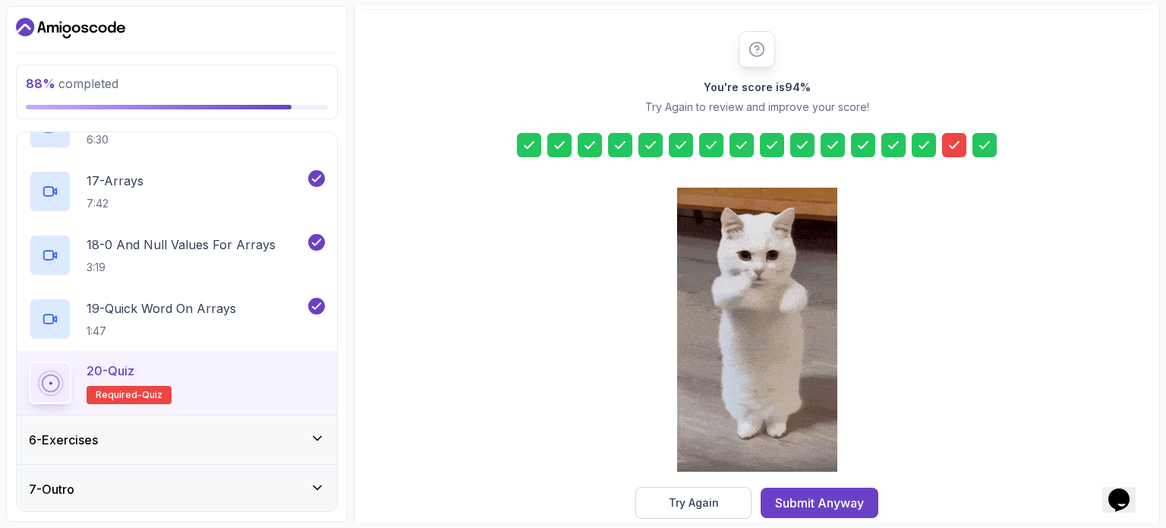
scroll to position [199, 0]
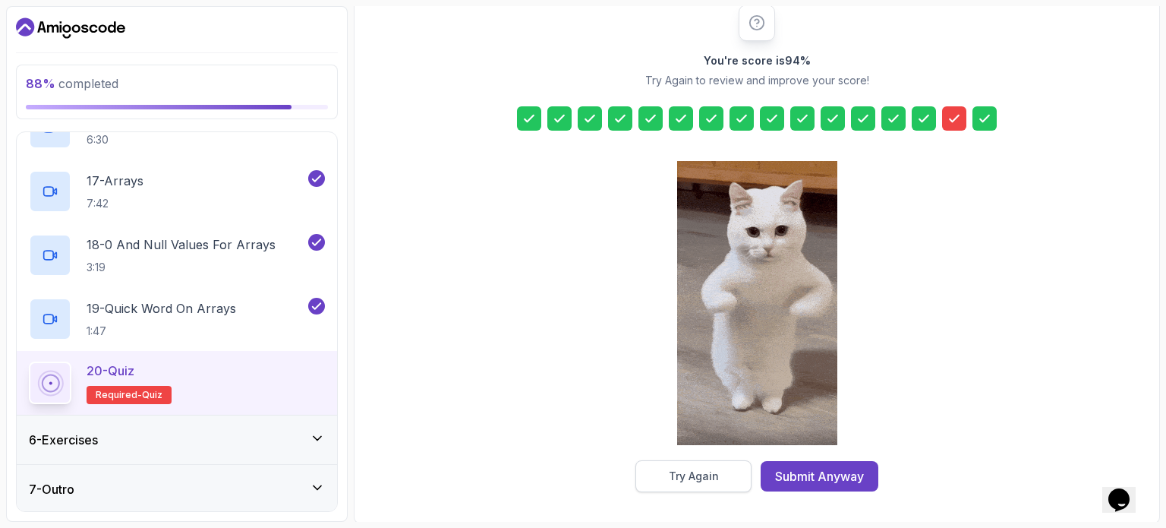
click at [712, 472] on div "Try Again" at bounding box center [694, 476] width 50 height 15
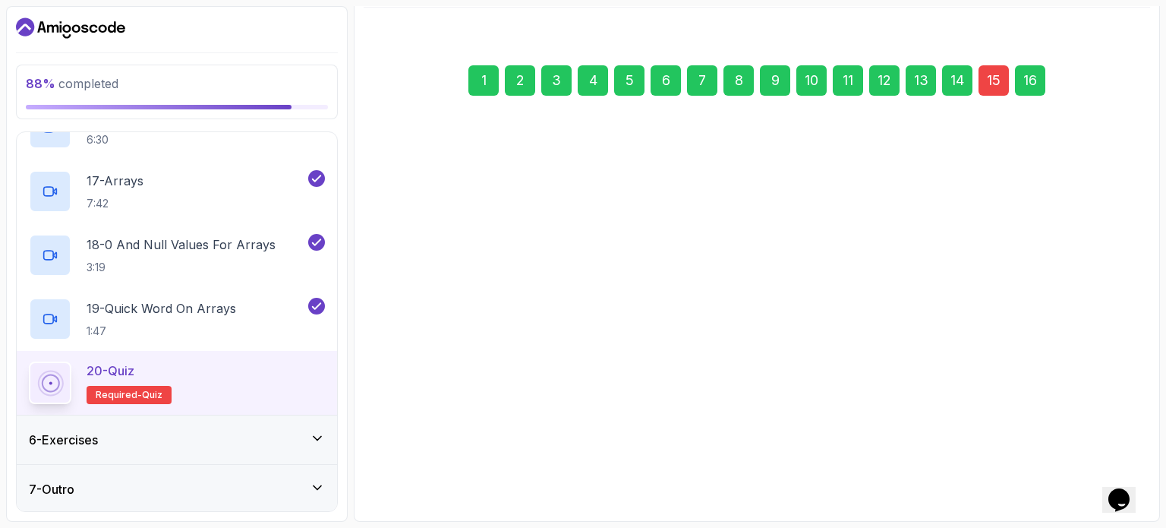
scroll to position [172, 0]
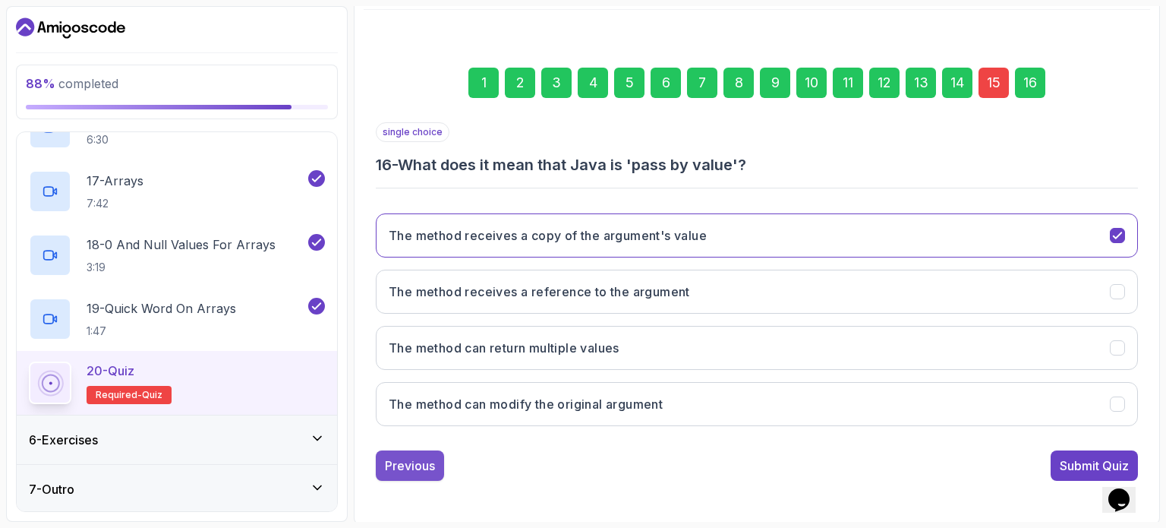
click at [392, 470] on div "Previous" at bounding box center [410, 465] width 50 height 18
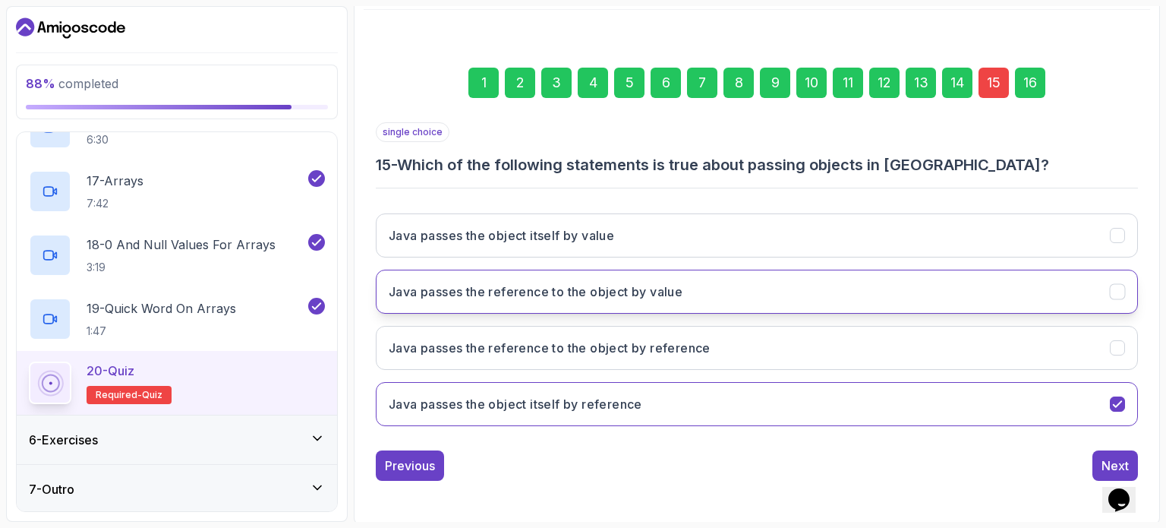
click at [1035, 285] on button "Java passes the reference to the object by value" at bounding box center [757, 292] width 762 height 44
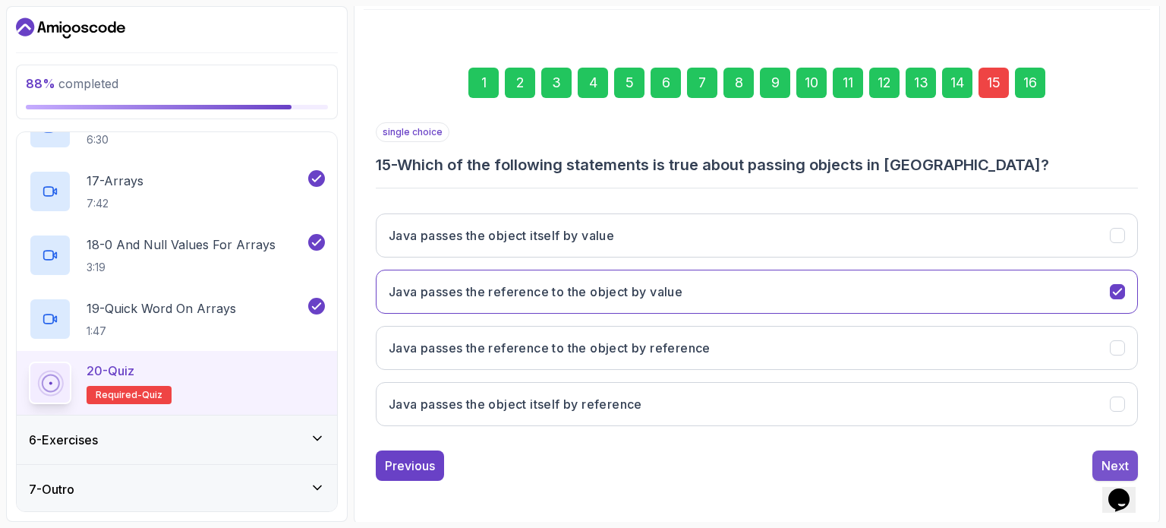
click at [1106, 456] on div "Next" at bounding box center [1115, 465] width 27 height 18
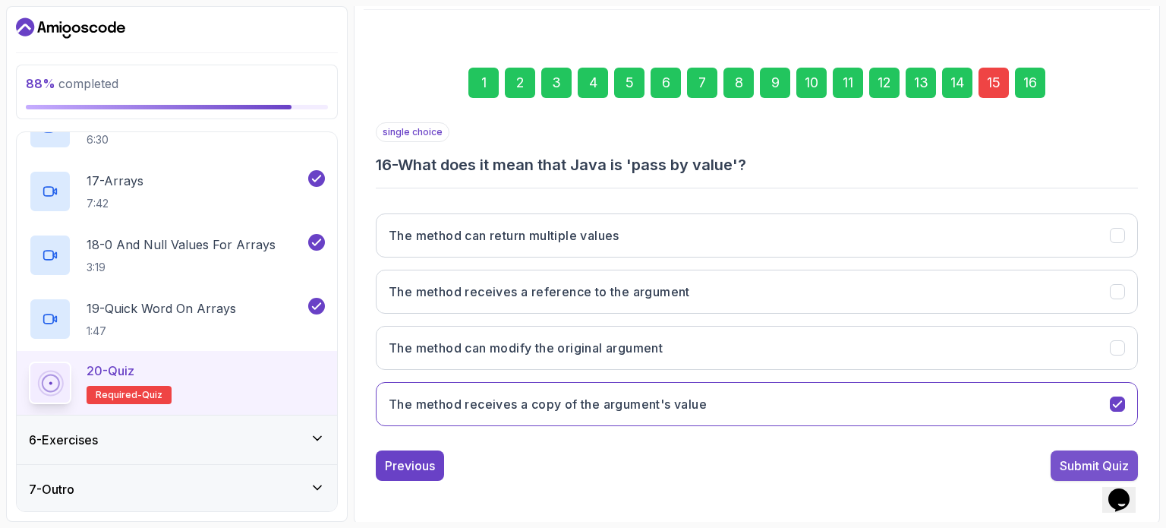
click at [1078, 459] on div "Submit Quiz" at bounding box center [1094, 465] width 69 height 18
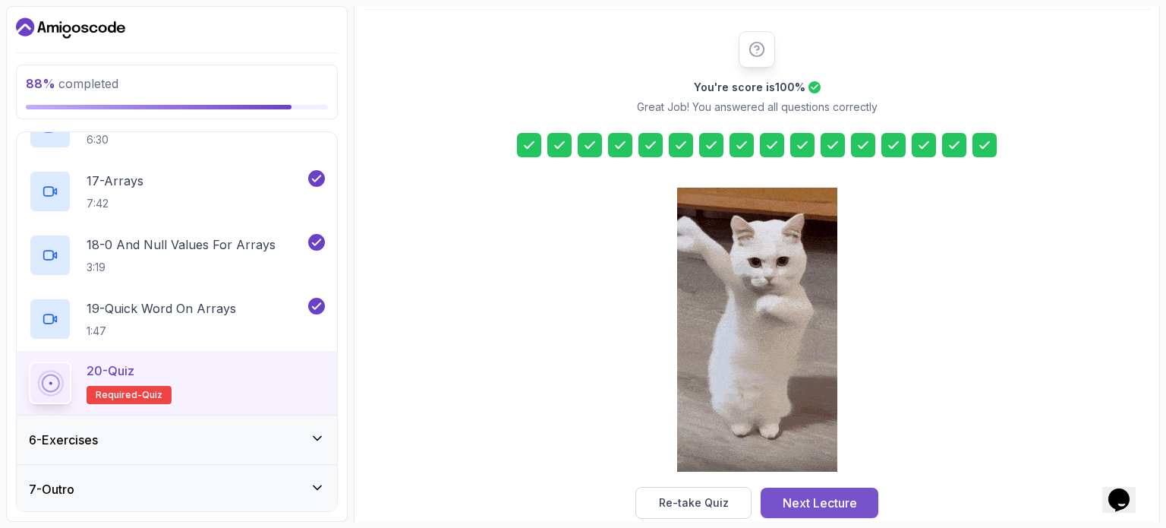
click at [797, 490] on button "Next Lecture" at bounding box center [820, 503] width 118 height 30
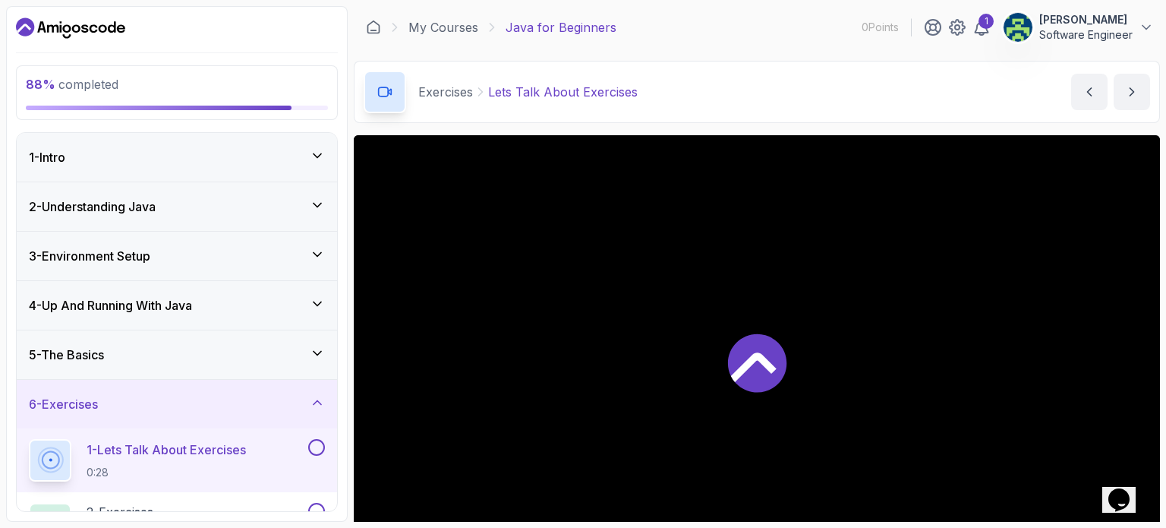
scroll to position [91, 0]
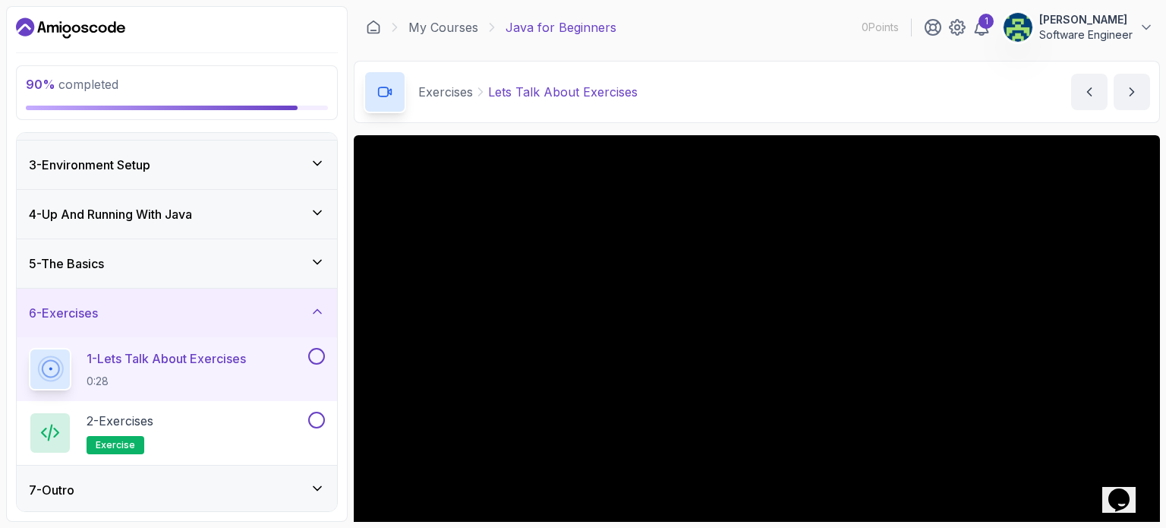
click at [319, 350] on button at bounding box center [316, 356] width 17 height 17
click at [315, 414] on button at bounding box center [316, 420] width 17 height 17
click at [164, 428] on div "2 - Exercises exercise" at bounding box center [167, 433] width 276 height 43
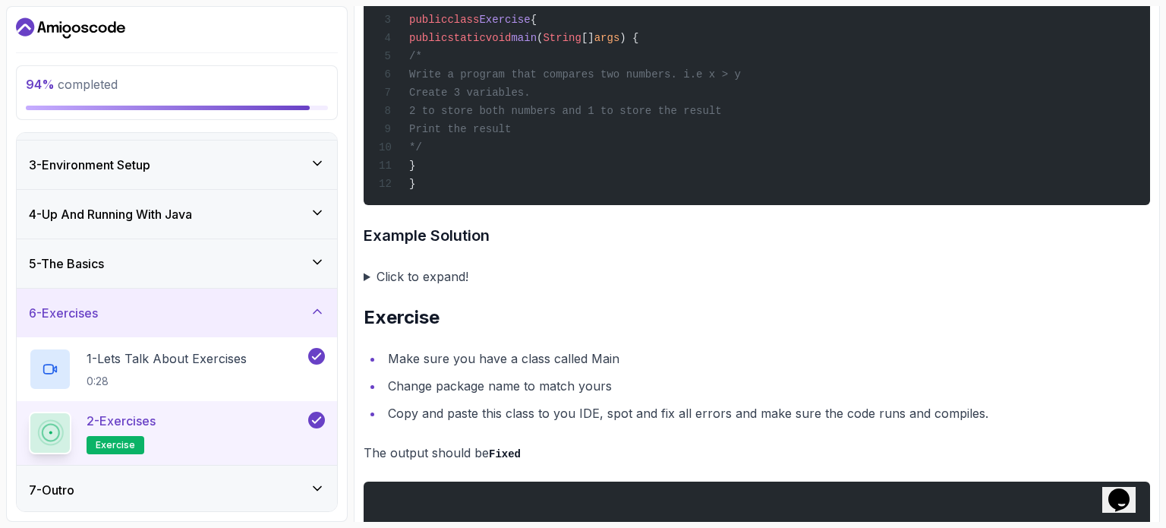
scroll to position [3168, 0]
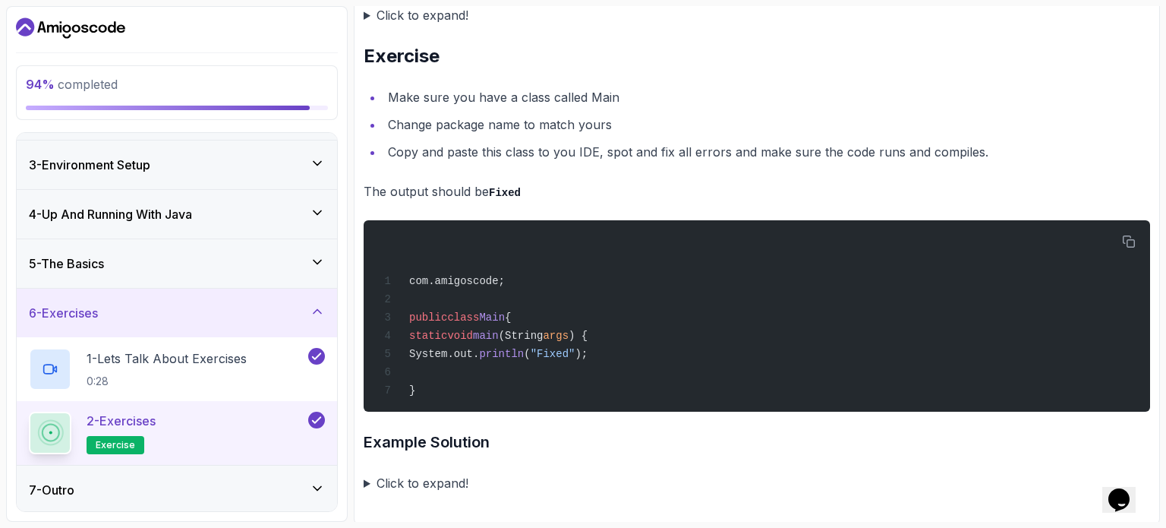
click at [163, 489] on div "7 - Outro" at bounding box center [177, 490] width 296 height 18
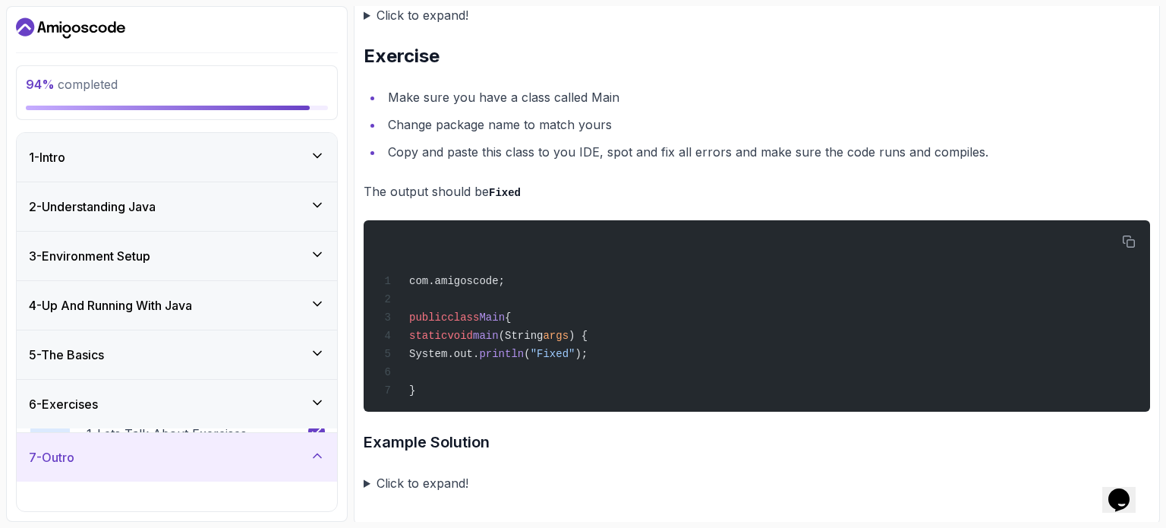
scroll to position [155, 0]
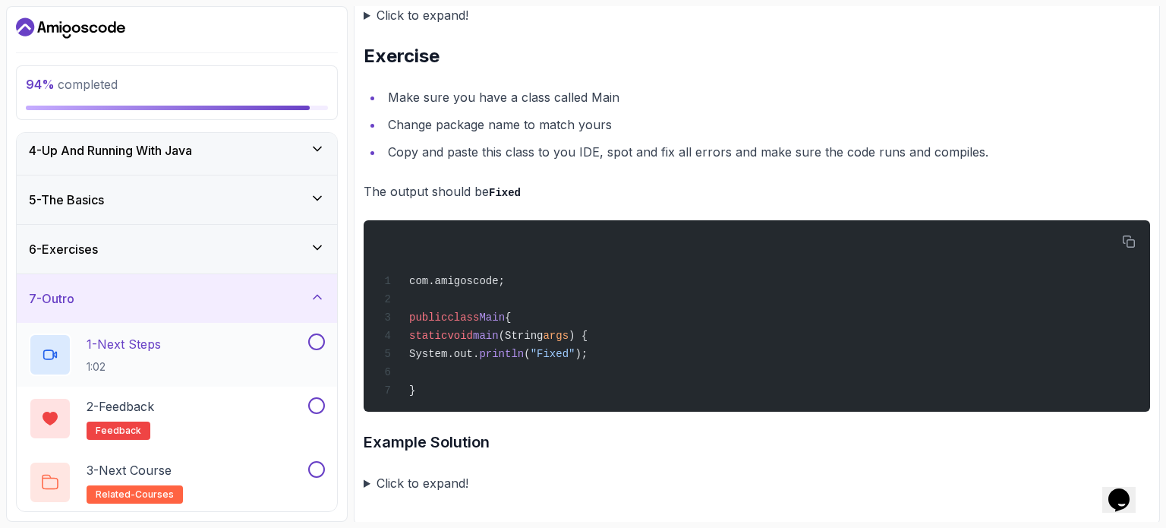
click at [316, 333] on button at bounding box center [316, 341] width 17 height 17
click at [317, 400] on button at bounding box center [316, 405] width 17 height 17
click at [319, 466] on button at bounding box center [316, 469] width 17 height 17
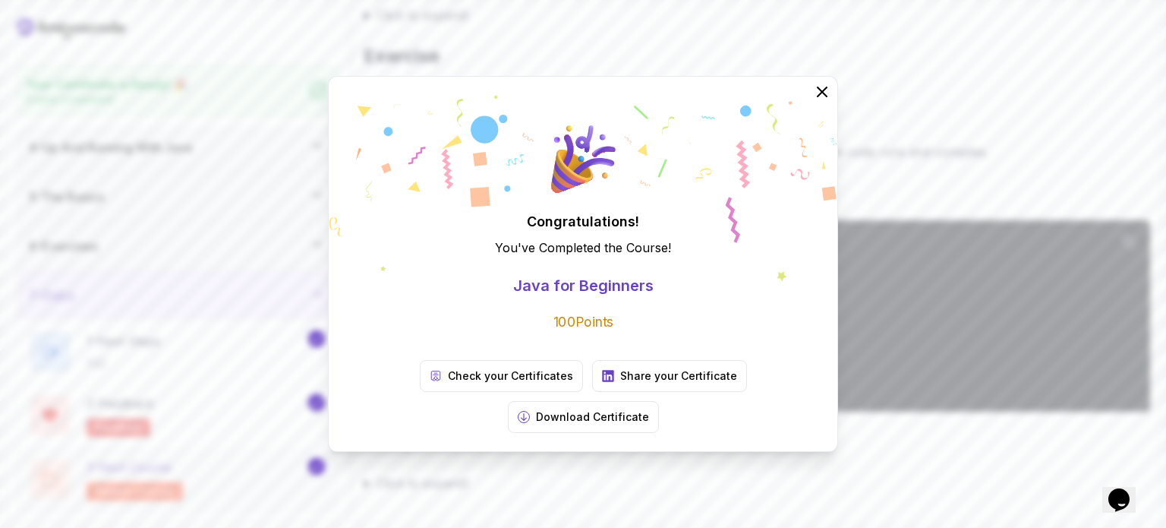
scroll to position [151, 0]
click at [424, 392] on link "Check your Certificates" at bounding box center [501, 376] width 163 height 32
click at [649, 409] on p "Download Certificate" at bounding box center [592, 416] width 113 height 15
